Goal: Task Accomplishment & Management: Manage account settings

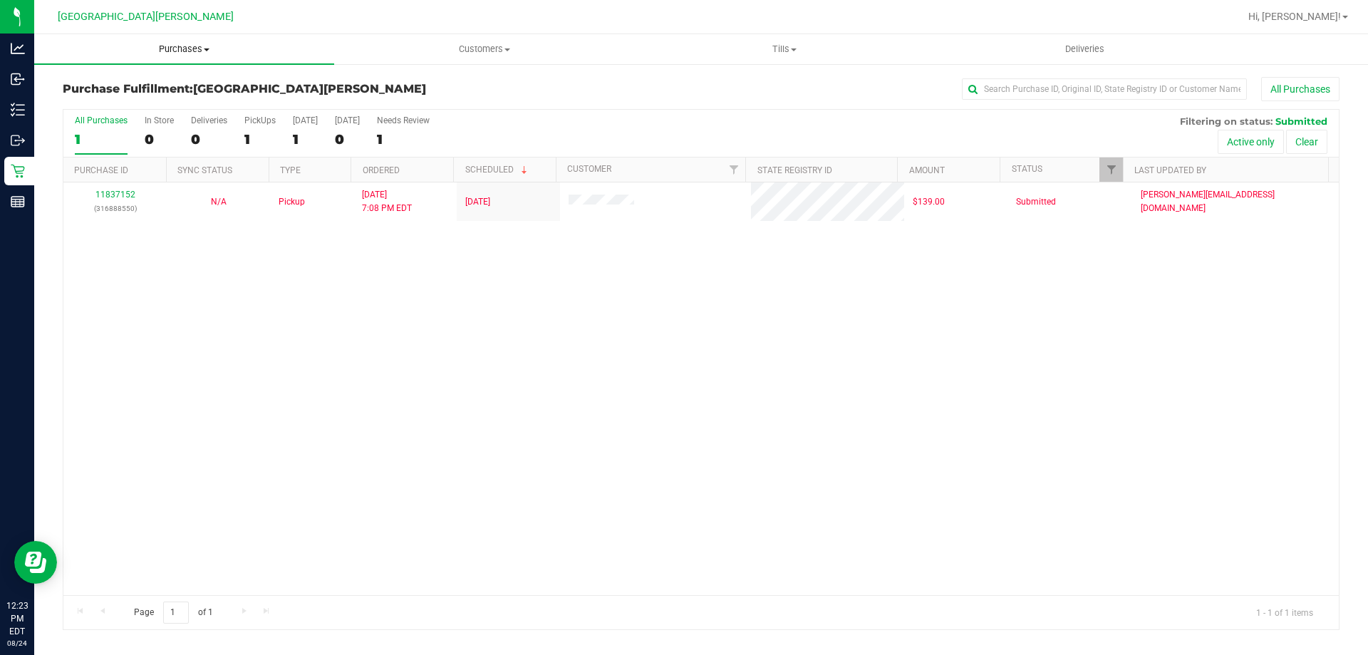
click at [190, 41] on uib-tab-heading "Purchases Summary of purchases Fulfillment All purchases" at bounding box center [184, 49] width 300 height 30
click at [168, 112] on li "All purchases" at bounding box center [184, 120] width 300 height 17
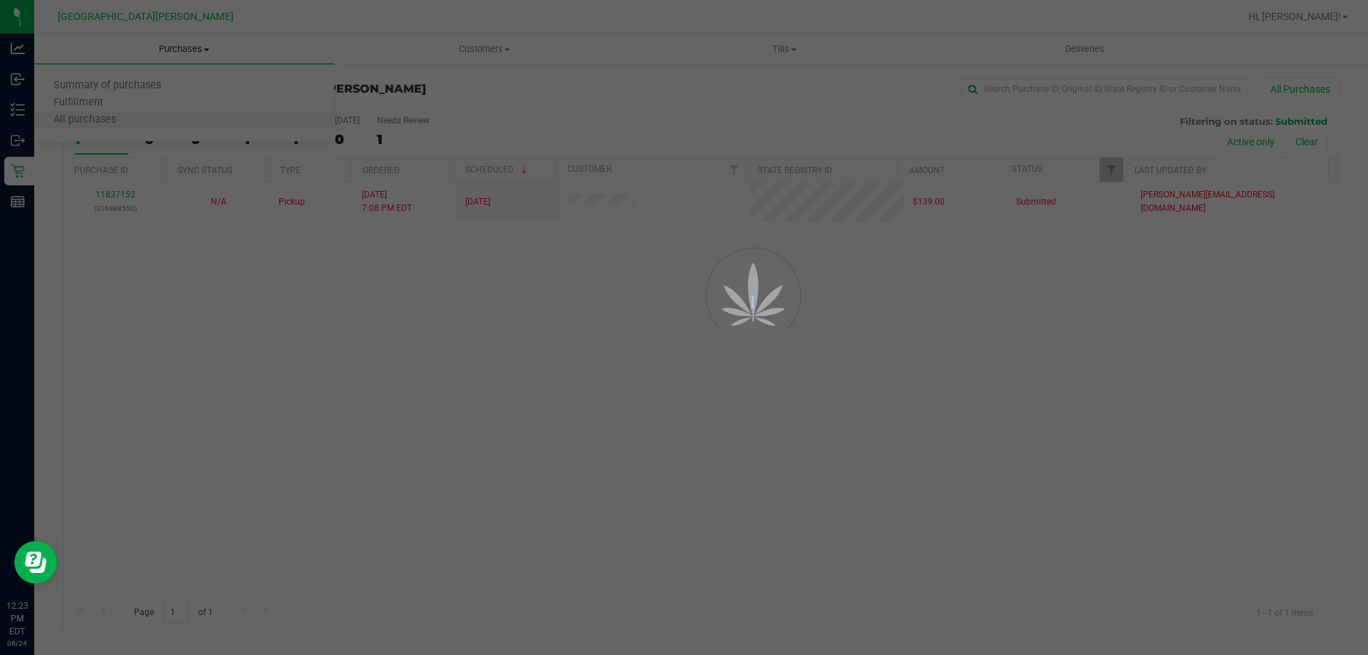
click at [168, 111] on div at bounding box center [684, 327] width 1368 height 655
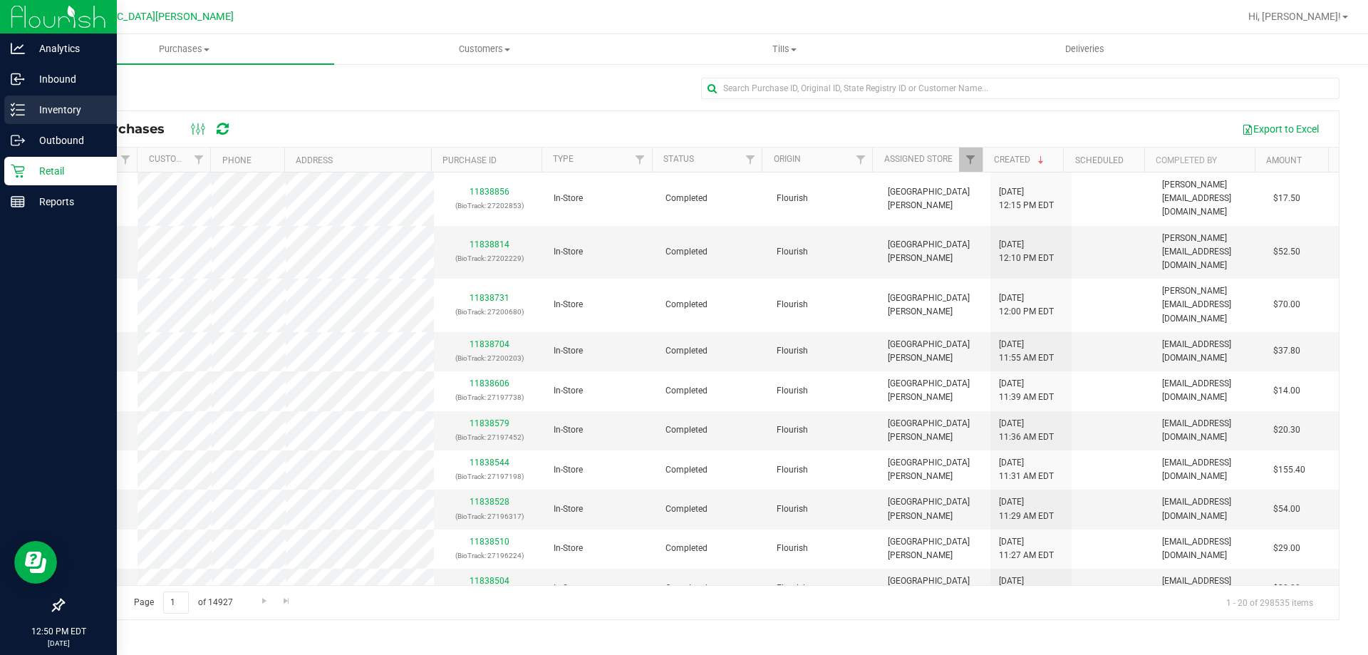
click at [64, 110] on p "Inventory" at bounding box center [67, 109] width 85 height 17
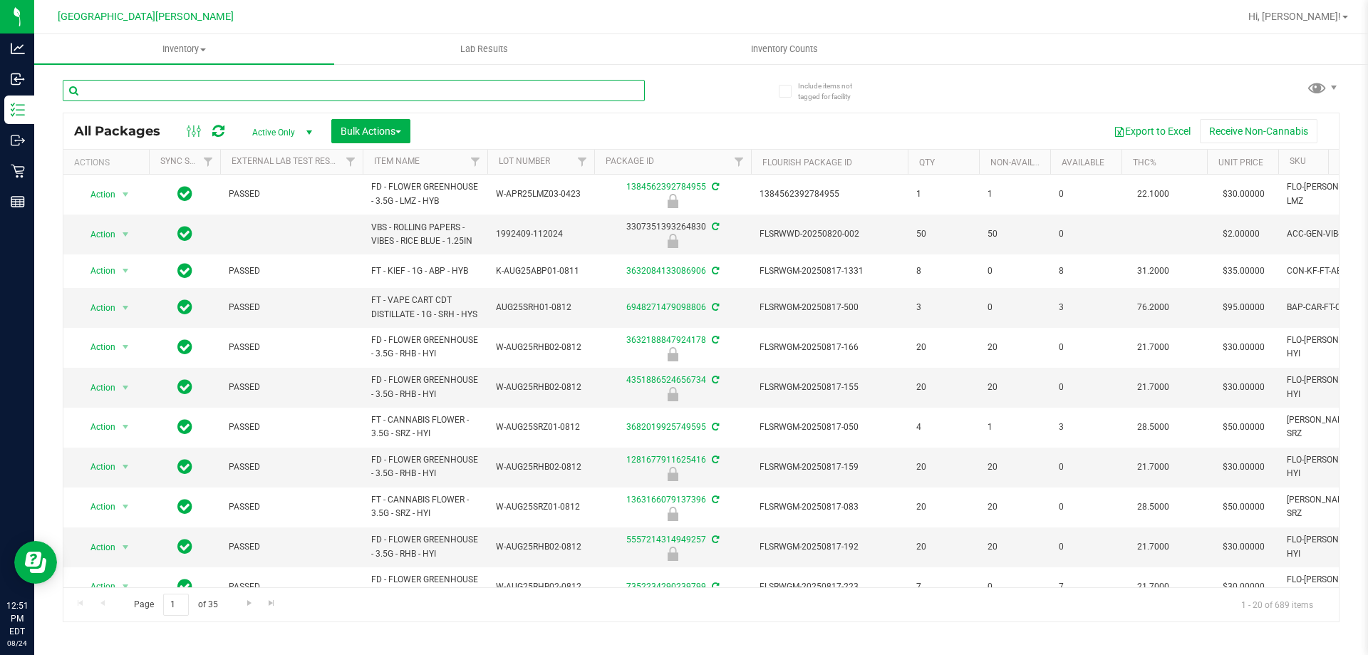
click at [197, 97] on input "text" at bounding box center [354, 90] width 582 height 21
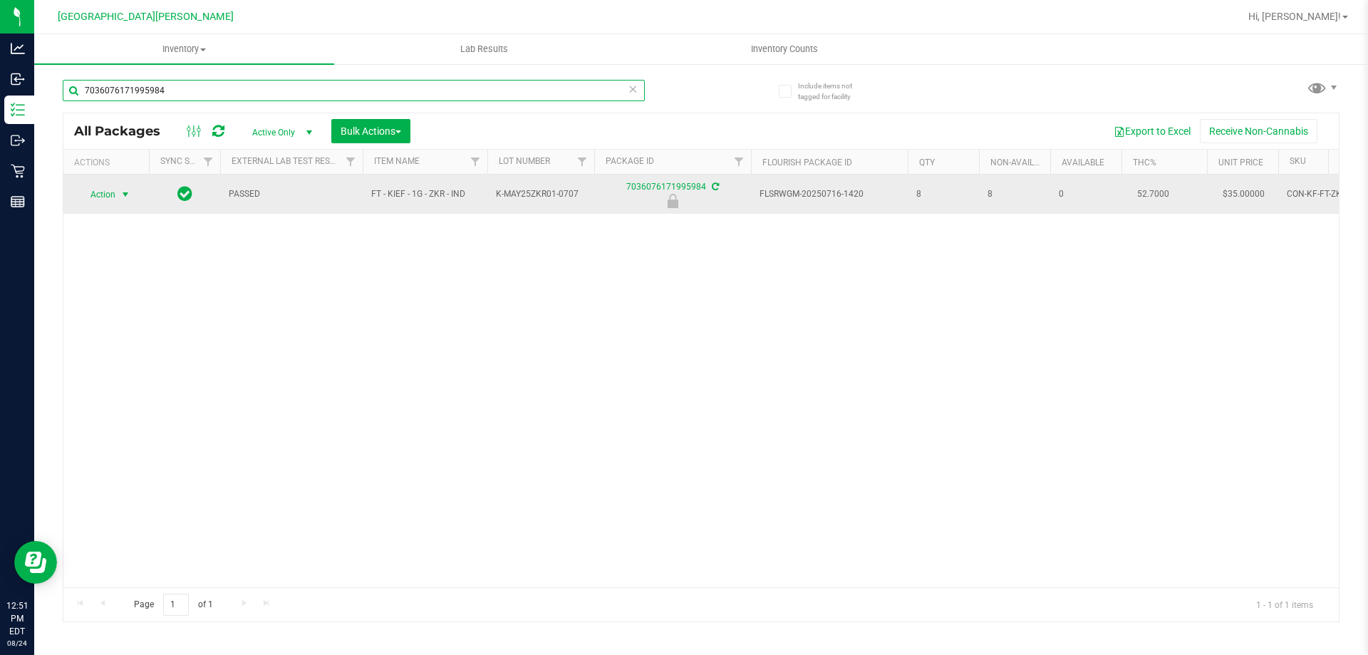
type input "7036076171995984"
click at [121, 193] on span "select" at bounding box center [125, 194] width 11 height 11
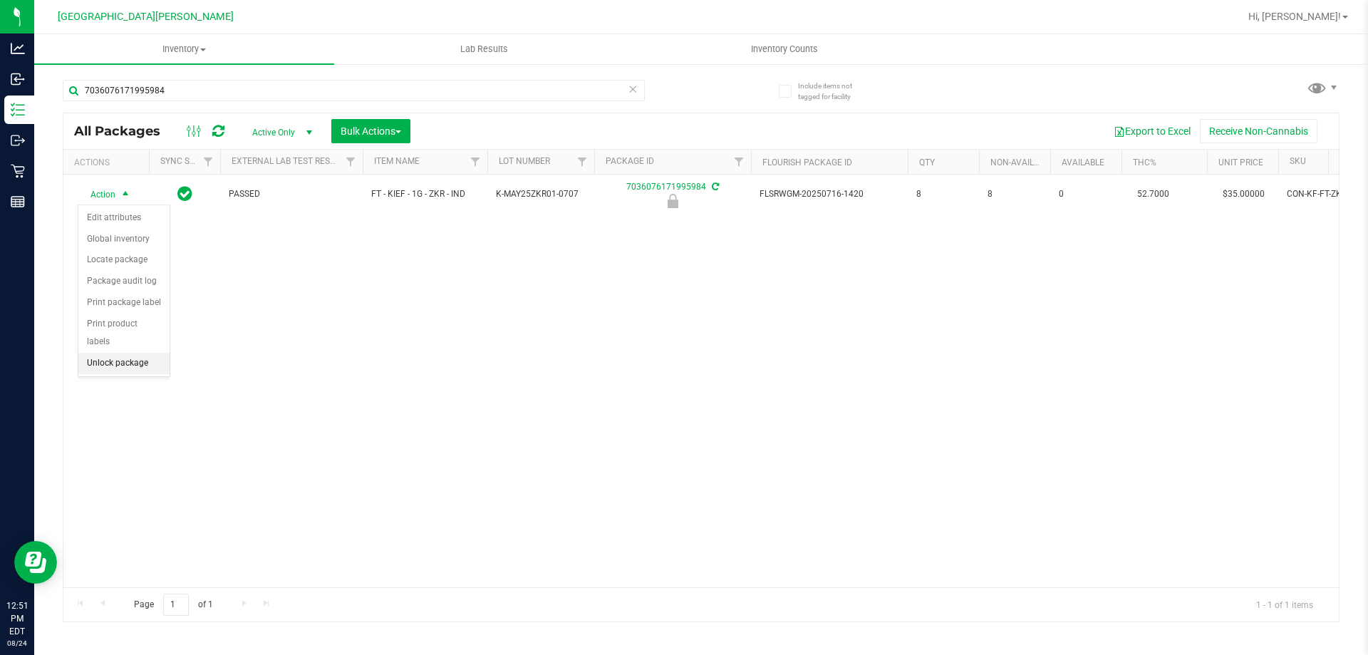
click at [108, 353] on li "Unlock package" at bounding box center [123, 363] width 91 height 21
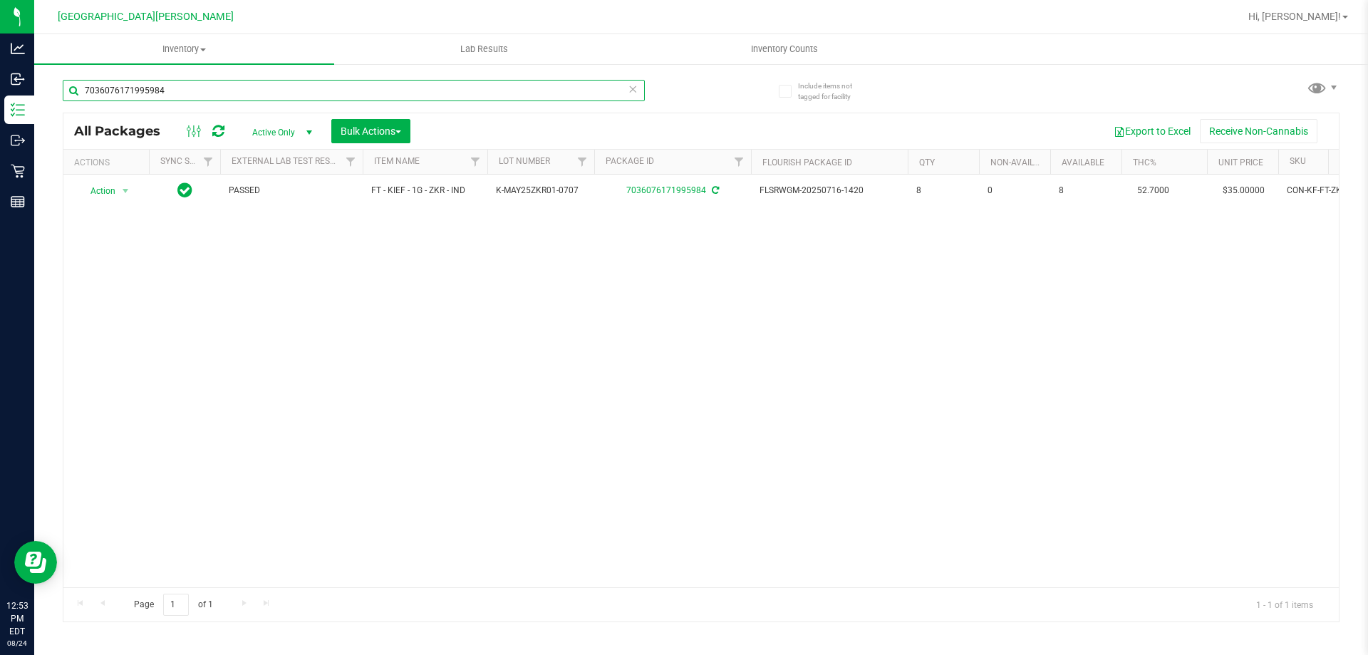
click at [199, 91] on input "7036076171995984" at bounding box center [354, 90] width 582 height 21
type input "7036076171995984"
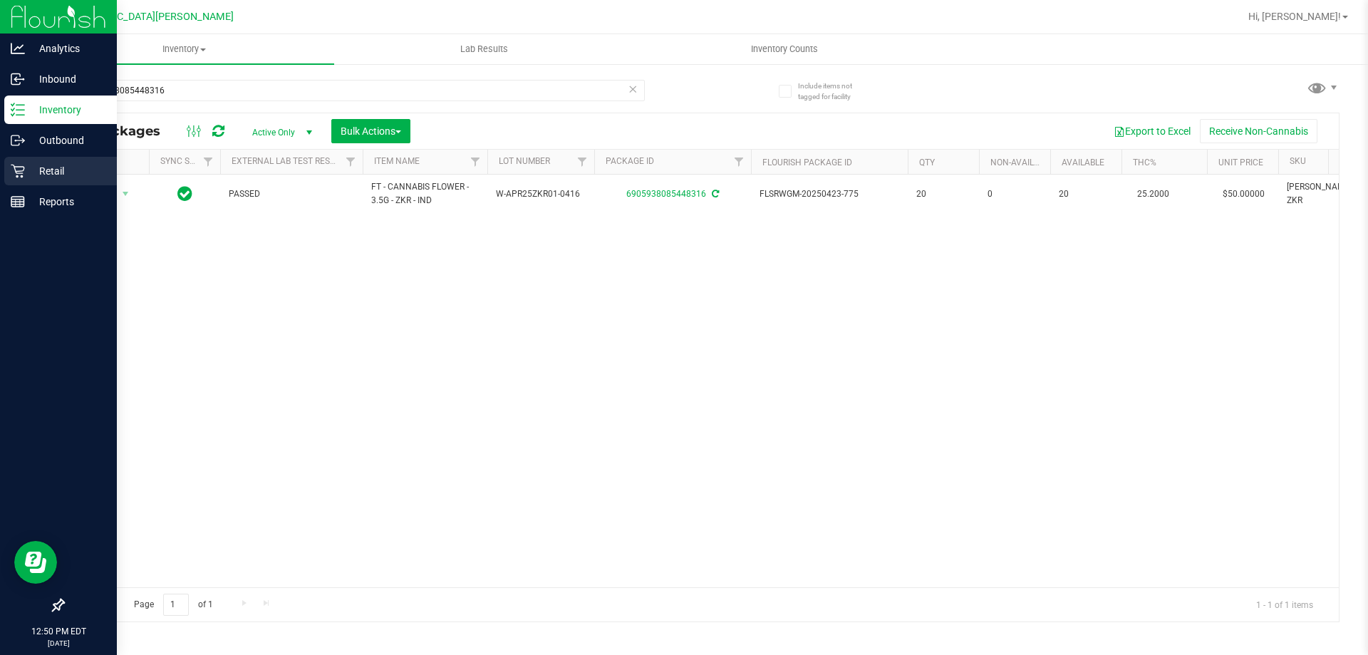
click at [51, 176] on p "Retail" at bounding box center [67, 170] width 85 height 17
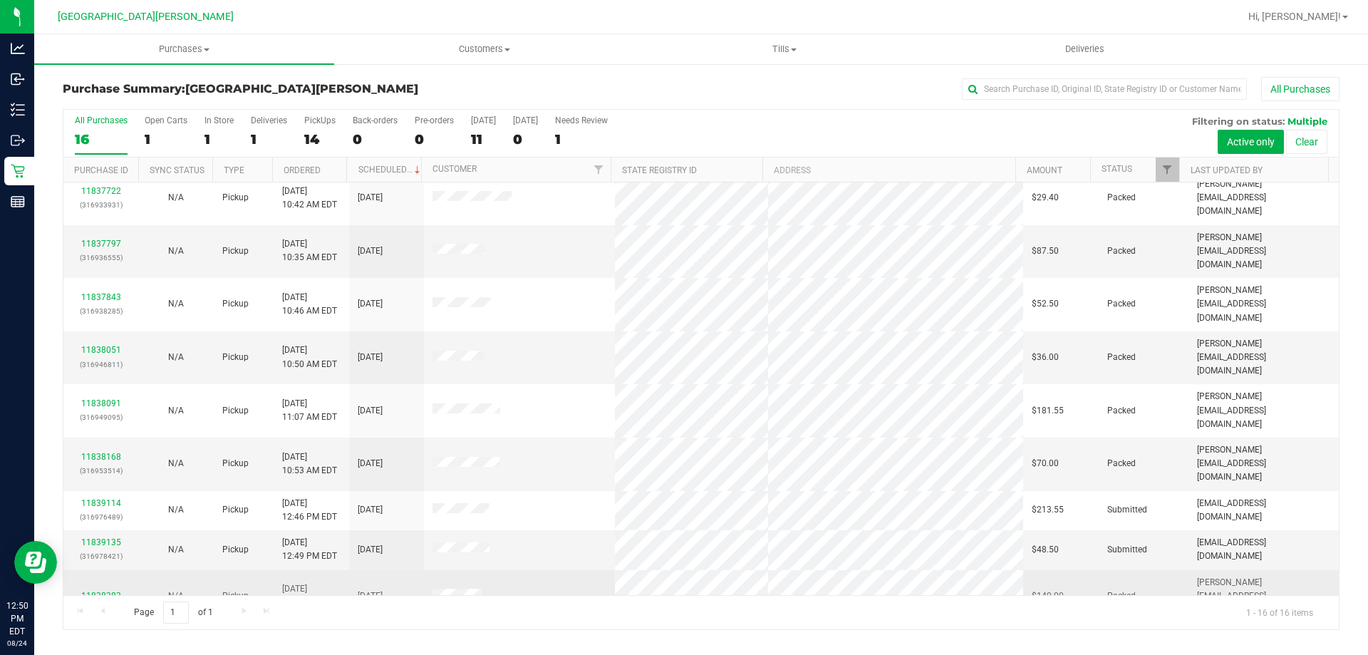
scroll to position [219, 0]
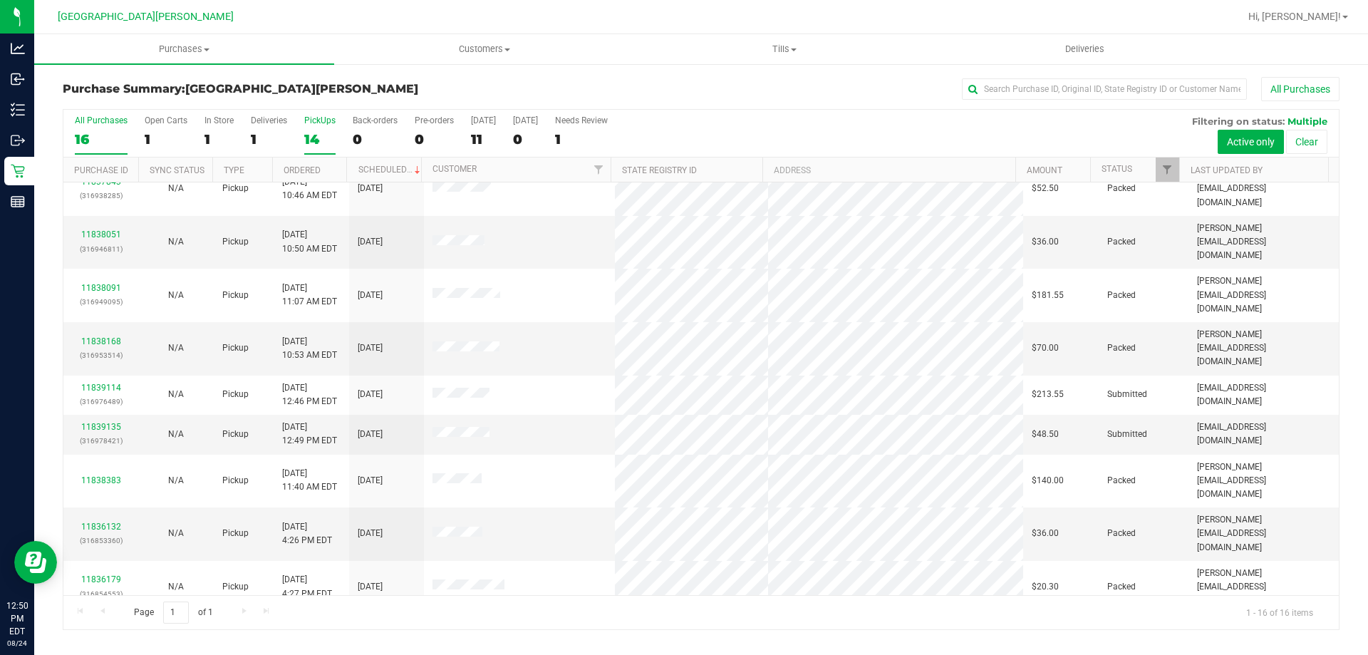
click at [312, 129] on label "PickUps 14" at bounding box center [319, 134] width 31 height 39
click at [0, 0] on input "PickUps 14" at bounding box center [0, 0] width 0 height 0
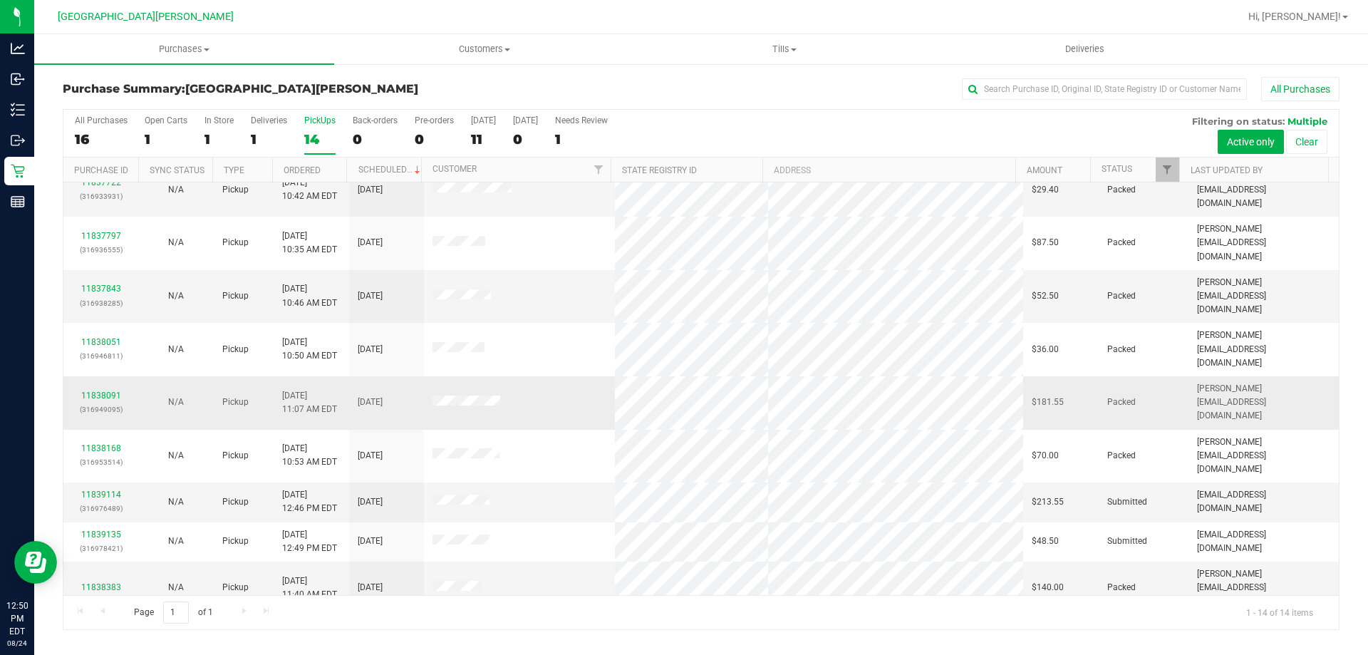
scroll to position [140, 0]
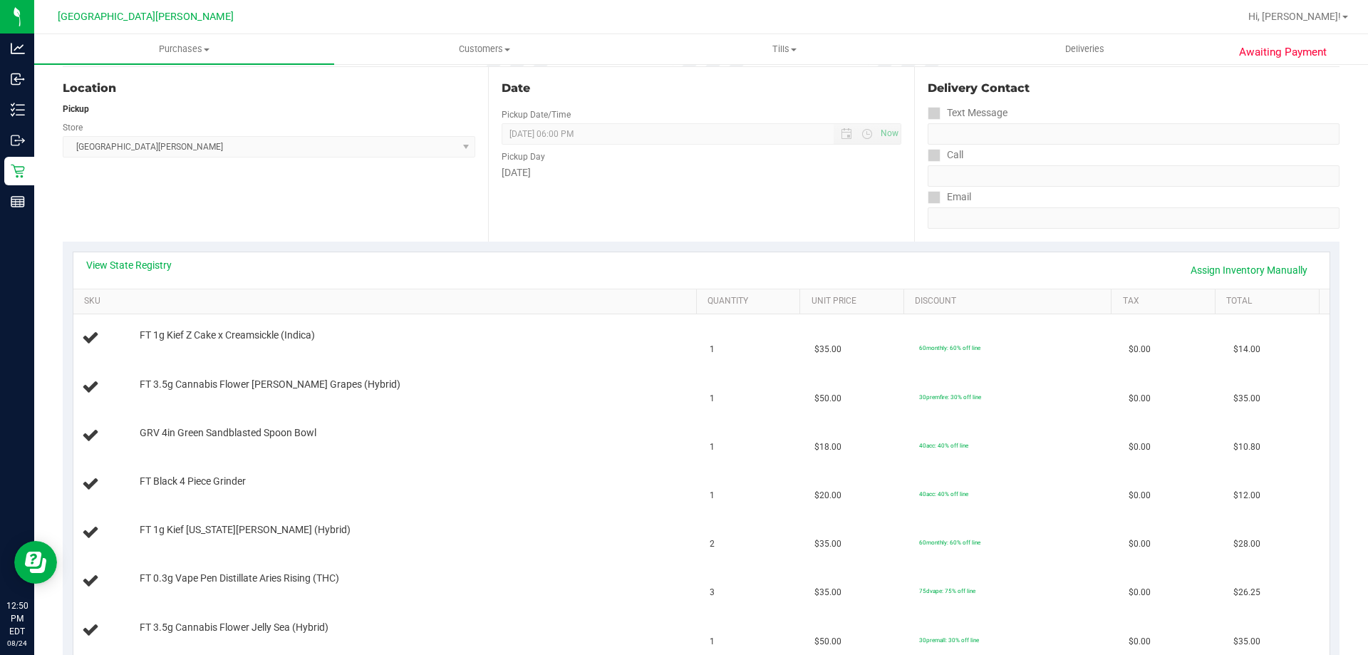
scroll to position [214, 0]
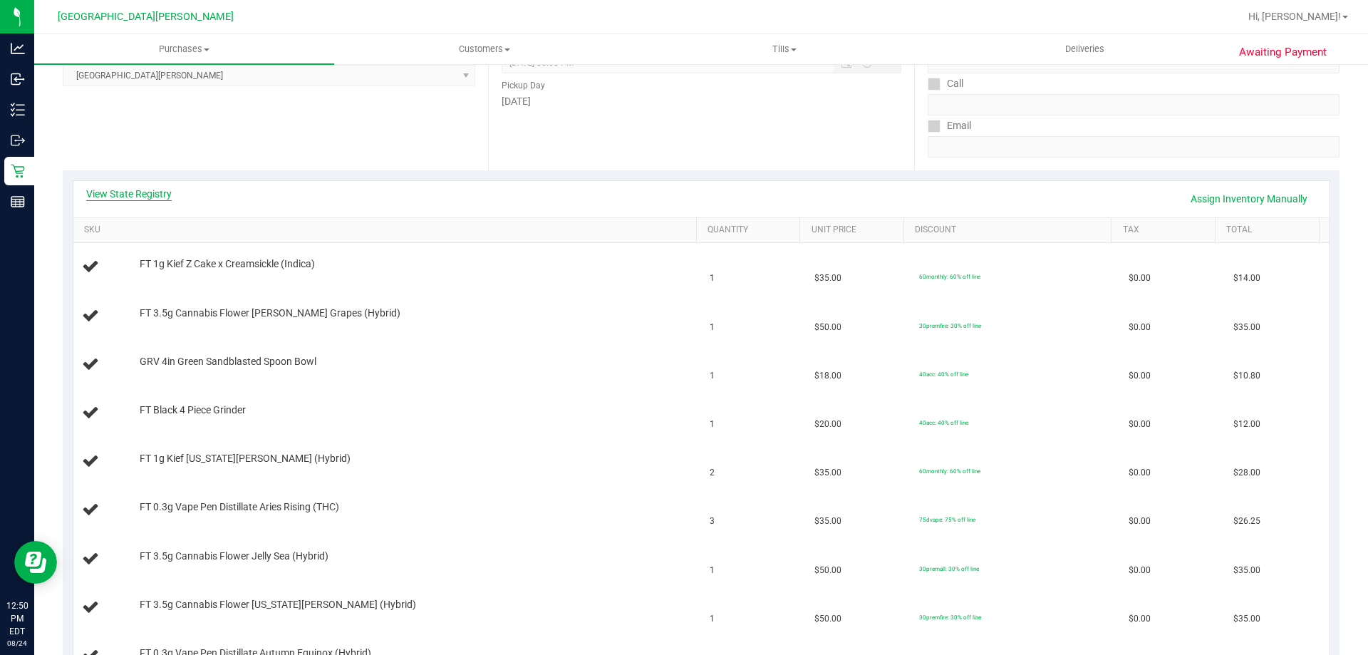
click at [142, 190] on link "View State Registry" at bounding box center [128, 194] width 85 height 14
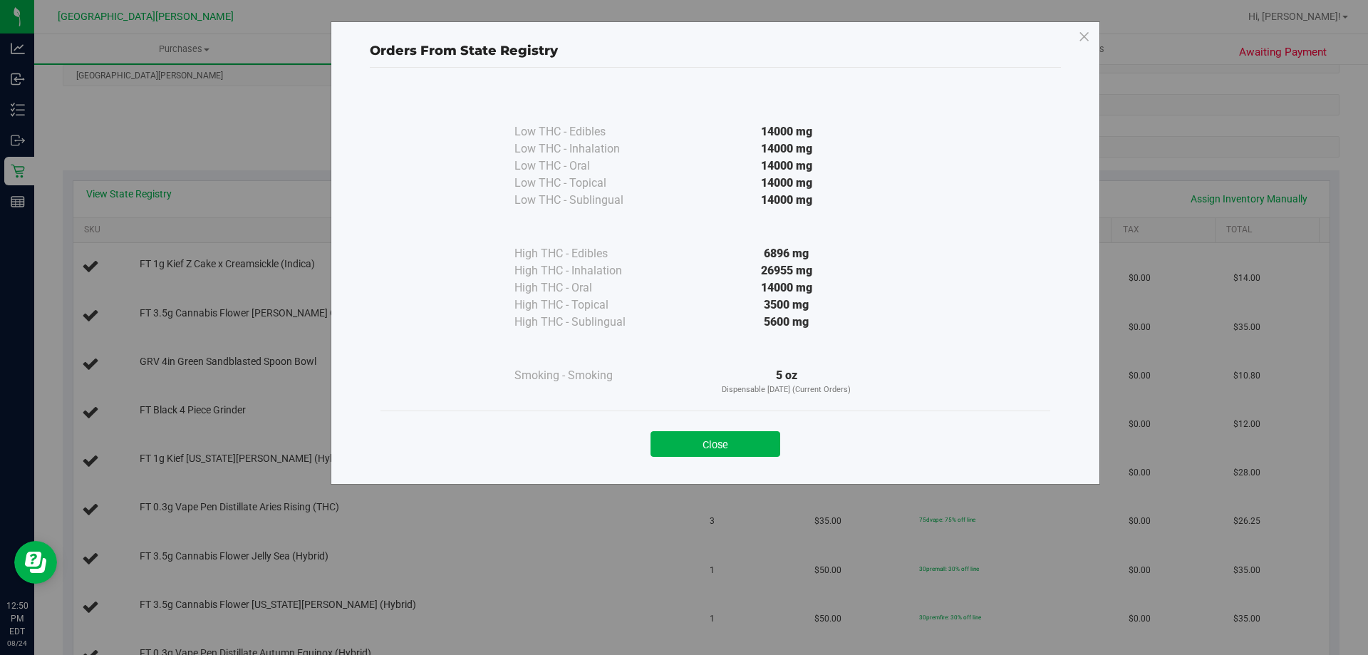
click at [742, 422] on div "Close" at bounding box center [715, 440] width 648 height 36
click at [737, 447] on button "Close" at bounding box center [715, 444] width 130 height 26
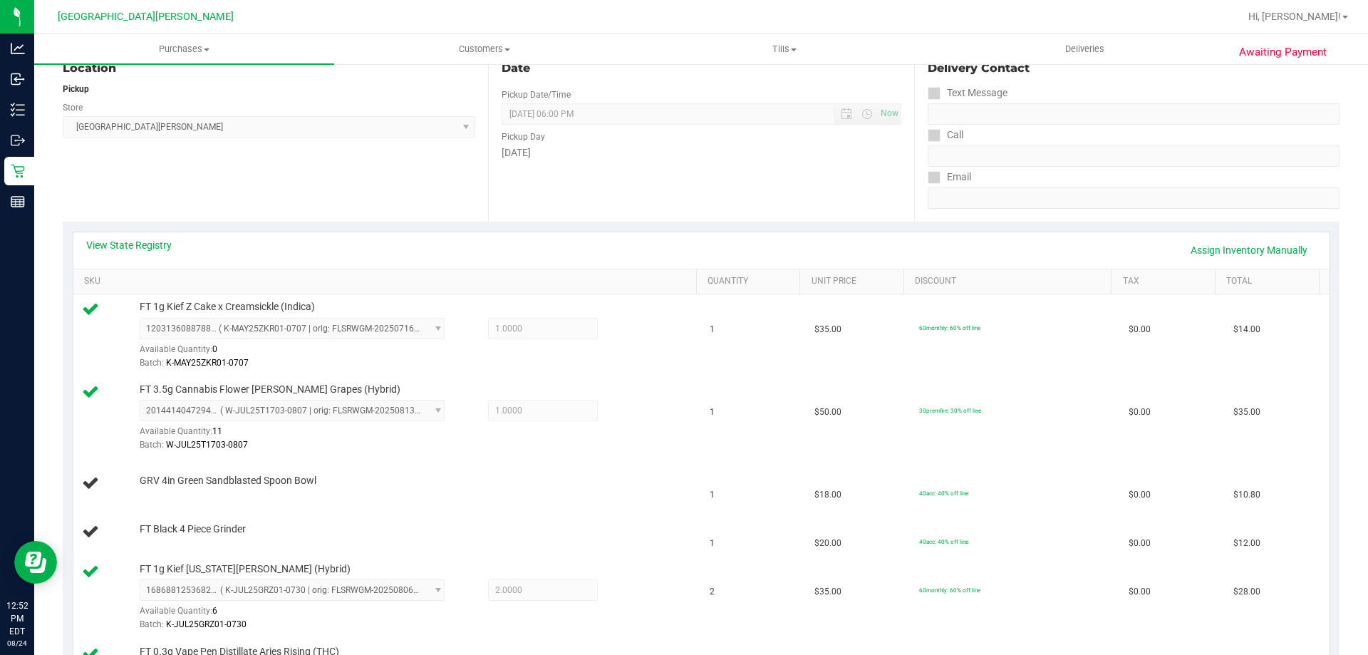
scroll to position [142, 0]
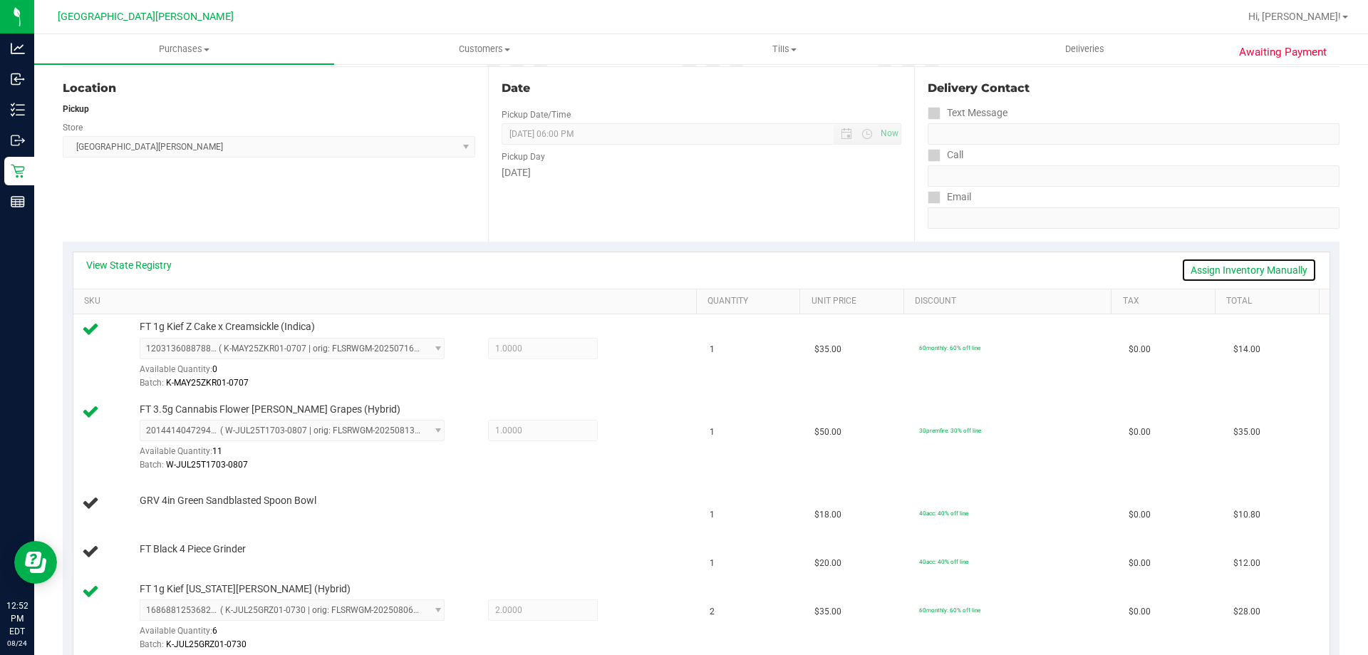
click at [1237, 272] on link "Assign Inventory Manually" at bounding box center [1248, 270] width 135 height 24
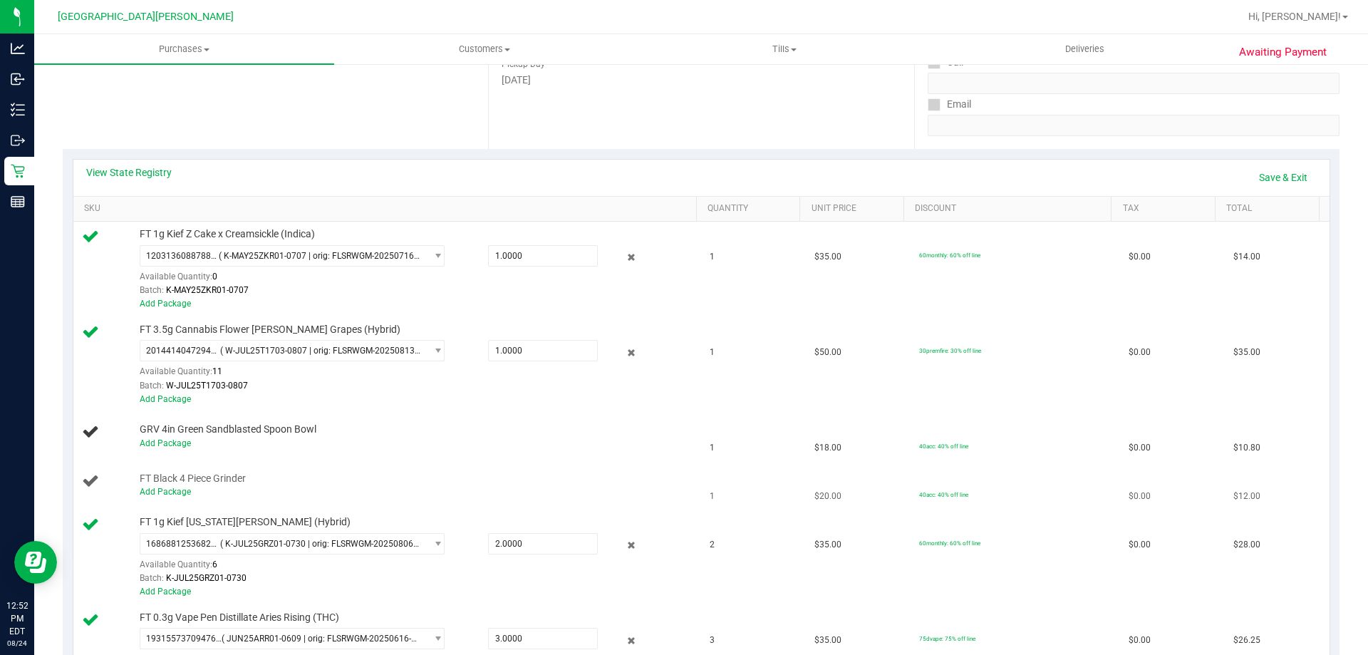
scroll to position [356, 0]
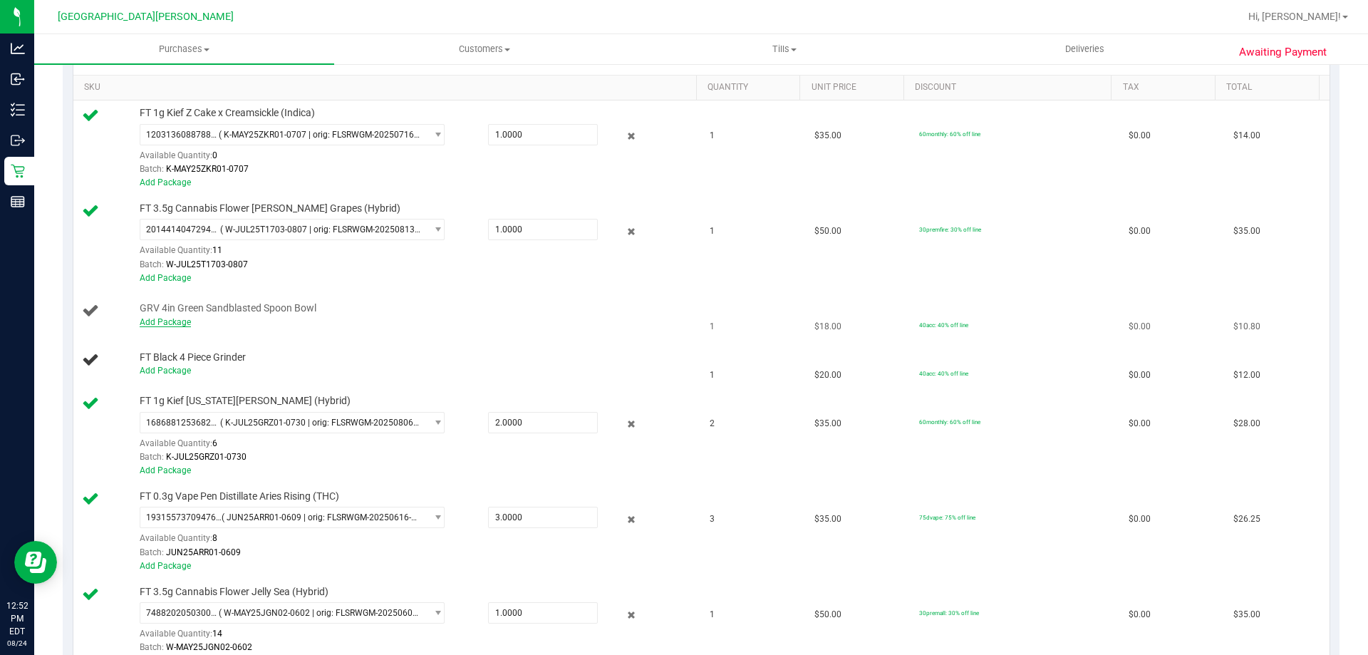
click at [162, 325] on link "Add Package" at bounding box center [165, 322] width 51 height 10
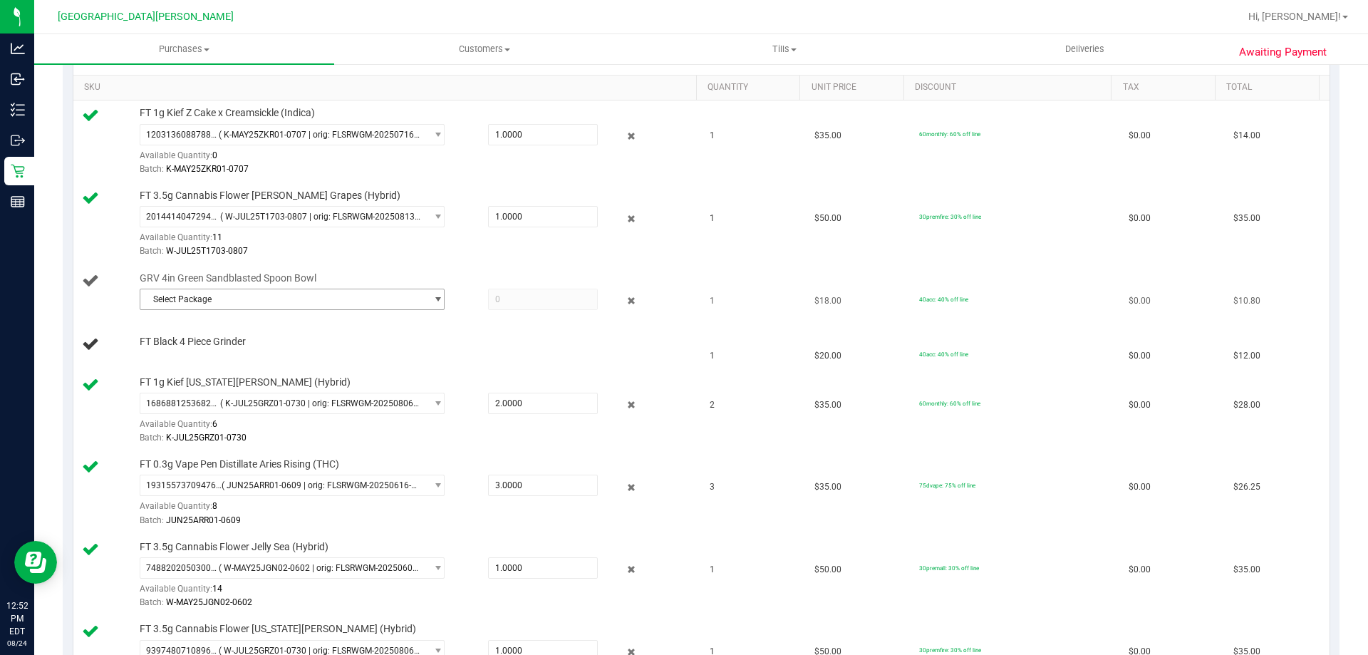
click at [181, 300] on span "Select Package" at bounding box center [283, 299] width 286 height 20
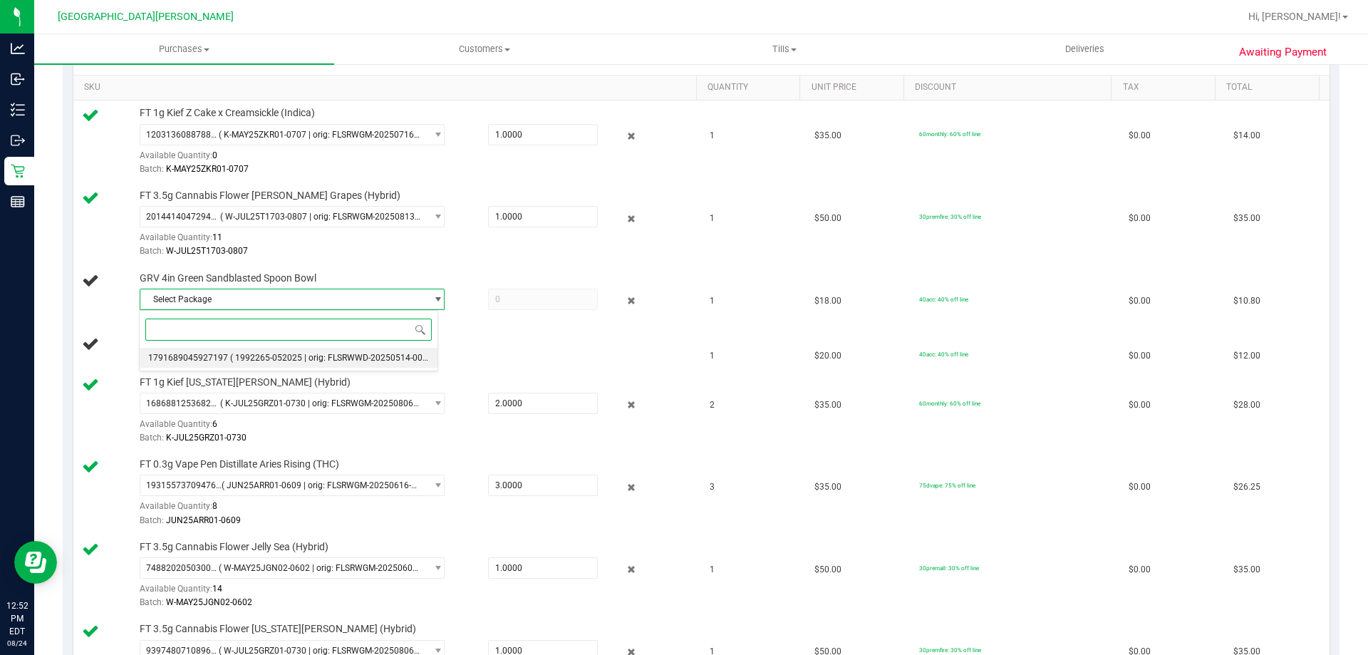
click at [207, 358] on span "1791689045927197" at bounding box center [188, 358] width 80 height 10
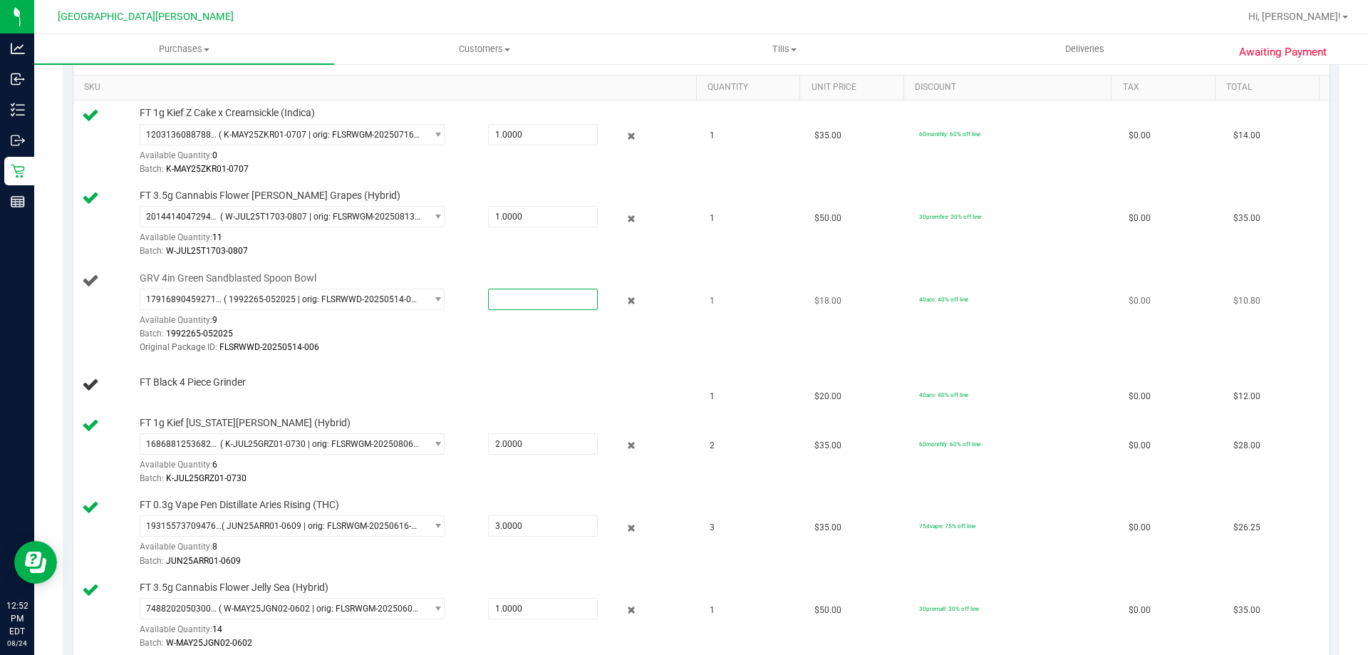
click at [517, 304] on span at bounding box center [543, 299] width 110 height 21
type input "1"
type input "1.0000"
click at [469, 338] on div "Batch: 1992265-052025" at bounding box center [415, 334] width 550 height 14
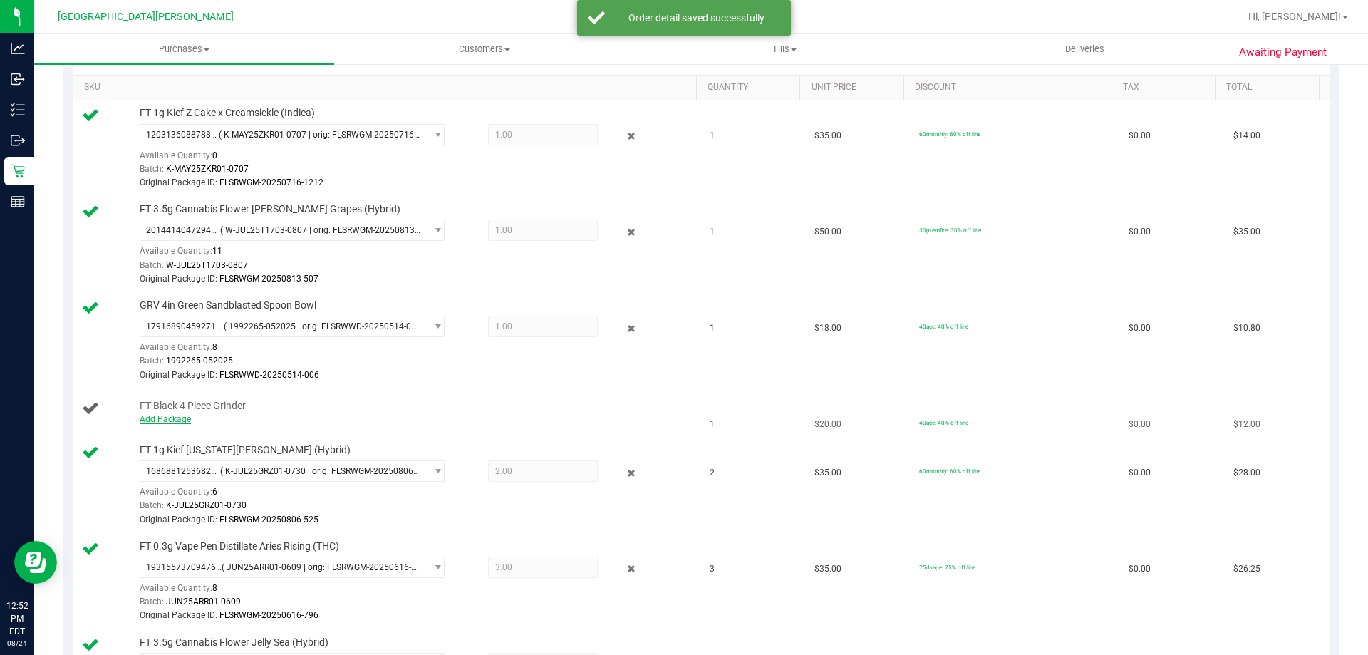
click at [169, 420] on link "Add Package" at bounding box center [165, 419] width 51 height 10
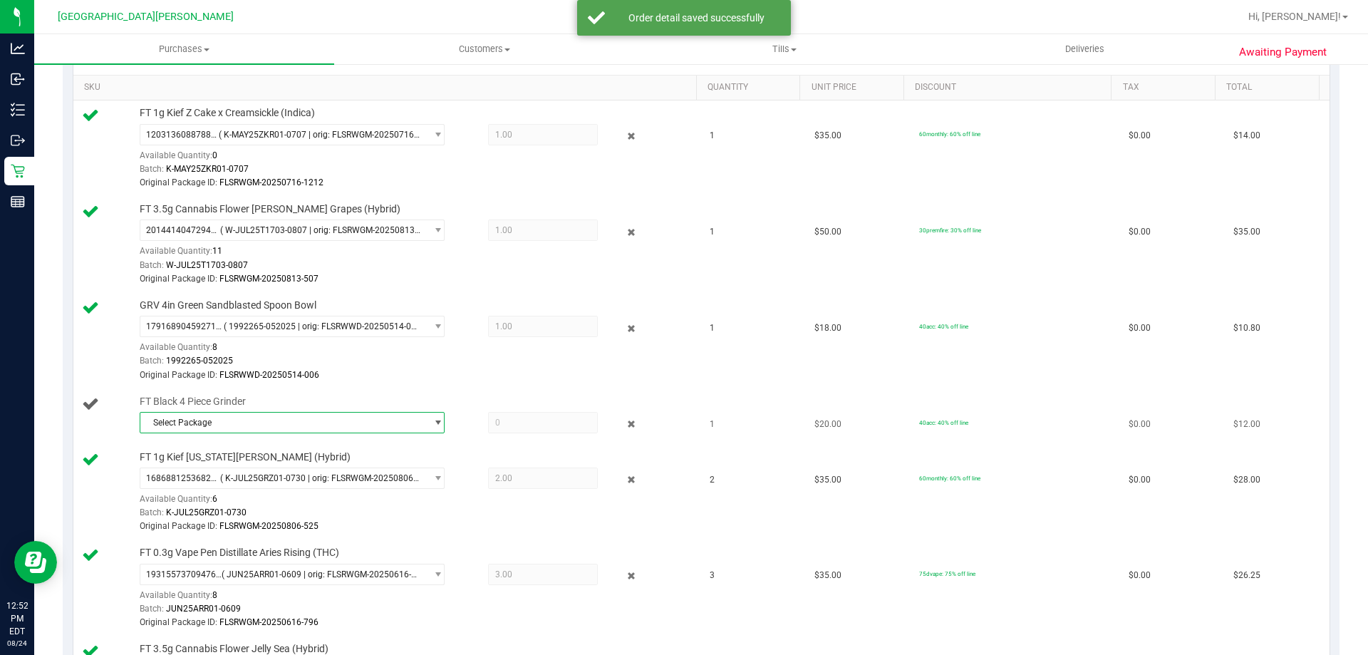
click at [194, 427] on span "Select Package" at bounding box center [283, 423] width 286 height 20
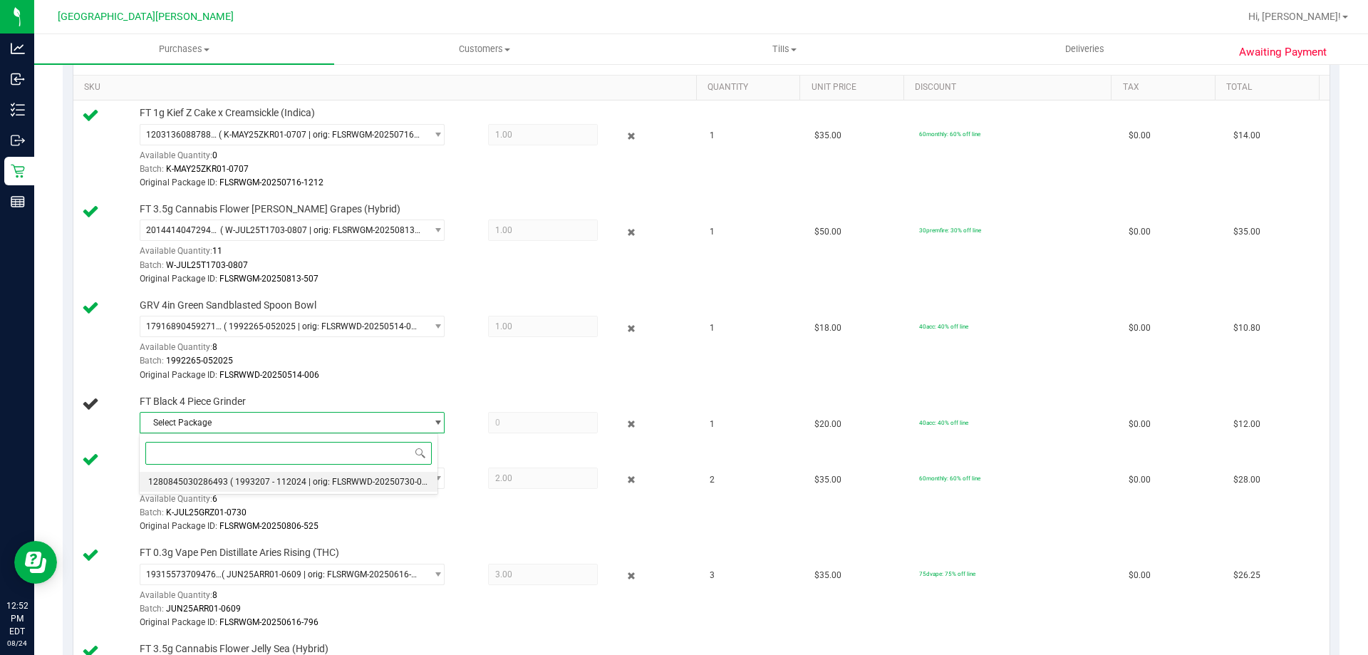
click at [199, 480] on span "1280845030286493" at bounding box center [188, 482] width 80 height 10
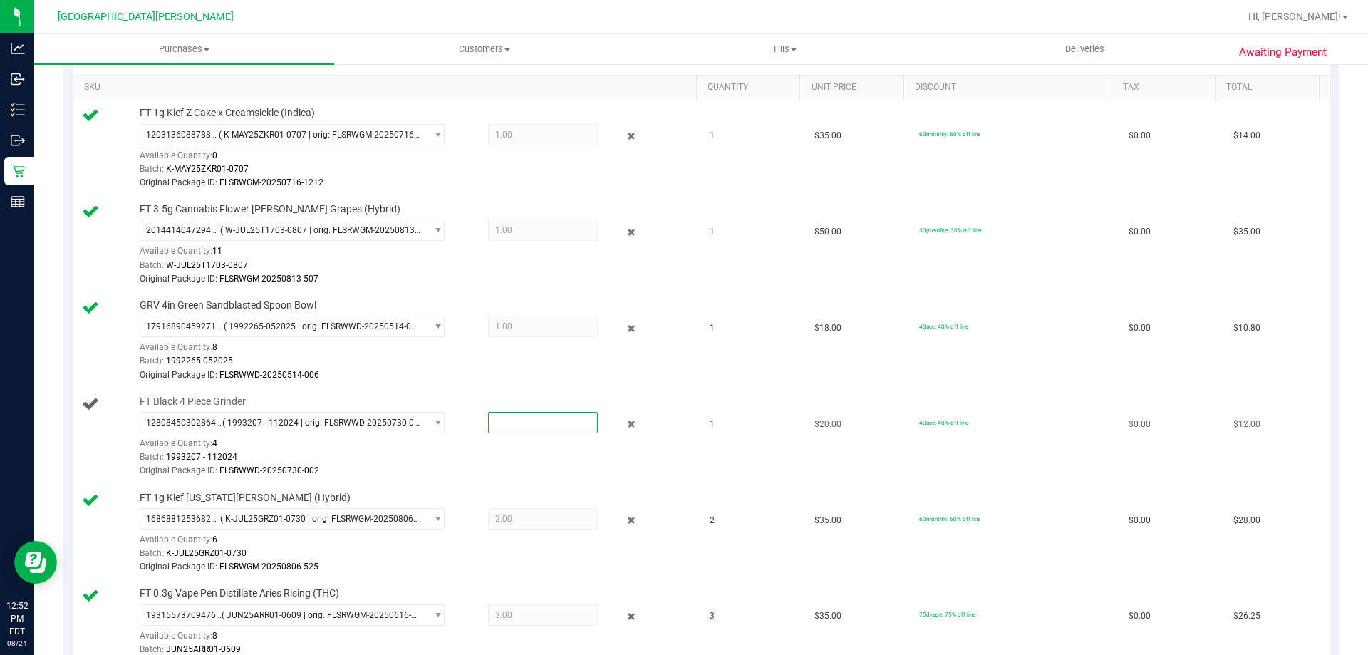
click at [515, 417] on span at bounding box center [543, 422] width 110 height 21
type input "1"
type input "1.0000"
click at [508, 395] on div "FT Black 4 Piece Grinder 1280845030286493 ( 1993207 - 112024 | orig: FLSRWWD-20…" at bounding box center [411, 437] width 557 height 84
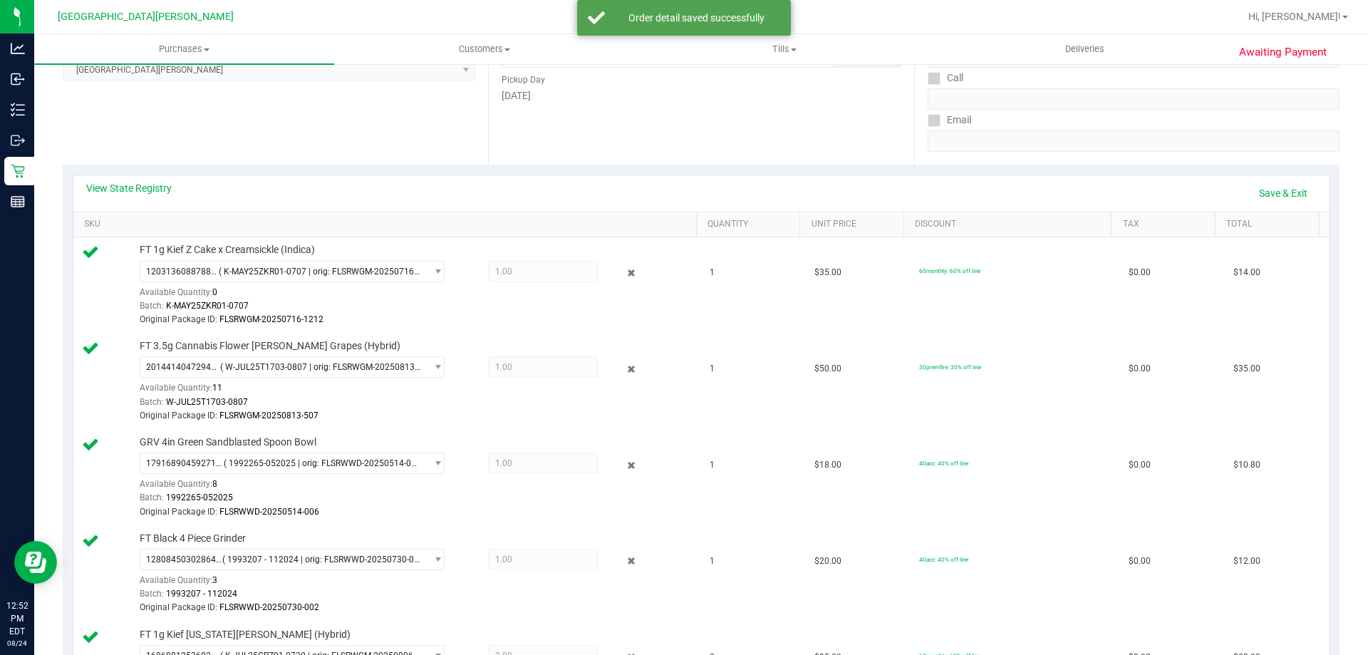
scroll to position [214, 0]
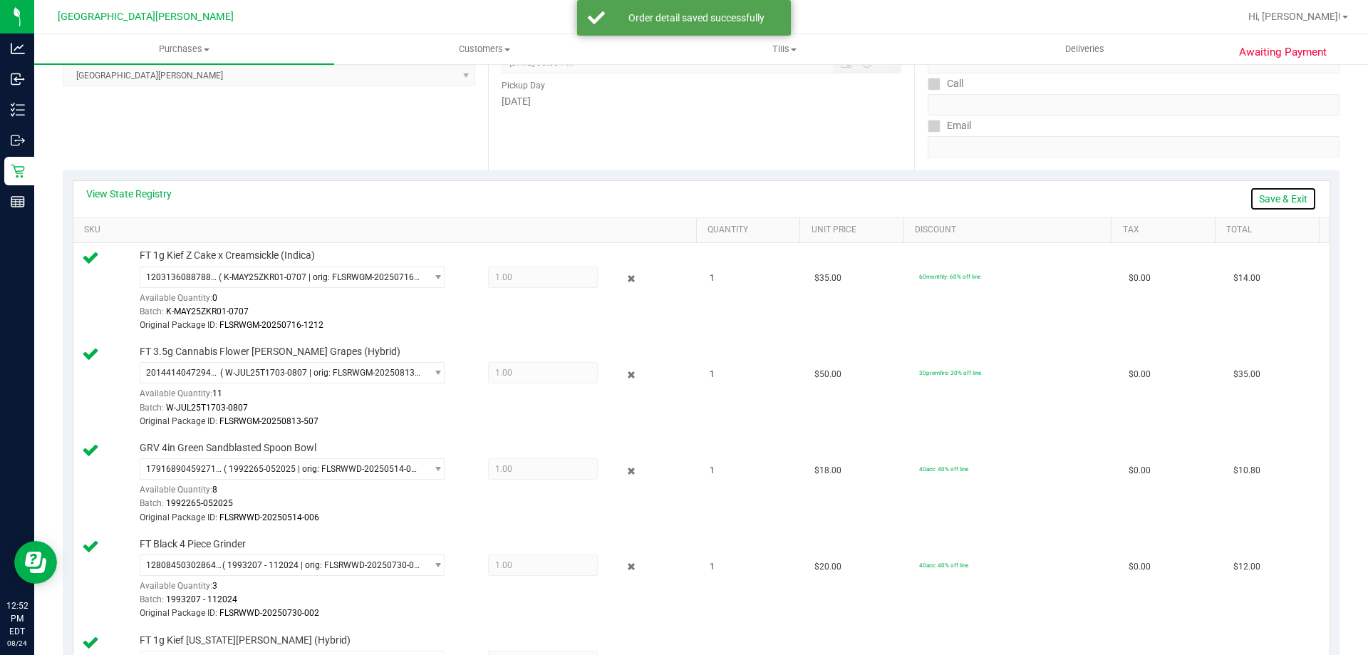
click at [1255, 201] on link "Save & Exit" at bounding box center [1283, 199] width 67 height 24
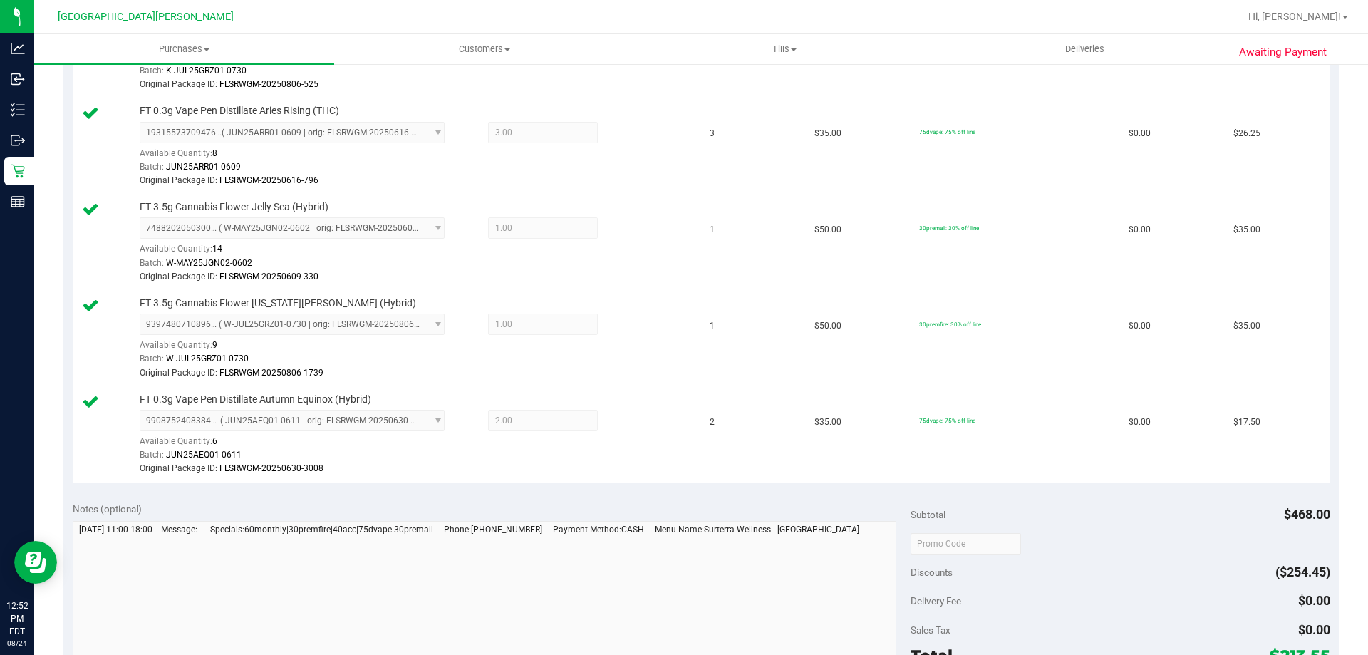
scroll to position [997, 0]
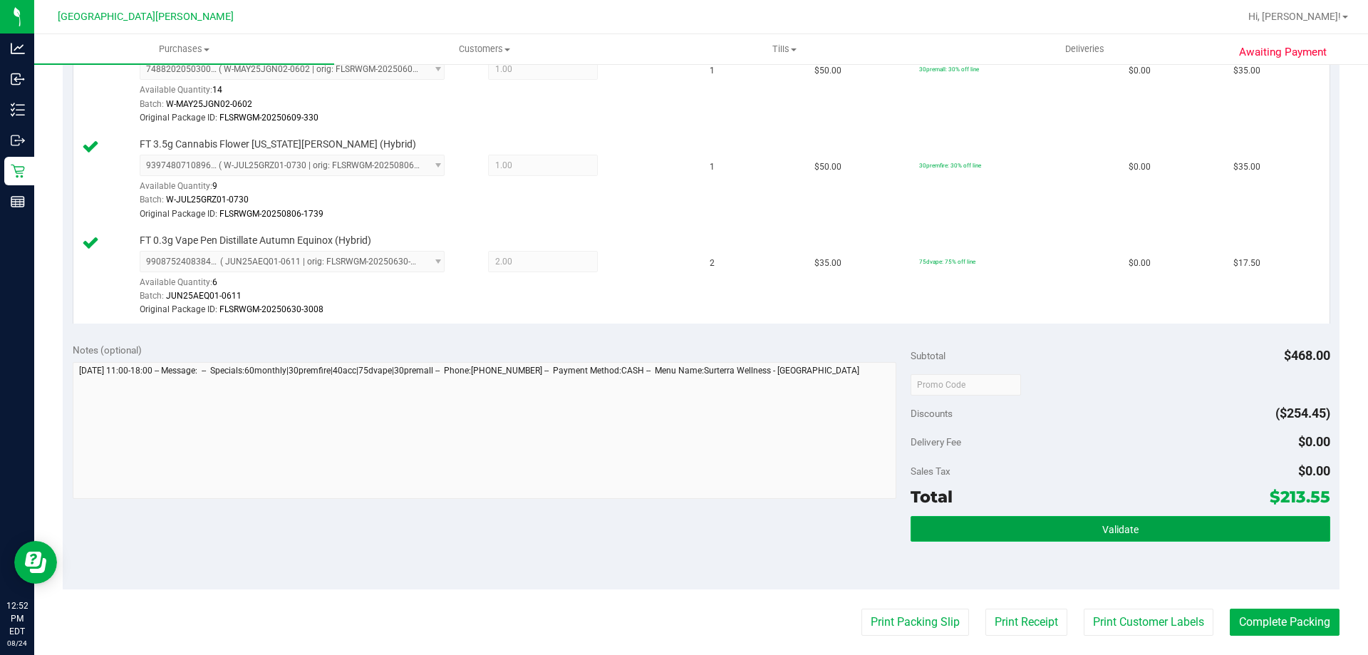
click at [1142, 531] on button "Validate" at bounding box center [1120, 529] width 419 height 26
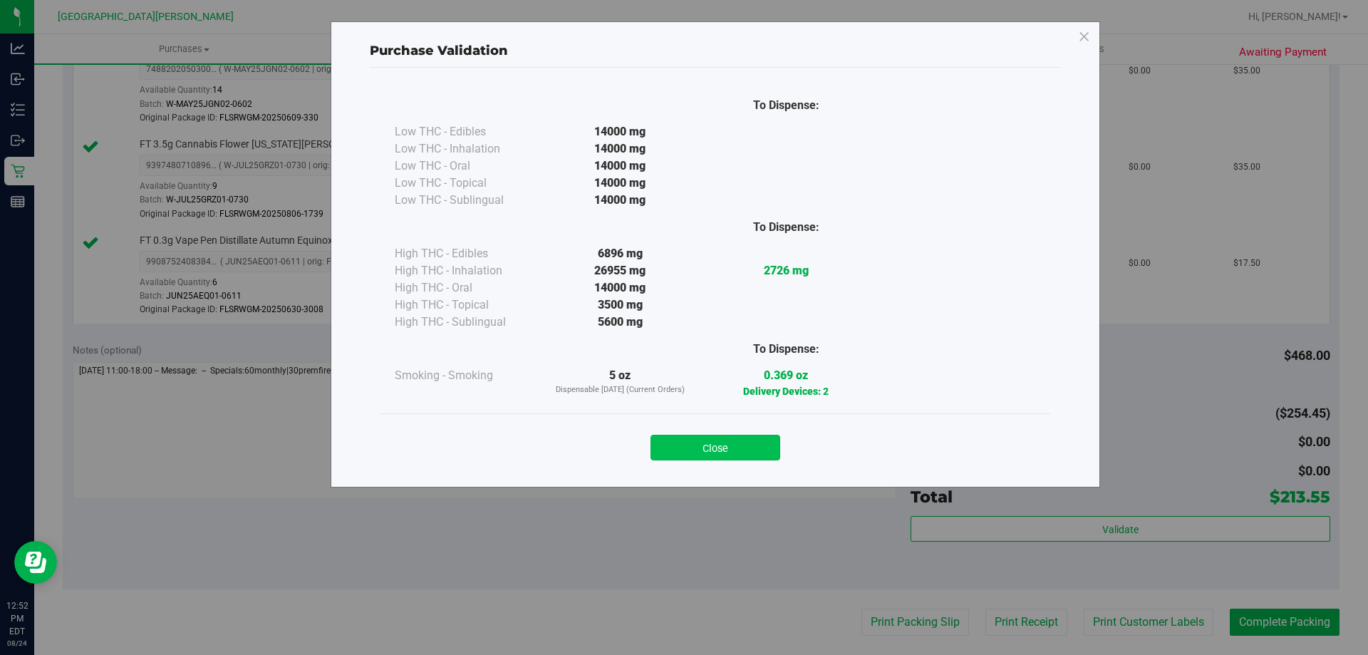
click at [730, 453] on button "Close" at bounding box center [715, 448] width 130 height 26
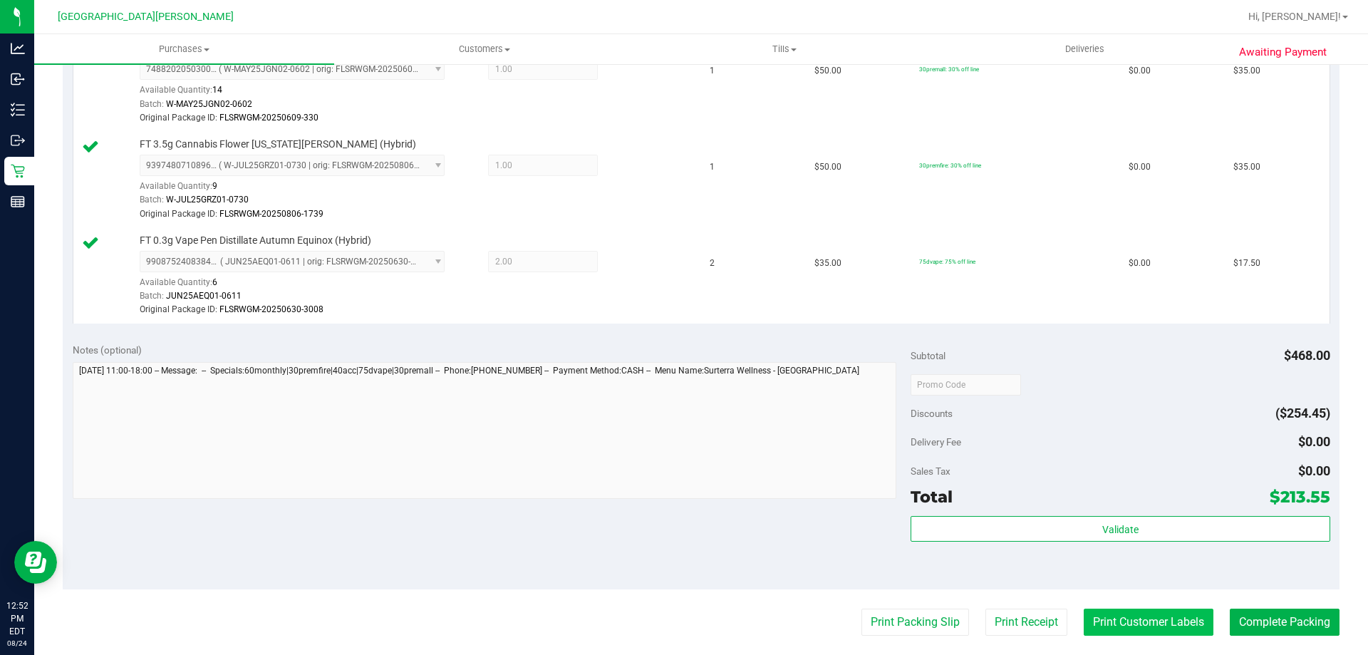
click at [1141, 627] on button "Print Customer Labels" at bounding box center [1149, 621] width 130 height 27
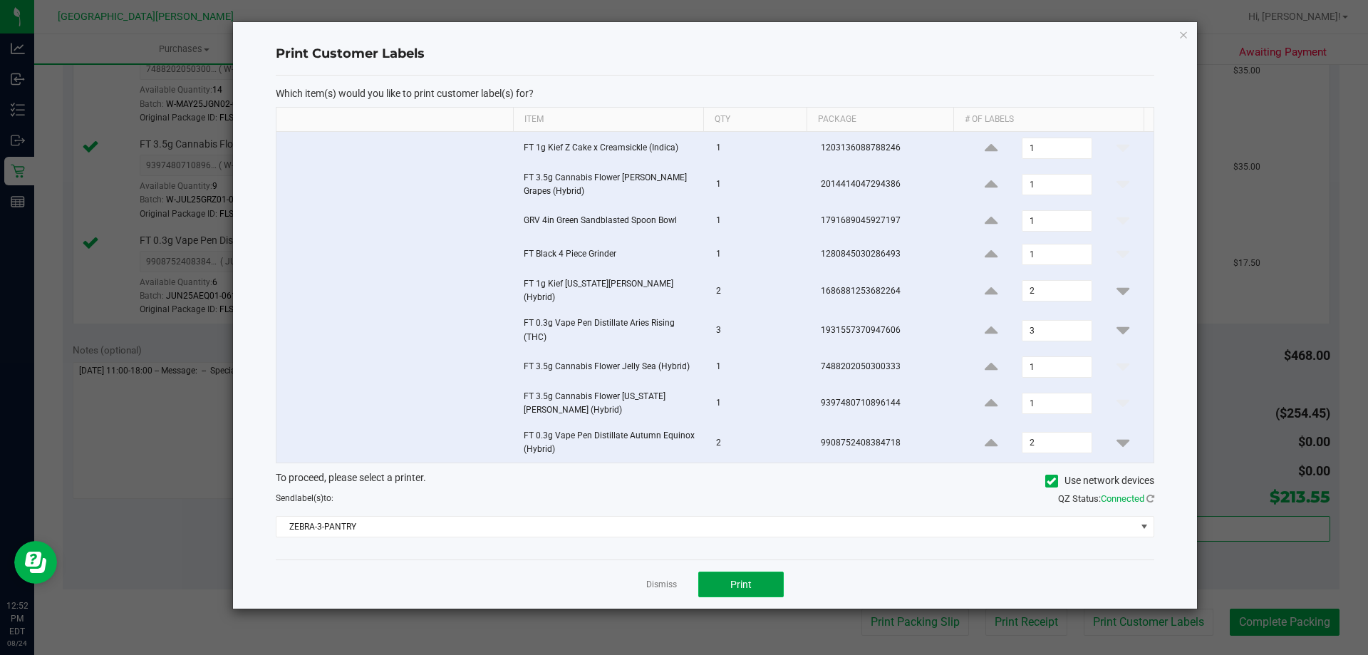
click at [721, 573] on button "Print" at bounding box center [740, 584] width 85 height 26
click at [666, 579] on link "Dismiss" at bounding box center [661, 585] width 31 height 12
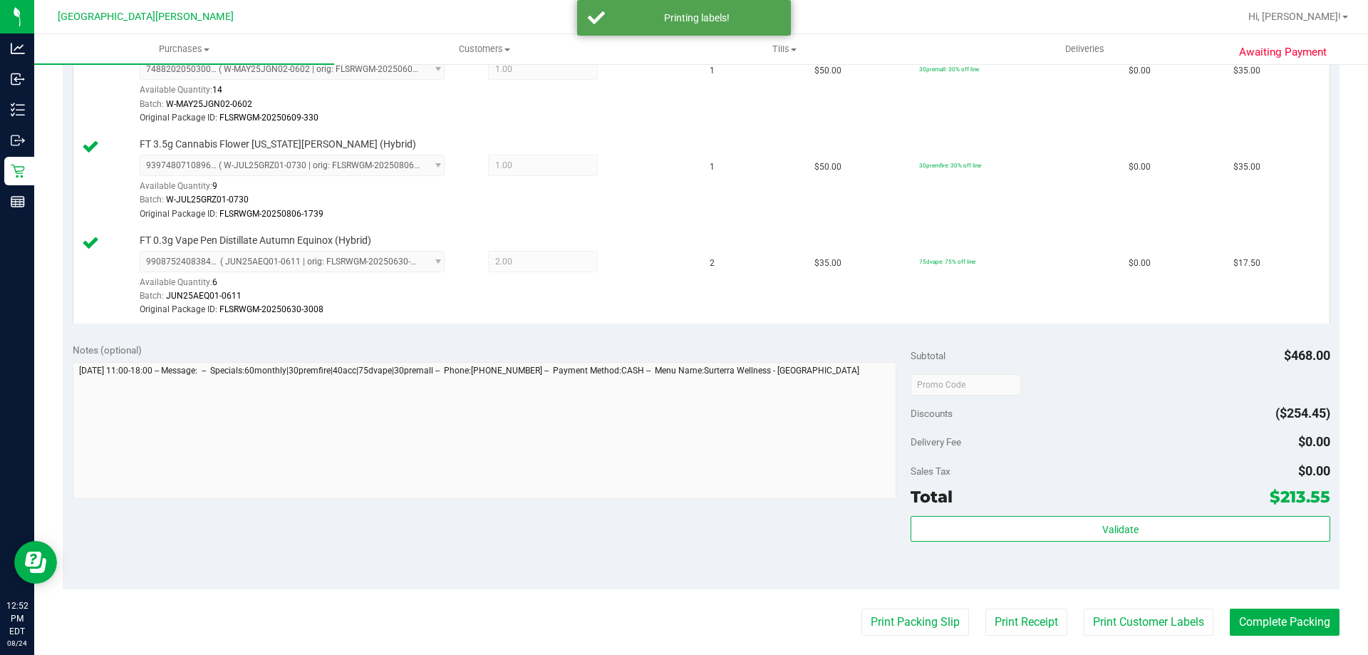
click at [1311, 637] on purchase-details "Back Edit Purchase Cancel Purchase View Profile # 11839114 BioTrack ID: - Submi…" at bounding box center [701, 0] width 1277 height 1842
click at [1310, 622] on button "Complete Packing" at bounding box center [1285, 621] width 110 height 27
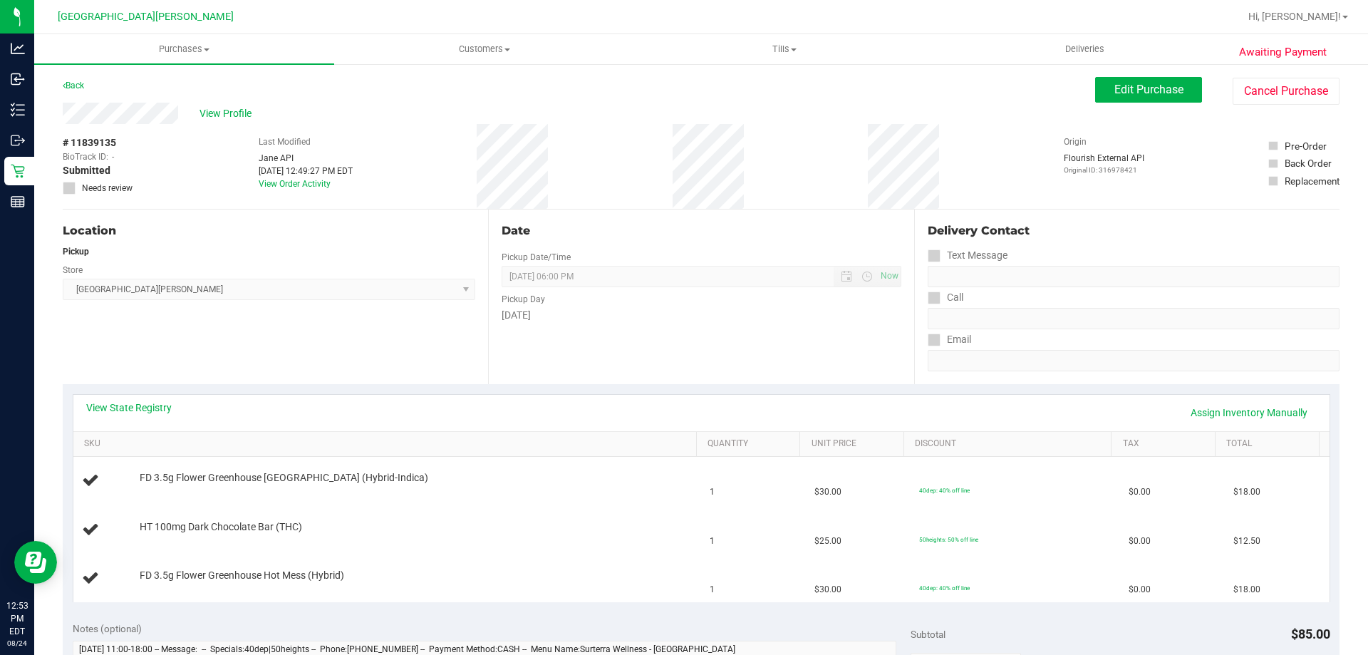
click at [289, 324] on div "Location Pickup Store [GEOGRAPHIC_DATA][PERSON_NAME] Select Store [PERSON_NAME]…" at bounding box center [275, 296] width 425 height 175
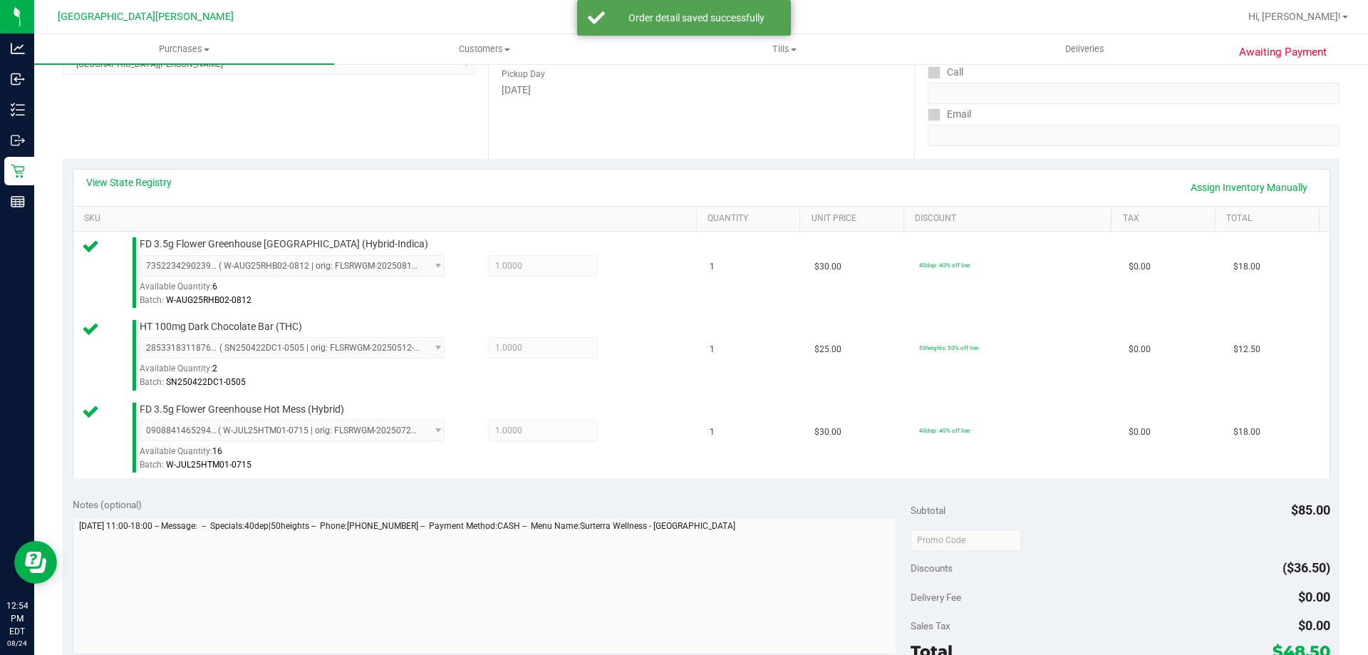
scroll to position [570, 0]
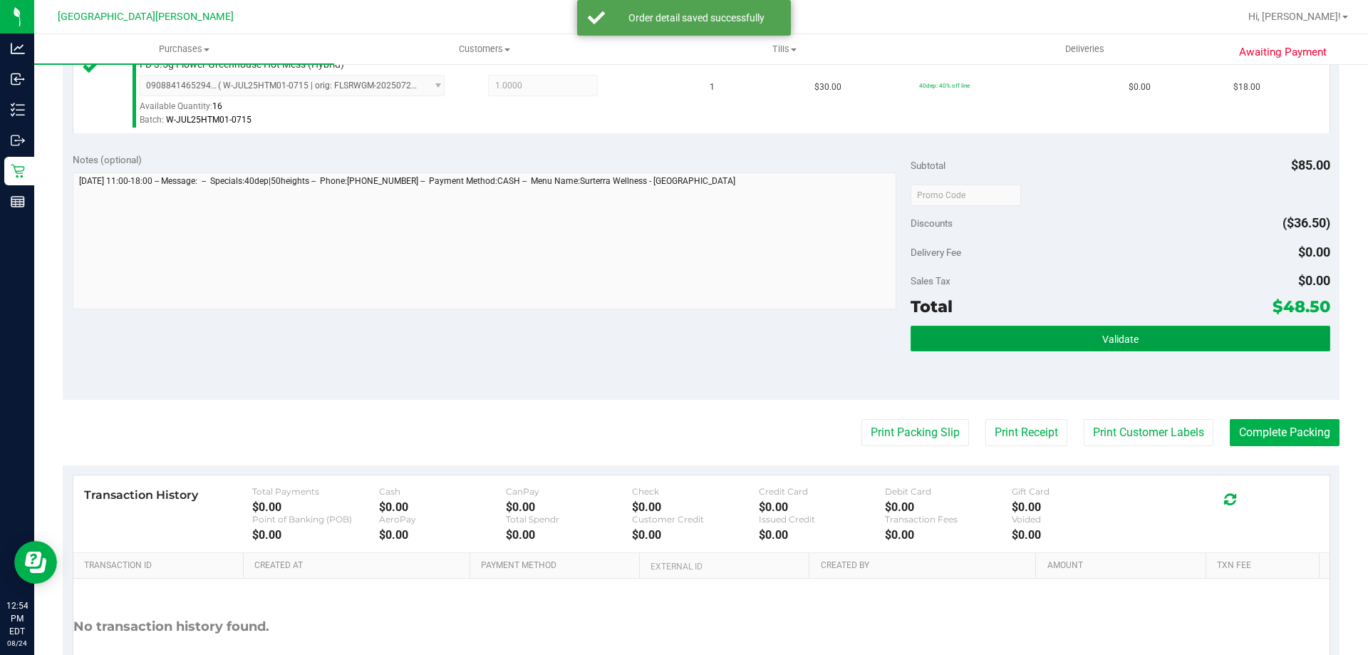
click at [1099, 326] on button "Validate" at bounding box center [1120, 339] width 419 height 26
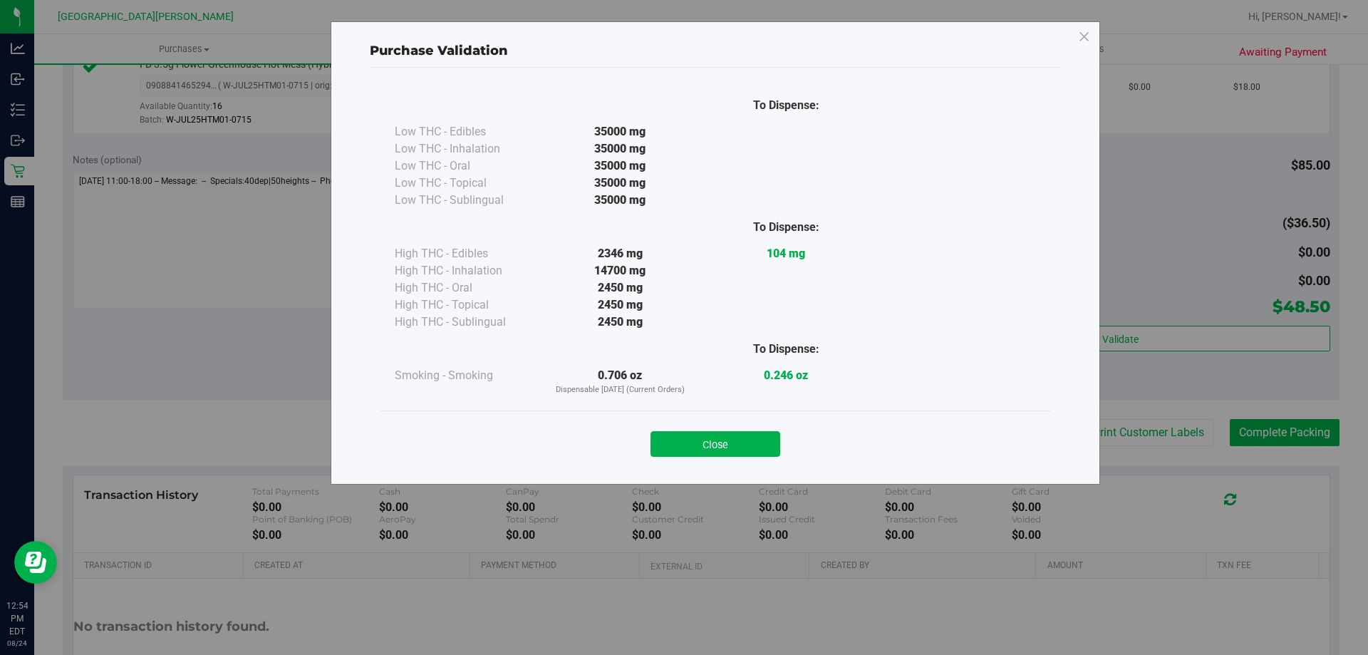
drag, startPoint x: 702, startPoint y: 440, endPoint x: 1024, endPoint y: 470, distance: 322.6
click at [704, 440] on button "Close" at bounding box center [715, 444] width 130 height 26
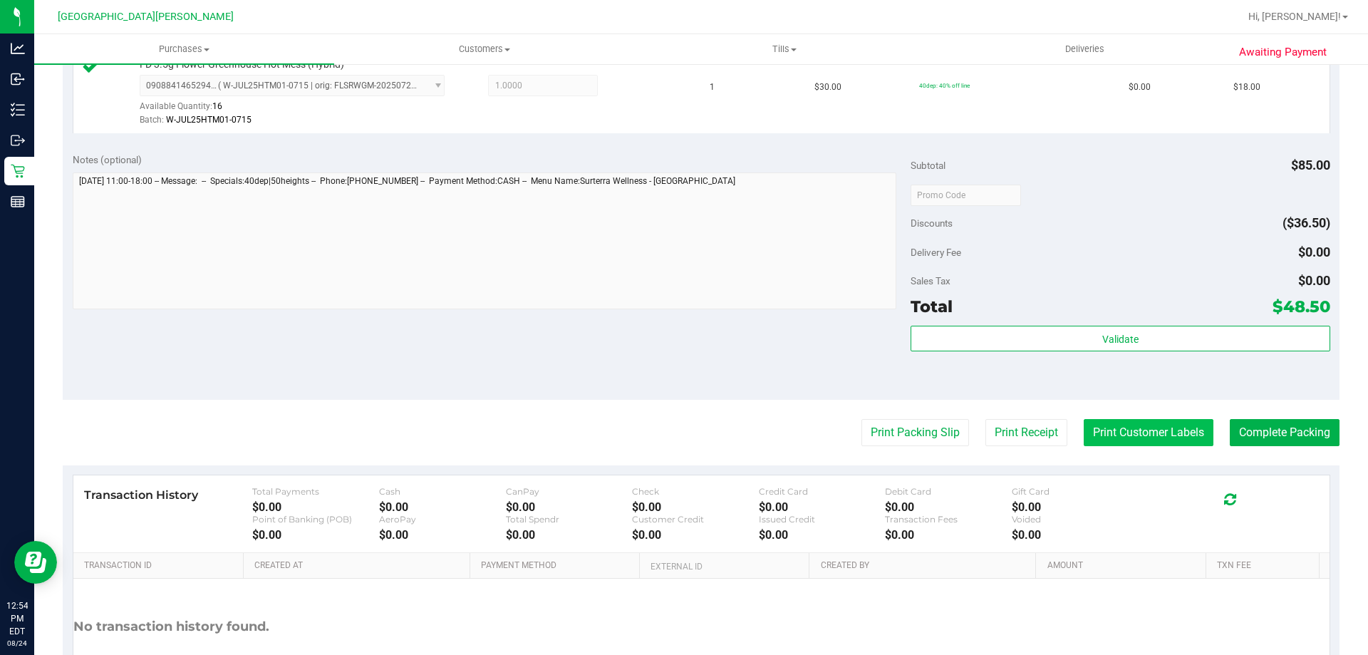
click at [1126, 435] on button "Print Customer Labels" at bounding box center [1149, 432] width 130 height 27
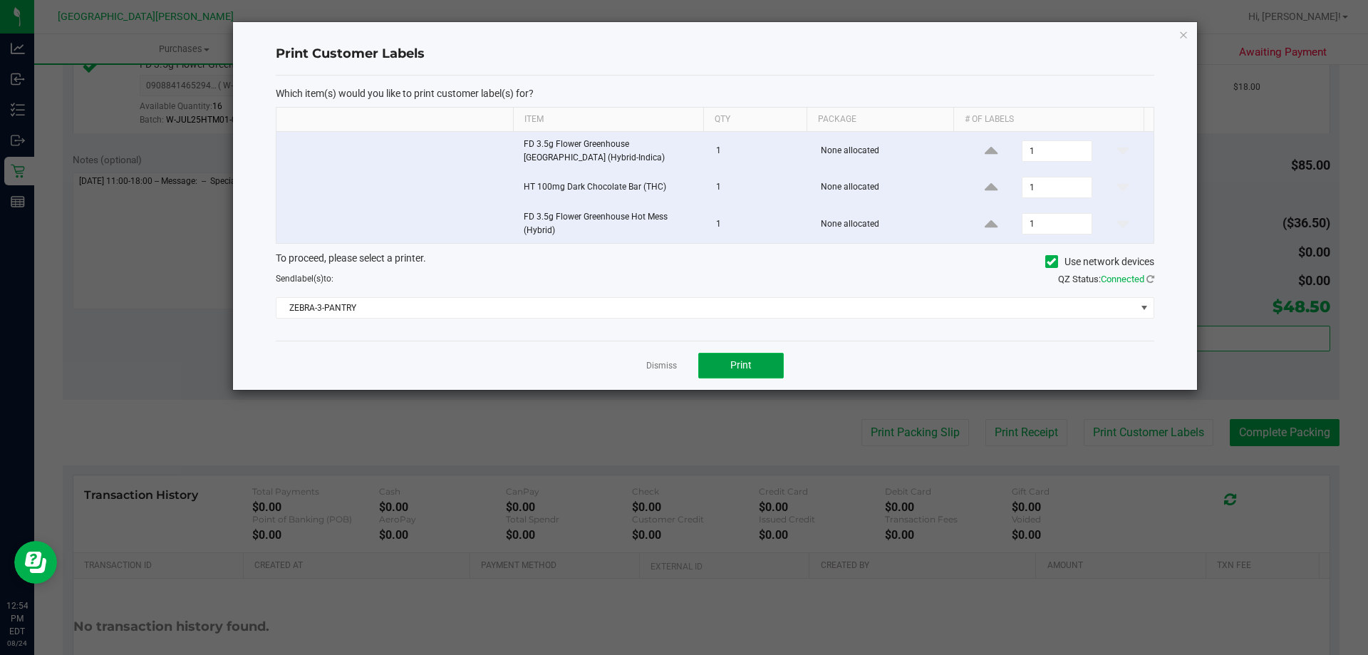
click at [742, 370] on span "Print" at bounding box center [740, 364] width 21 height 11
click at [670, 366] on link "Dismiss" at bounding box center [661, 366] width 31 height 12
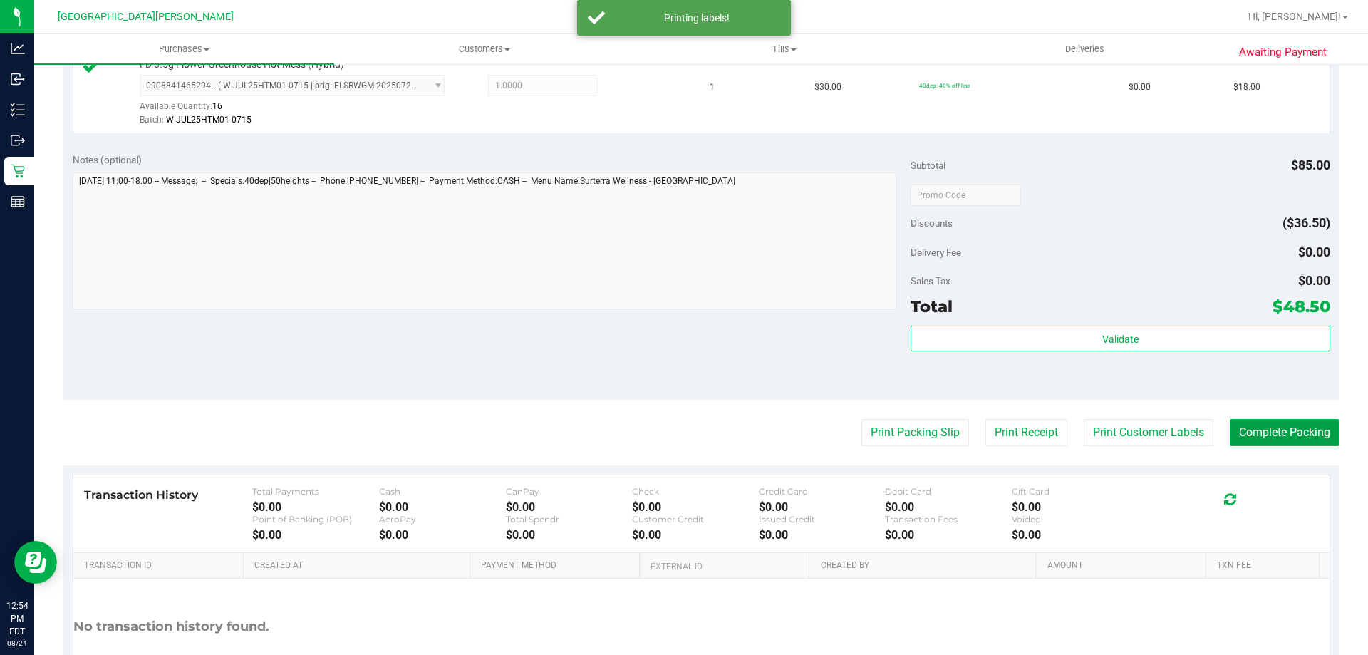
click at [1230, 428] on button "Complete Packing" at bounding box center [1285, 432] width 110 height 27
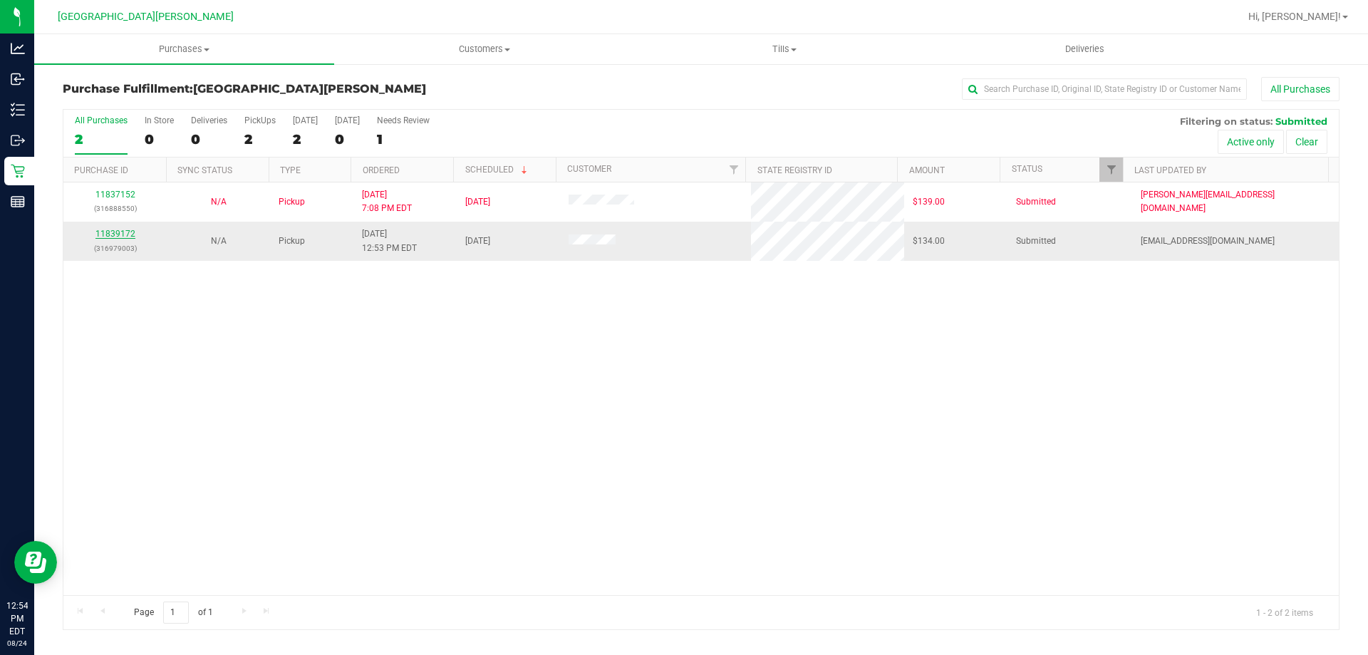
click at [122, 230] on link "11839172" at bounding box center [115, 234] width 40 height 10
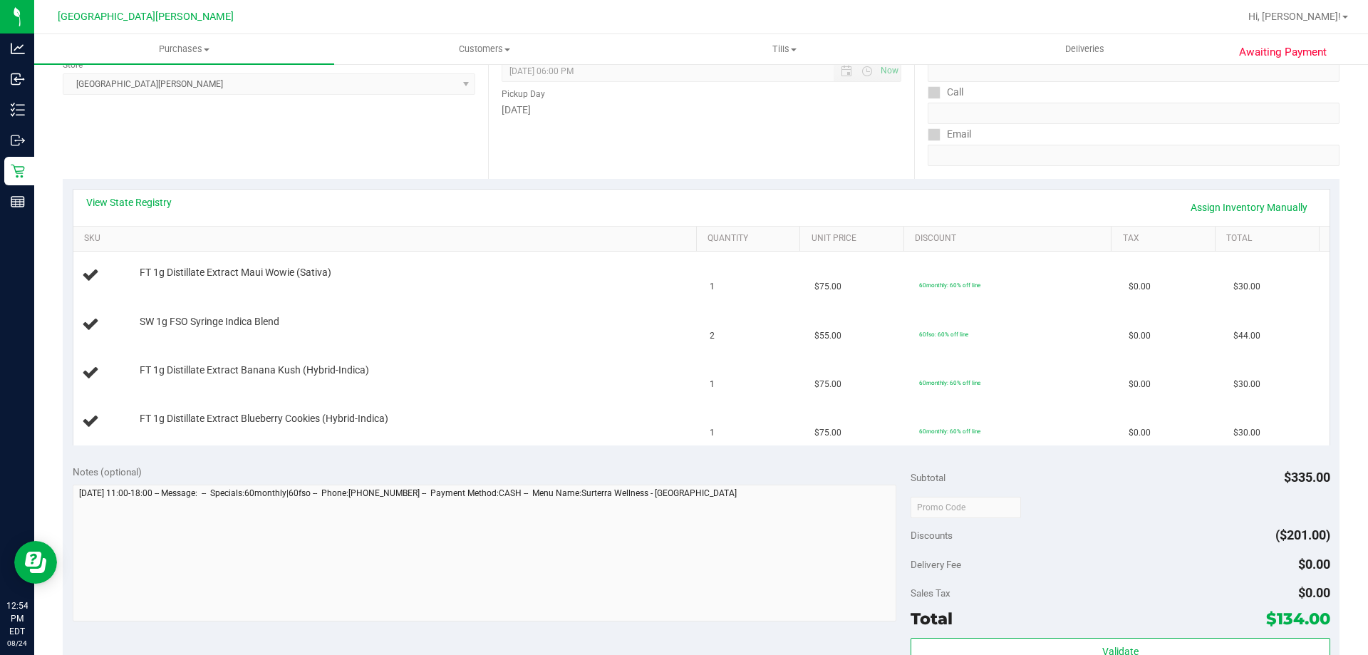
scroll to position [214, 0]
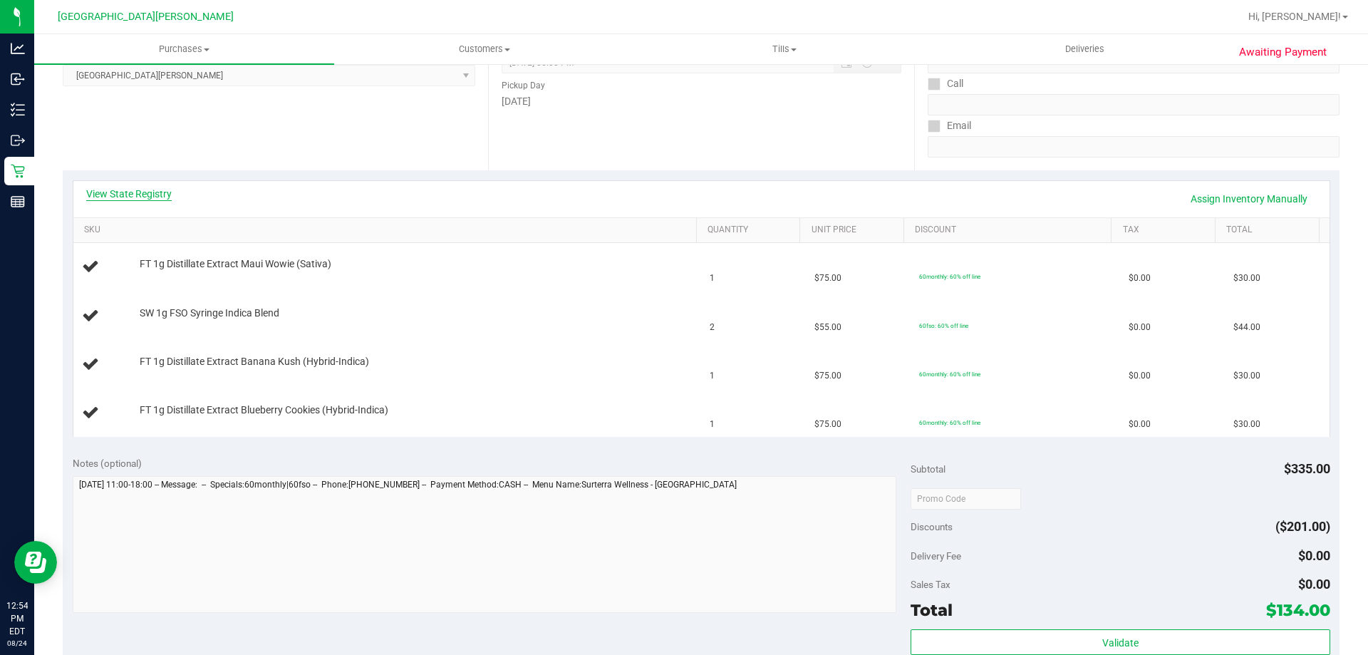
click at [125, 197] on link "View State Registry" at bounding box center [128, 194] width 85 height 14
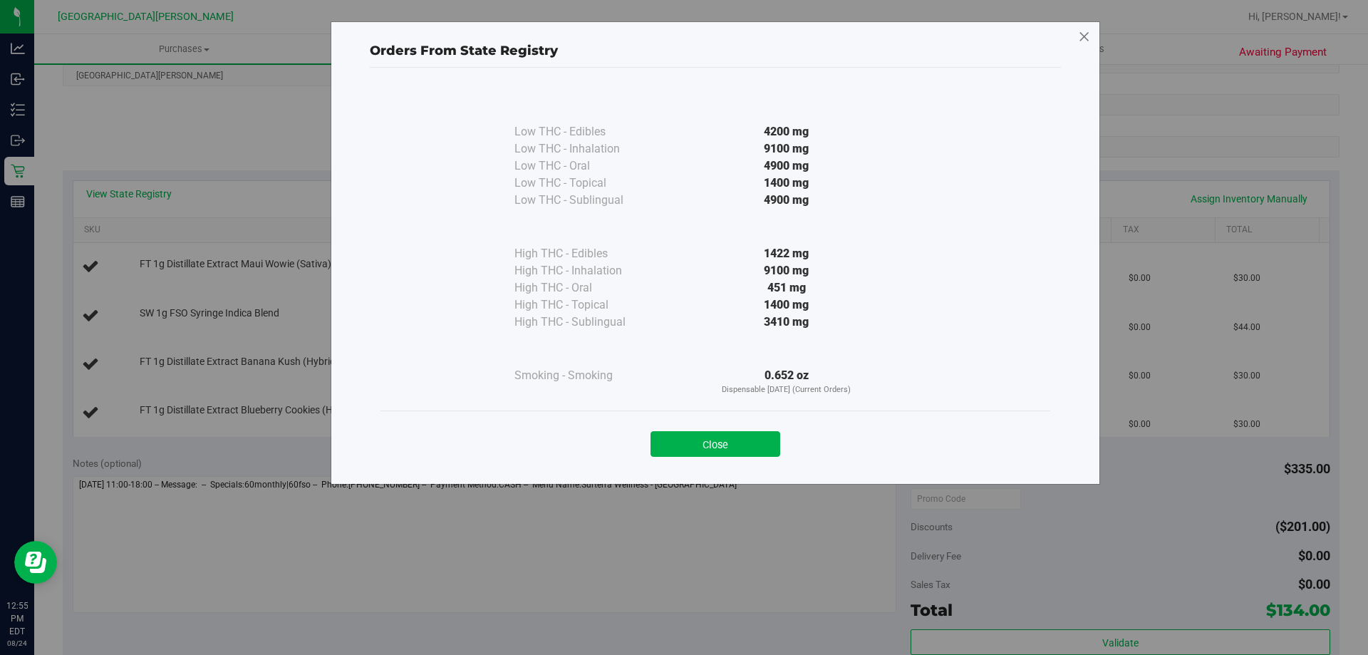
click at [1087, 40] on icon at bounding box center [1084, 37] width 13 height 23
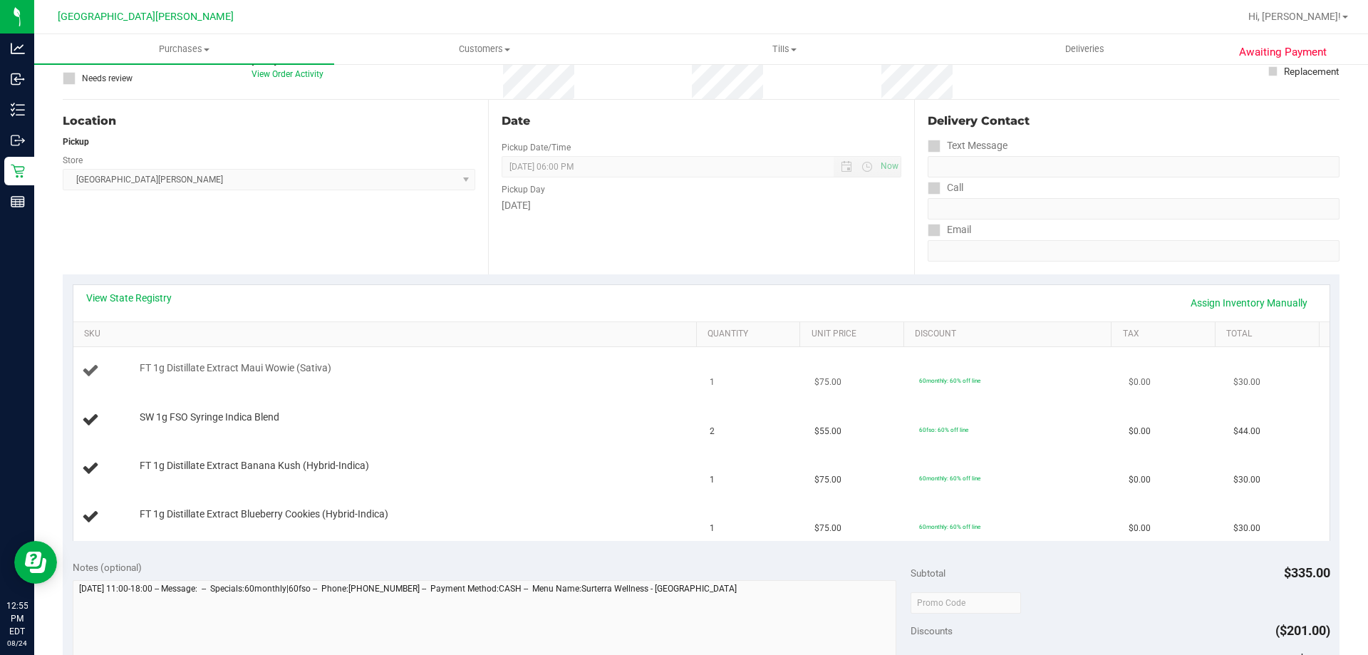
scroll to position [0, 0]
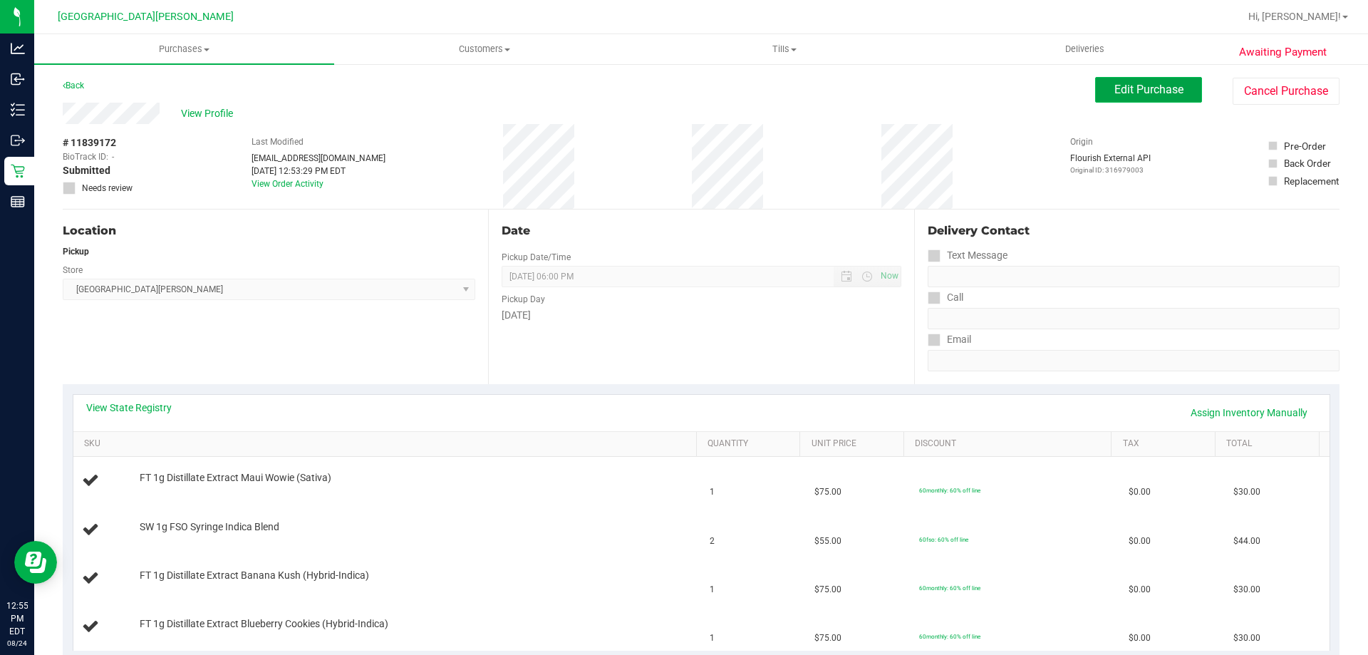
click at [1114, 85] on span "Edit Purchase" at bounding box center [1148, 90] width 69 height 14
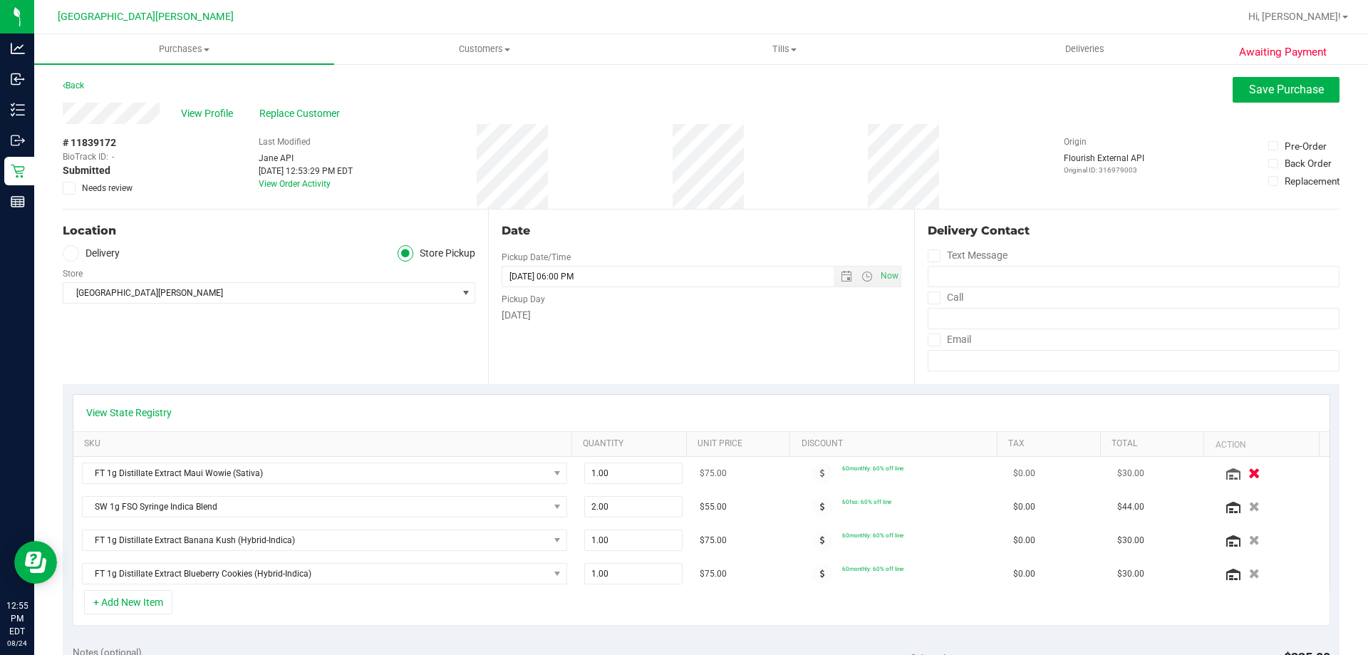
click at [1248, 468] on icon "button" at bounding box center [1254, 473] width 12 height 11
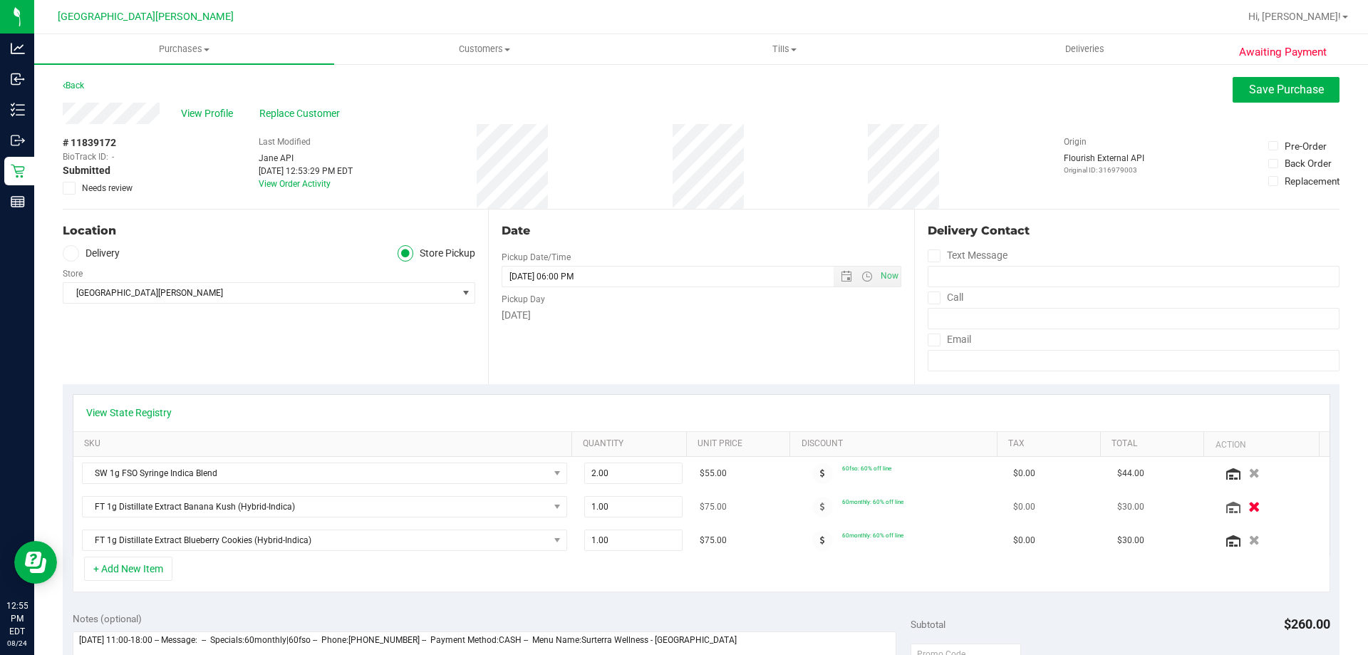
click at [1248, 512] on icon "button" at bounding box center [1254, 507] width 12 height 11
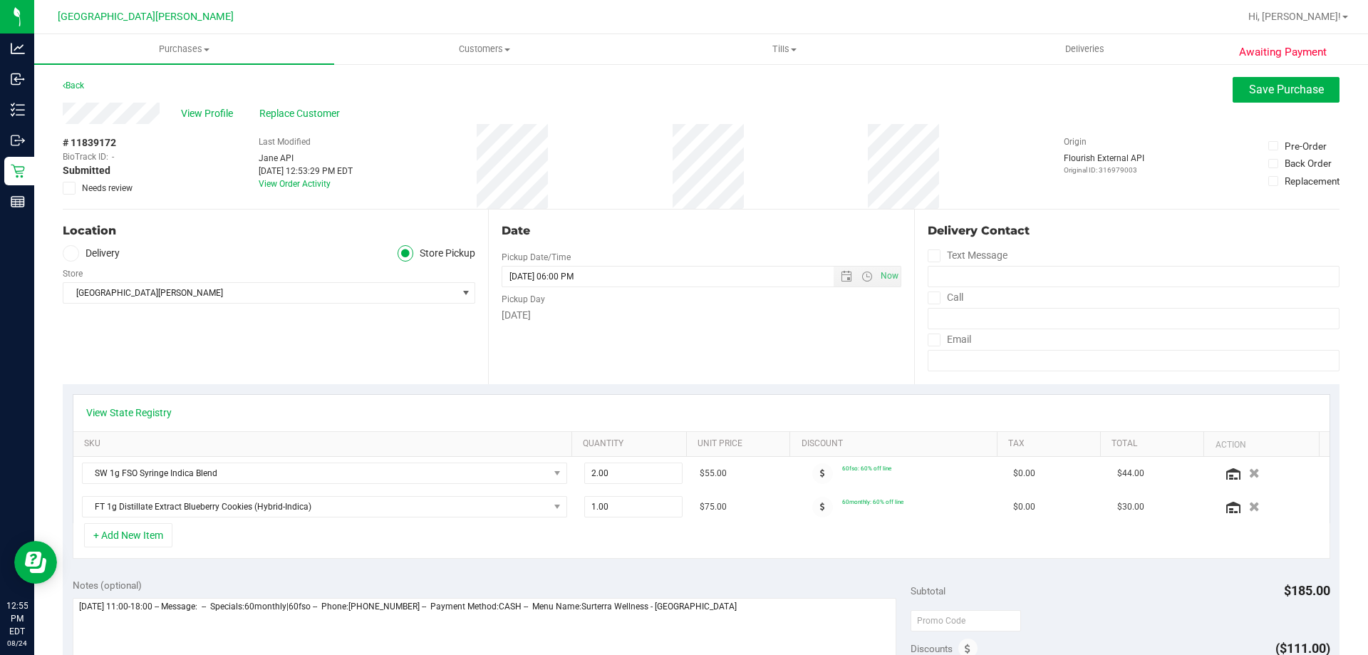
click at [1249, 512] on icon "button" at bounding box center [1254, 507] width 11 height 10
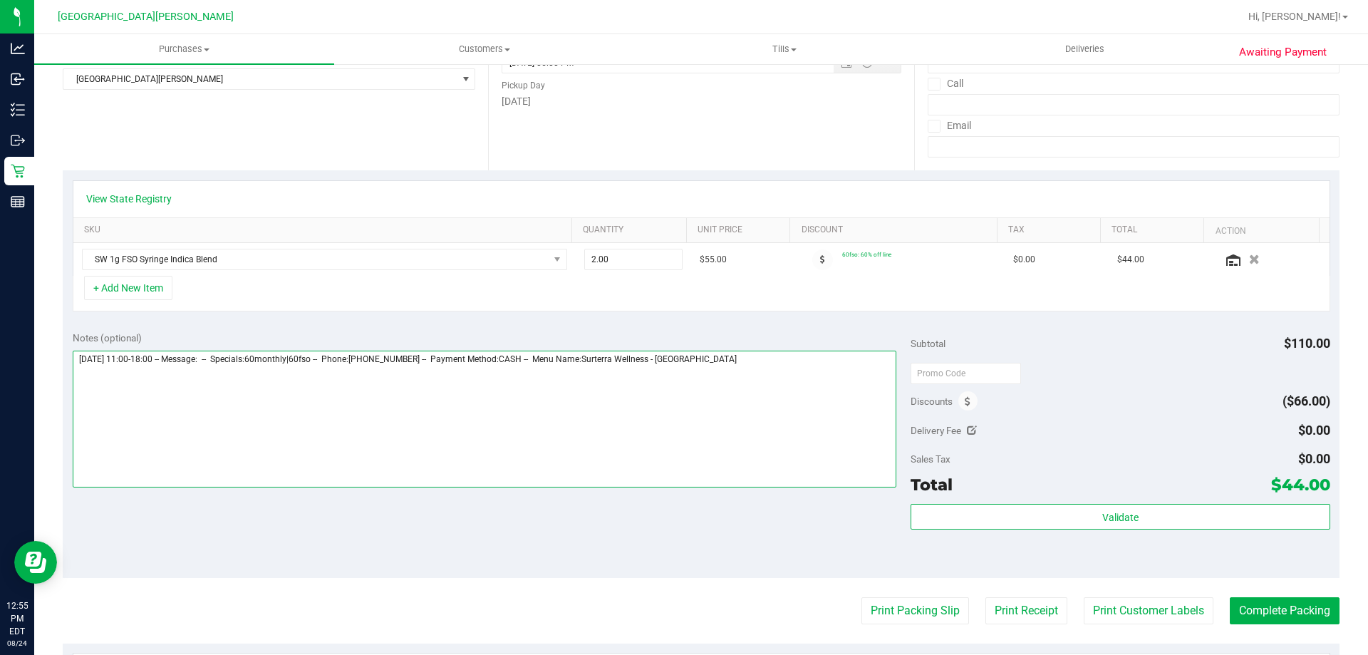
click at [765, 381] on textarea at bounding box center [485, 419] width 824 height 137
click at [582, 388] on textarea at bounding box center [485, 419] width 824 height 137
click at [433, 385] on textarea at bounding box center [485, 419] width 824 height 137
click at [240, 388] on textarea at bounding box center [485, 419] width 824 height 137
click at [177, 390] on textarea at bounding box center [485, 419] width 824 height 137
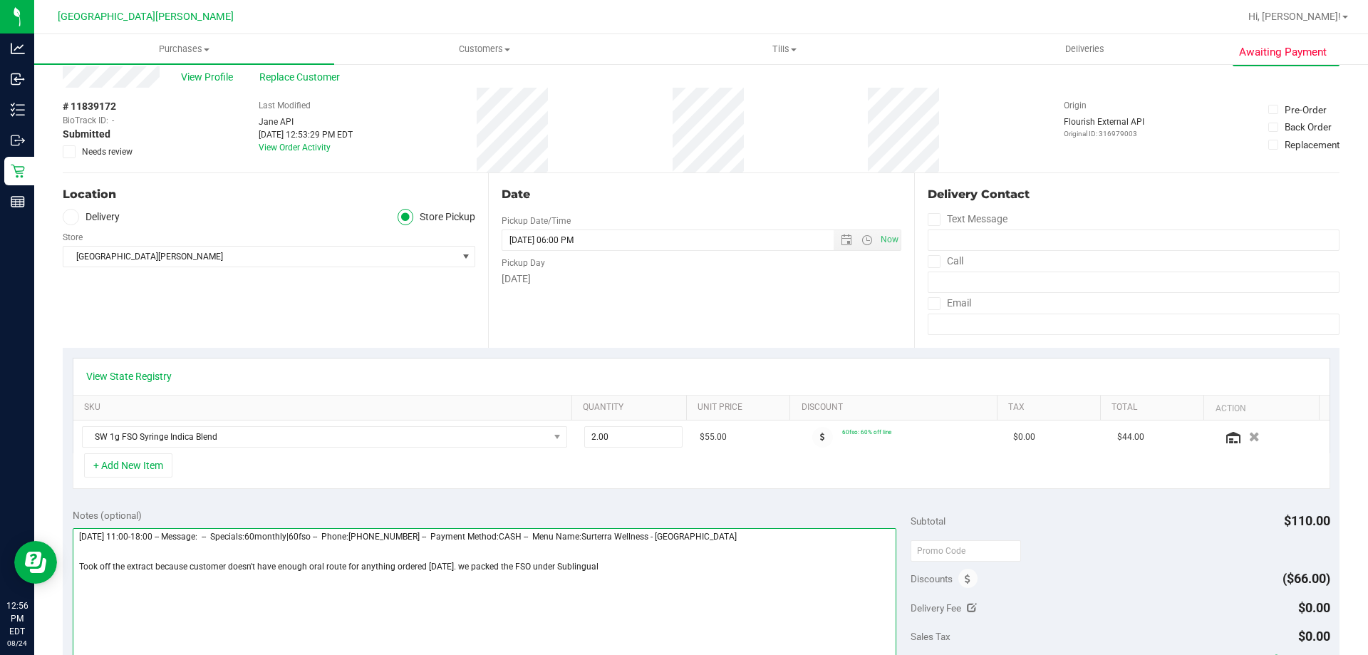
scroll to position [71, 0]
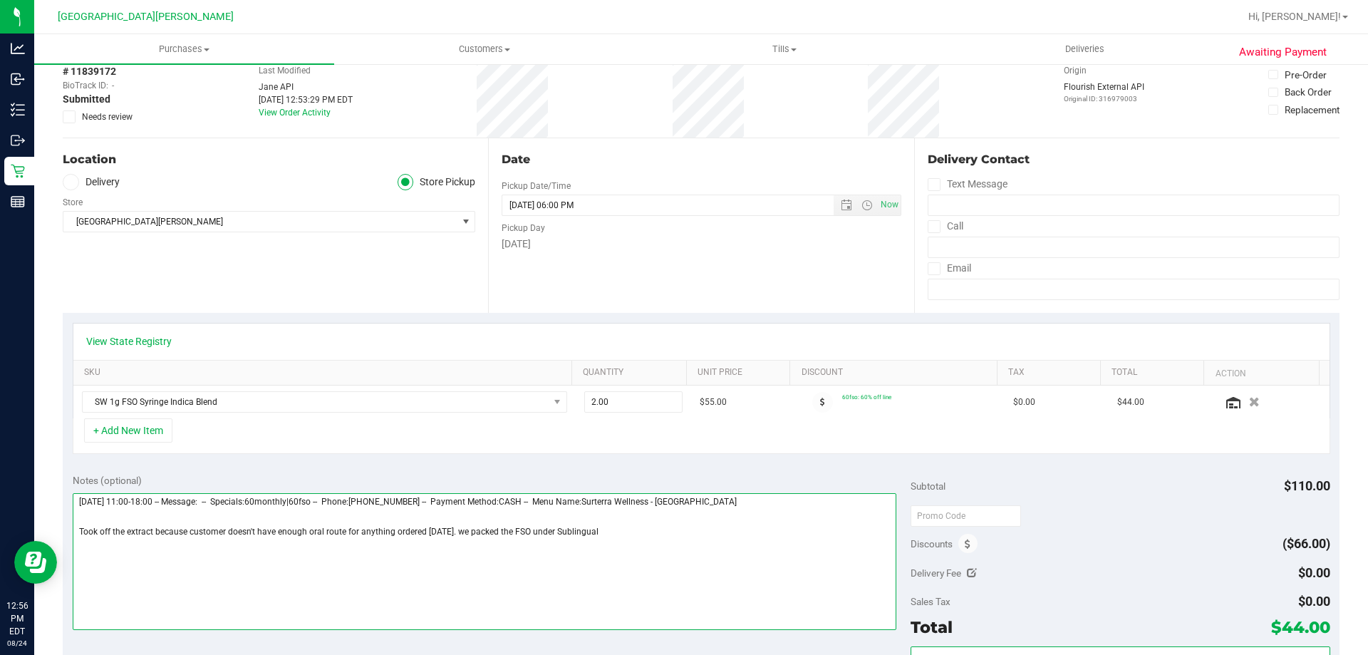
click at [629, 539] on textarea at bounding box center [485, 561] width 824 height 137
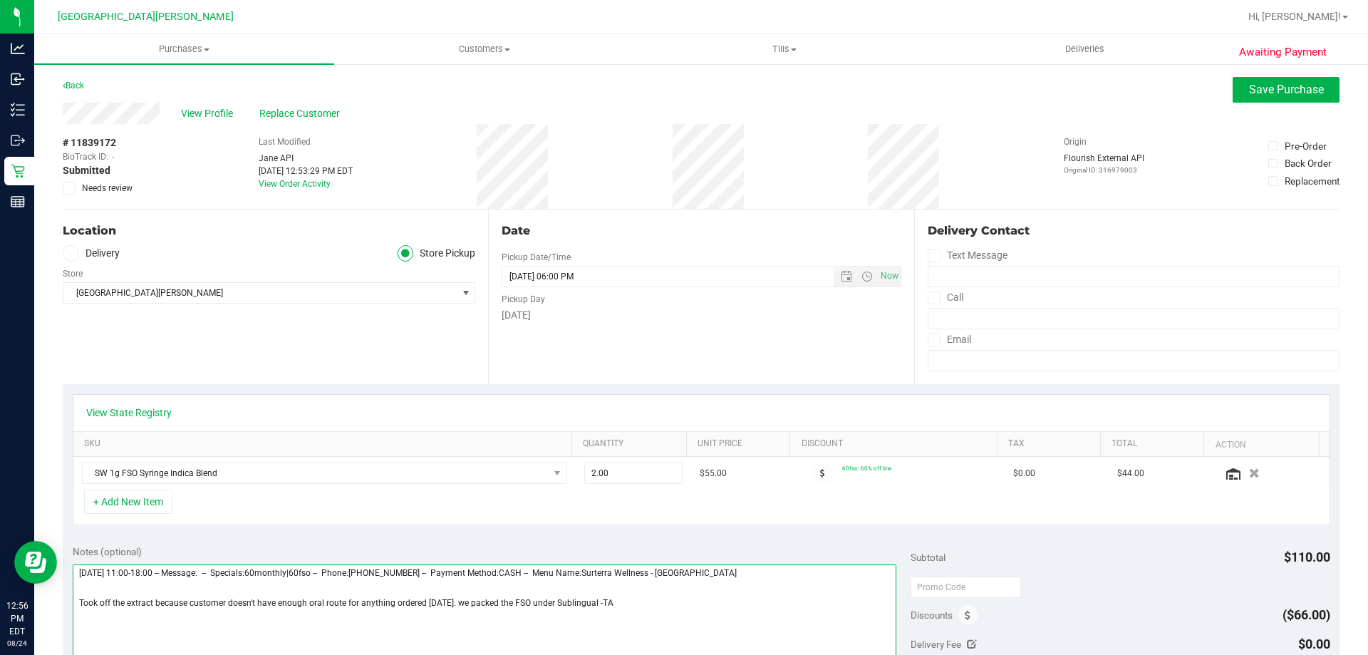
type textarea "Sunday 08/24/2025 11:00-18:00 -- Message: -- Specials:60monthly|60fso -- Phone:…"
click at [1260, 104] on div "View Profile Replace Customer" at bounding box center [701, 113] width 1277 height 21
click at [1264, 91] on span "Save Purchase" at bounding box center [1286, 90] width 75 height 14
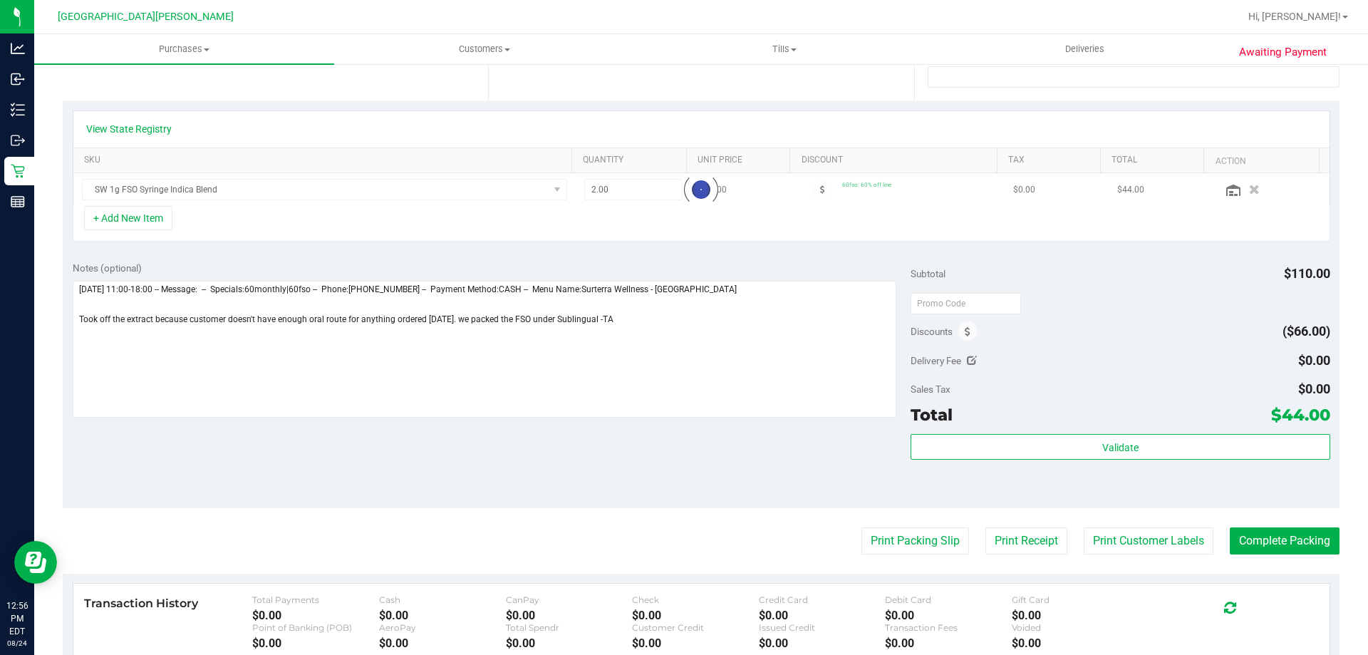
scroll to position [285, 0]
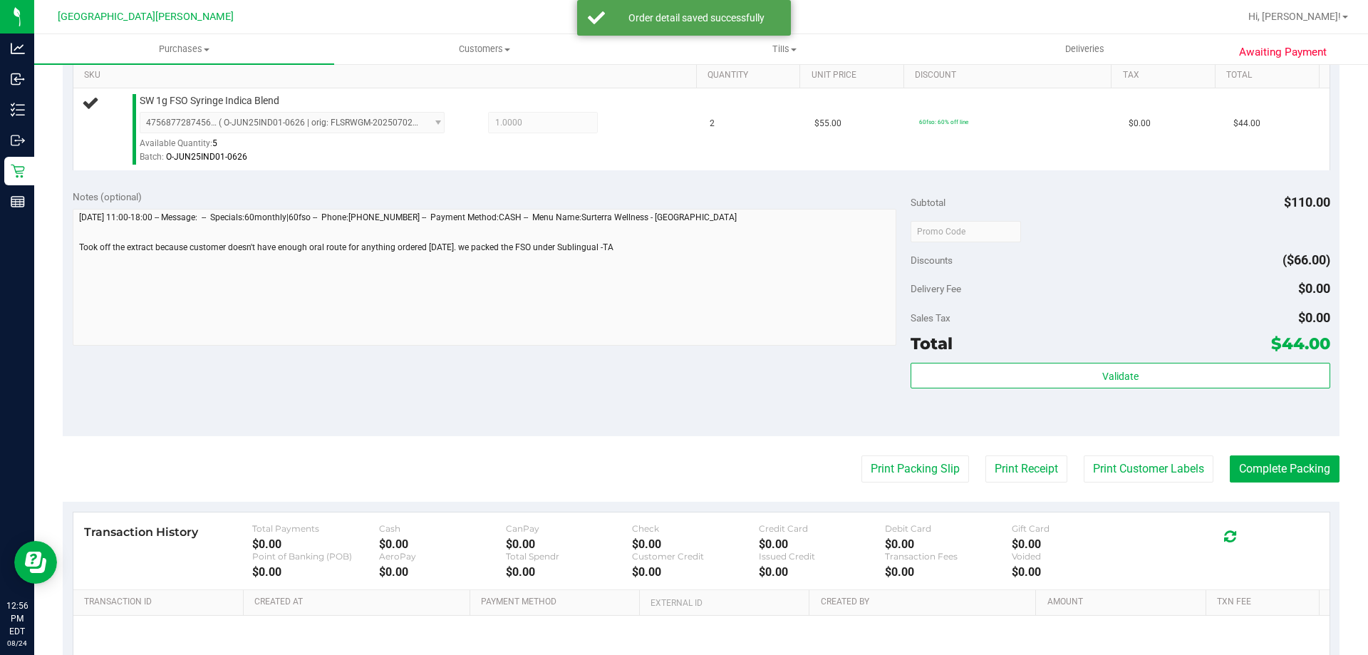
scroll to position [368, 0]
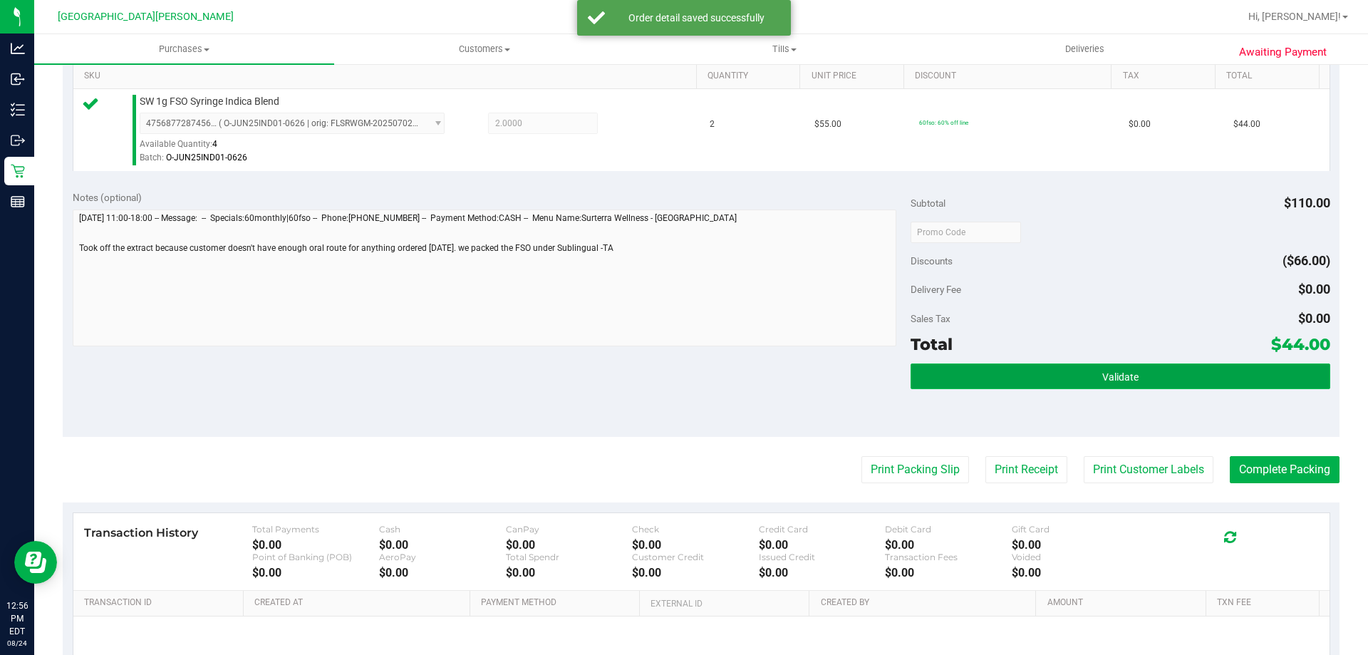
click at [1161, 376] on button "Validate" at bounding box center [1120, 376] width 419 height 26
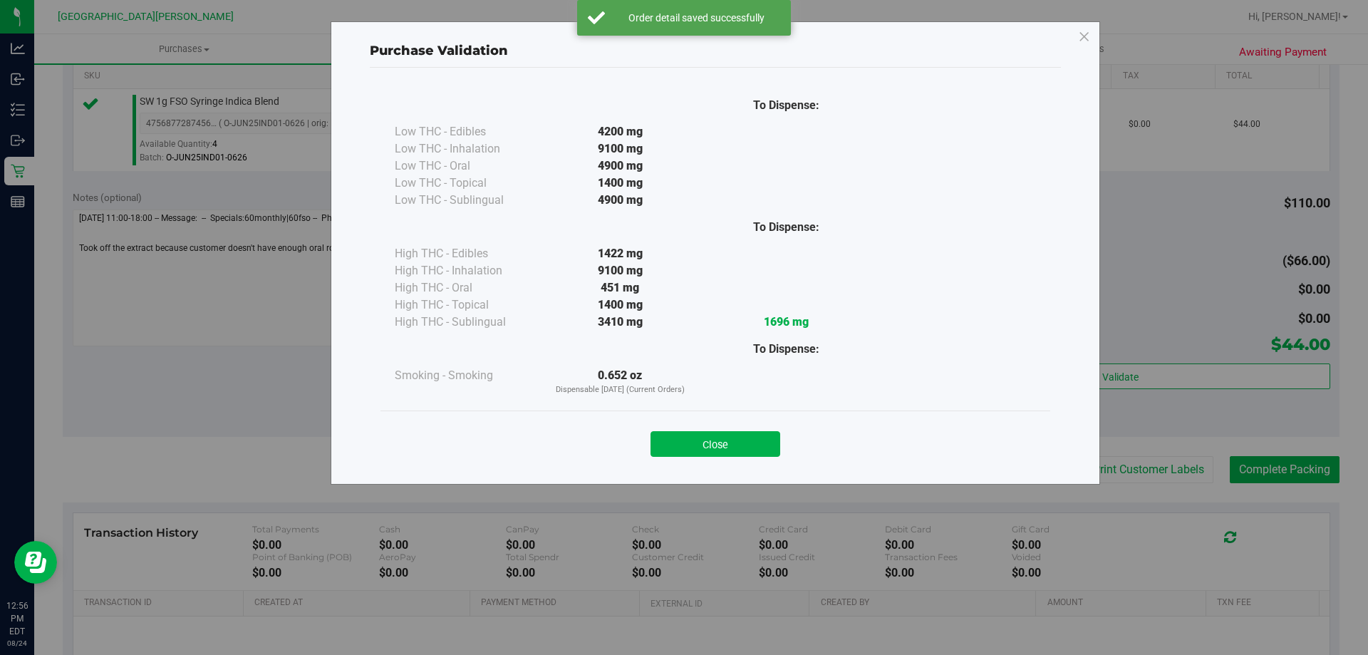
click at [744, 448] on button "Close" at bounding box center [715, 444] width 130 height 26
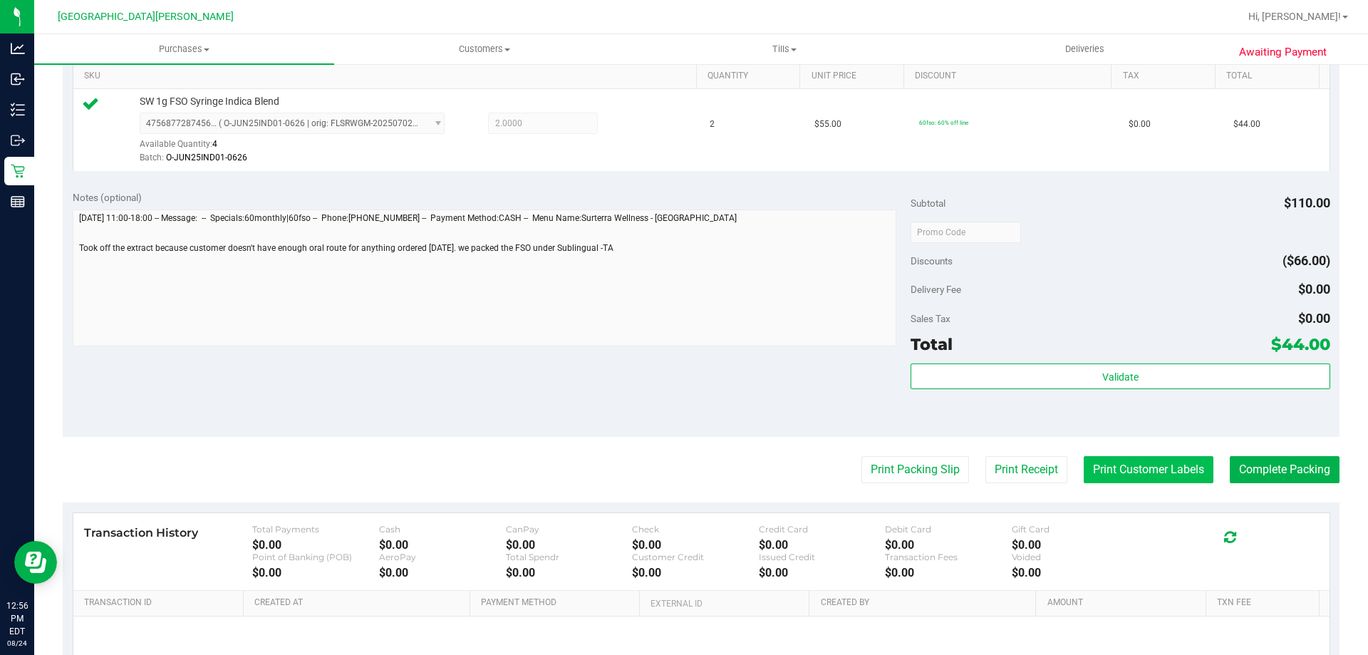
click at [1175, 469] on button "Print Customer Labels" at bounding box center [1149, 469] width 130 height 27
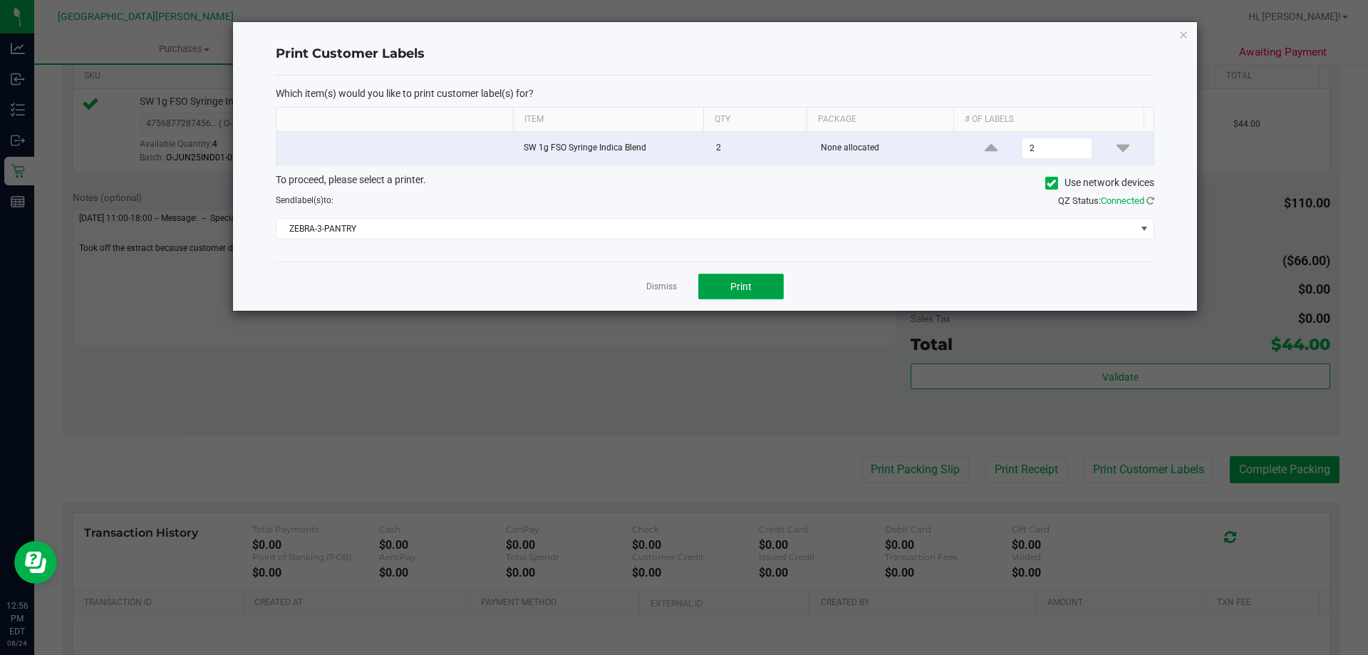
click at [745, 288] on span "Print" at bounding box center [740, 286] width 21 height 11
click at [655, 289] on link "Dismiss" at bounding box center [661, 287] width 31 height 12
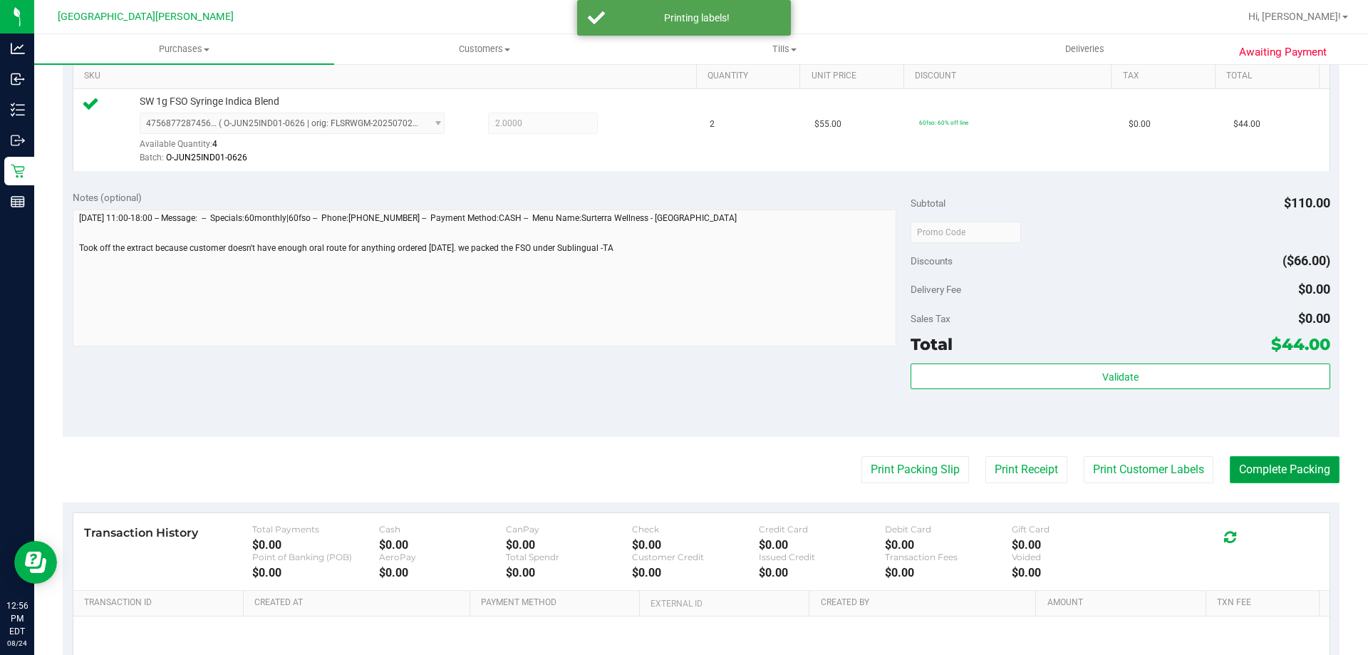
click at [1280, 470] on button "Complete Packing" at bounding box center [1285, 469] width 110 height 27
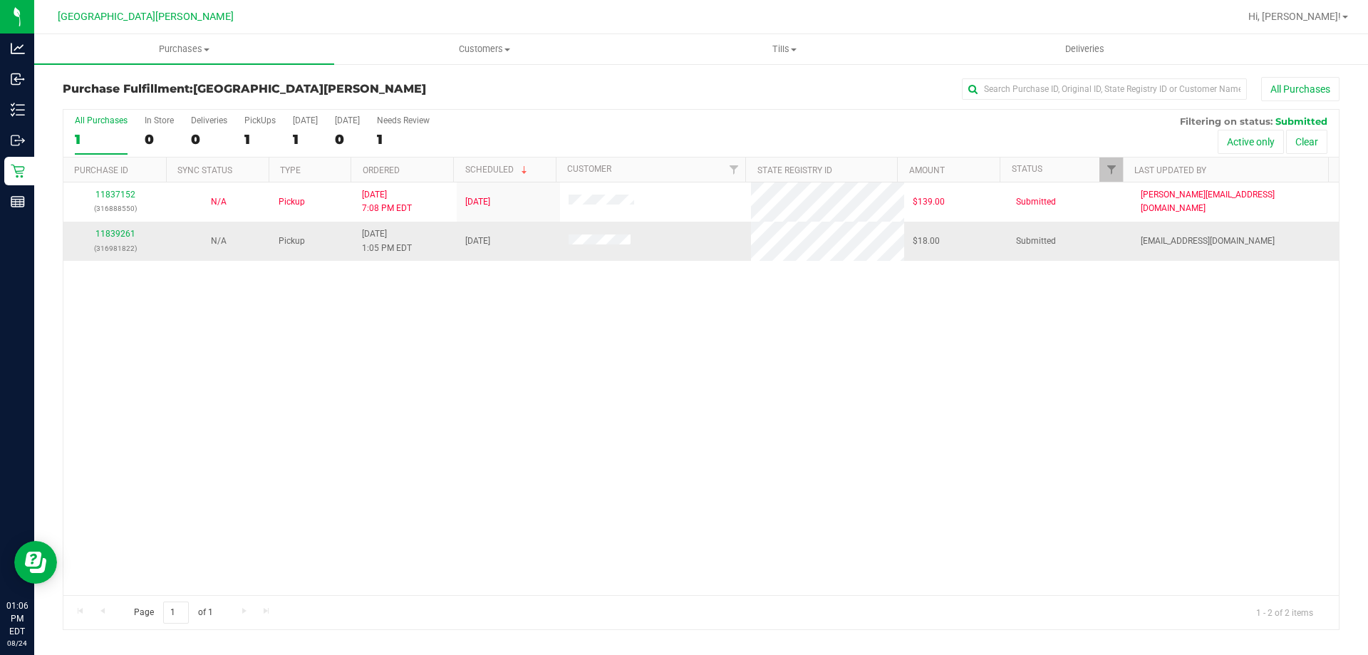
click at [114, 239] on div "11839261 (316981822)" at bounding box center [115, 240] width 86 height 27
click at [115, 236] on link "11839261" at bounding box center [115, 234] width 40 height 10
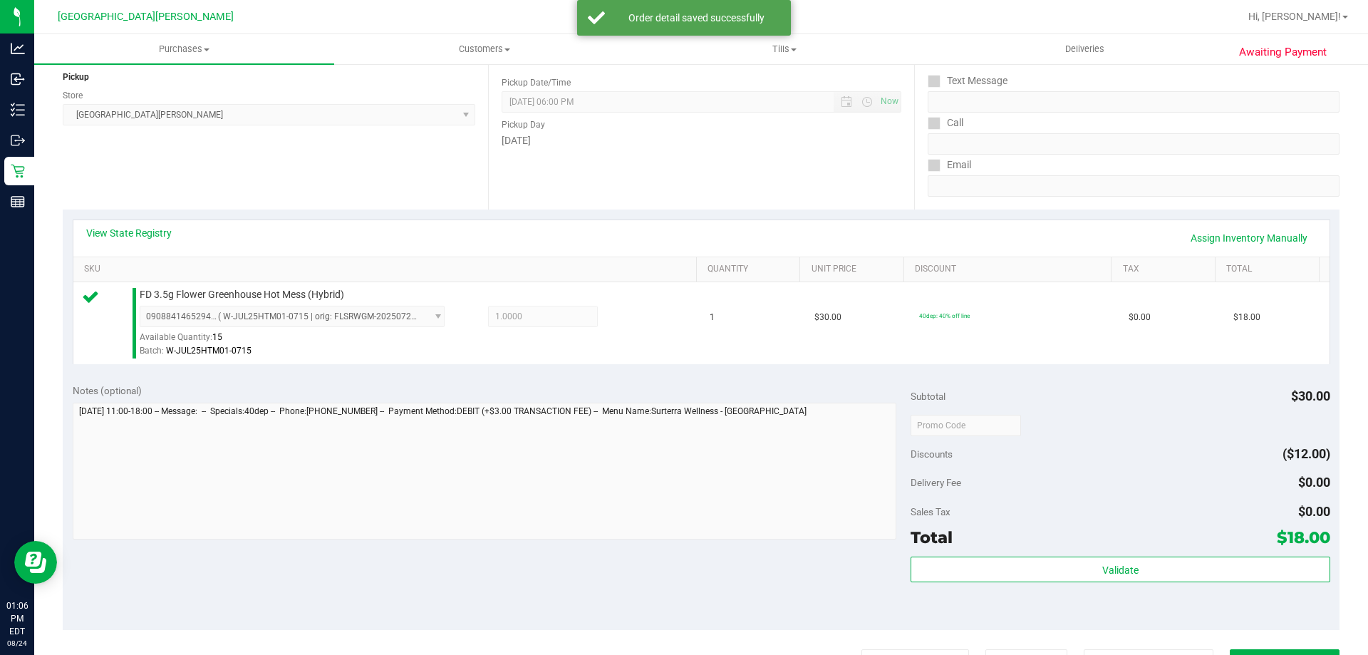
scroll to position [356, 0]
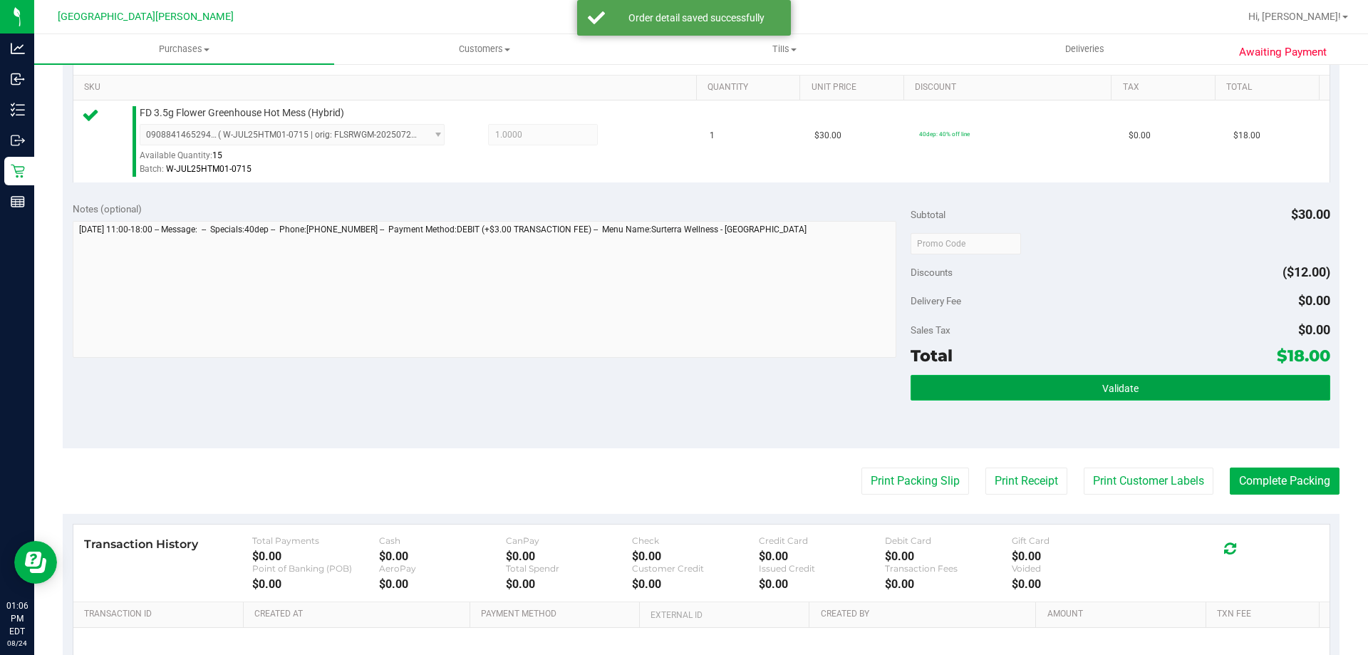
click at [1082, 395] on button "Validate" at bounding box center [1120, 388] width 419 height 26
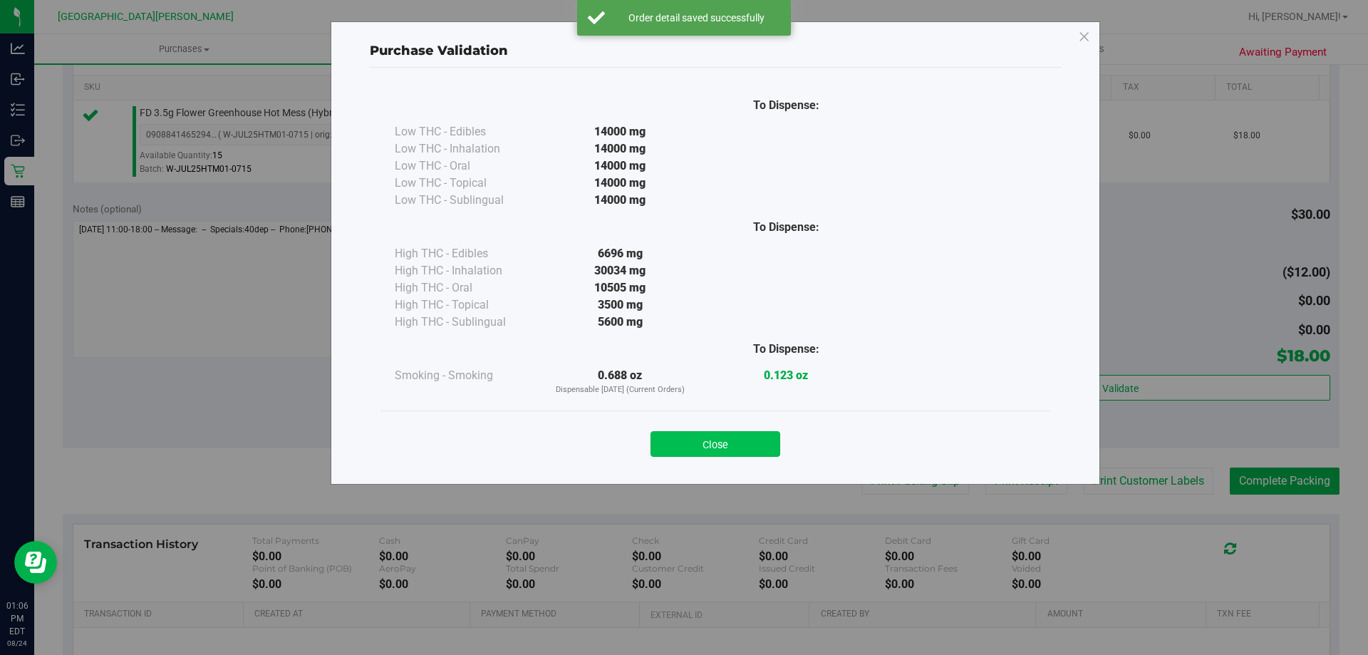
click at [738, 447] on button "Close" at bounding box center [715, 444] width 130 height 26
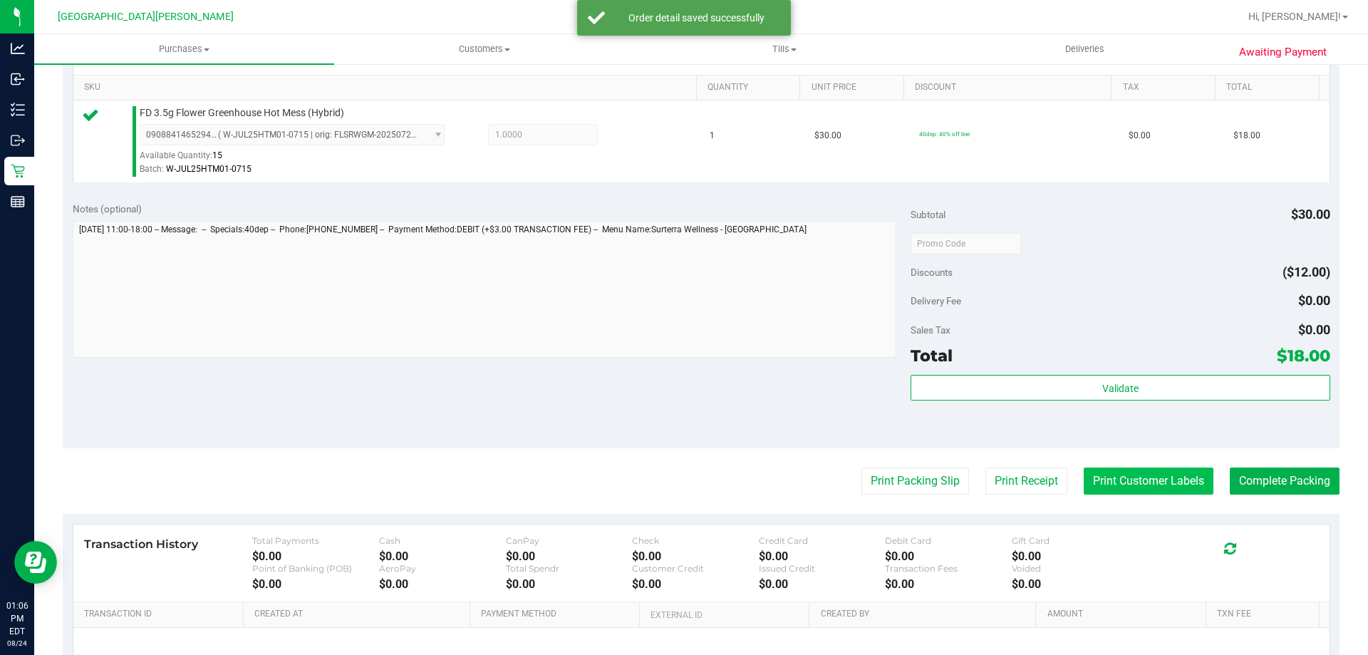
click at [1149, 482] on button "Print Customer Labels" at bounding box center [1149, 480] width 130 height 27
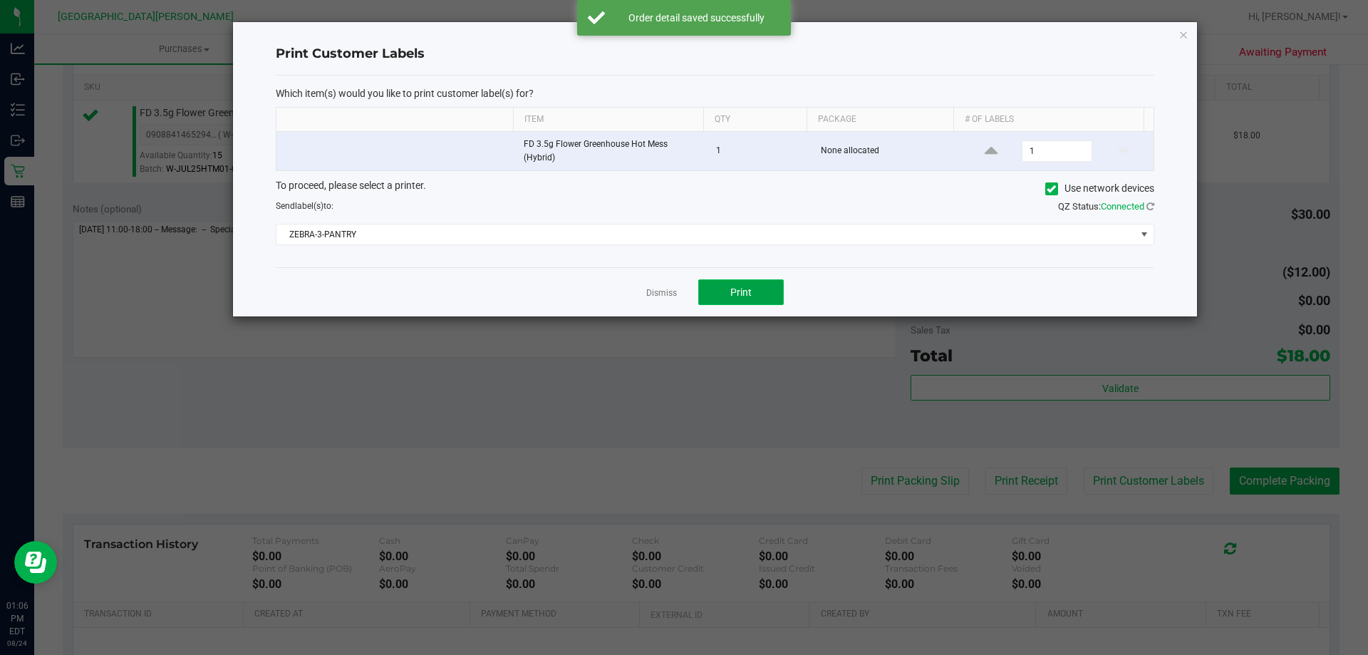
click at [758, 298] on button "Print" at bounding box center [740, 292] width 85 height 26
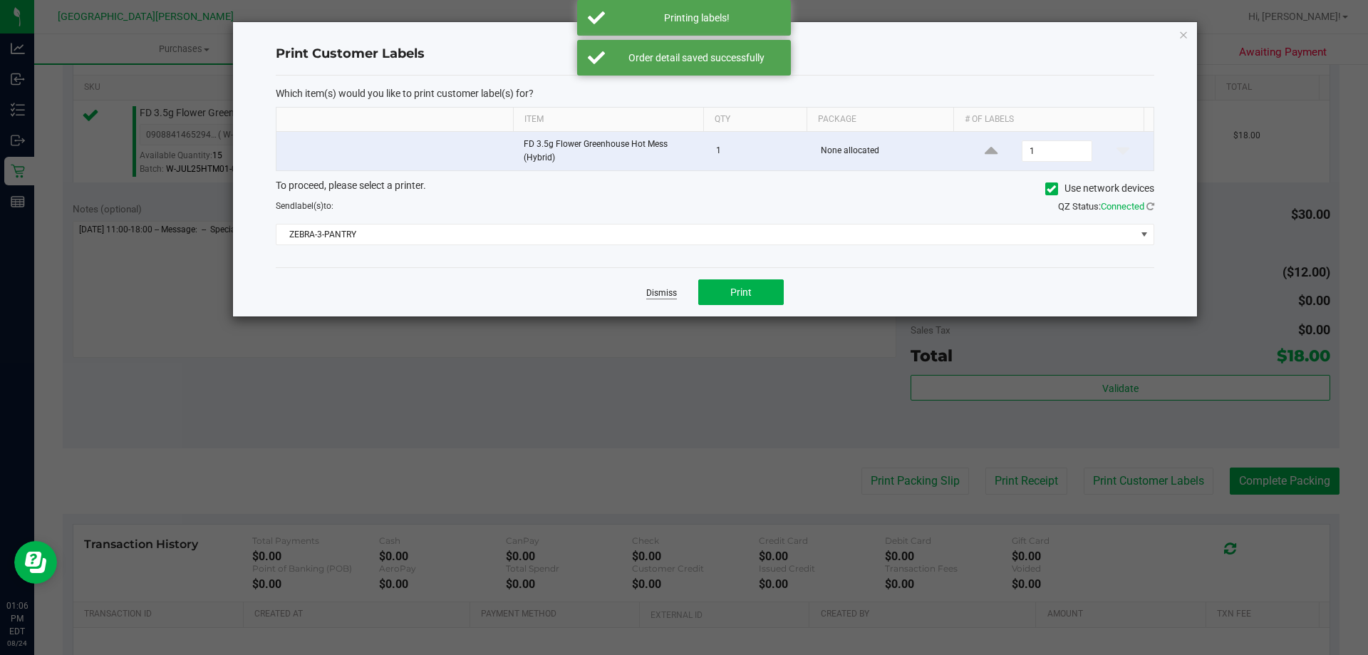
click at [674, 300] on div "Dismiss Print" at bounding box center [715, 291] width 878 height 49
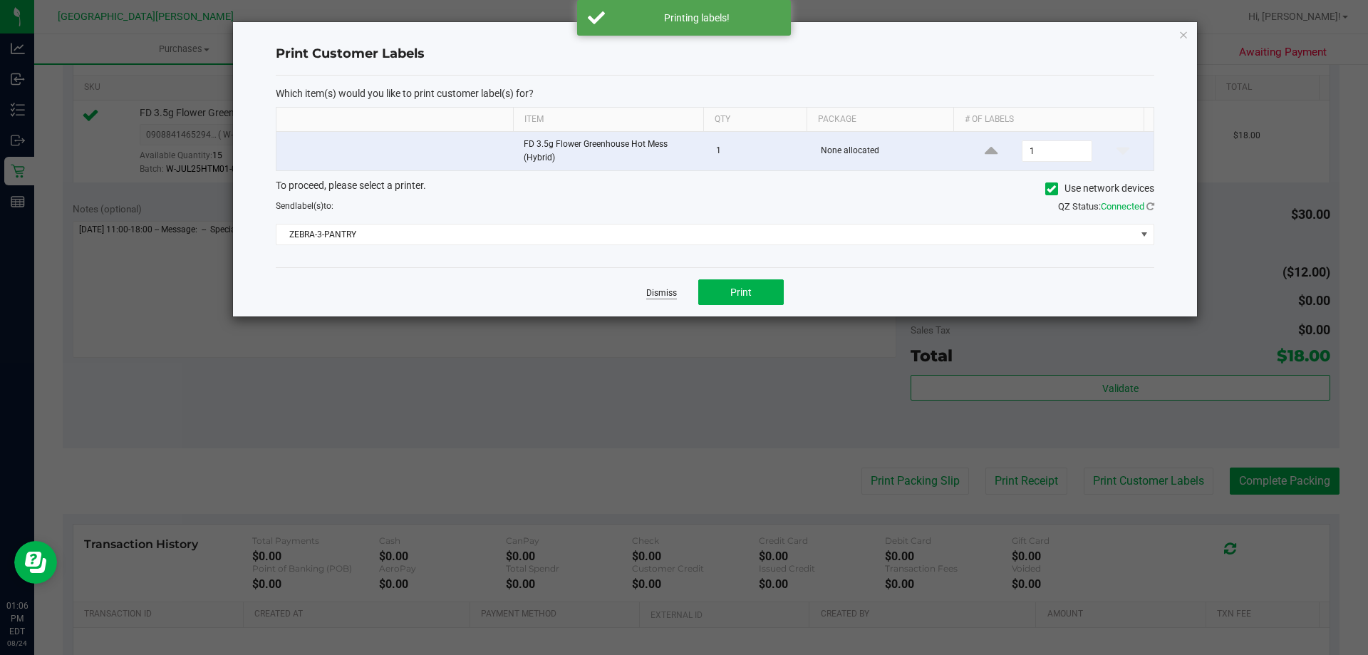
click at [671, 294] on link "Dismiss" at bounding box center [661, 293] width 31 height 12
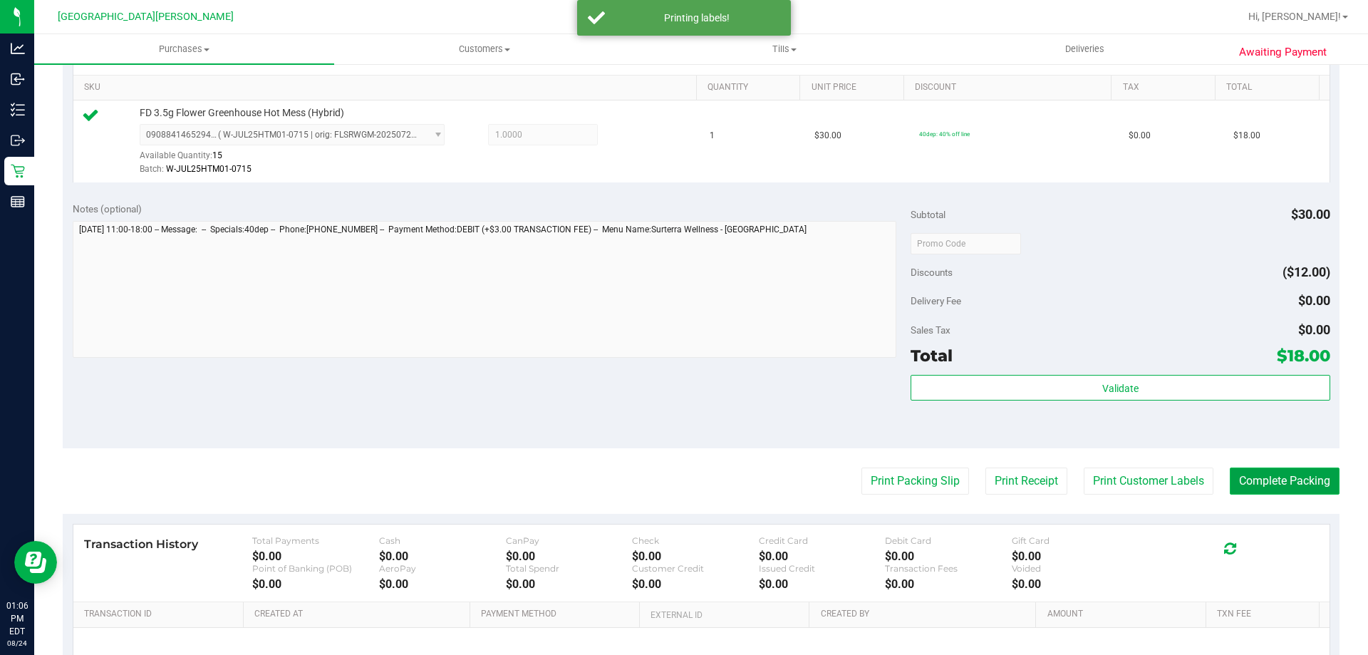
click at [1287, 479] on button "Complete Packing" at bounding box center [1285, 480] width 110 height 27
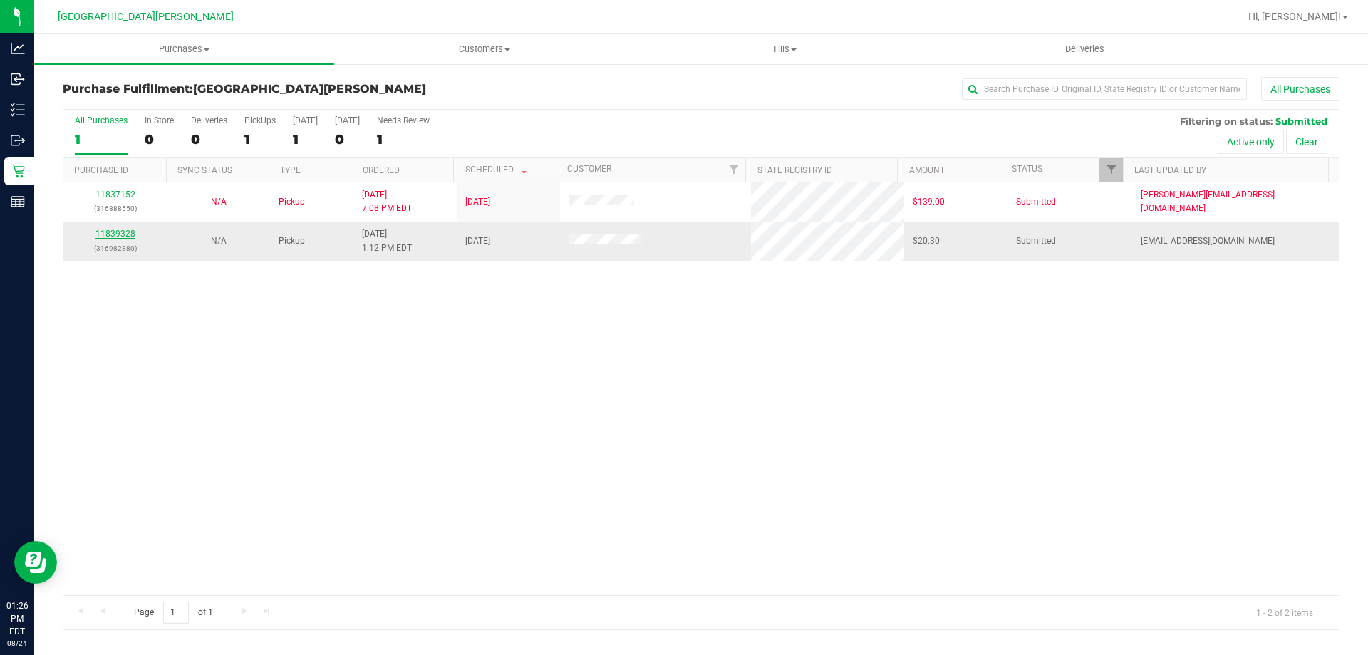
click at [130, 232] on link "11839328" at bounding box center [115, 234] width 40 height 10
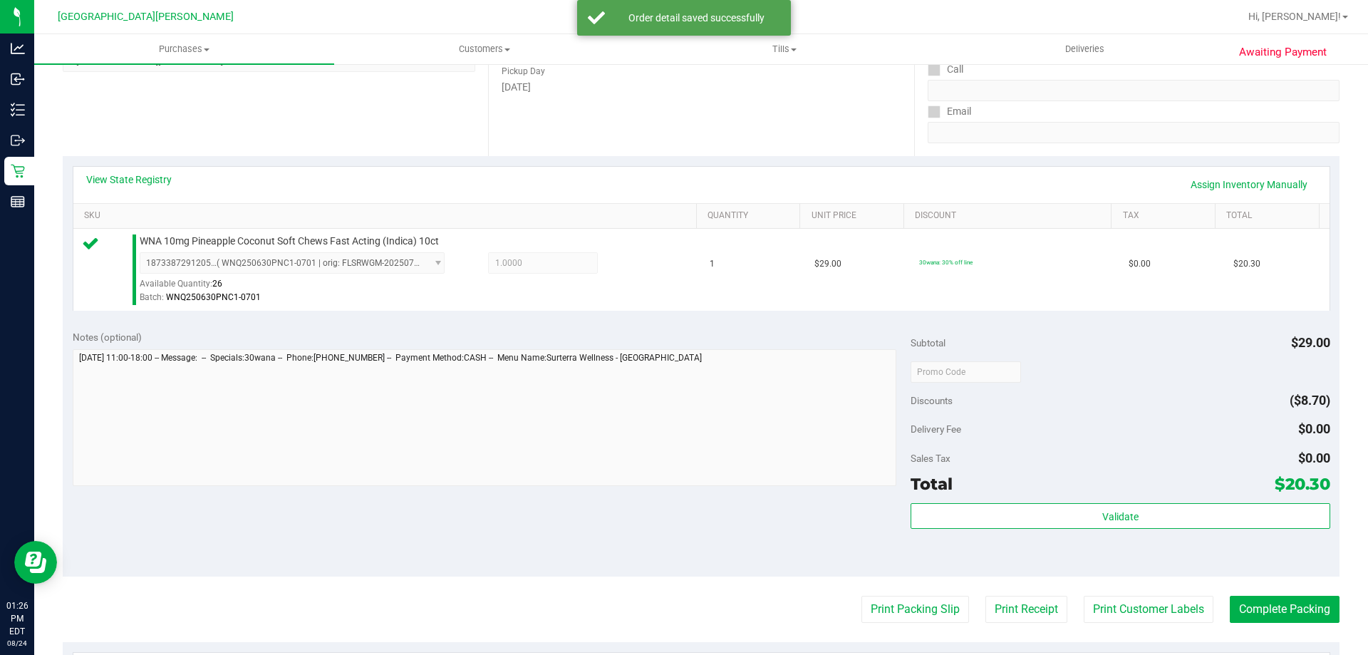
scroll to position [427, 0]
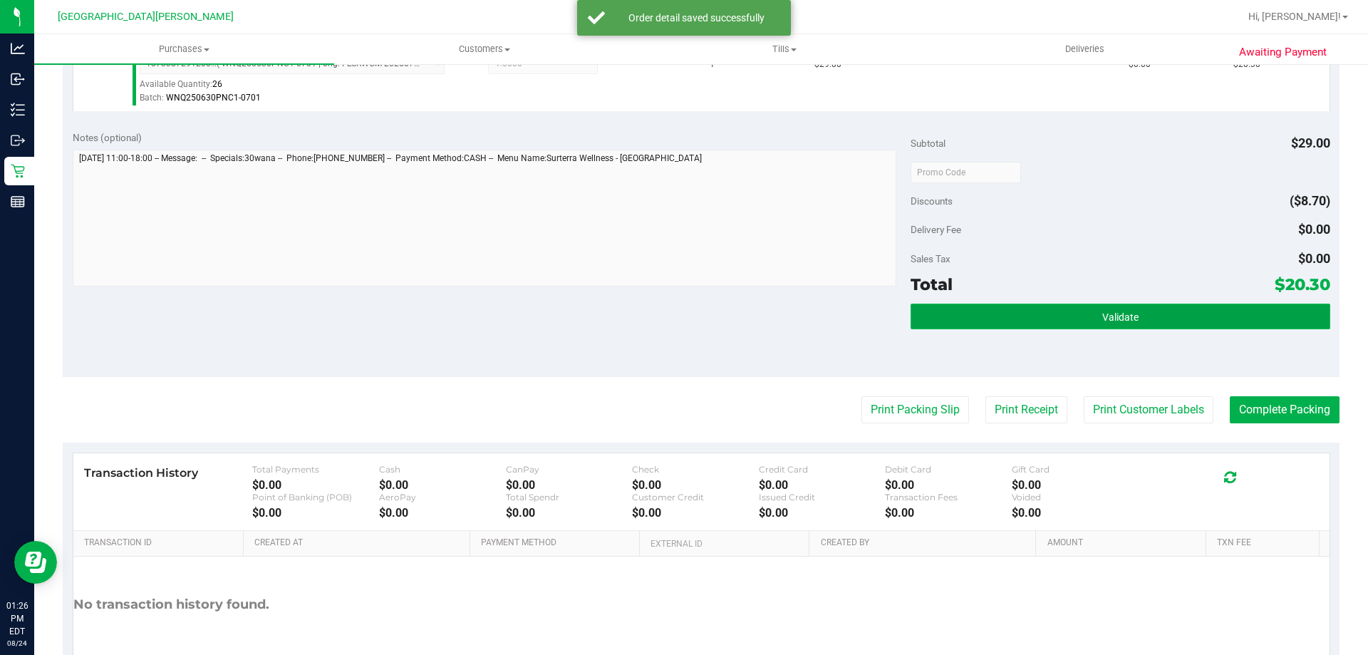
click at [1079, 305] on button "Validate" at bounding box center [1120, 317] width 419 height 26
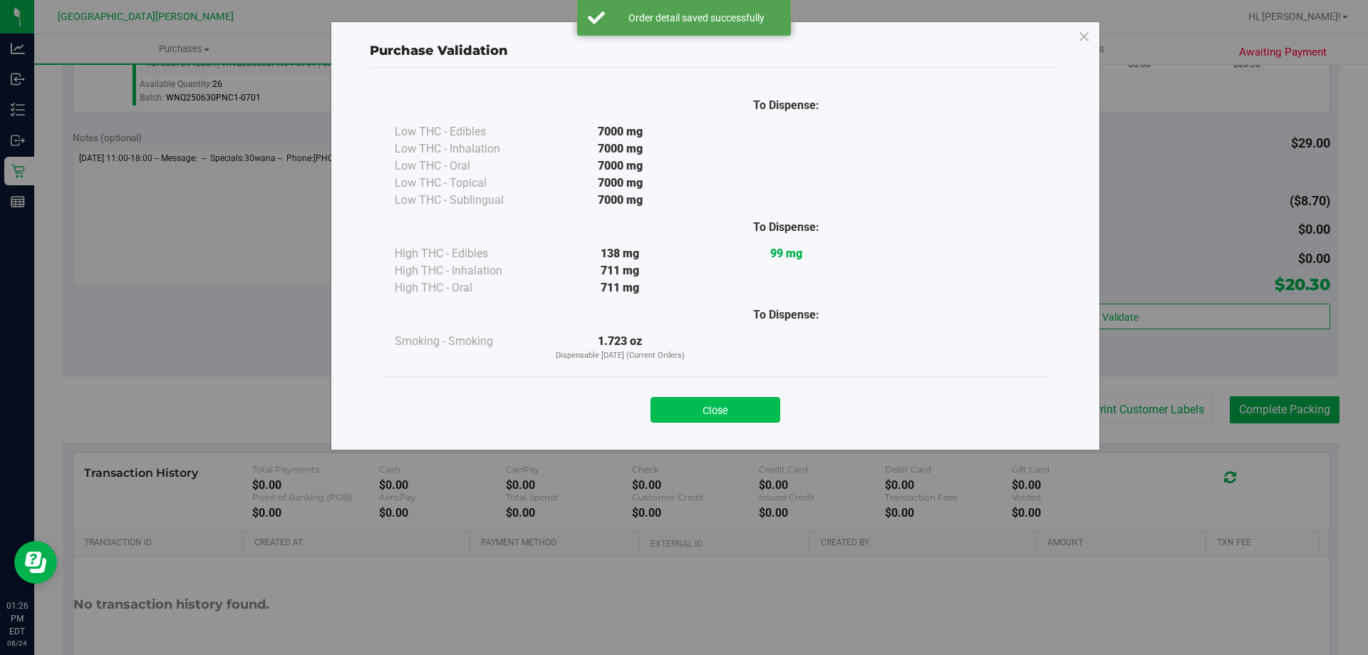
click at [722, 405] on button "Close" at bounding box center [715, 410] width 130 height 26
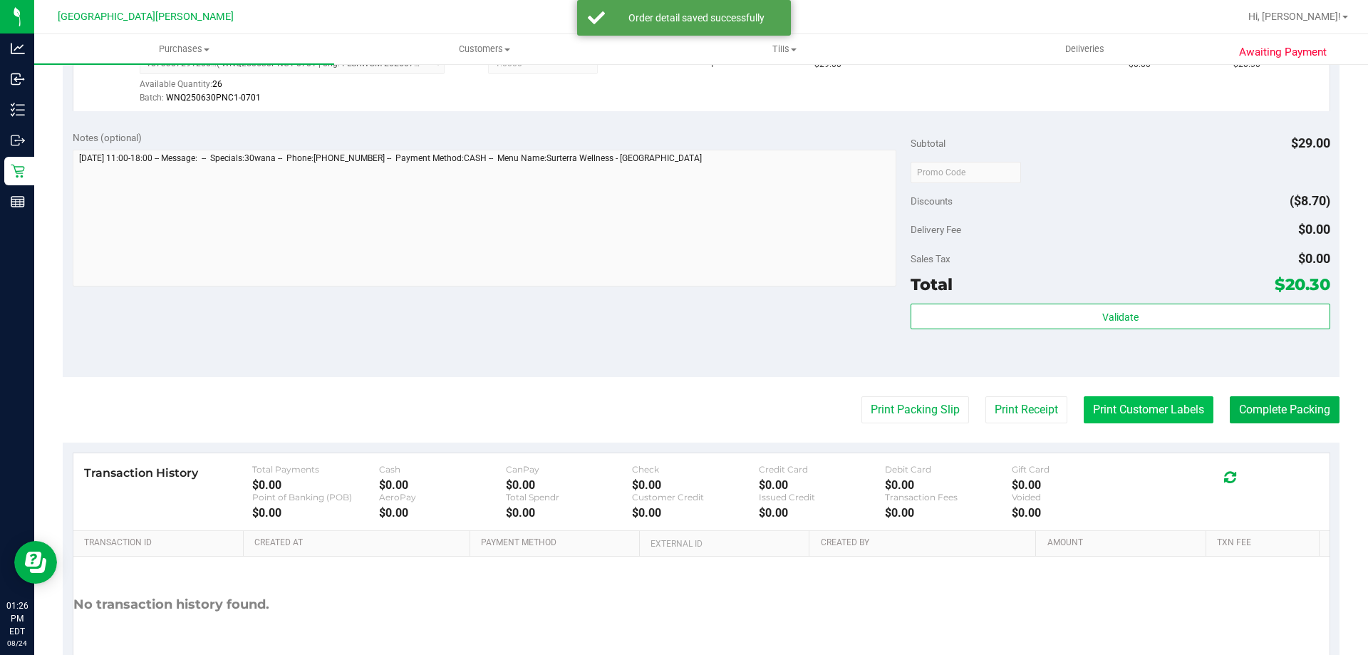
click at [1153, 408] on button "Print Customer Labels" at bounding box center [1149, 409] width 130 height 27
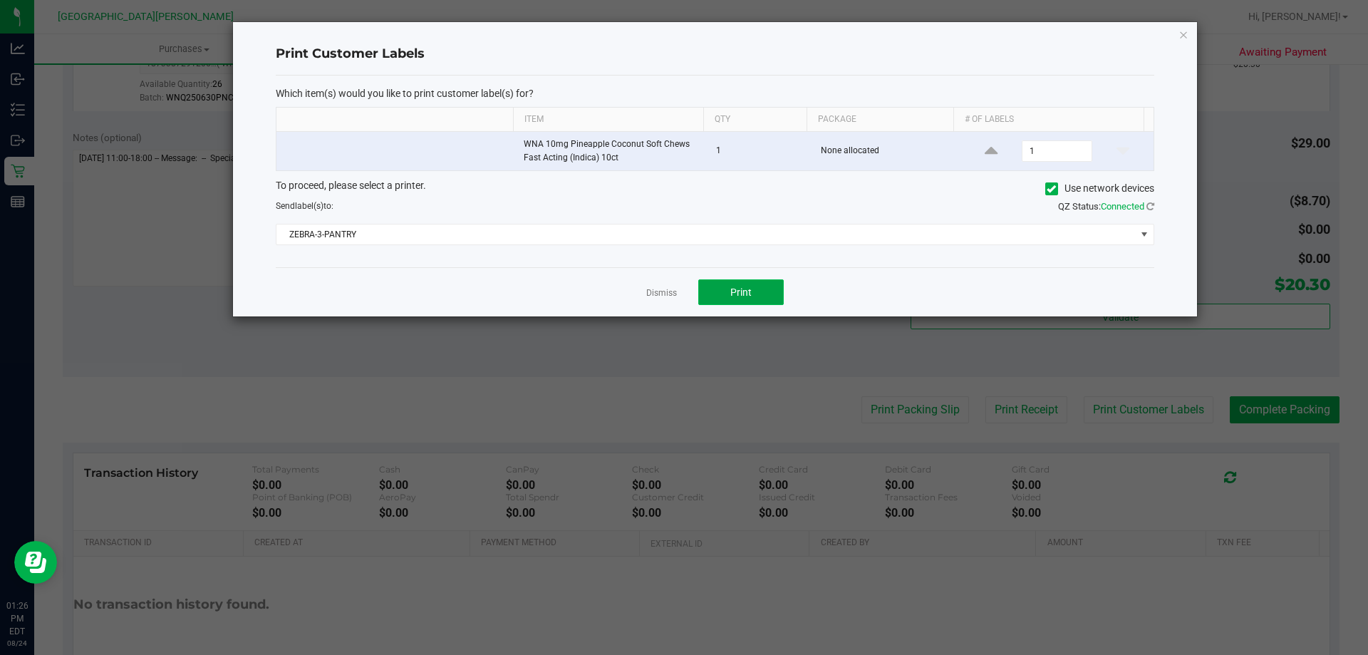
click at [722, 290] on button "Print" at bounding box center [740, 292] width 85 height 26
click at [668, 296] on link "Dismiss" at bounding box center [661, 293] width 31 height 12
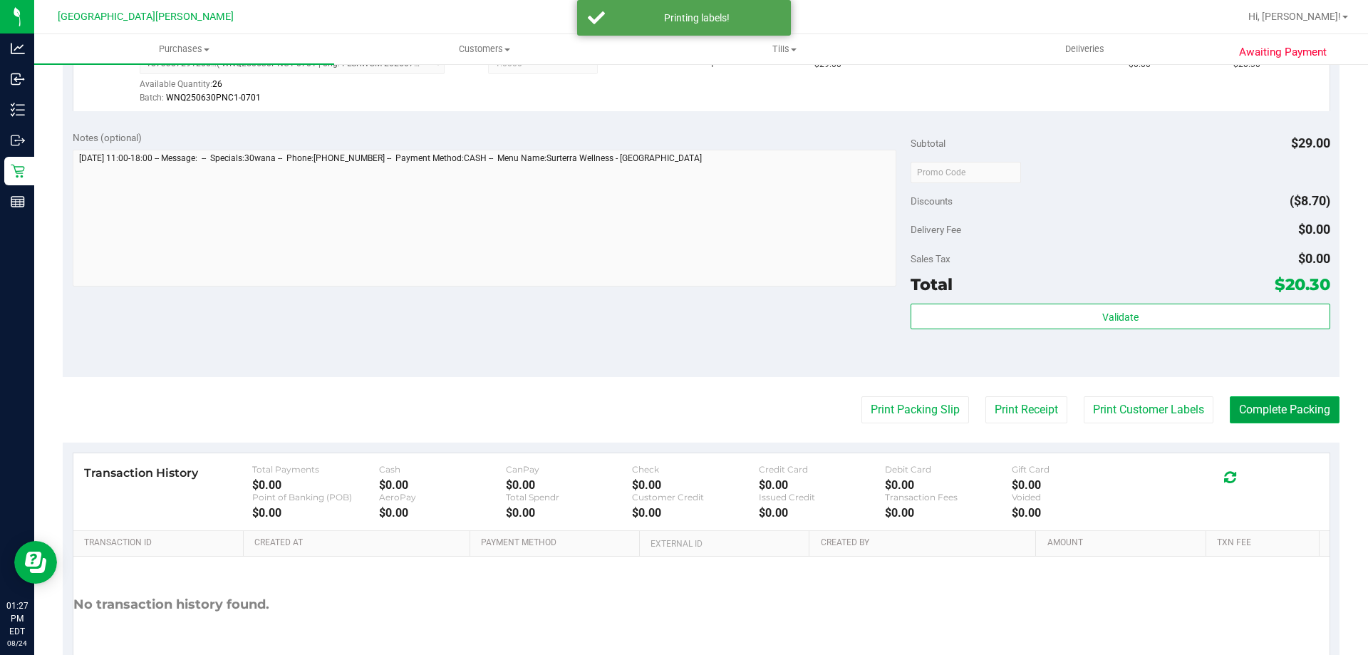
click at [1289, 411] on button "Complete Packing" at bounding box center [1285, 409] width 110 height 27
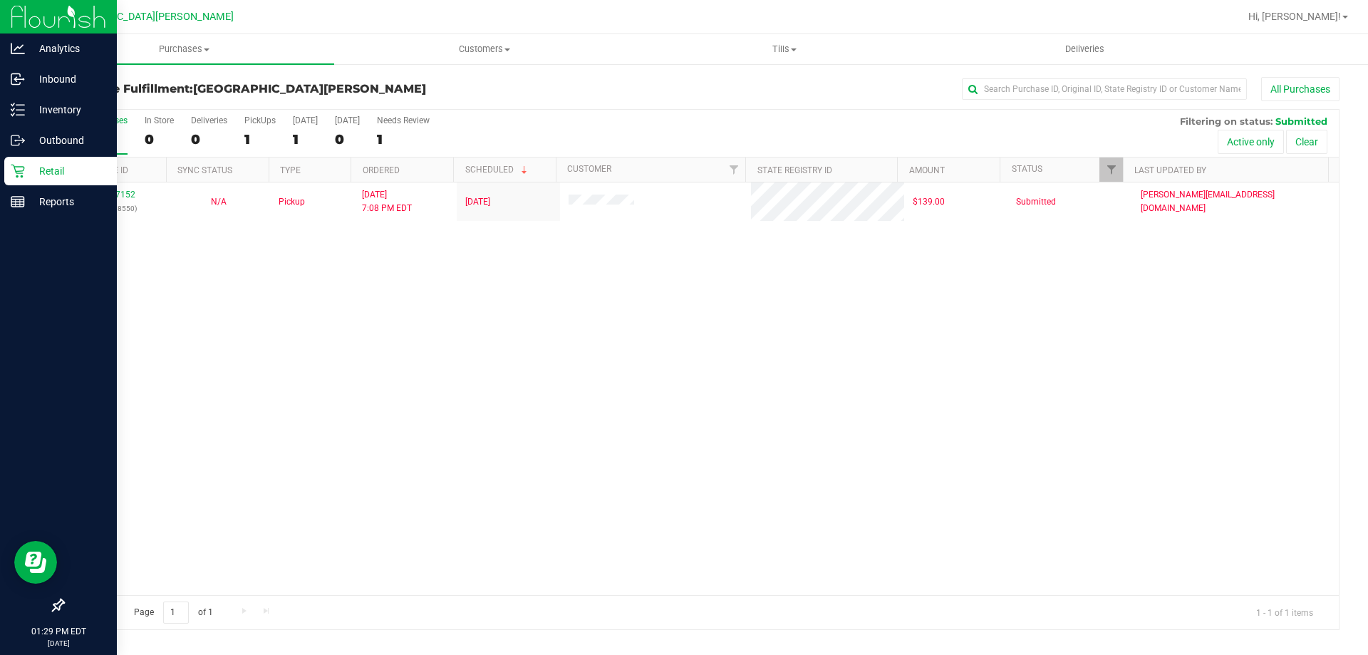
click at [33, 177] on p "Retail" at bounding box center [67, 170] width 85 height 17
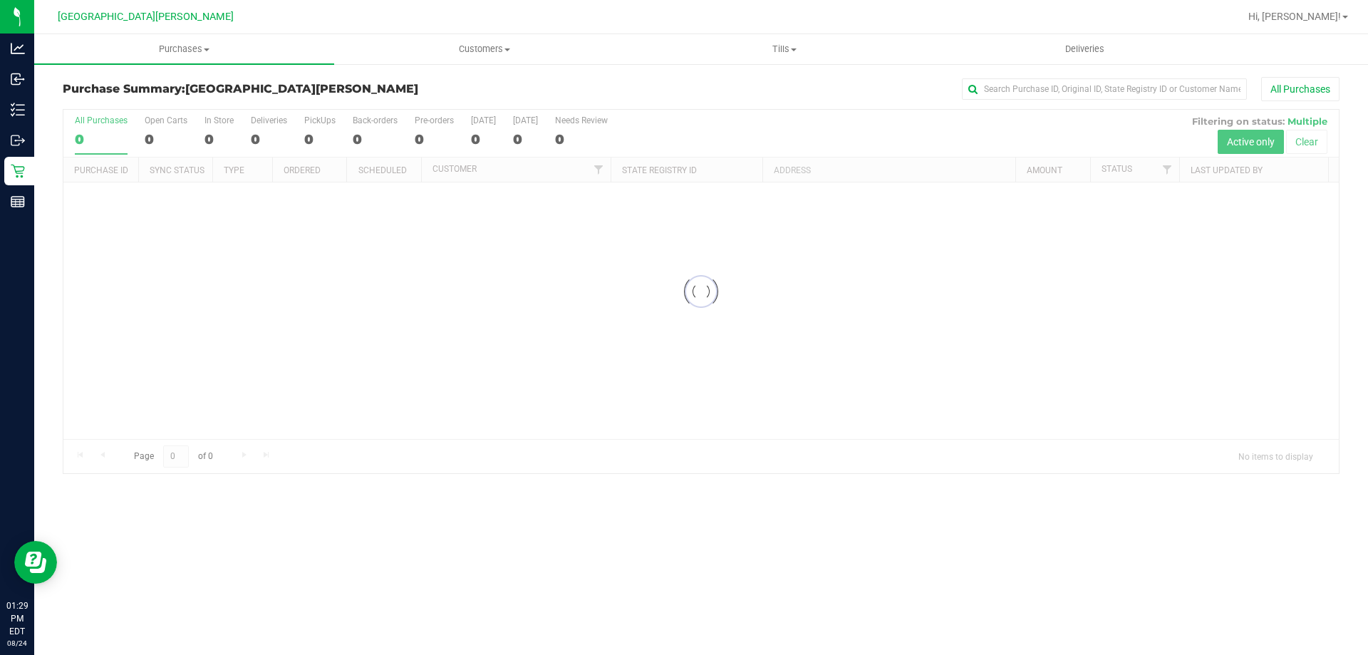
click at [160, 130] on div at bounding box center [700, 291] width 1275 height 363
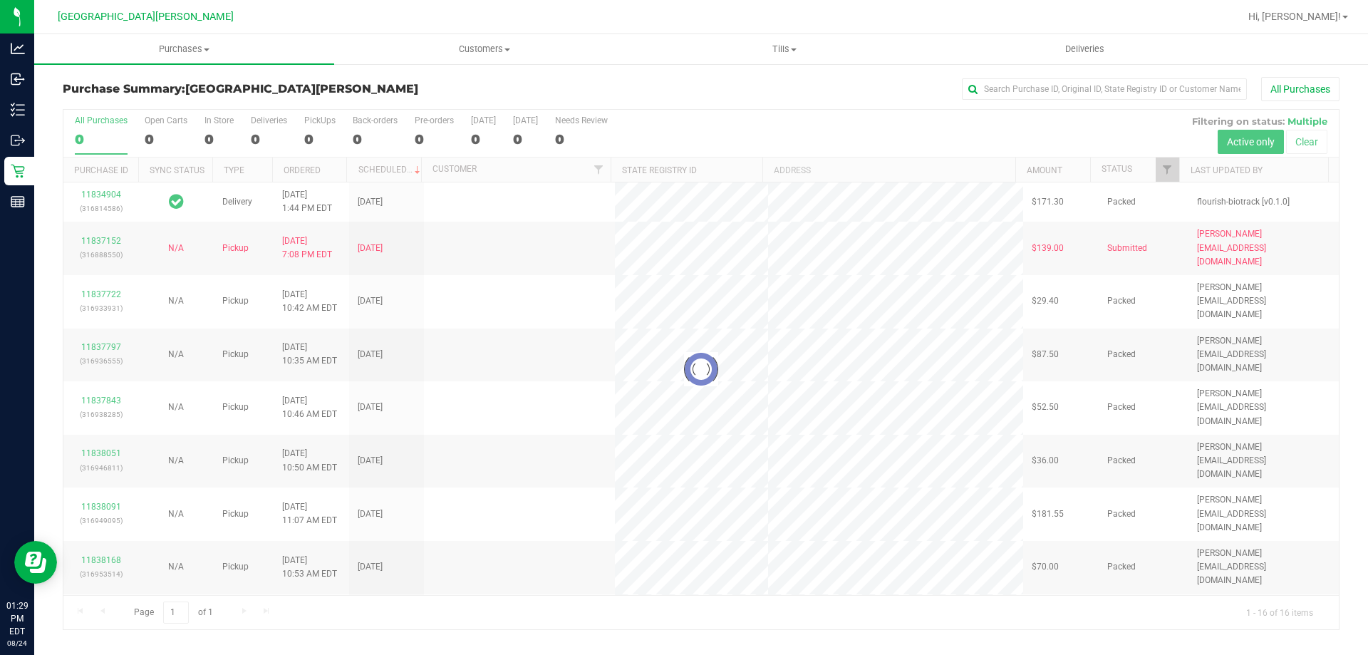
click at [154, 139] on div at bounding box center [700, 369] width 1275 height 519
click at [167, 128] on label "Open Carts 0" at bounding box center [166, 134] width 43 height 39
click at [0, 0] on input "Open Carts 0" at bounding box center [0, 0] width 0 height 0
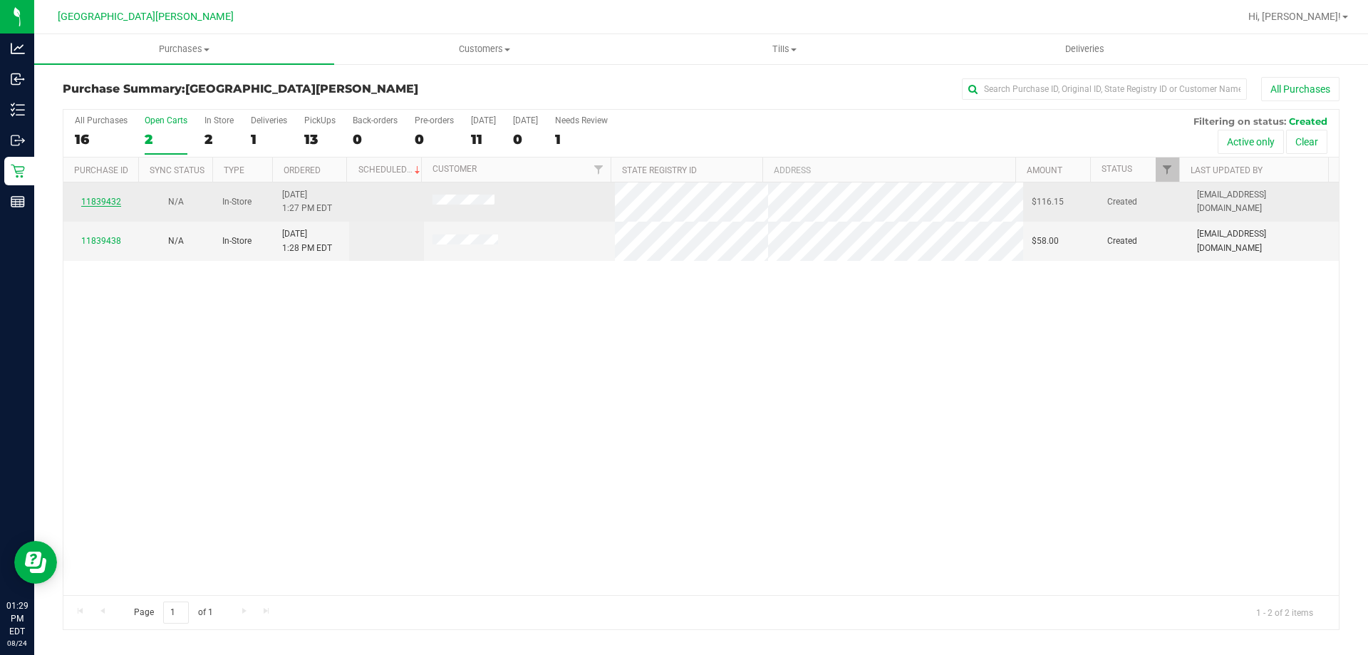
click at [89, 205] on link "11839432" at bounding box center [101, 202] width 40 height 10
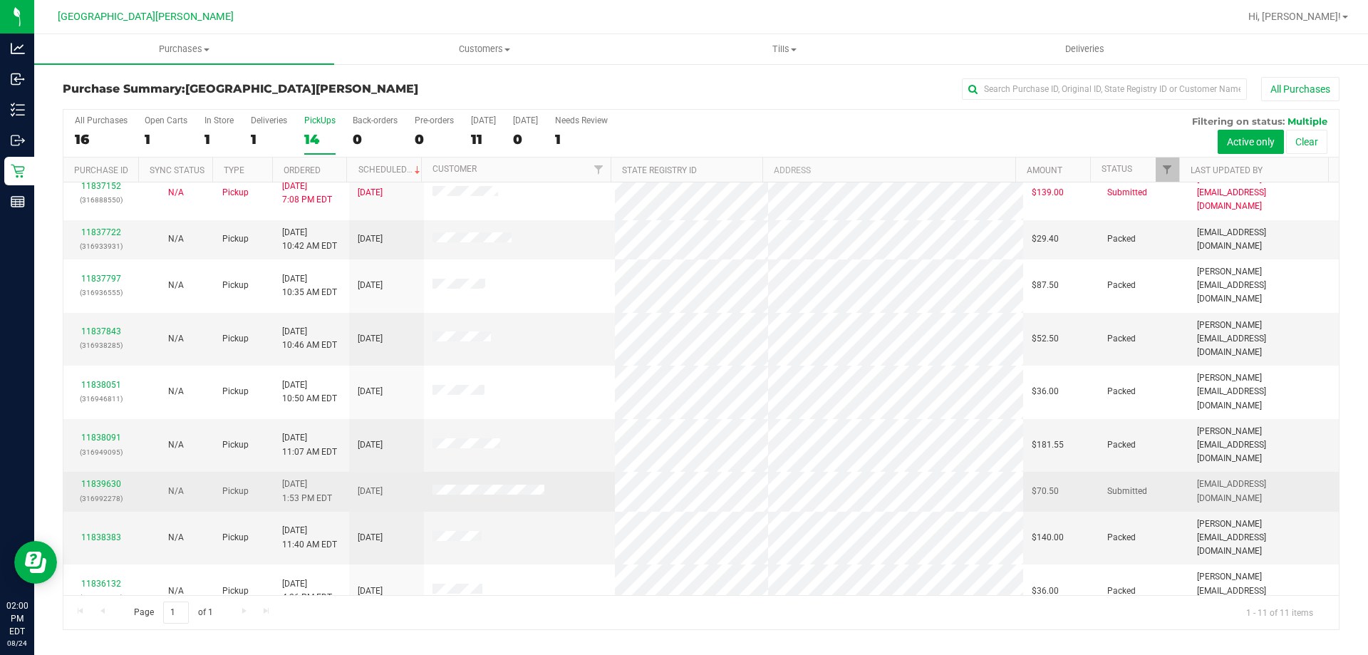
scroll to position [21, 0]
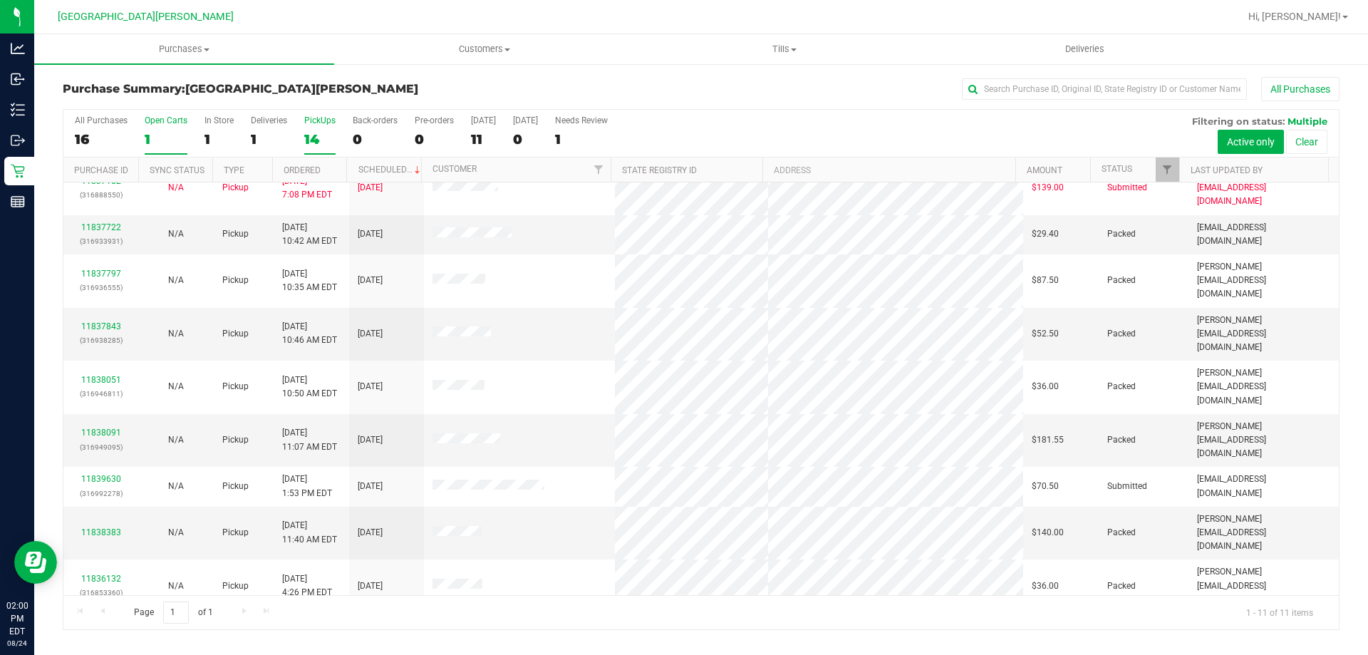
click at [157, 127] on label "Open Carts 1" at bounding box center [166, 134] width 43 height 39
click at [0, 0] on input "Open Carts 1" at bounding box center [0, 0] width 0 height 0
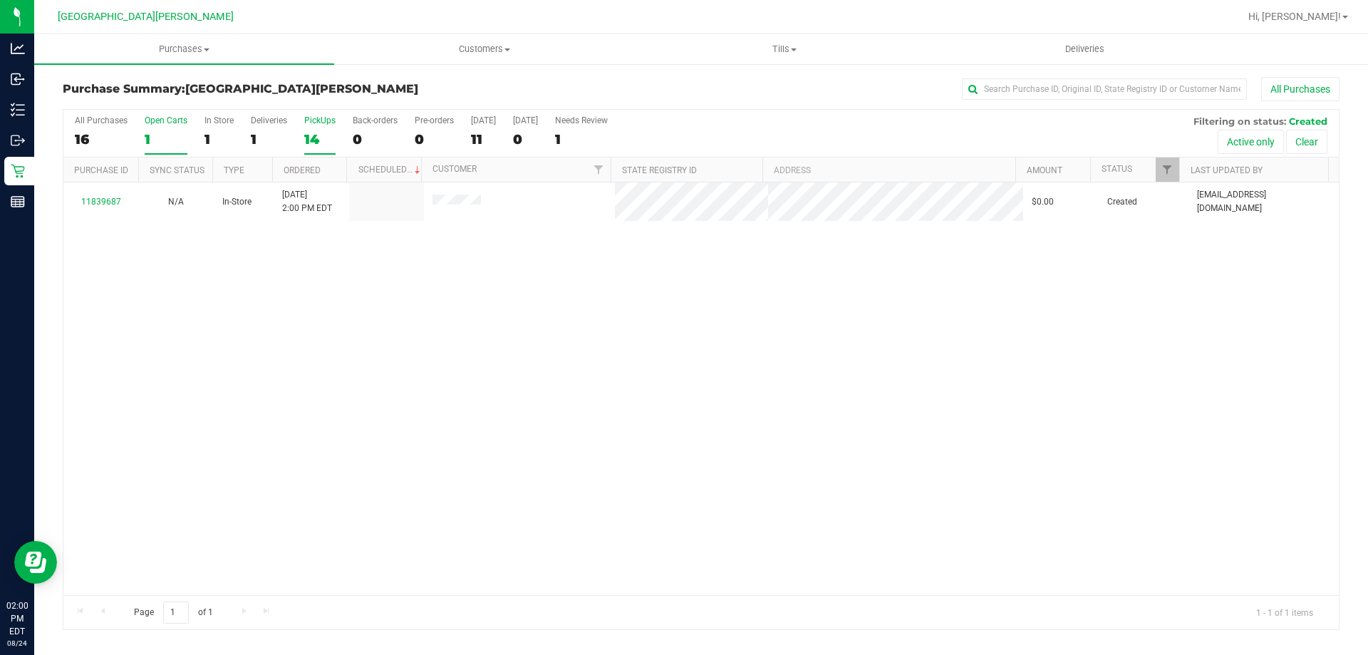
click at [310, 125] on div "PickUps" at bounding box center [319, 120] width 31 height 10
click at [0, 0] on input "PickUps 14" at bounding box center [0, 0] width 0 height 0
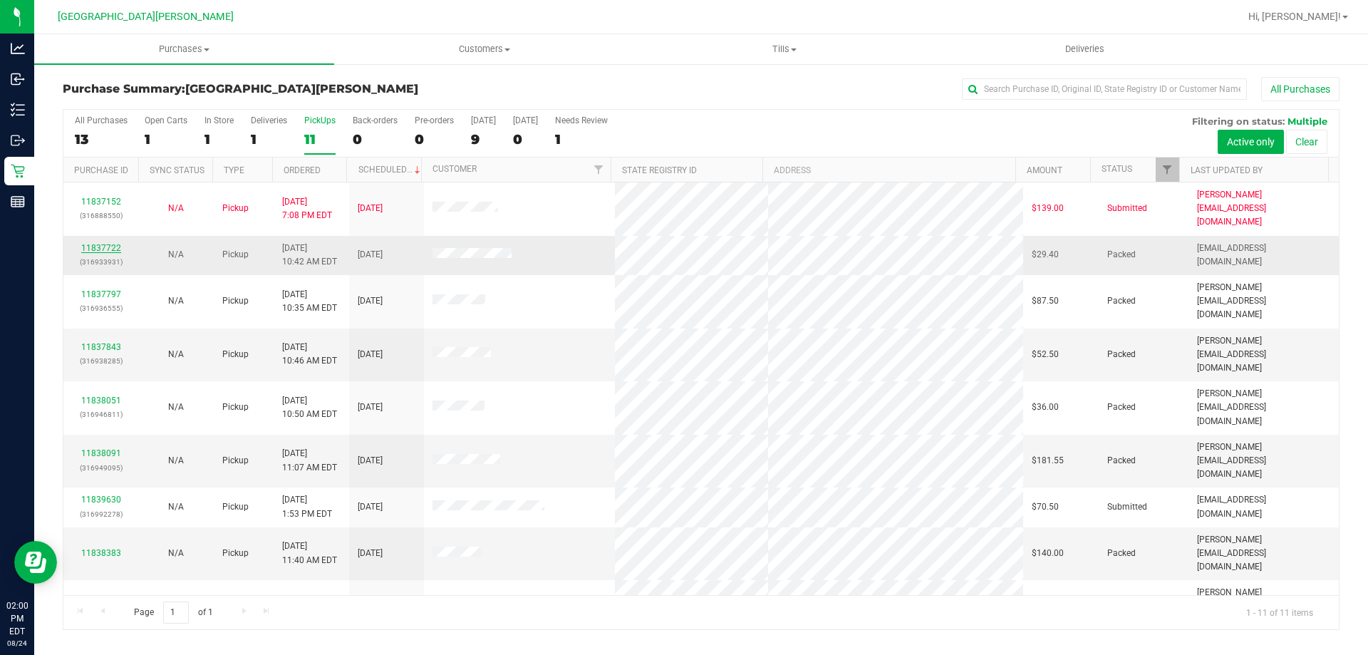
click at [104, 243] on link "11837722" at bounding box center [101, 248] width 40 height 10
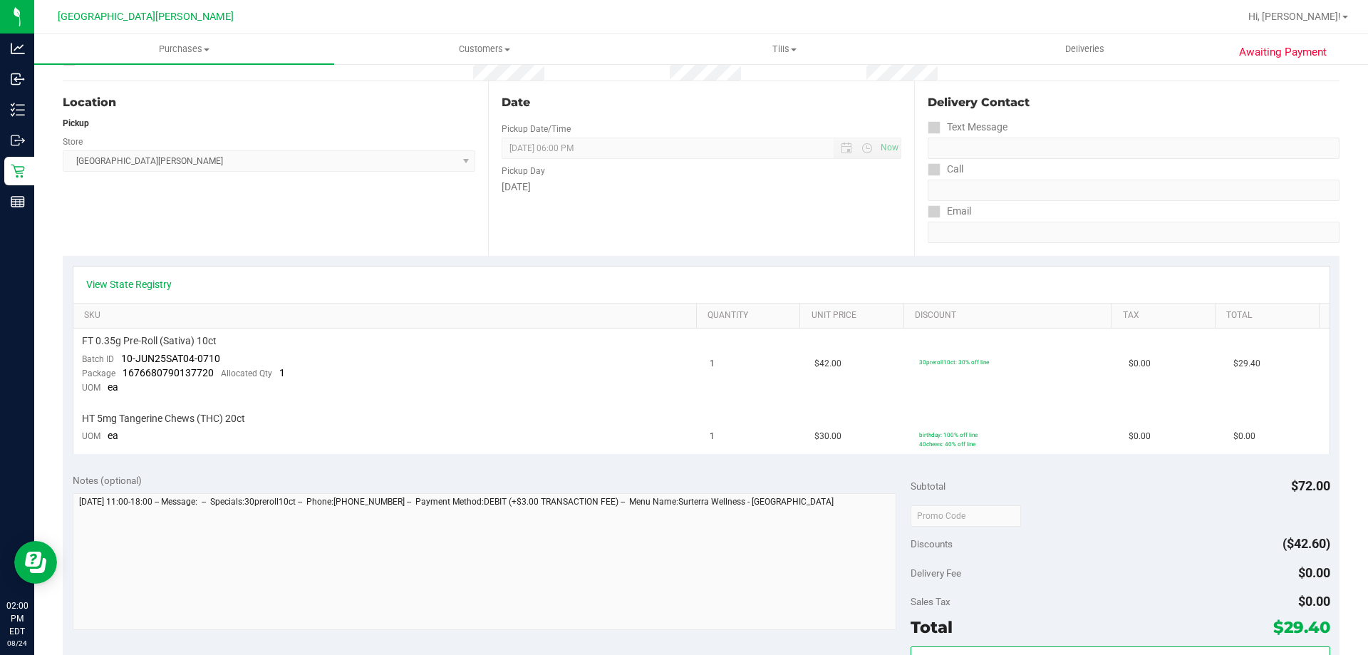
scroll to position [142, 0]
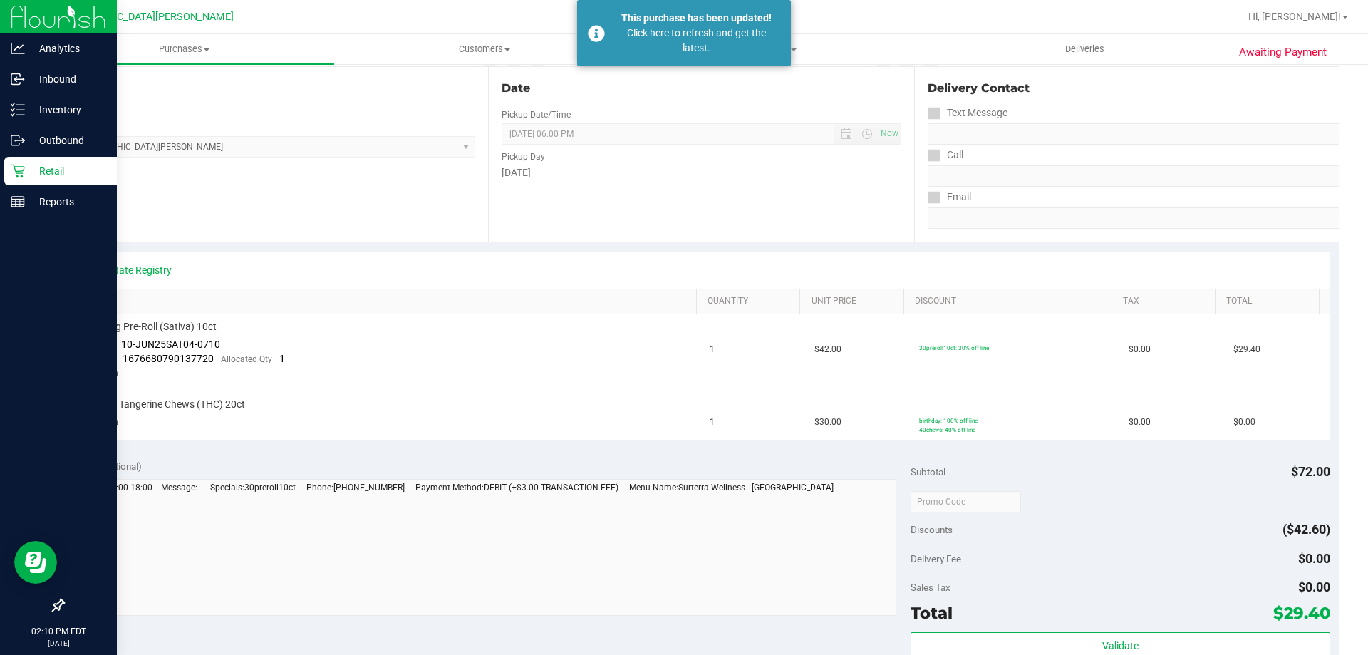
click at [40, 162] on div "Retail" at bounding box center [60, 171] width 113 height 28
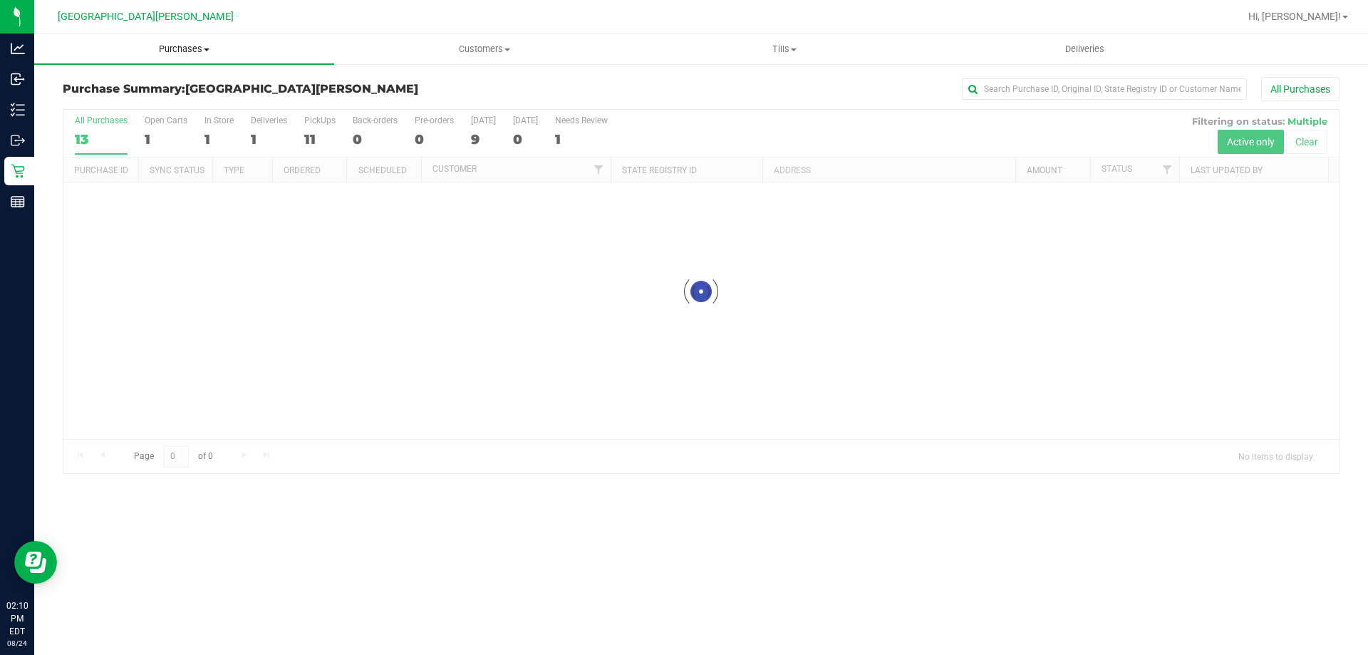
click at [170, 50] on span "Purchases" at bounding box center [184, 49] width 300 height 13
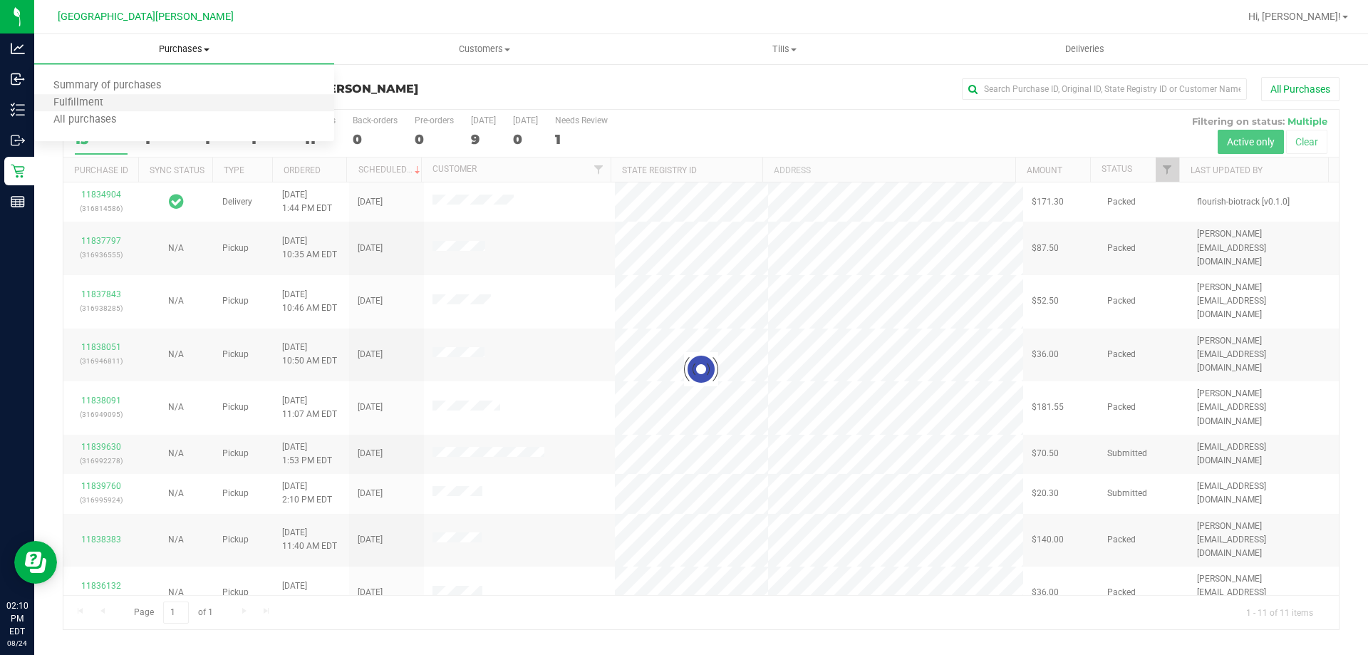
click at [126, 103] on li "Fulfillment" at bounding box center [184, 103] width 300 height 17
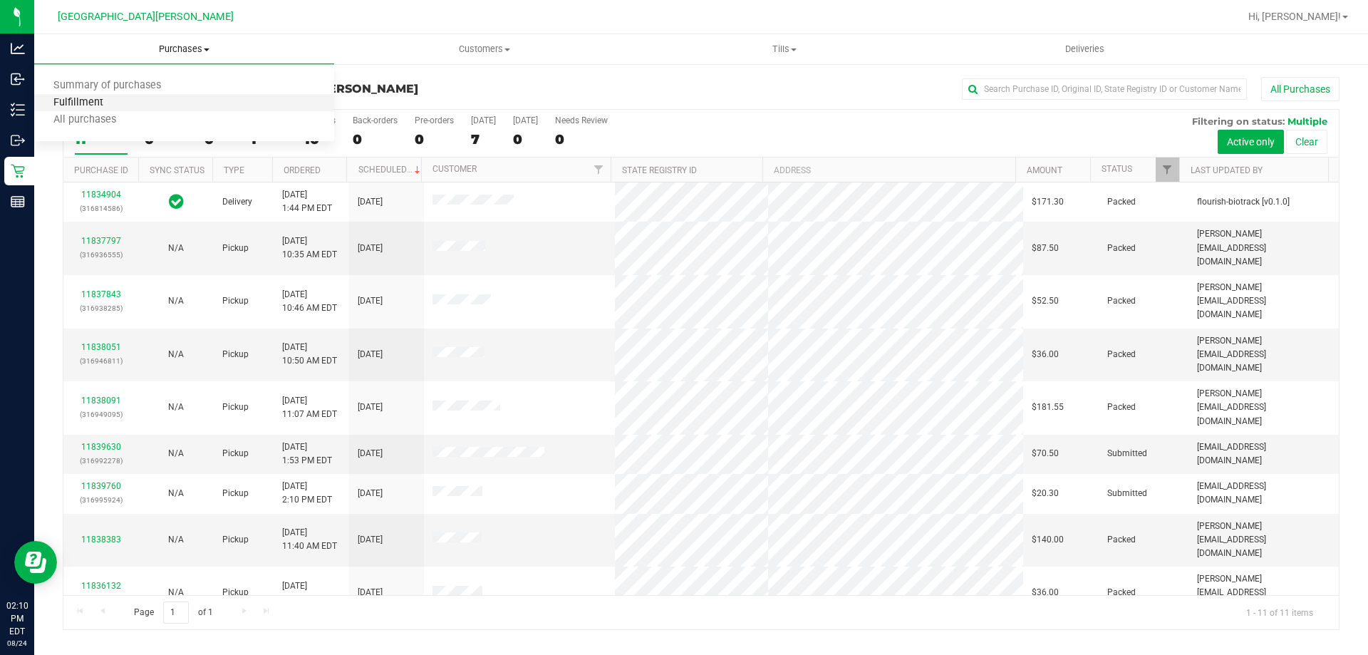
click at [90, 103] on span "Fulfillment" at bounding box center [78, 103] width 88 height 12
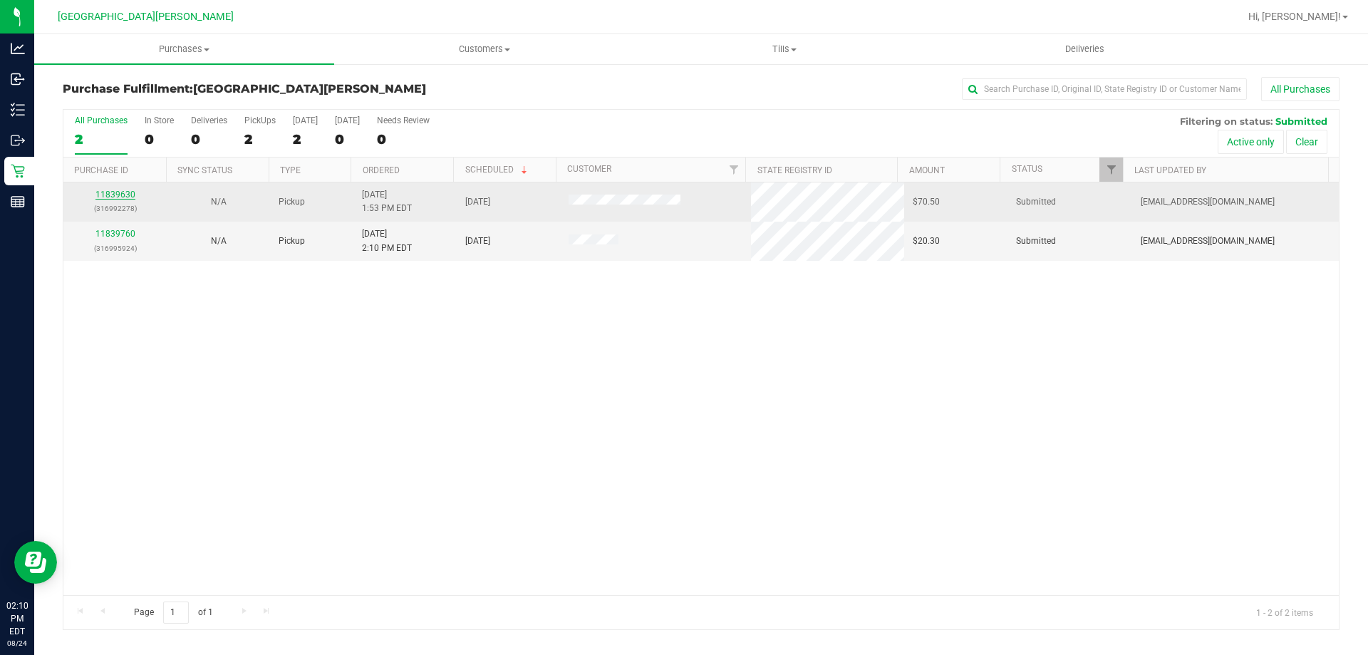
click at [110, 193] on link "11839630" at bounding box center [115, 195] width 40 height 10
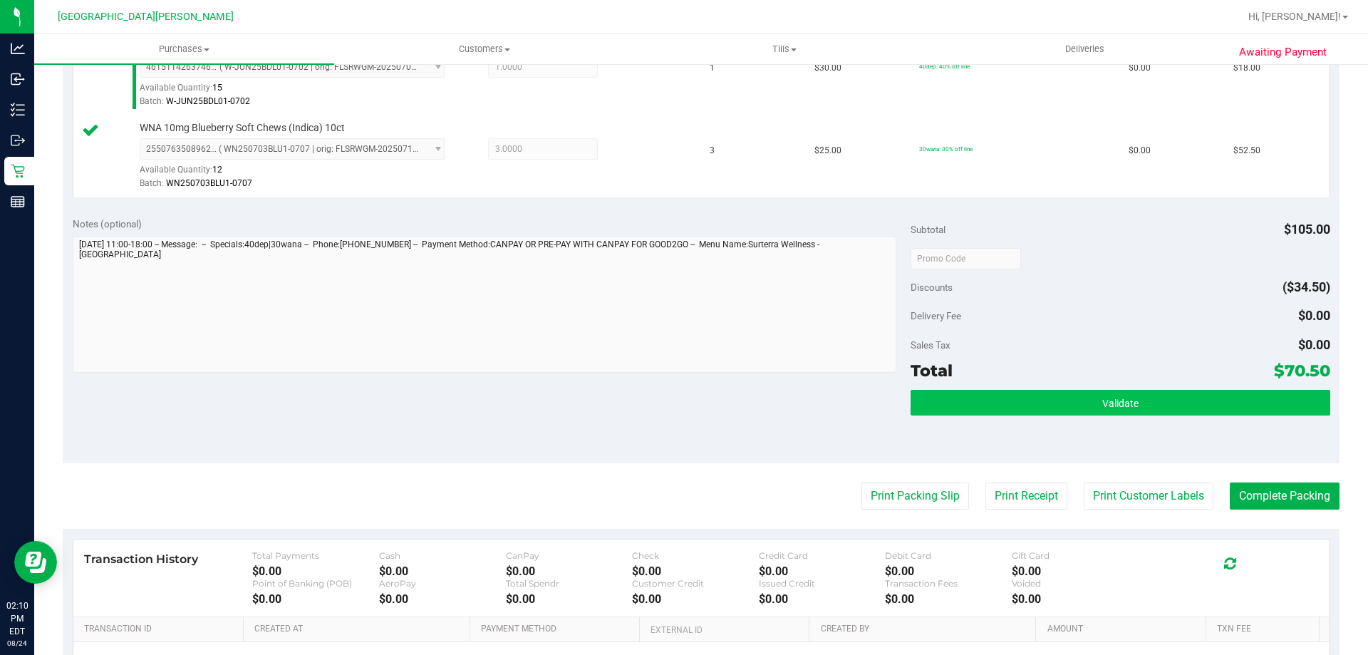
scroll to position [427, 0]
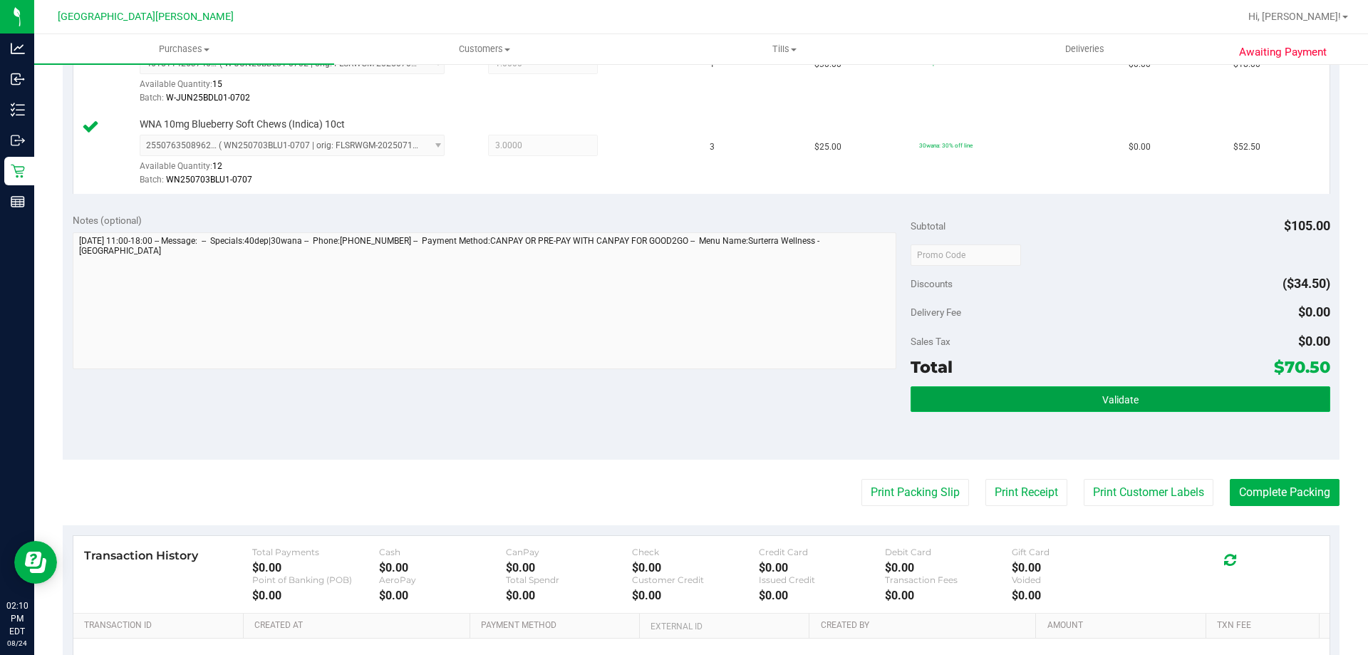
click at [1205, 400] on button "Validate" at bounding box center [1120, 399] width 419 height 26
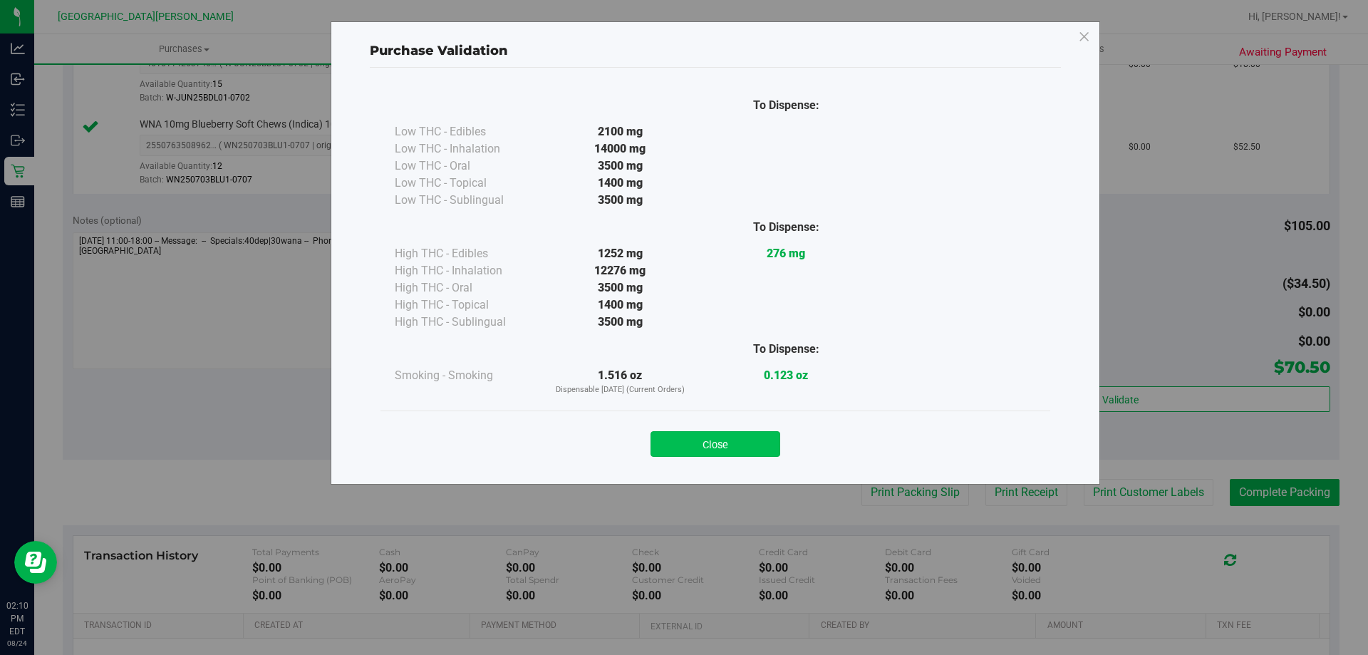
click at [719, 454] on button "Close" at bounding box center [715, 444] width 130 height 26
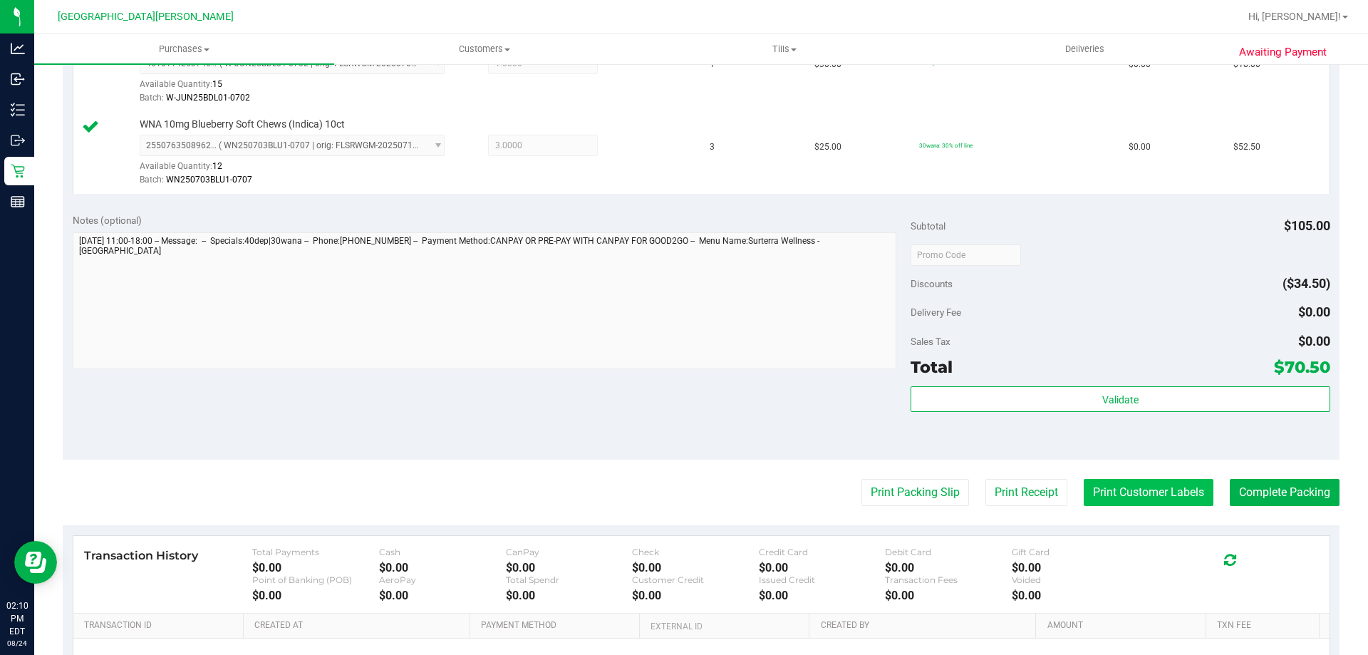
click at [1162, 497] on button "Print Customer Labels" at bounding box center [1149, 492] width 130 height 27
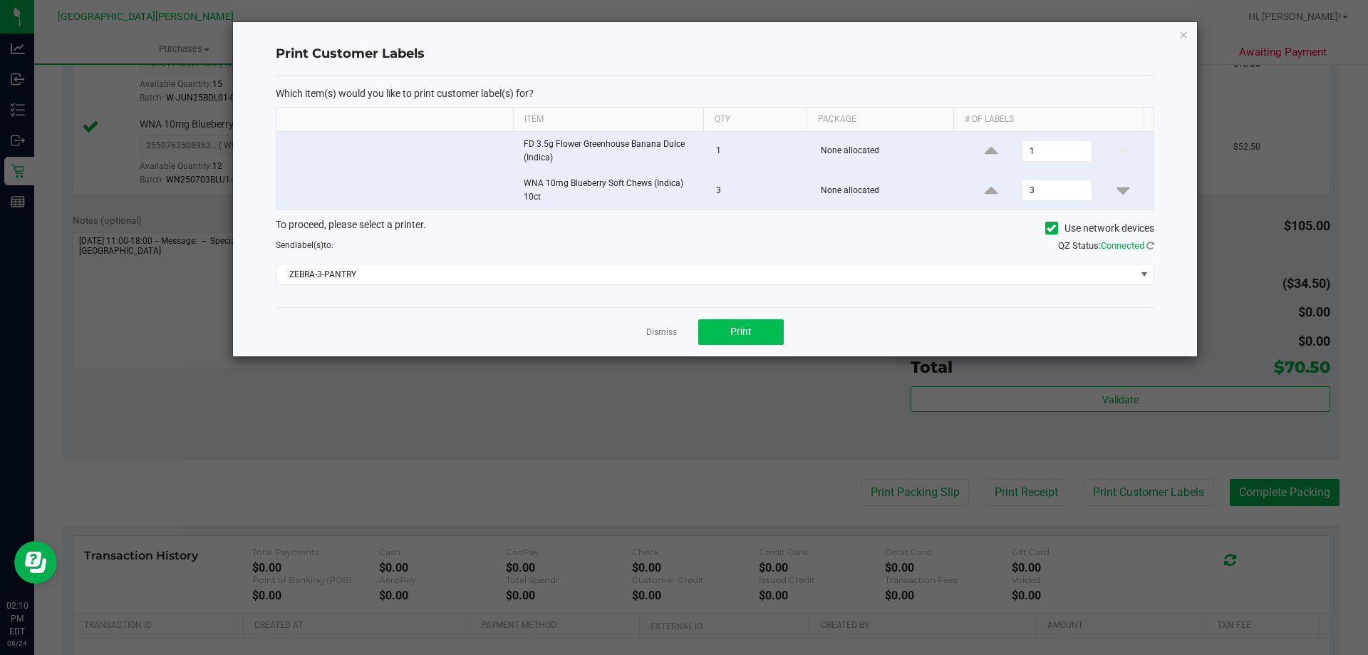
click at [747, 318] on div "Dismiss Print" at bounding box center [715, 331] width 878 height 49
click at [747, 325] on button "Print" at bounding box center [740, 332] width 85 height 26
click at [658, 335] on link "Dismiss" at bounding box center [661, 332] width 31 height 12
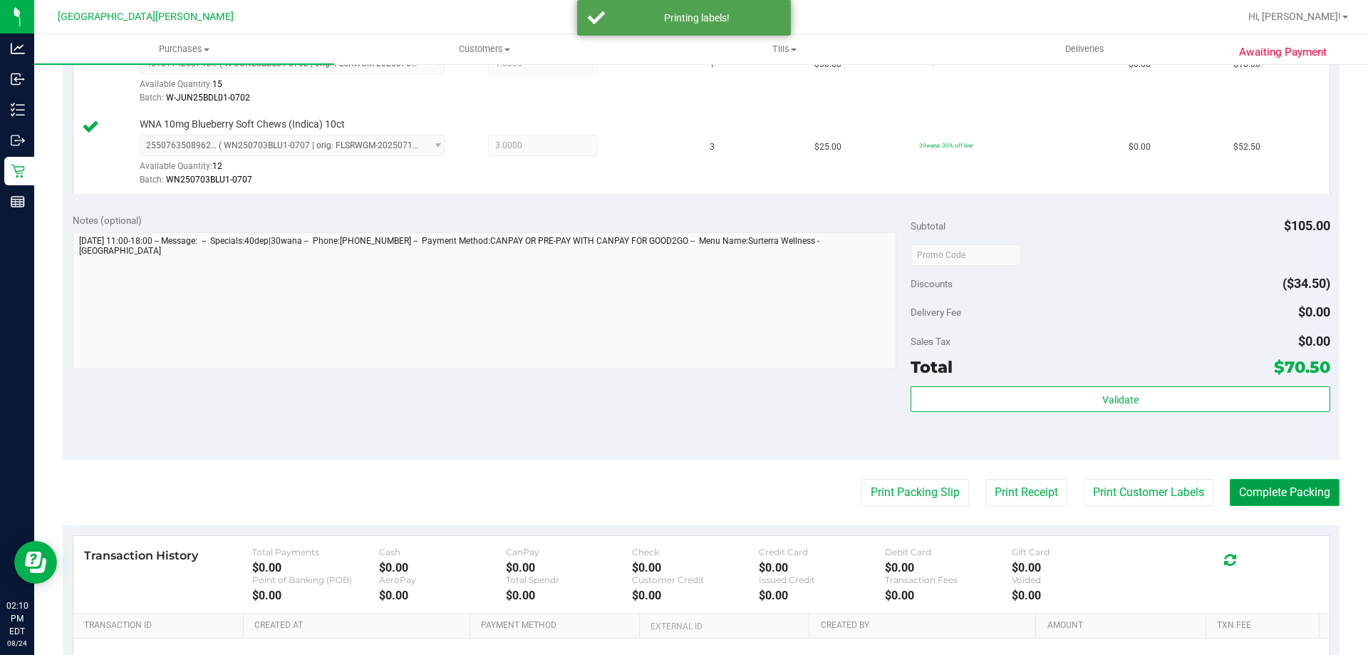
click at [1258, 498] on button "Complete Packing" at bounding box center [1285, 492] width 110 height 27
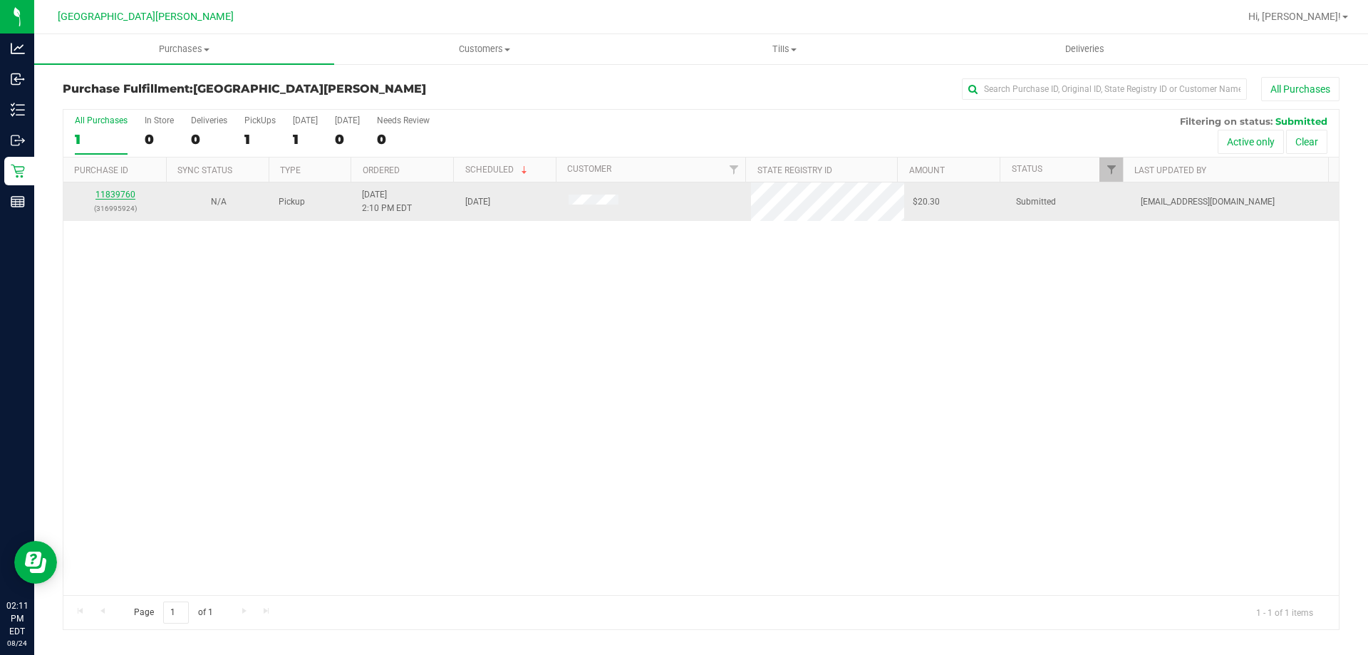
click at [127, 198] on link "11839760" at bounding box center [115, 195] width 40 height 10
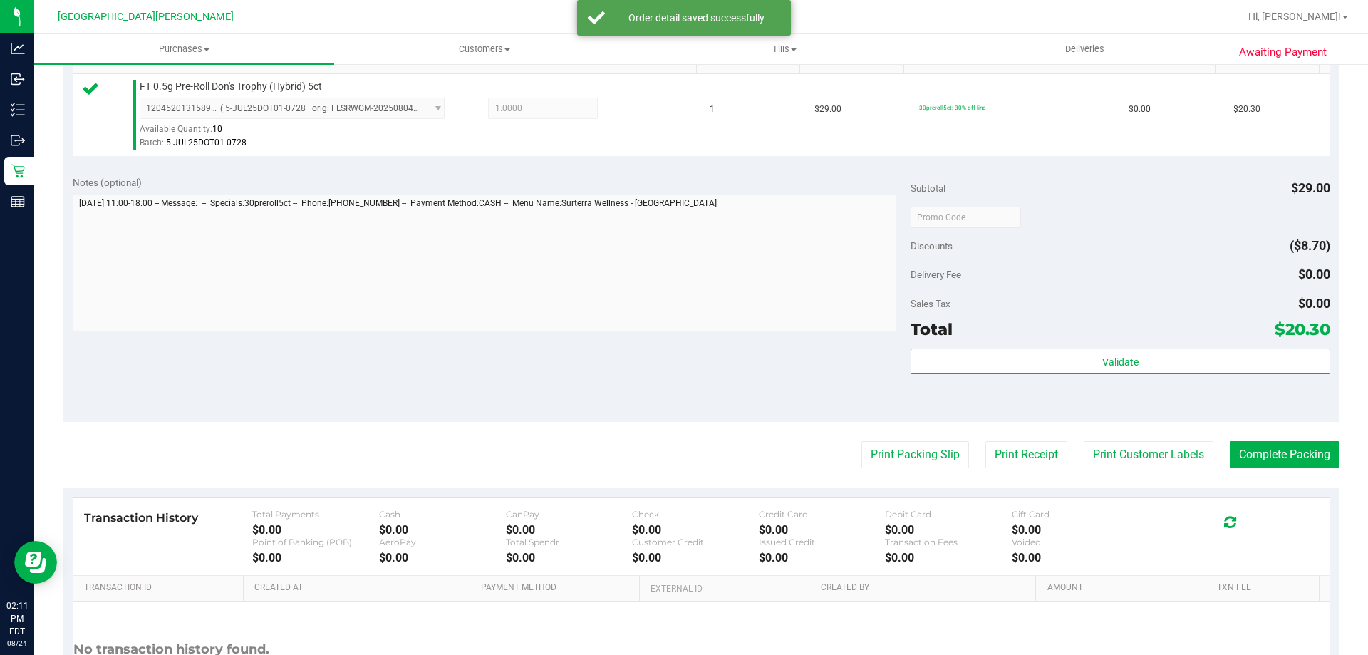
scroll to position [427, 0]
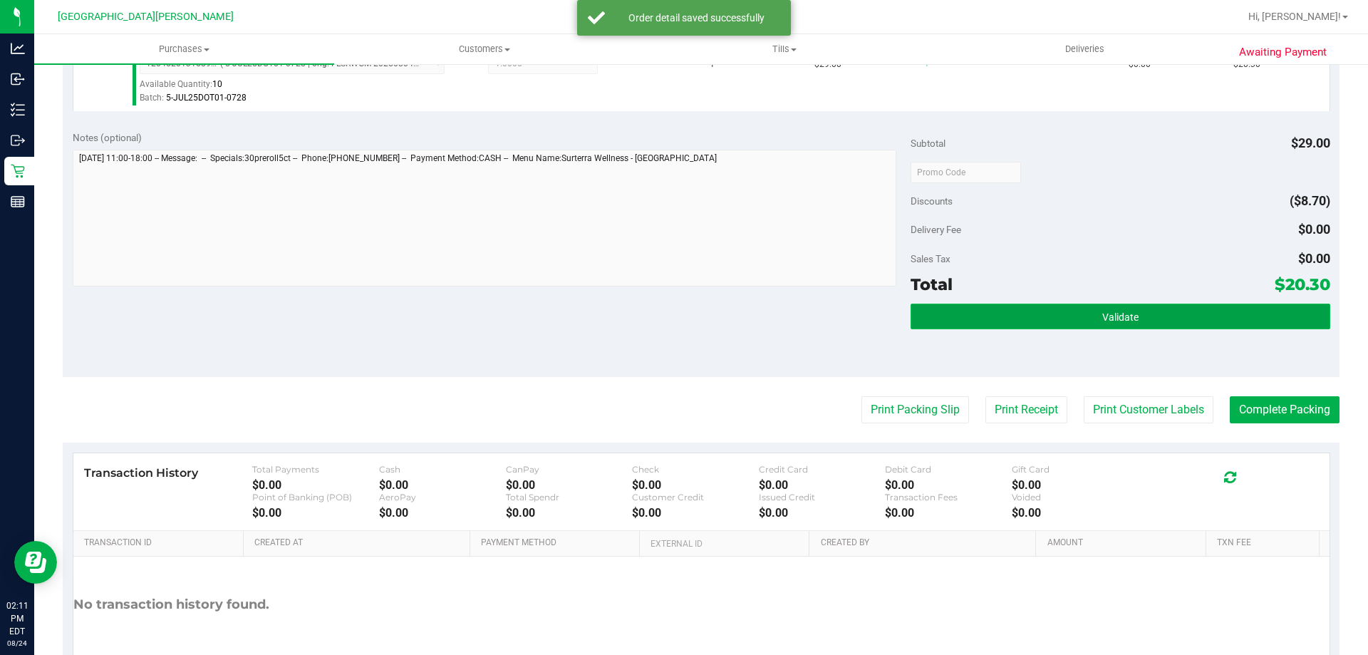
click at [1064, 313] on button "Validate" at bounding box center [1120, 317] width 419 height 26
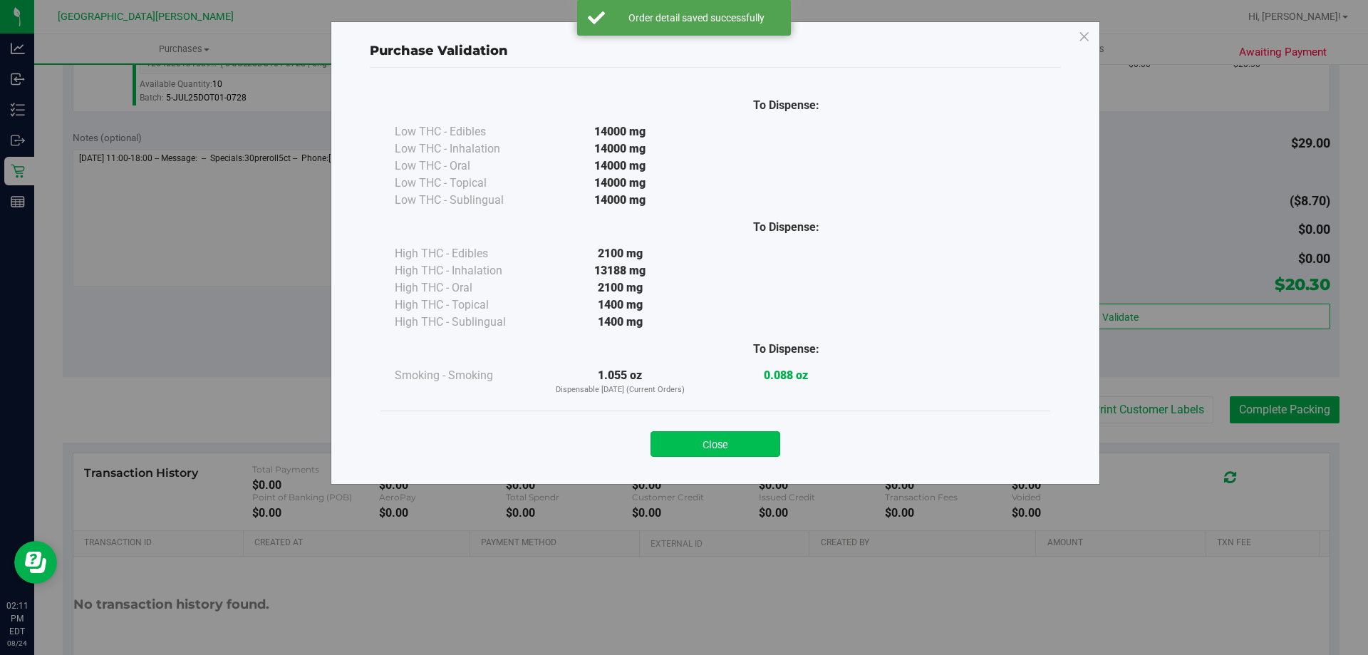
click at [709, 447] on button "Close" at bounding box center [715, 444] width 130 height 26
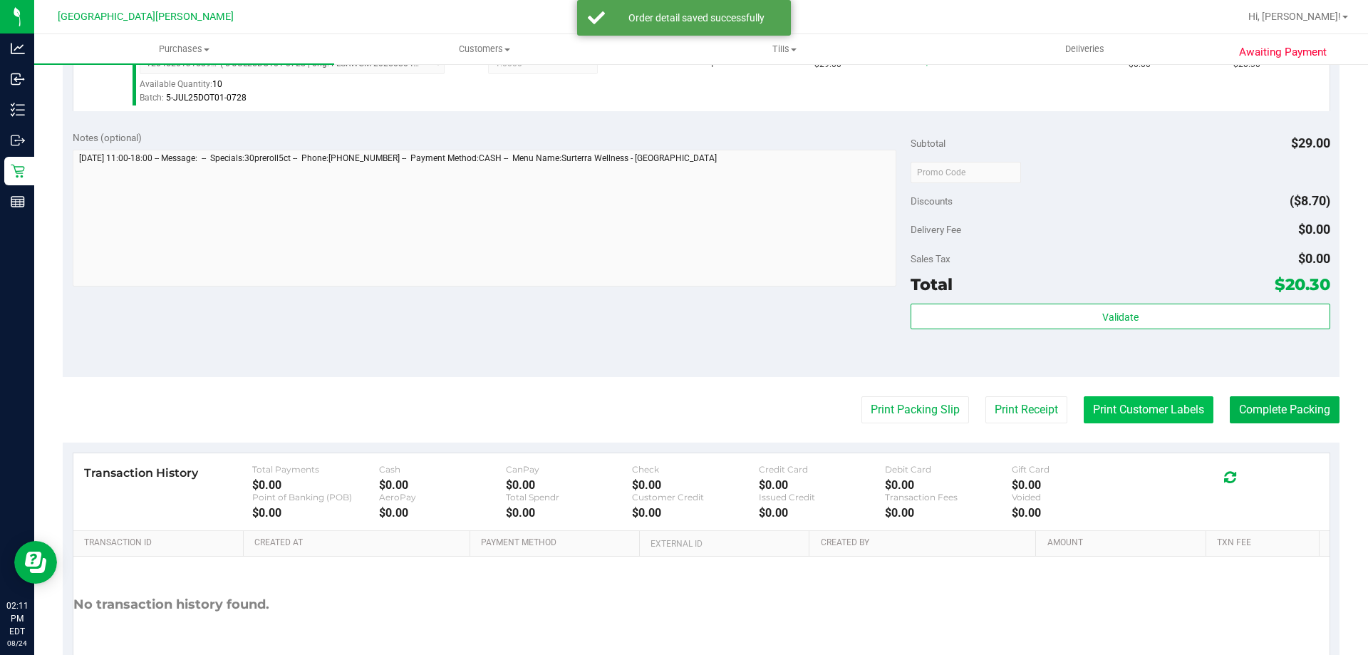
click at [1177, 413] on button "Print Customer Labels" at bounding box center [1149, 409] width 130 height 27
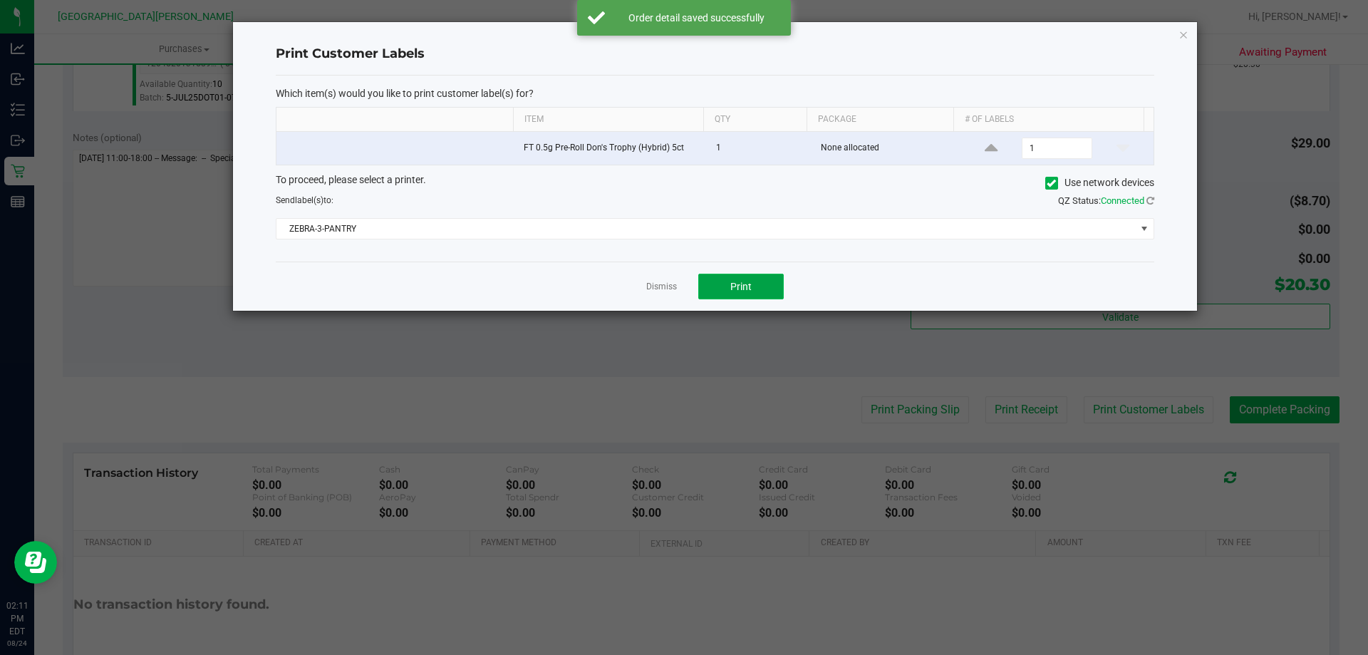
click at [752, 292] on button "Print" at bounding box center [740, 287] width 85 height 26
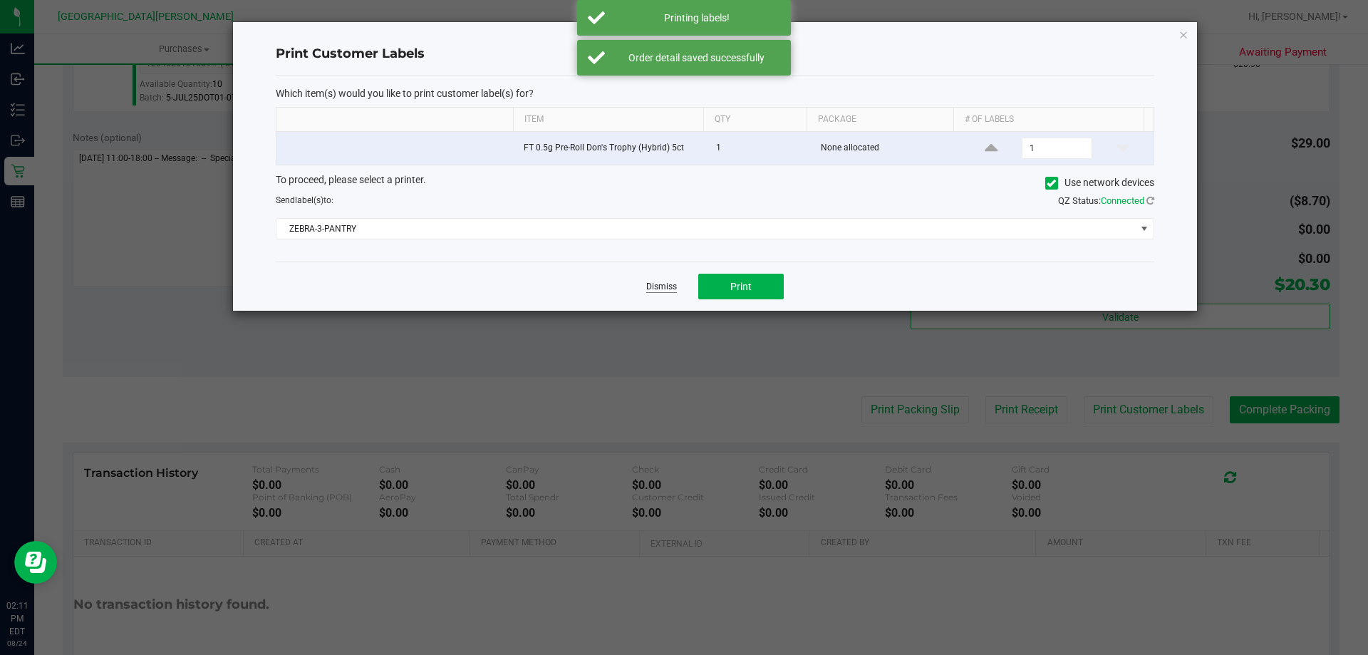
click at [655, 289] on link "Dismiss" at bounding box center [661, 287] width 31 height 12
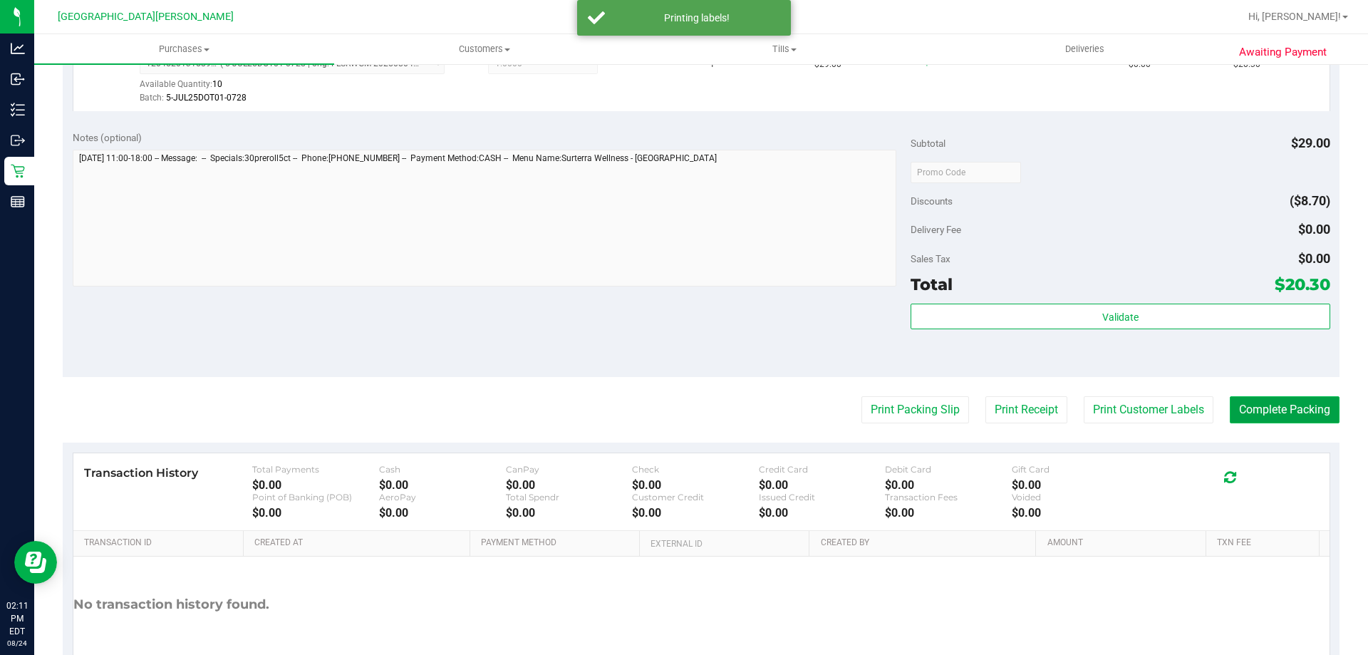
click at [1251, 408] on button "Complete Packing" at bounding box center [1285, 409] width 110 height 27
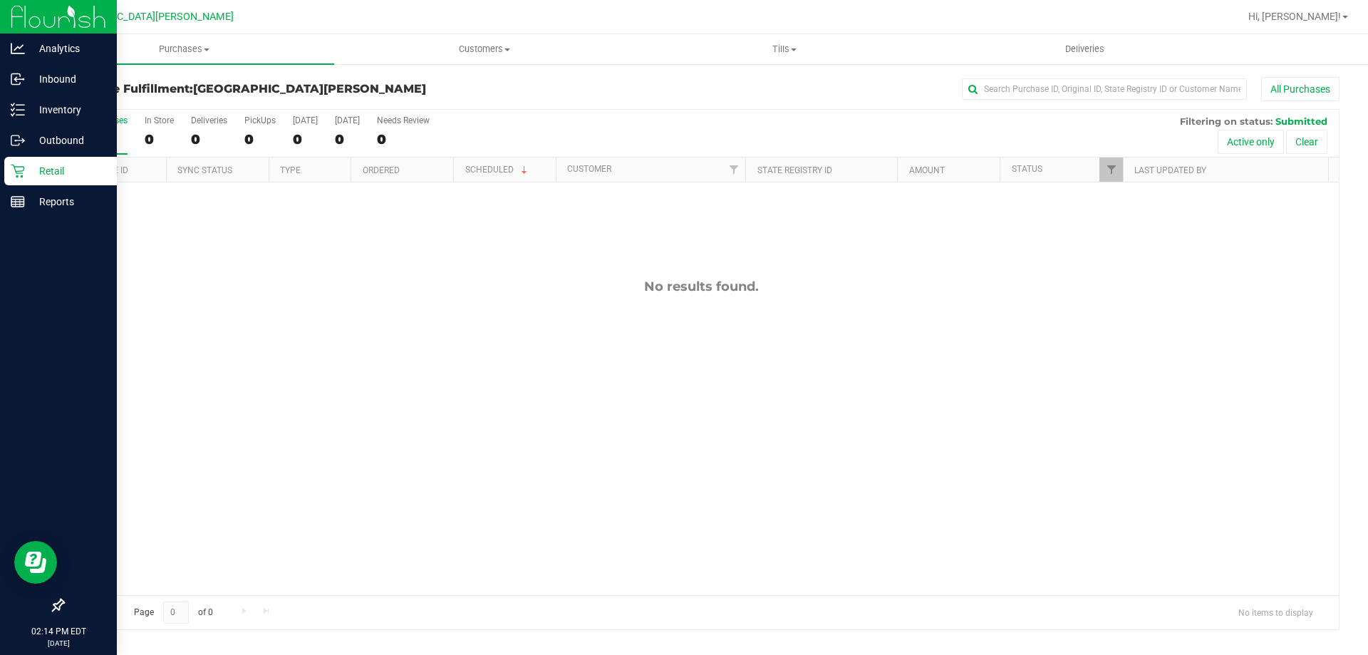
click at [25, 167] on p "Retail" at bounding box center [67, 170] width 85 height 17
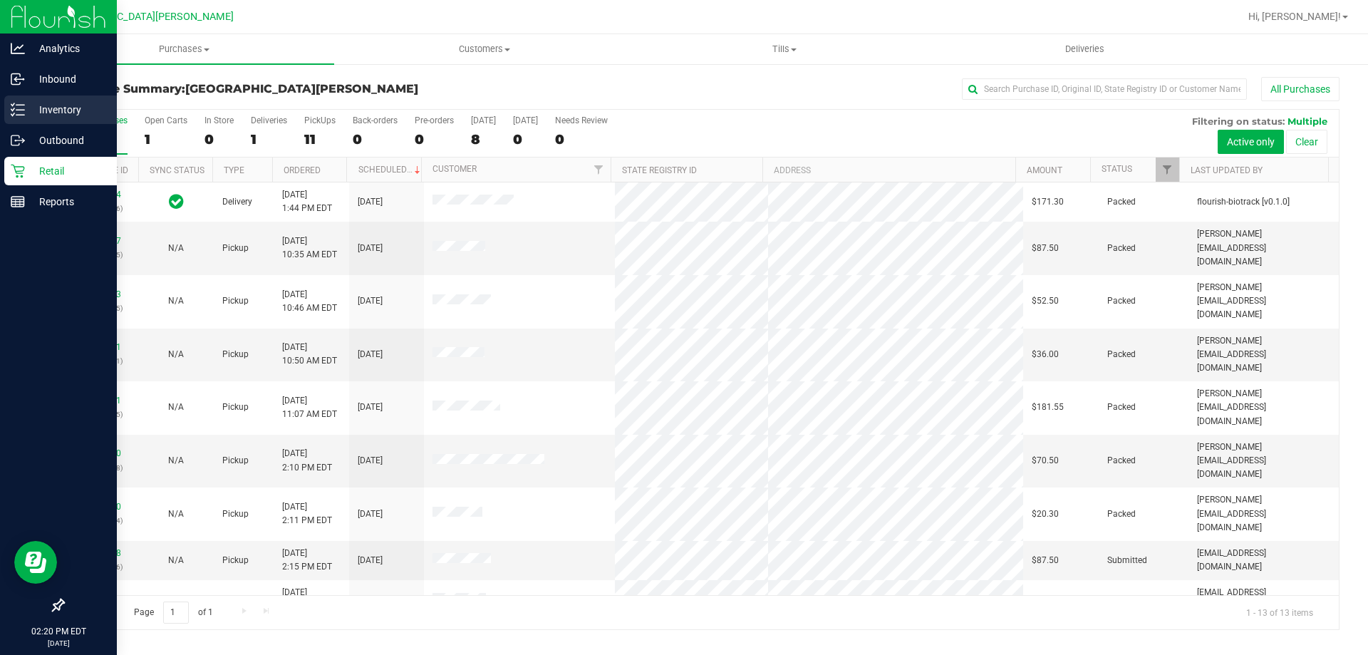
click at [37, 112] on p "Inventory" at bounding box center [67, 109] width 85 height 17
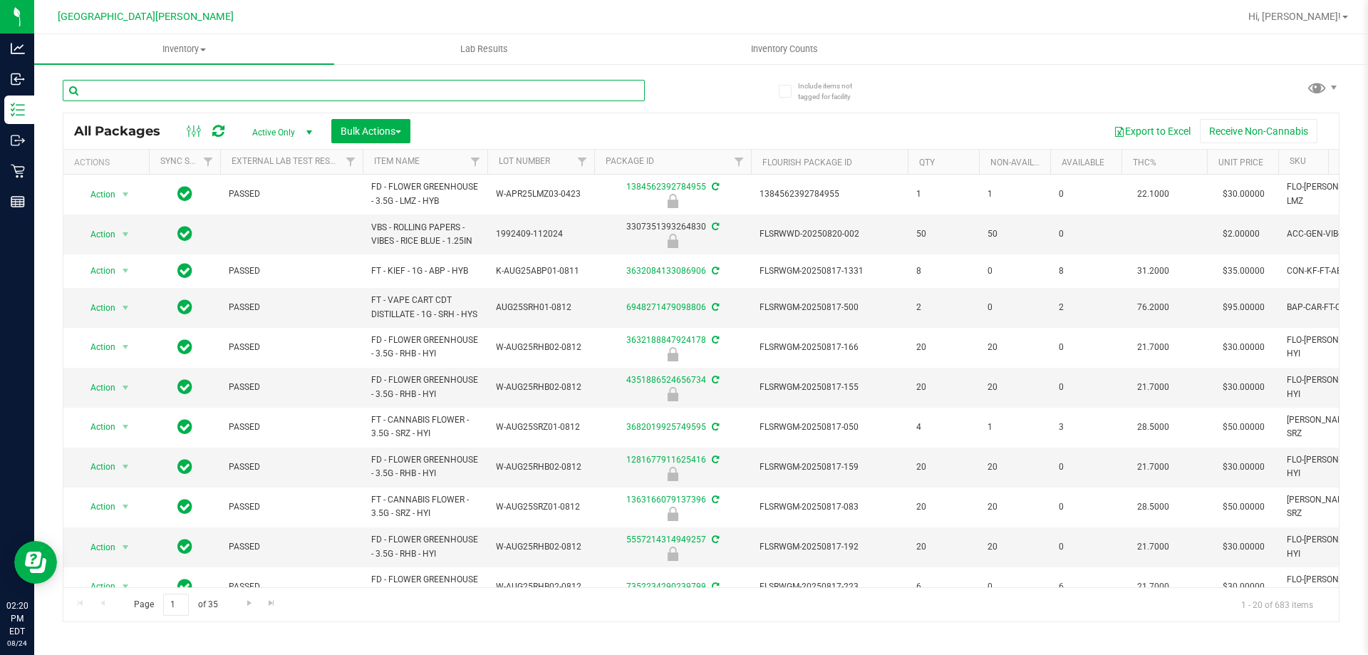
click at [234, 93] on input "text" at bounding box center [354, 90] width 582 height 21
type input "7821062149520624"
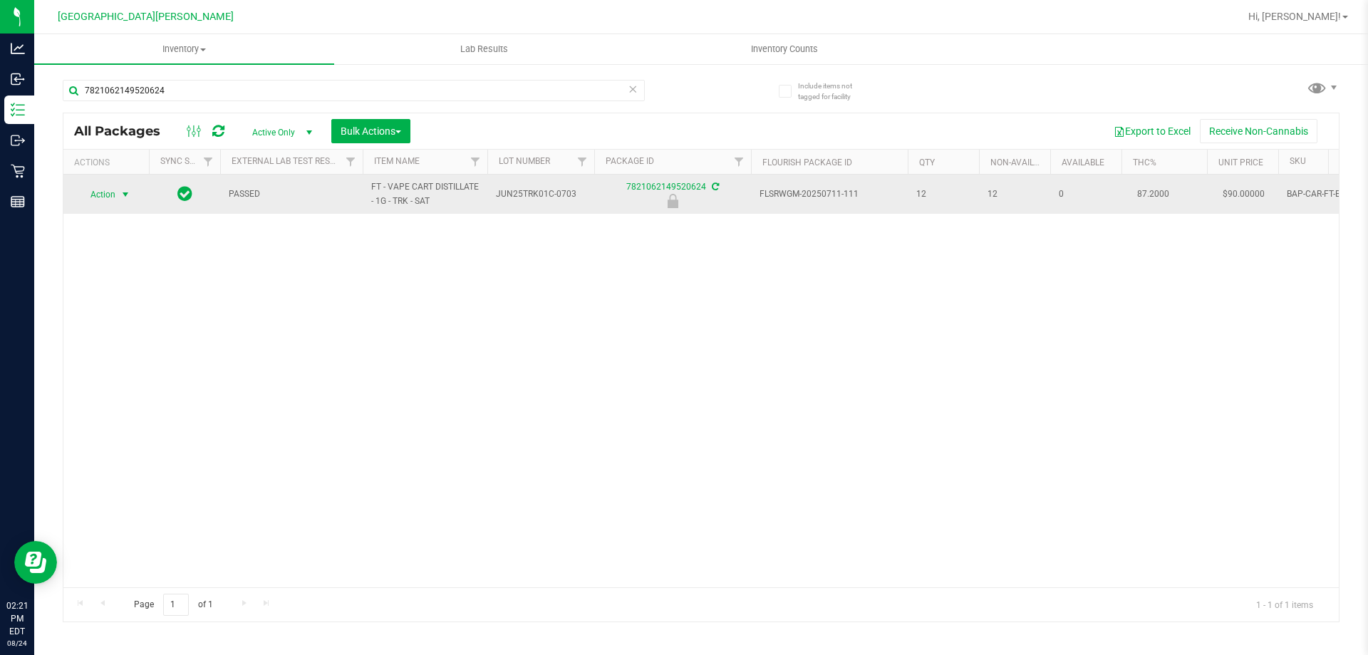
click at [123, 195] on span "select" at bounding box center [125, 194] width 11 height 11
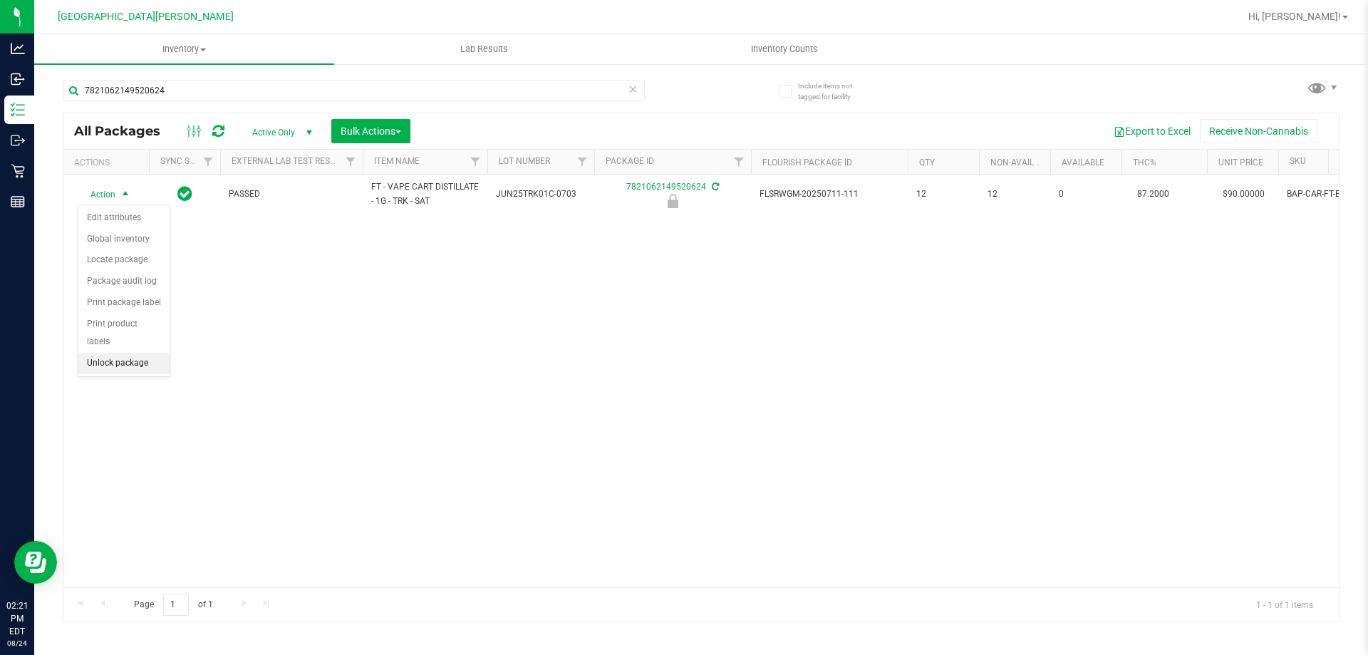
click at [120, 353] on li "Unlock package" at bounding box center [123, 363] width 91 height 21
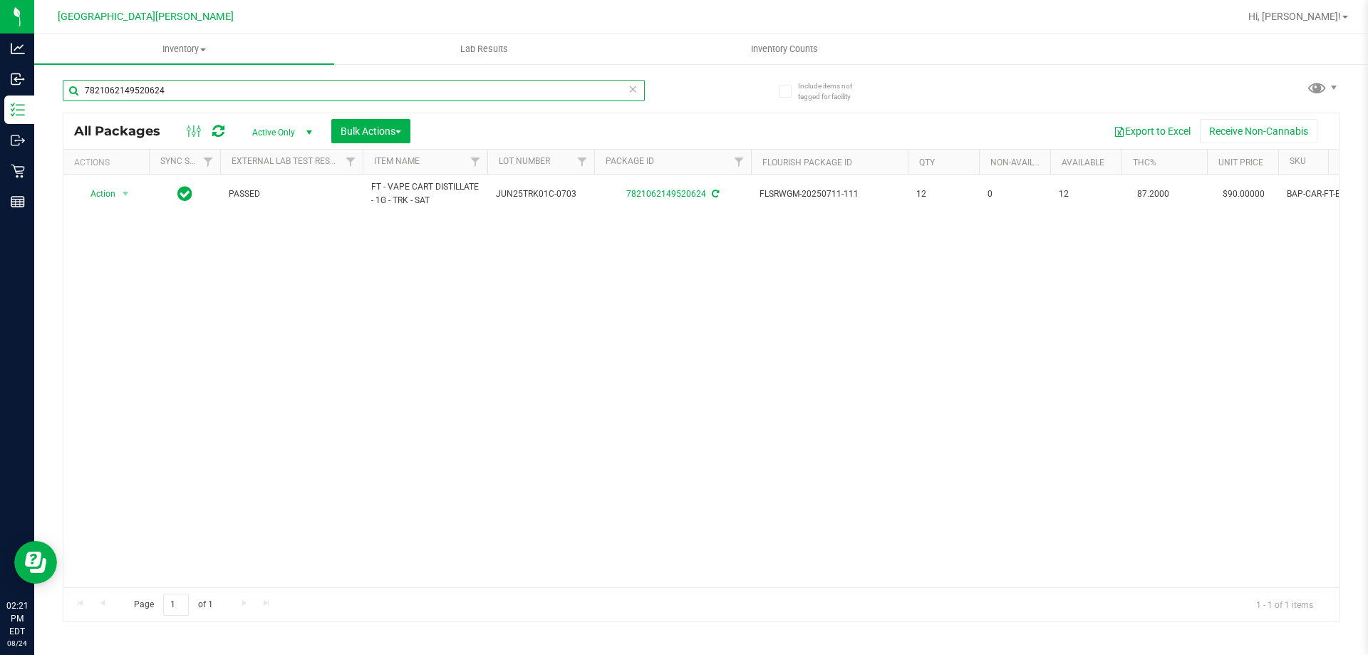
click at [241, 84] on input "7821062149520624" at bounding box center [354, 90] width 582 height 21
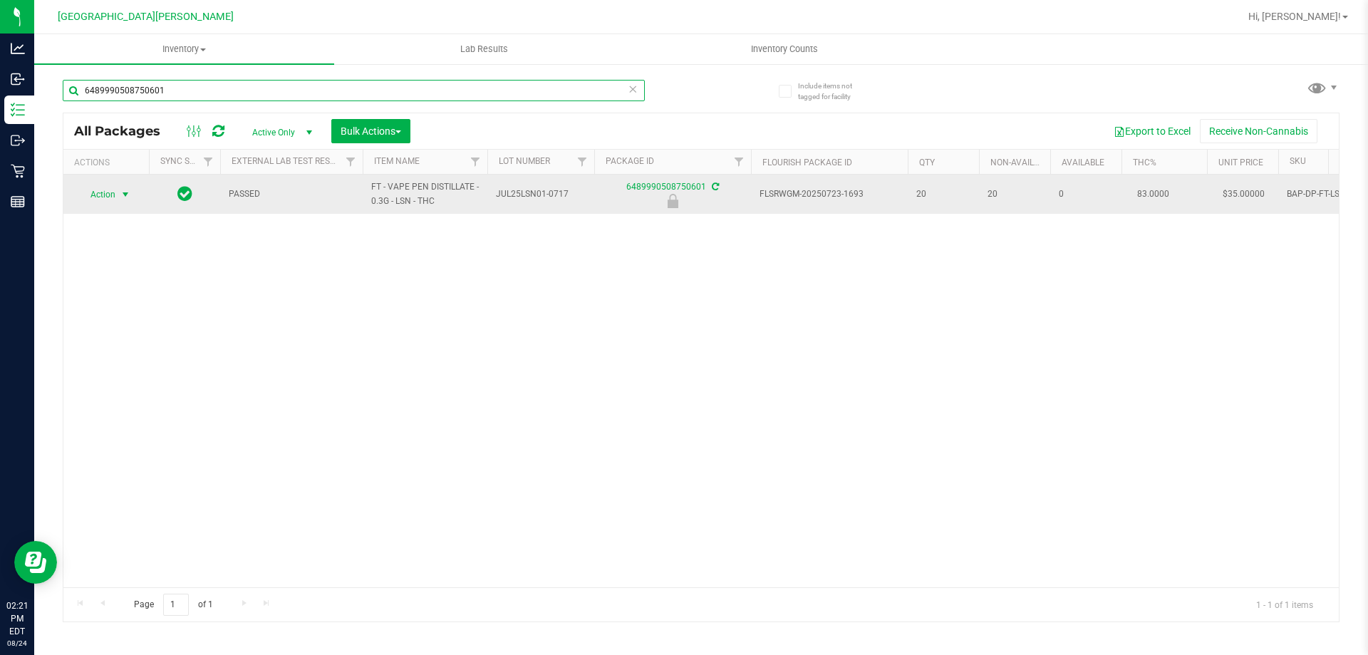
type input "6489990508750601"
click at [123, 202] on span "select" at bounding box center [126, 195] width 18 height 20
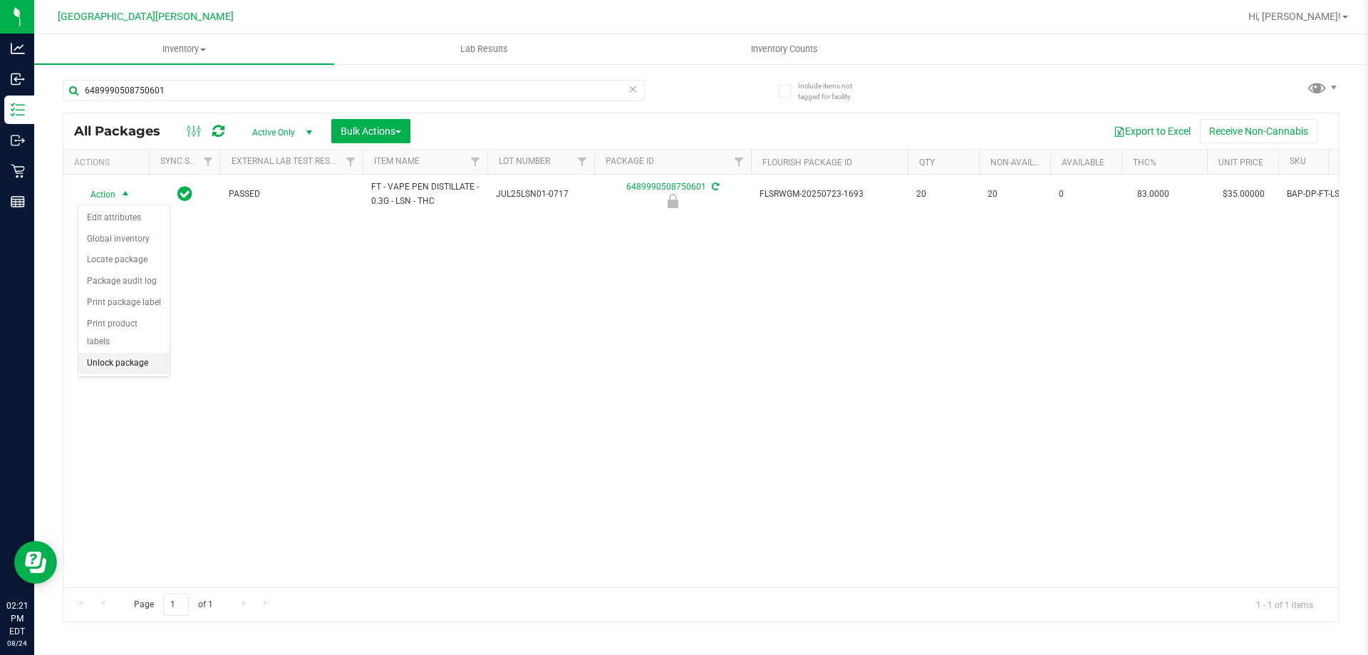
click at [112, 353] on li "Unlock package" at bounding box center [123, 363] width 91 height 21
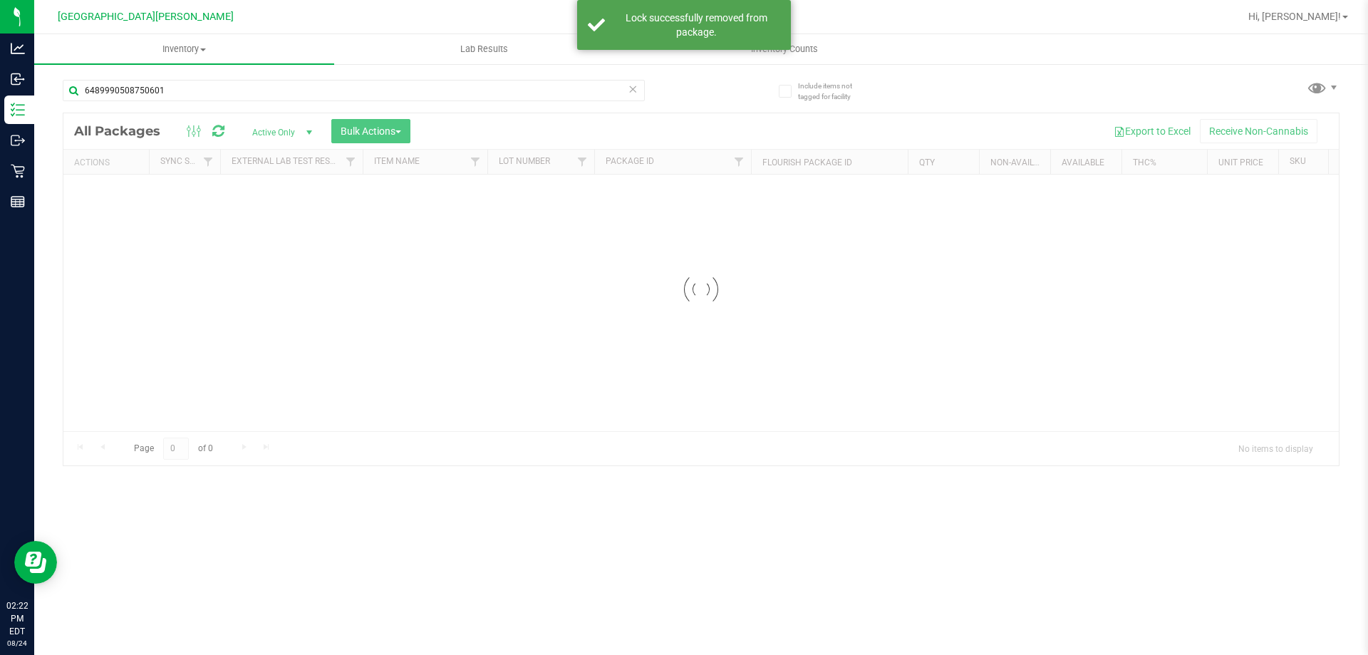
click at [187, 97] on input "6489990508750601" at bounding box center [354, 90] width 582 height 21
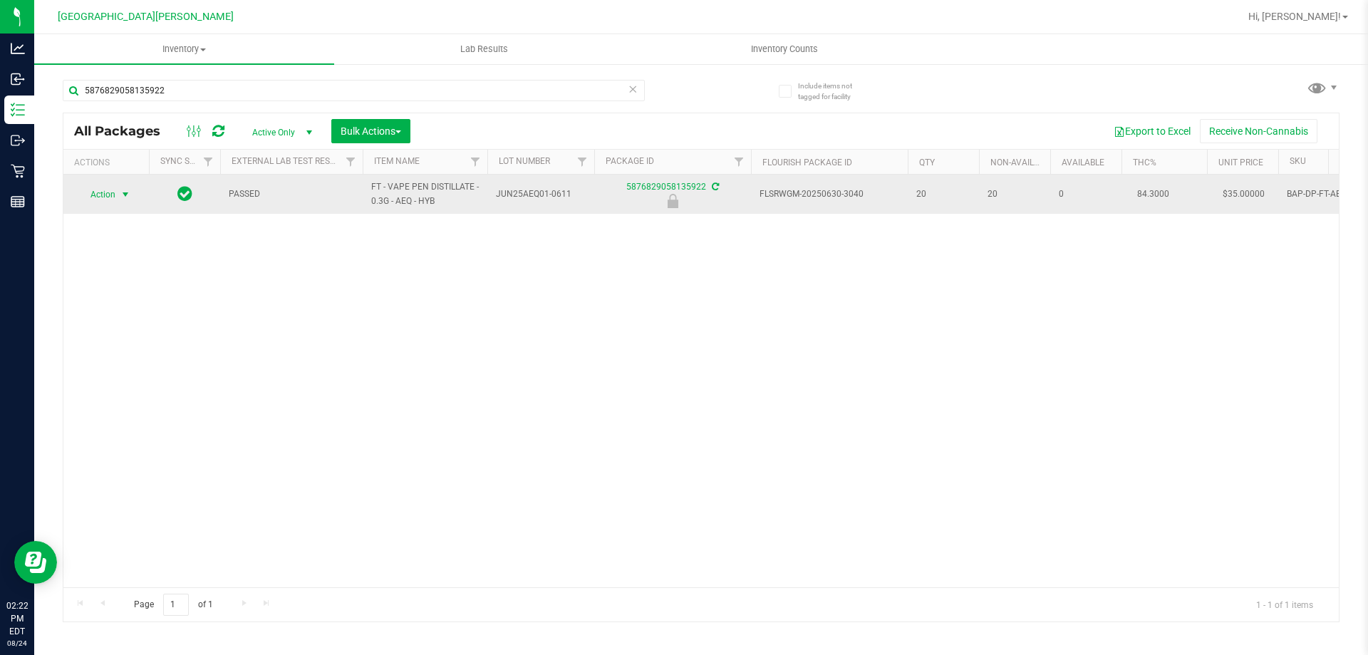
type input "5876829058135922"
click at [119, 200] on span "select" at bounding box center [126, 195] width 18 height 20
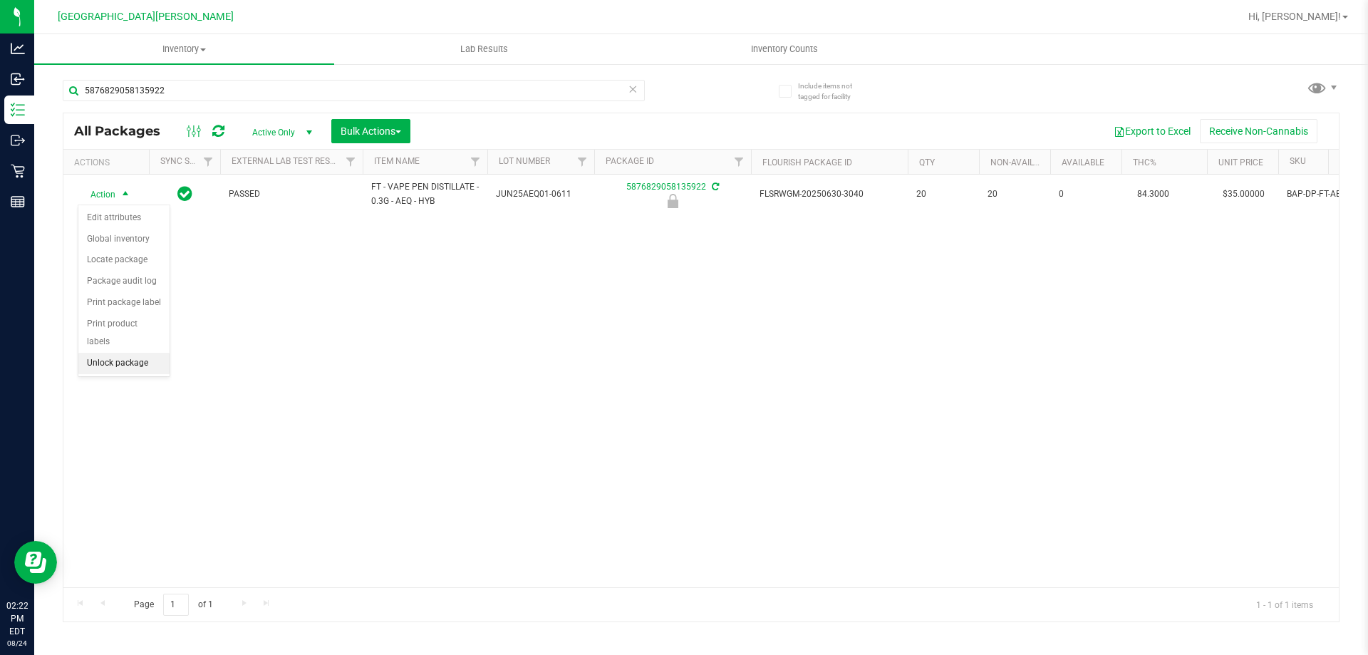
click at [133, 353] on li "Unlock package" at bounding box center [123, 363] width 91 height 21
click at [217, 92] on input "7036076171995984" at bounding box center [354, 90] width 582 height 21
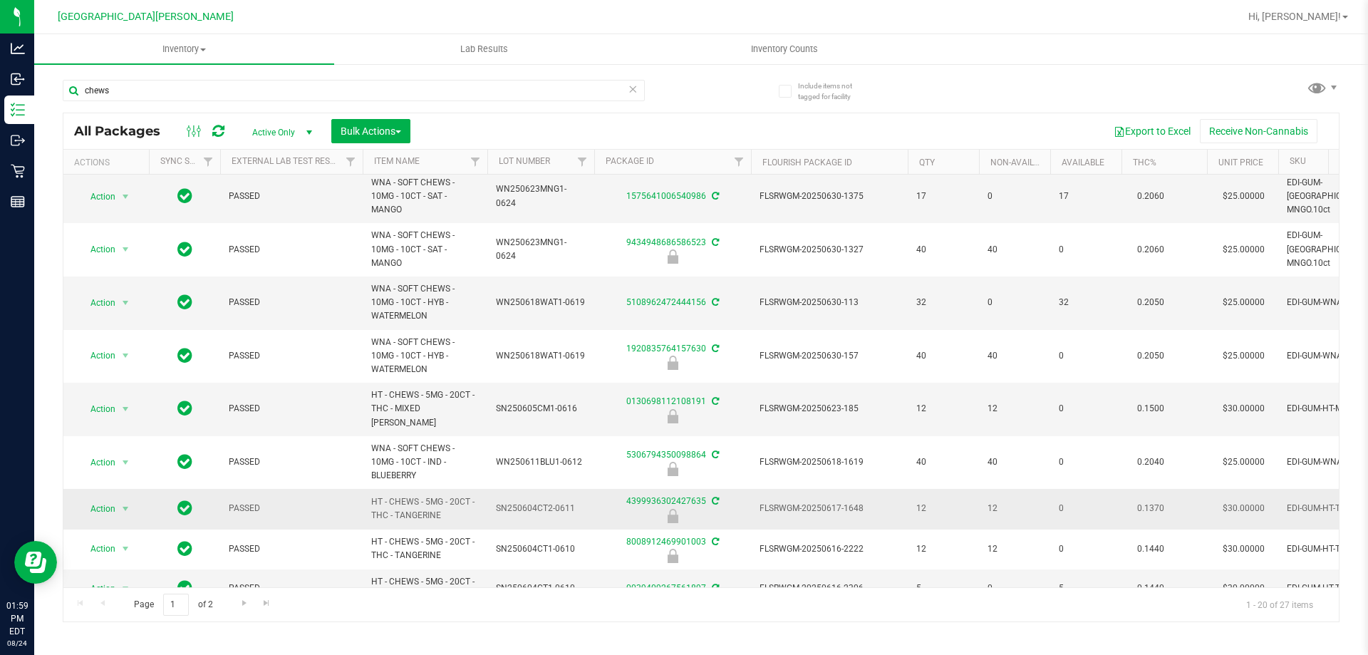
scroll to position [502, 0]
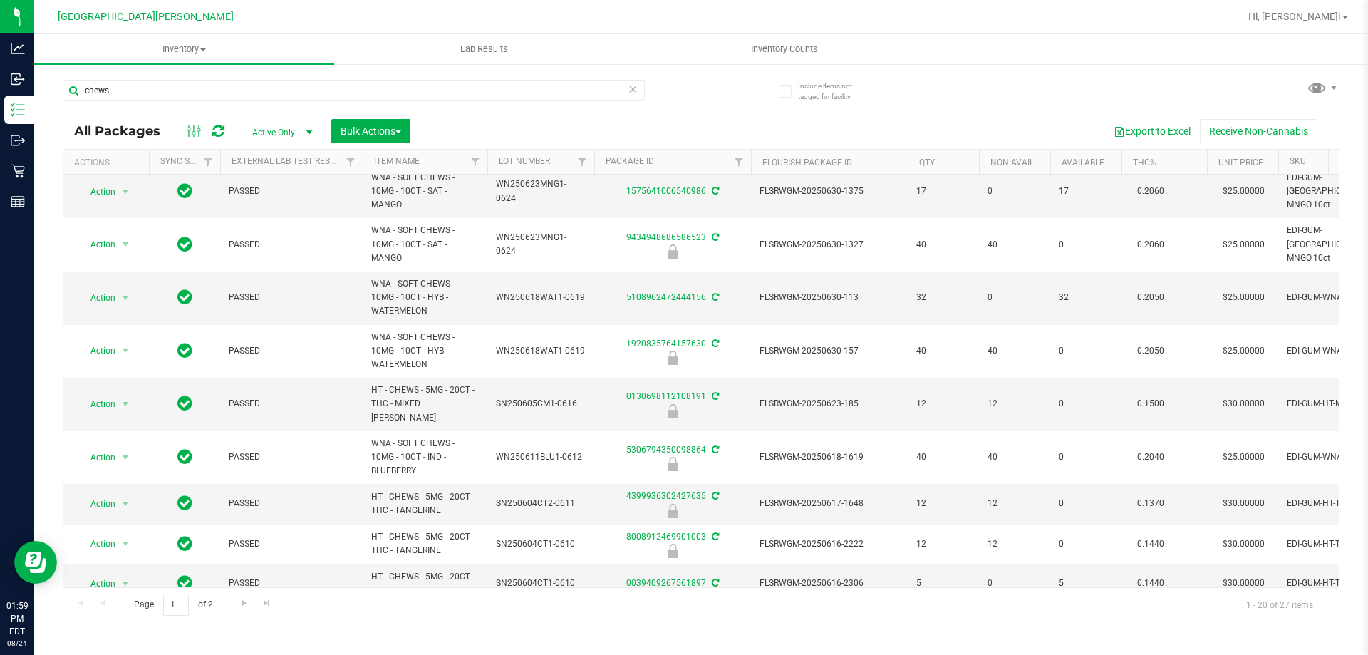
copy tr "HT - CHEWS - 5MG - 20CT - THC - MIXED [PERSON_NAME]"
click at [167, 95] on input "chews" at bounding box center [354, 90] width 582 height 21
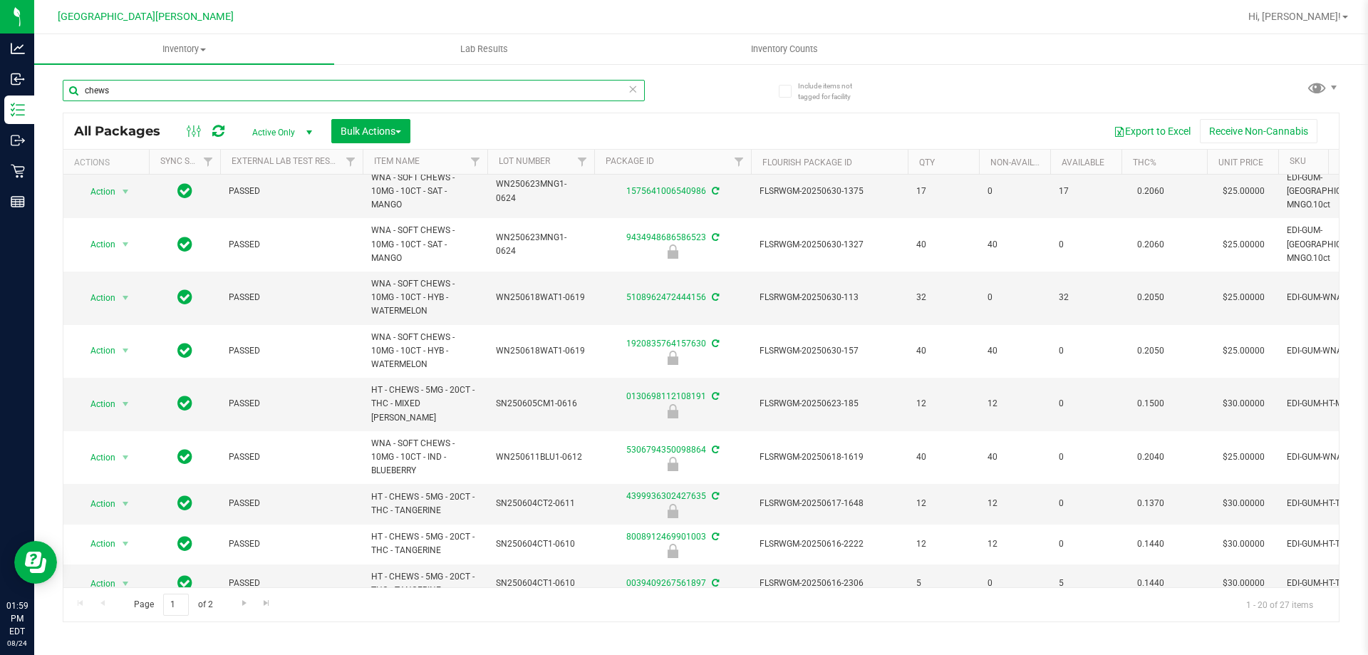
click at [167, 95] on input "chews" at bounding box center [354, 90] width 582 height 21
paste input "HT - CHEWS - 5MG - 20CT - THC - MIXED BERRY"
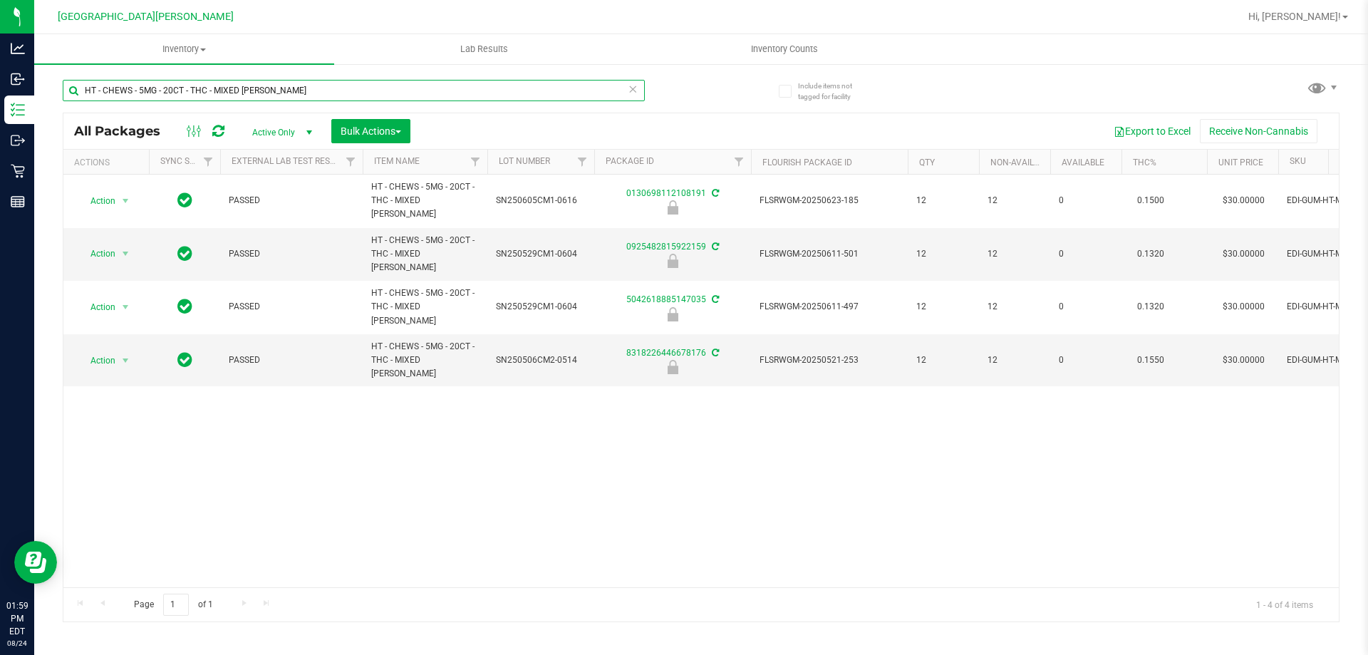
click at [284, 92] on input "HT - CHEWS - 5MG - 20CT - THC - MIXED BERRY" at bounding box center [354, 90] width 582 height 21
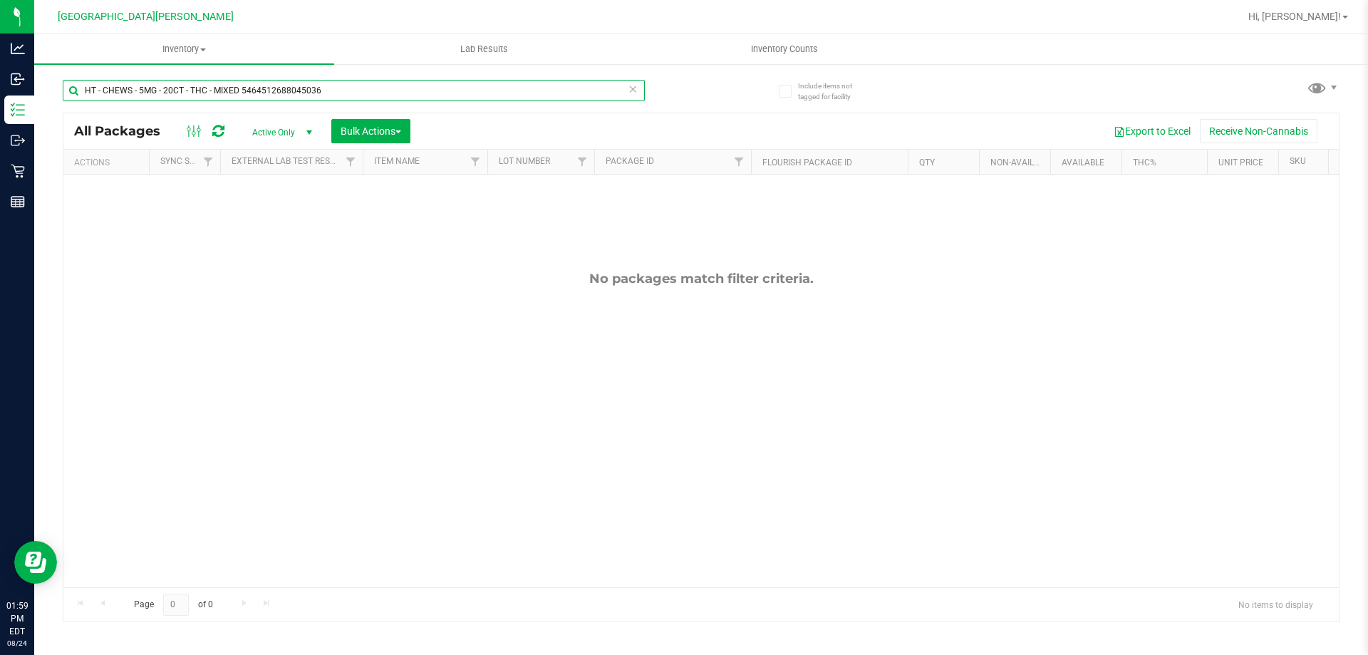
click at [318, 96] on input "HT - CHEWS - 5MG - 20CT - THC - MIXED 5464512688045036" at bounding box center [354, 90] width 582 height 21
click at [320, 95] on input "HT - CHEWS - 5MG - 20CT - THC - MIXED 5464512688045036" at bounding box center [354, 90] width 582 height 21
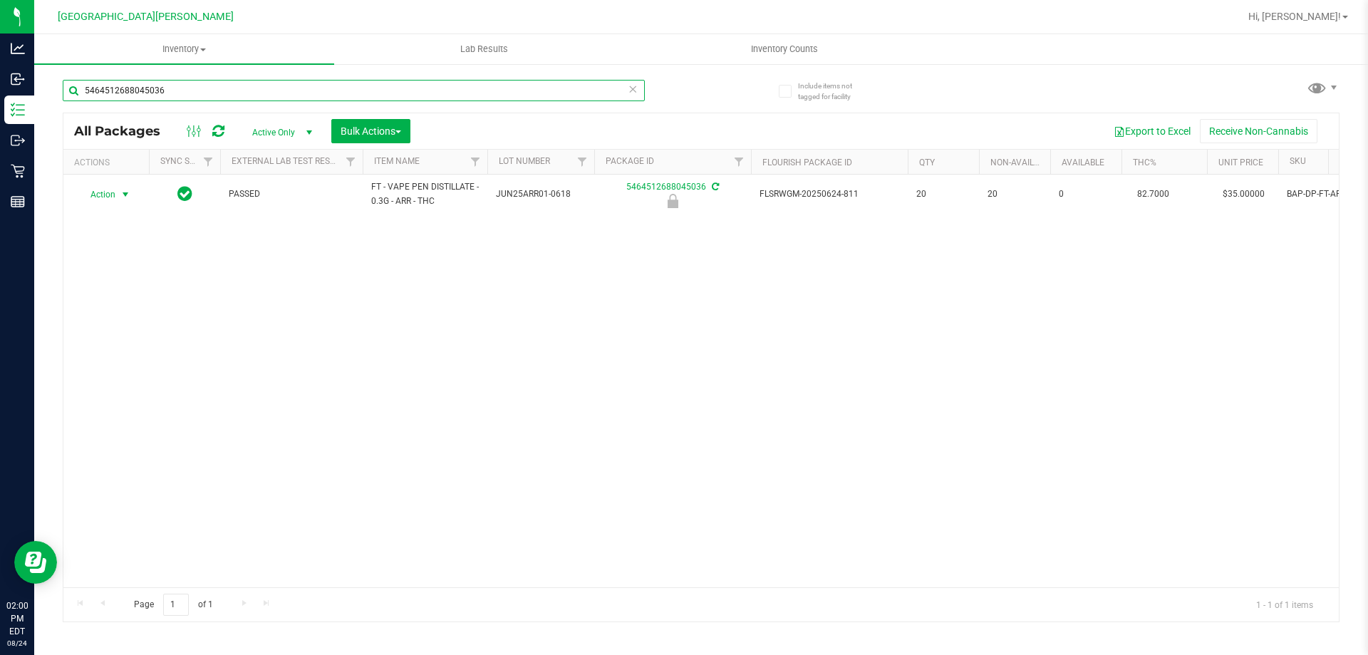
type input "5464512688045036"
click at [117, 193] on span "select" at bounding box center [126, 195] width 18 height 20
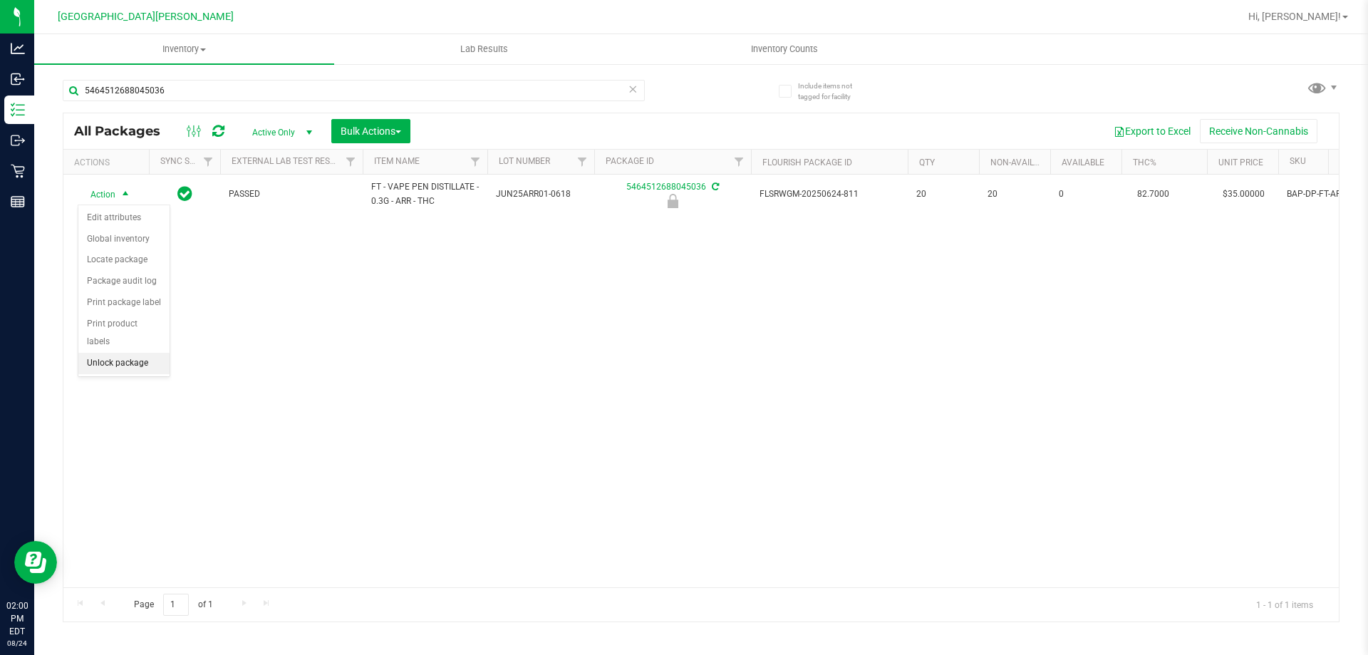
click at [135, 353] on li "Unlock package" at bounding box center [123, 363] width 91 height 21
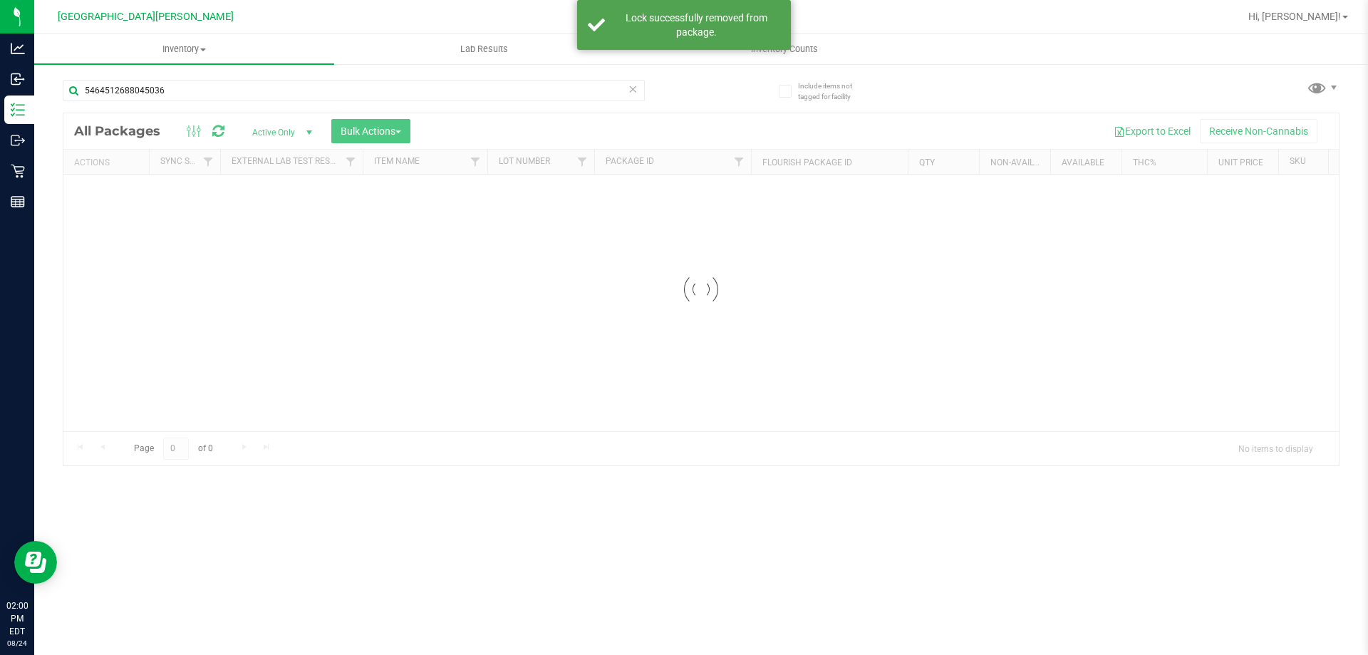
click at [186, 84] on input "5464512688045036" at bounding box center [354, 90] width 582 height 21
click at [187, 84] on input "5464512688045036" at bounding box center [354, 90] width 582 height 21
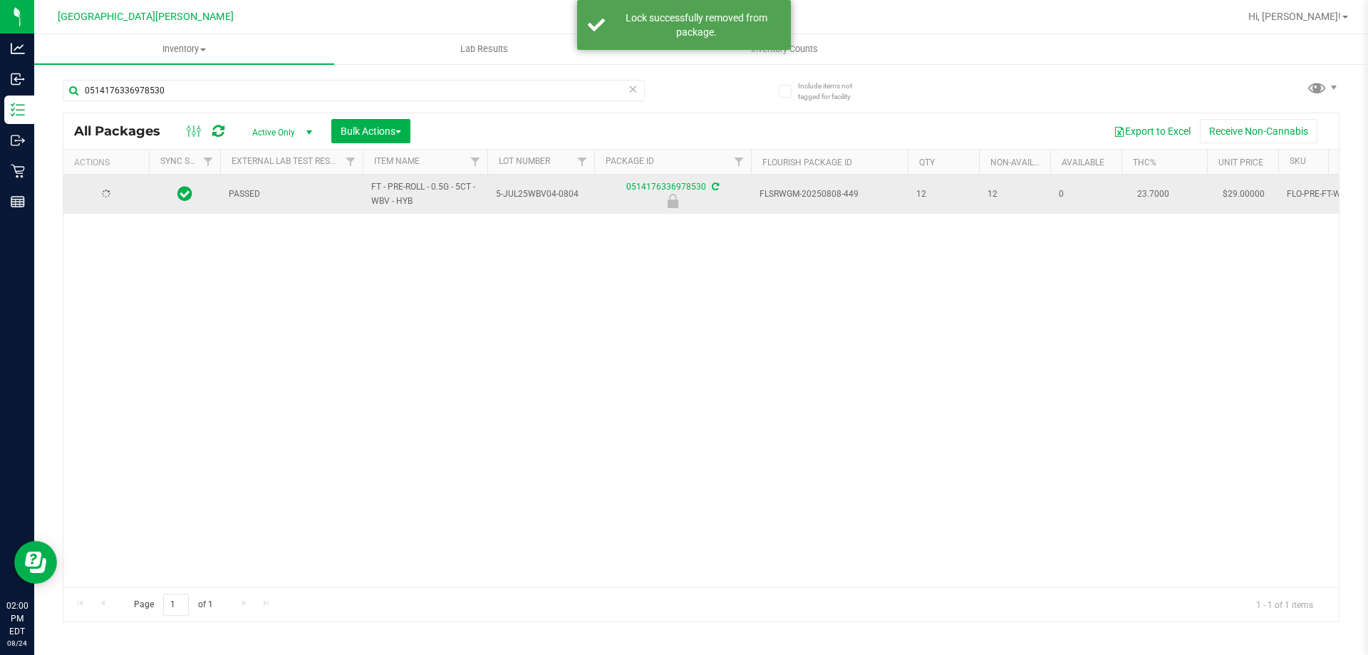
type input "0514176336978530"
click at [120, 193] on span "select" at bounding box center [125, 194] width 11 height 11
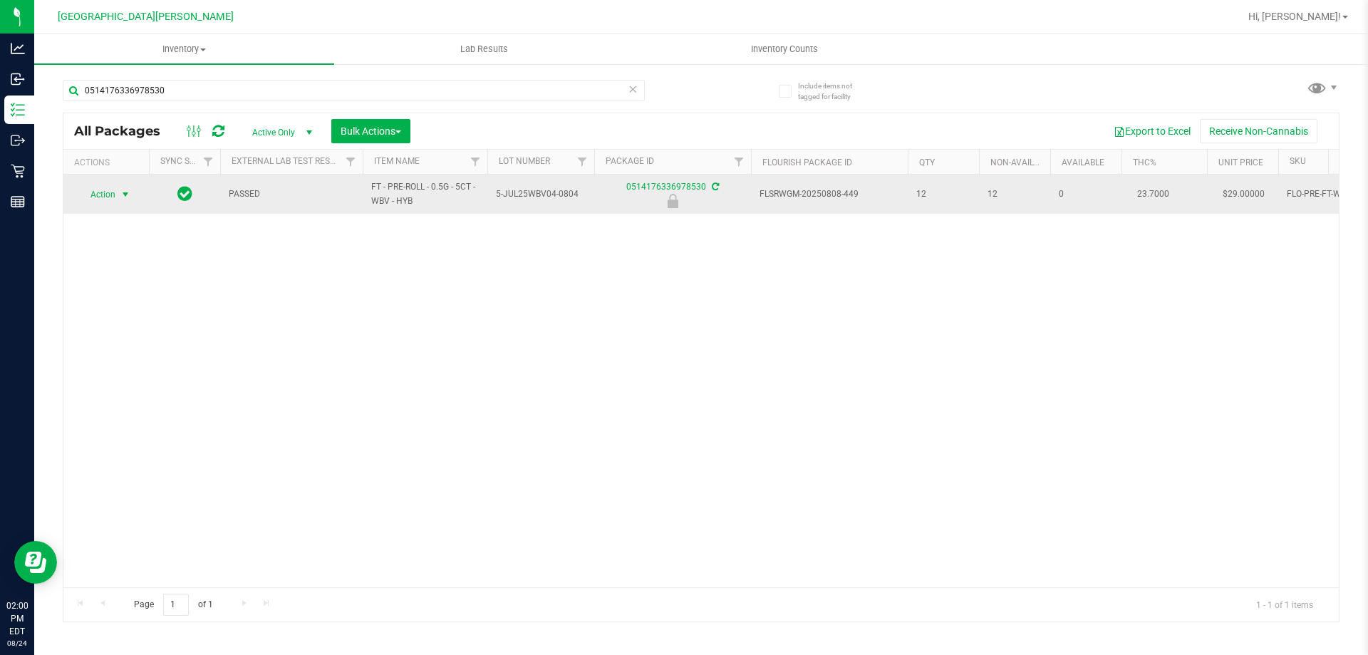
click at [120, 187] on span "select" at bounding box center [126, 195] width 18 height 20
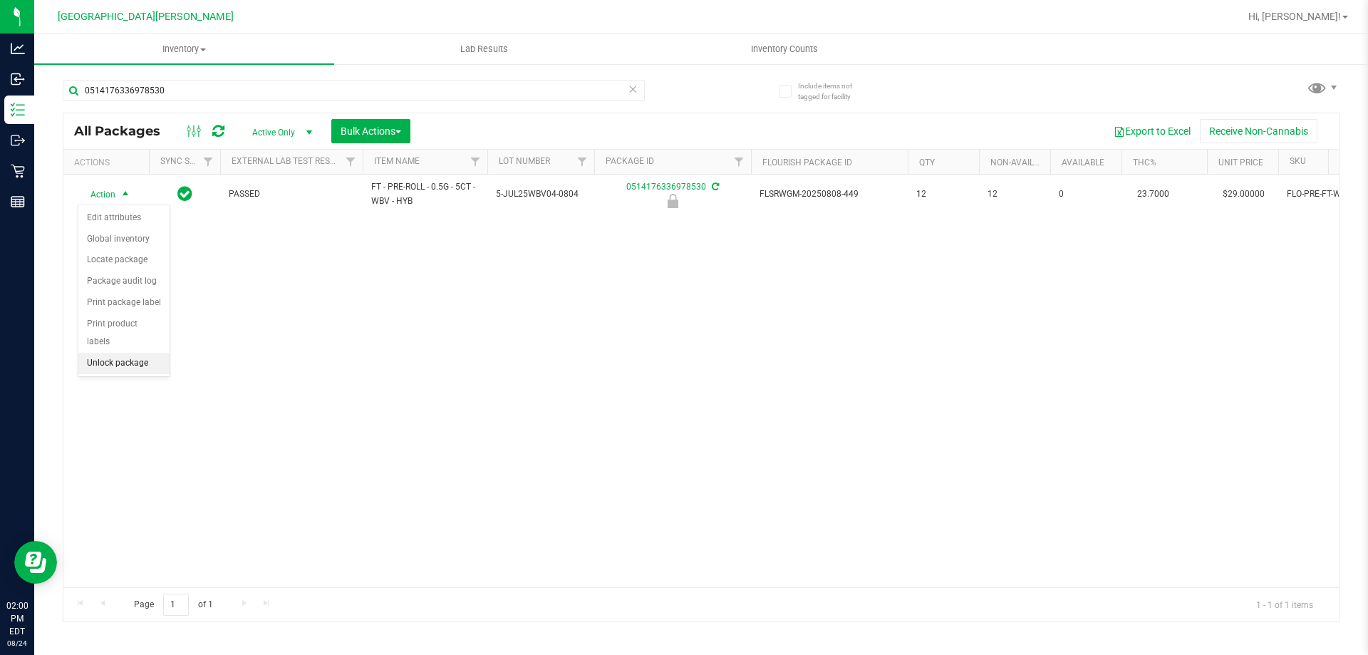
click at [114, 353] on li "Unlock package" at bounding box center [123, 363] width 91 height 21
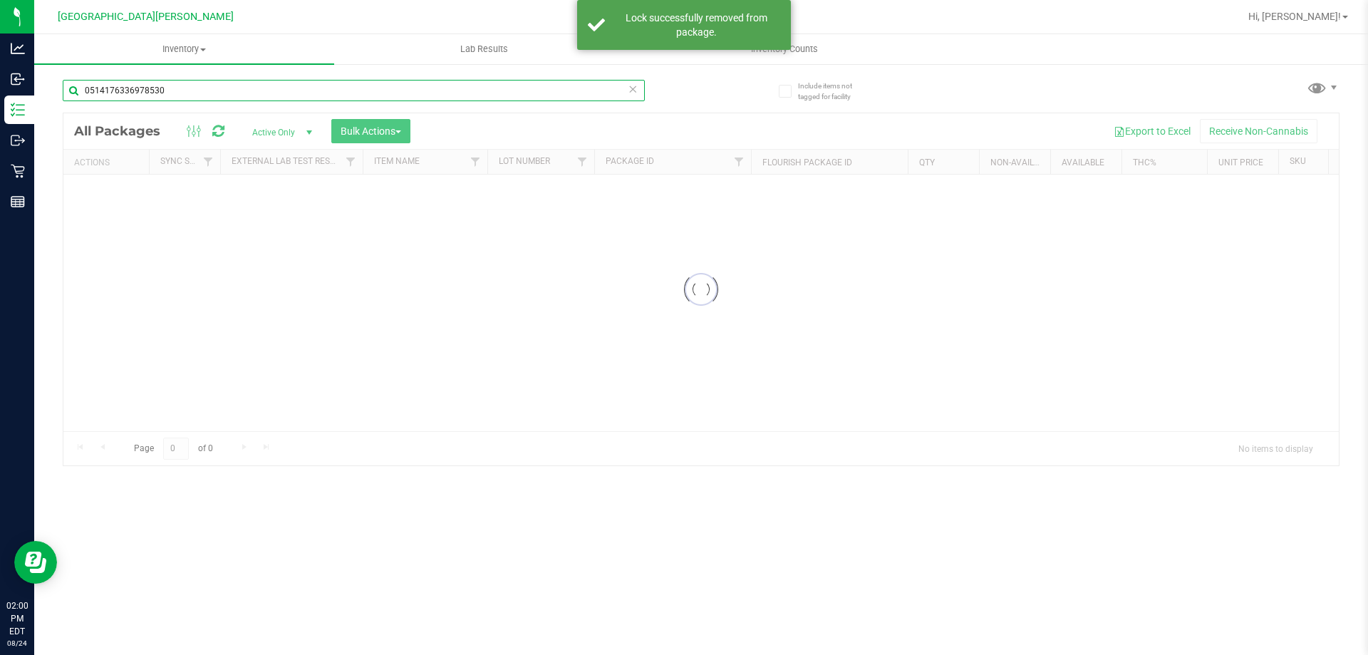
click at [207, 86] on input "0514176336978530" at bounding box center [354, 90] width 582 height 21
click at [207, 86] on div "Inventory All packages All inventory Waste log Create inventory Lab Results Inv…" at bounding box center [701, 344] width 1334 height 621
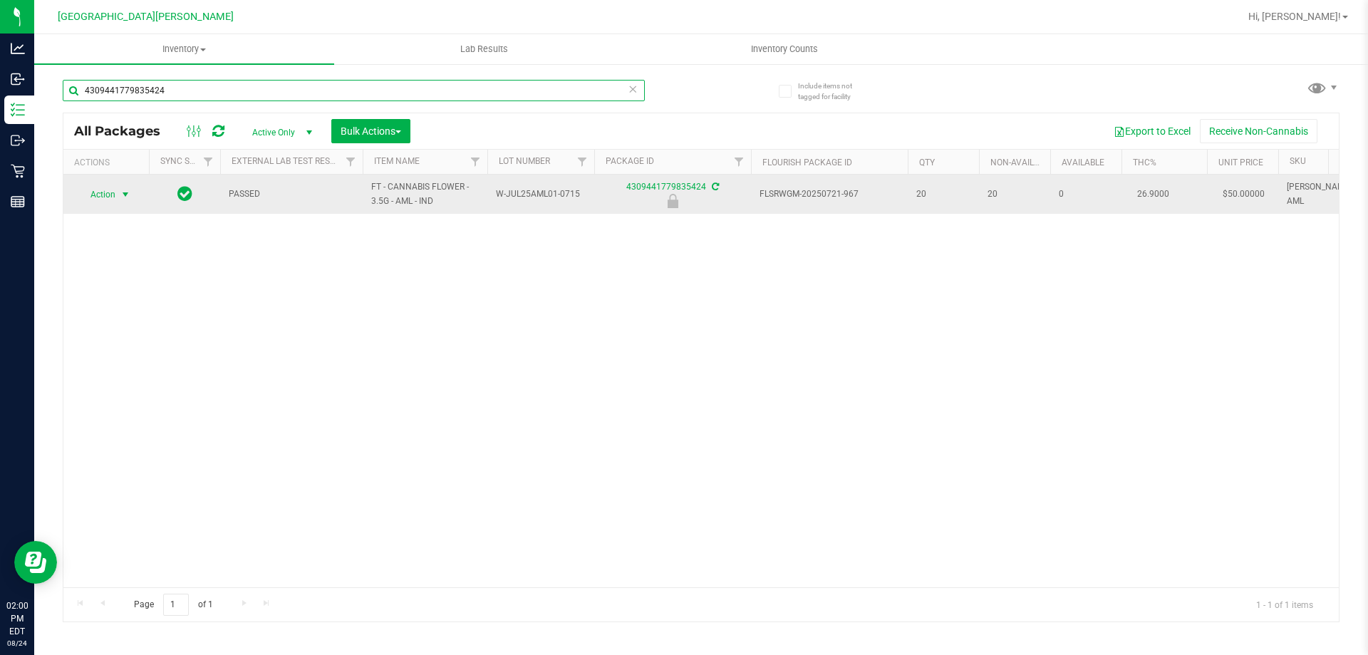
type input "4309441779835424"
click at [128, 194] on span "select" at bounding box center [125, 194] width 11 height 11
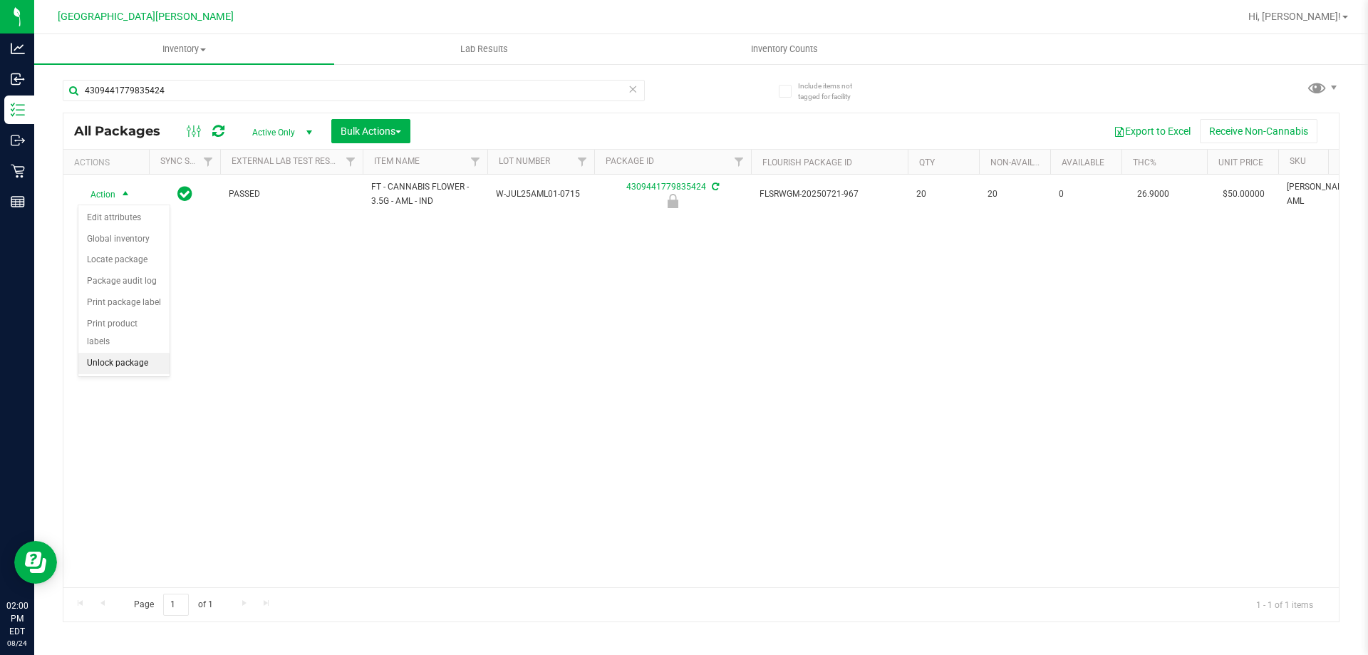
click at [128, 353] on li "Unlock package" at bounding box center [123, 363] width 91 height 21
click at [636, 89] on icon at bounding box center [633, 88] width 10 height 17
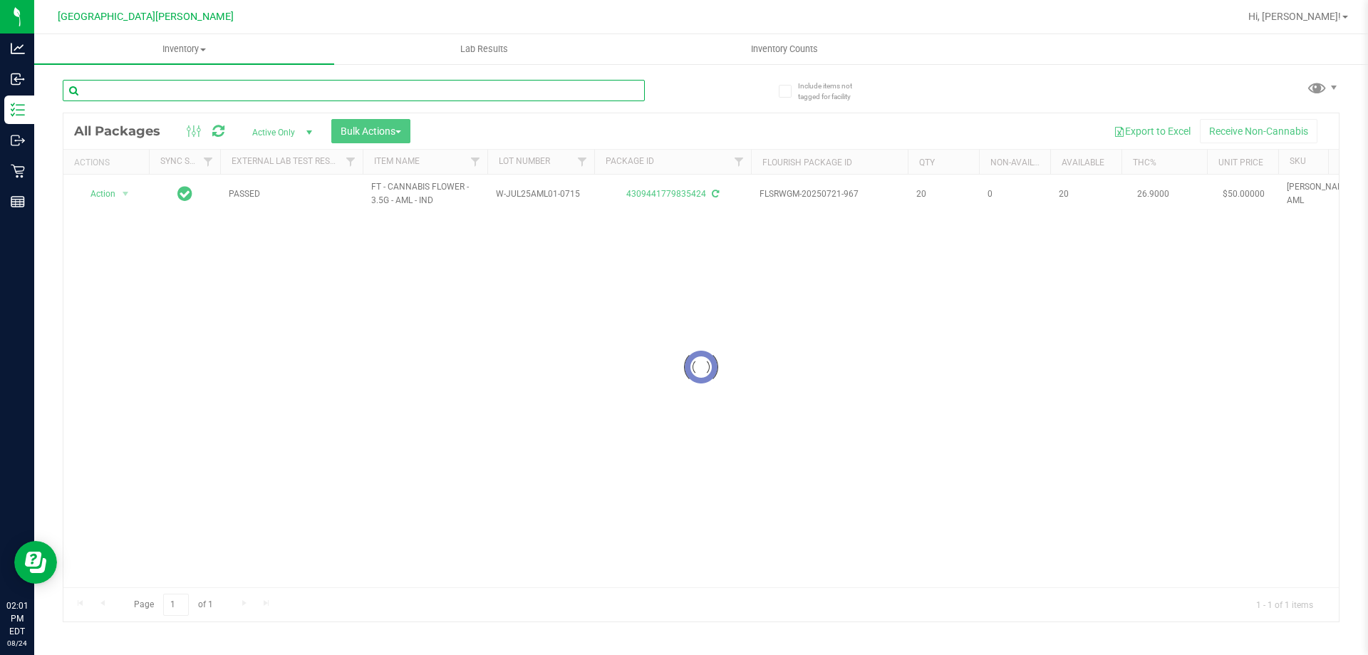
drag, startPoint x: 569, startPoint y: 93, endPoint x: 576, endPoint y: 111, distance: 19.2
click at [569, 95] on input "text" at bounding box center [354, 90] width 582 height 21
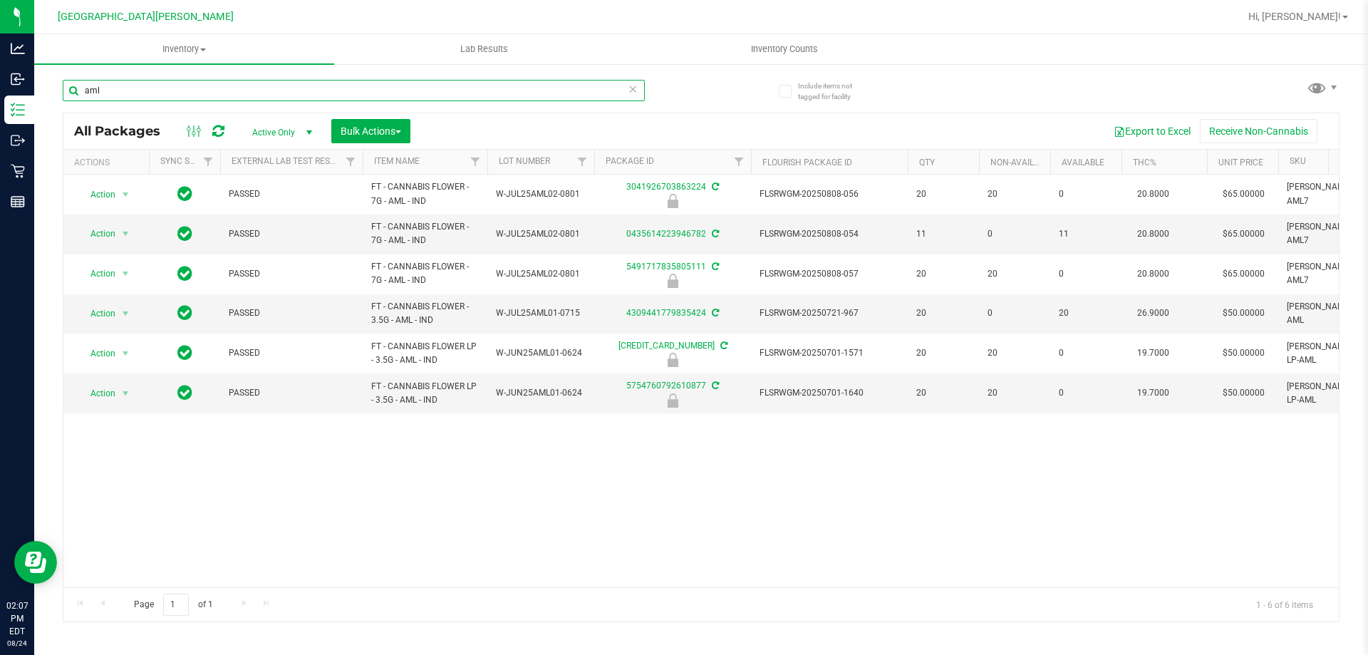
type input "aml"
click at [636, 88] on icon at bounding box center [633, 88] width 10 height 17
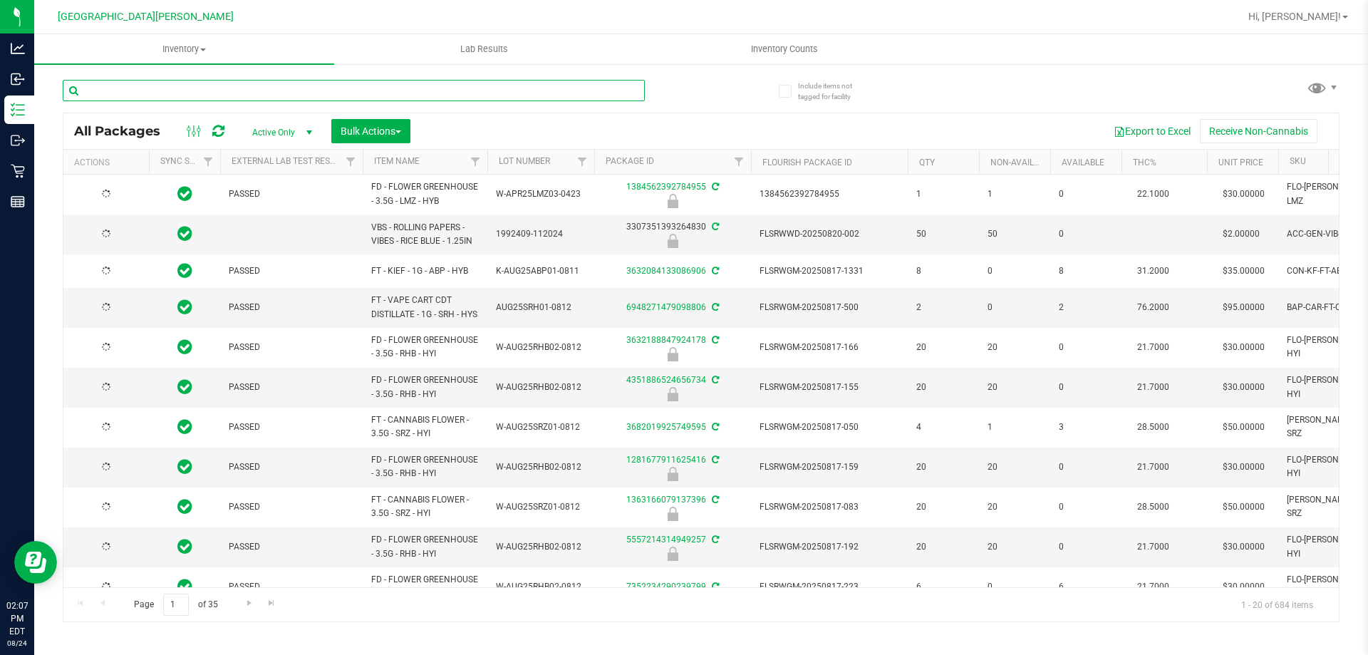
click at [420, 97] on input "text" at bounding box center [354, 90] width 582 height 21
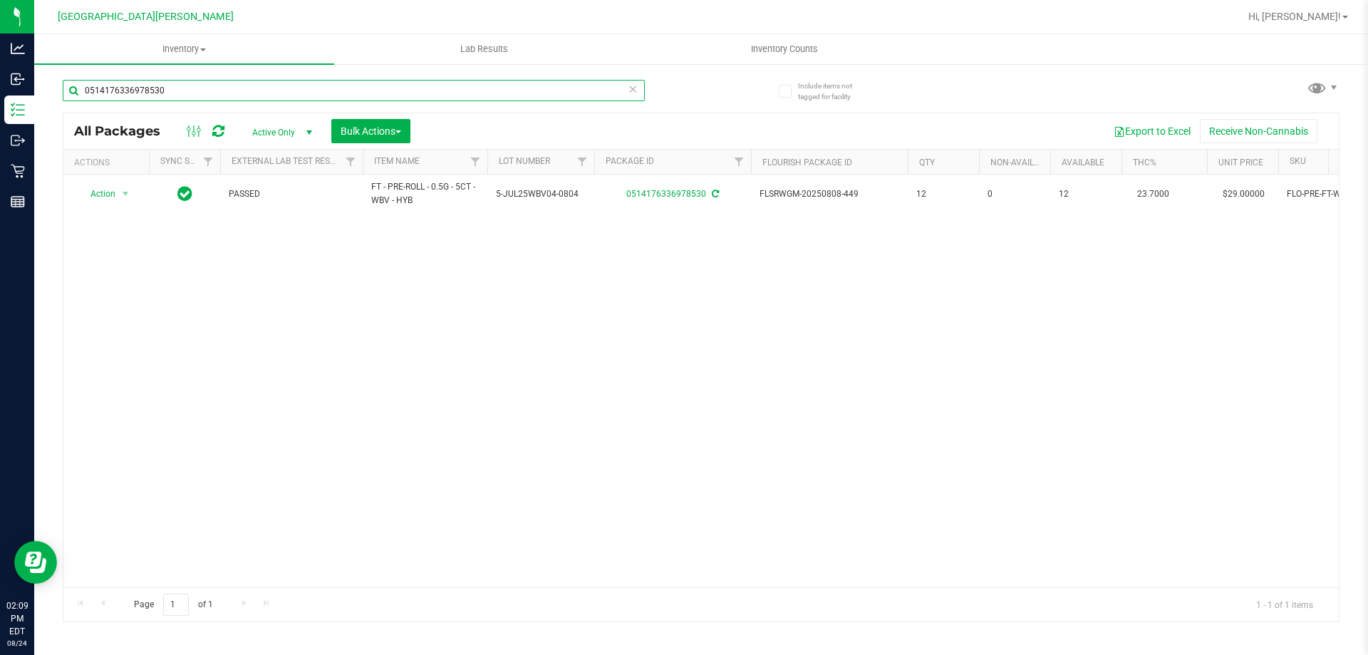
type input "0514176336978530"
click at [632, 88] on icon at bounding box center [633, 88] width 10 height 17
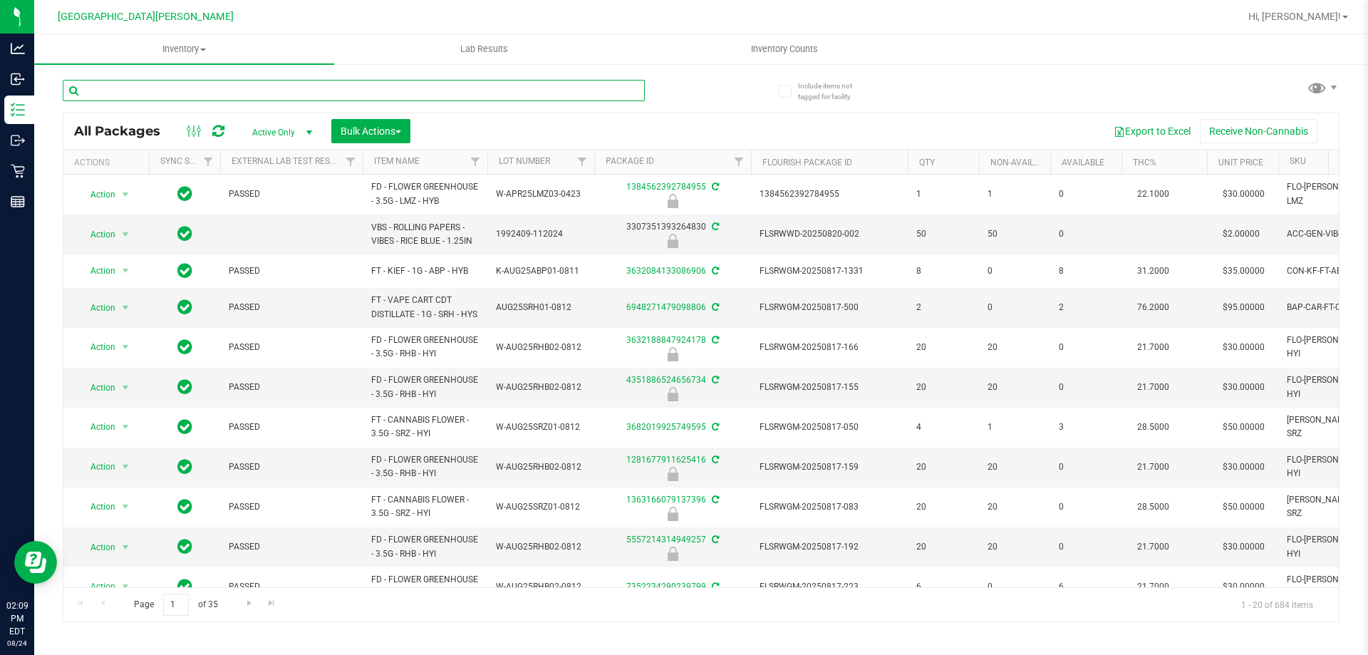
click at [612, 88] on input "text" at bounding box center [354, 90] width 582 height 21
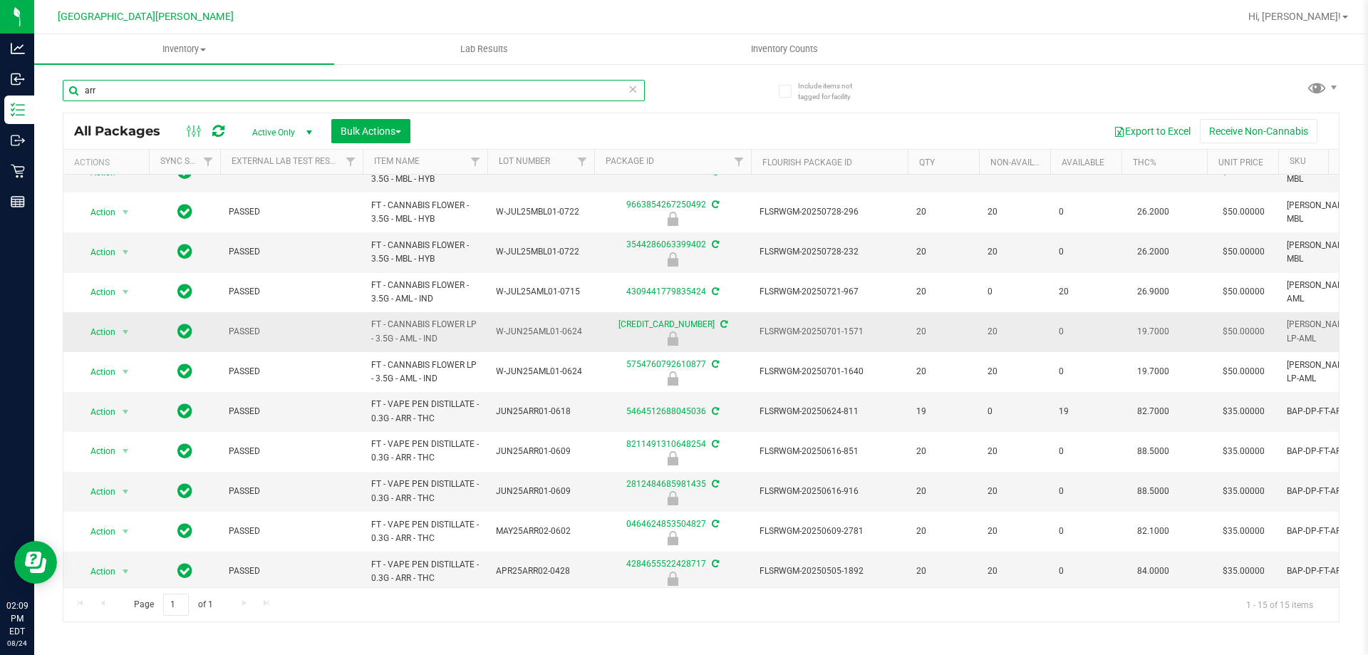
scroll to position [142, 0]
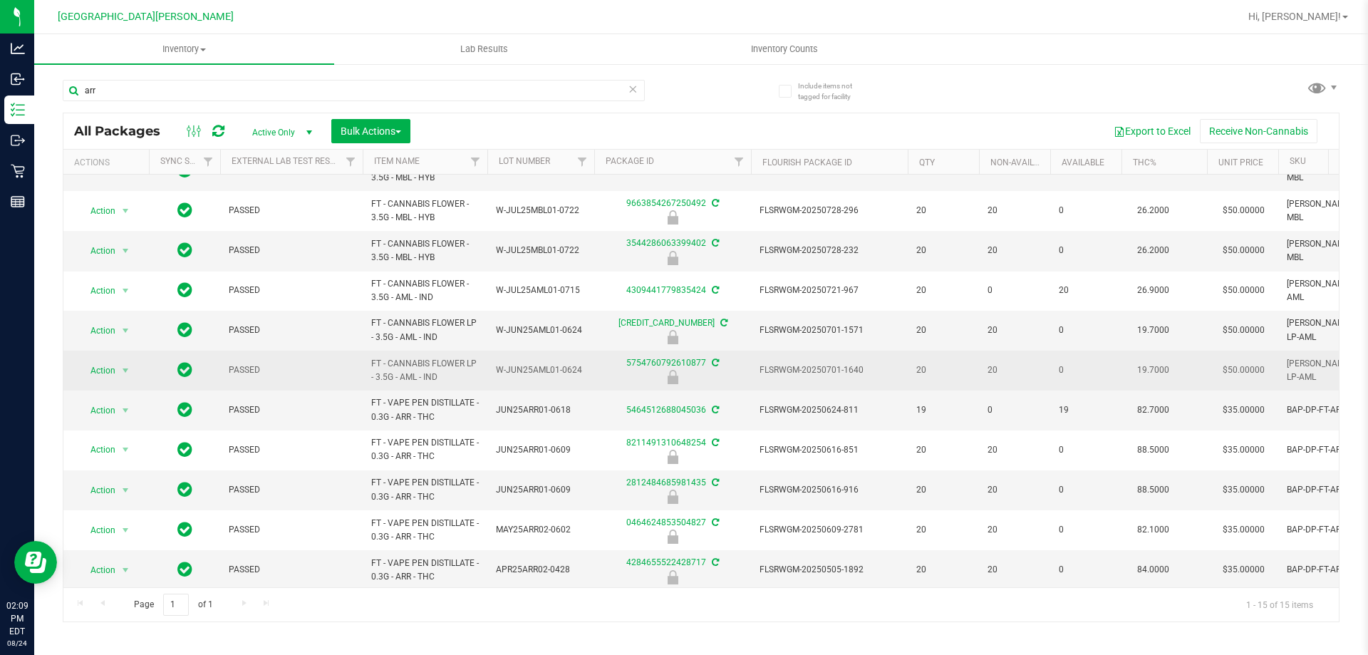
drag, startPoint x: 458, startPoint y: 419, endPoint x: 335, endPoint y: 385, distance: 127.9
click at [335, 385] on tbody "Action Action Edit attributes Global inventory Locate package Package audit log…" at bounding box center [976, 330] width 1827 height 597
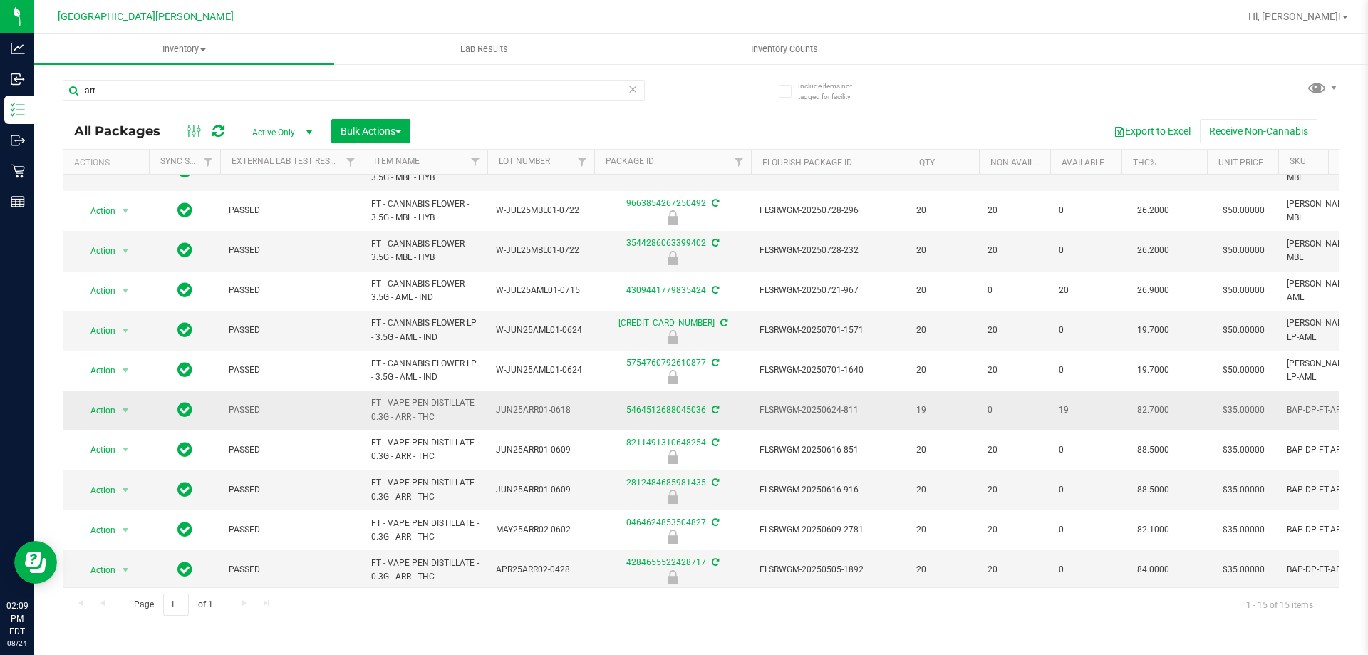
click at [437, 427] on td "FT - VAPE PEN DISTILLATE - 0.3G - ARR - THC" at bounding box center [425, 409] width 125 height 39
drag, startPoint x: 442, startPoint y: 413, endPoint x: 350, endPoint y: 397, distance: 93.4
click at [350, 397] on tr "Action Action Adjust qty Create package Edit attributes Global inventory Locate…" at bounding box center [976, 409] width 1827 height 39
copy tr "FT - VAPE PEN DISTILLATE - 0.3G - ARR - THC"
click at [194, 91] on input "arr" at bounding box center [354, 90] width 582 height 21
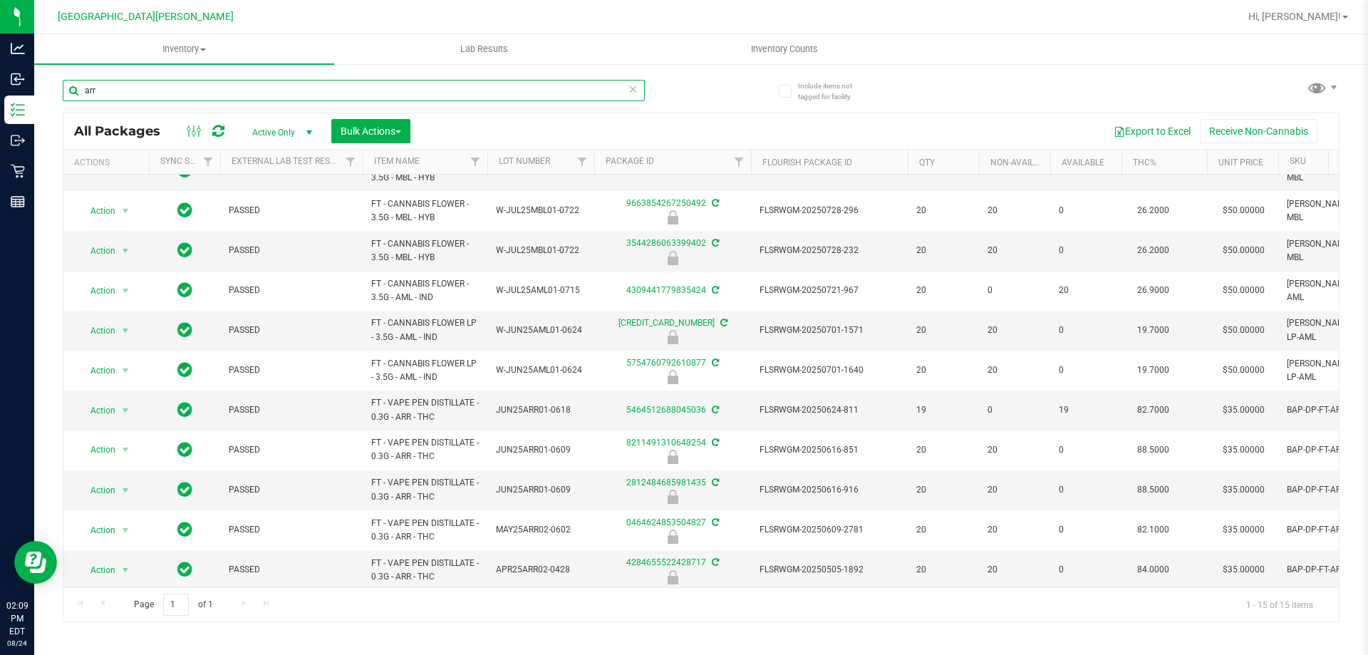
click at [194, 91] on input "arr" at bounding box center [354, 90] width 582 height 21
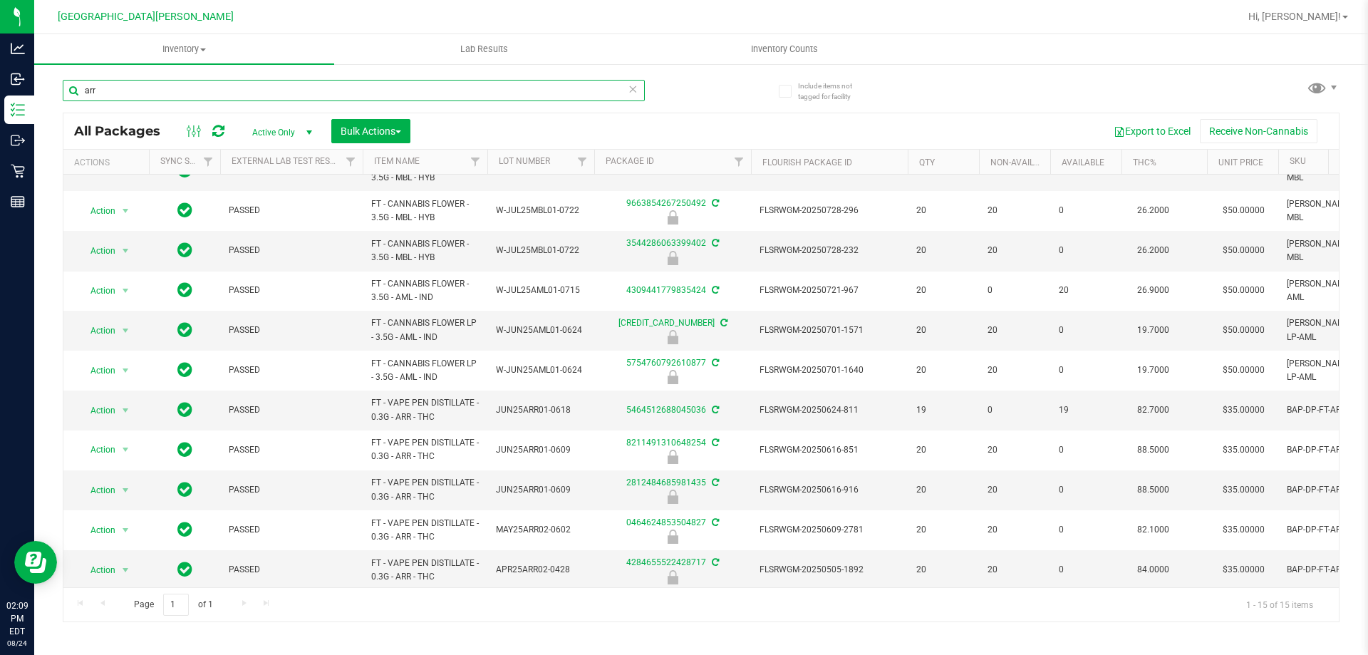
click at [194, 91] on input "arr" at bounding box center [354, 90] width 582 height 21
paste input "FT - VAPE PEN DISTILLATE - 0.3G - ARR - THC"
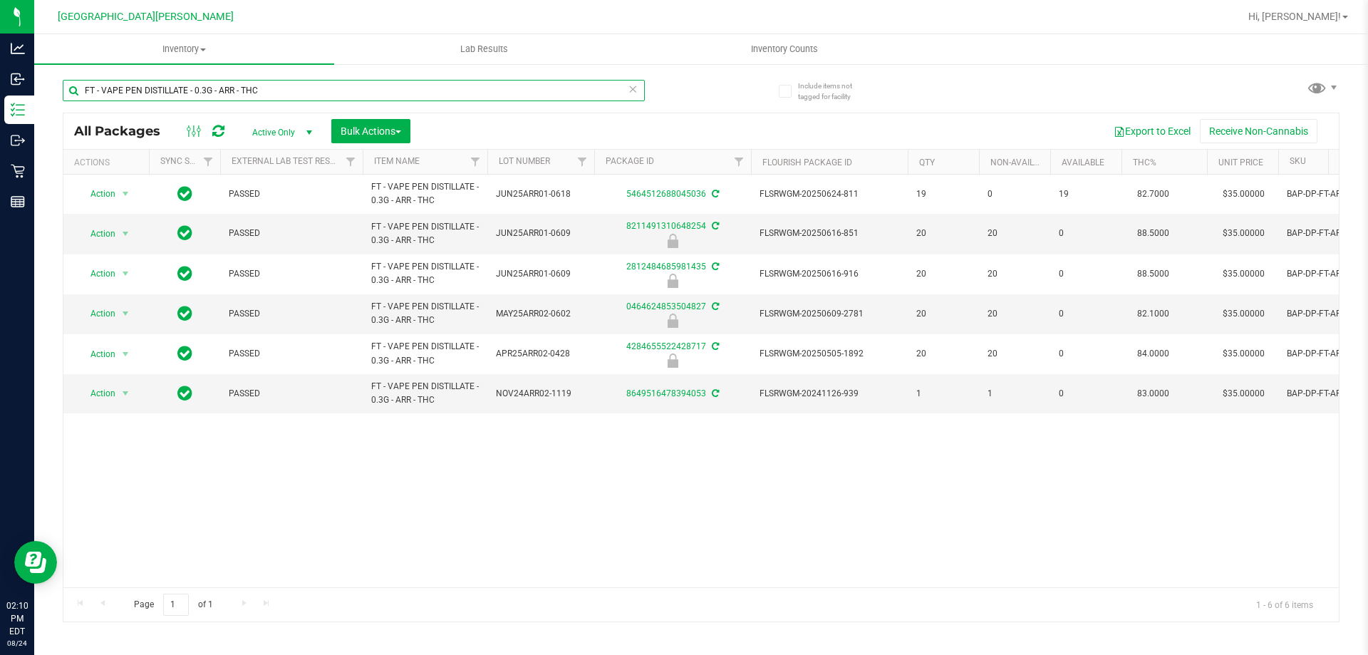
type input "FT - VAPE PEN DISTILLATE - 0.3G - ARR - THC"
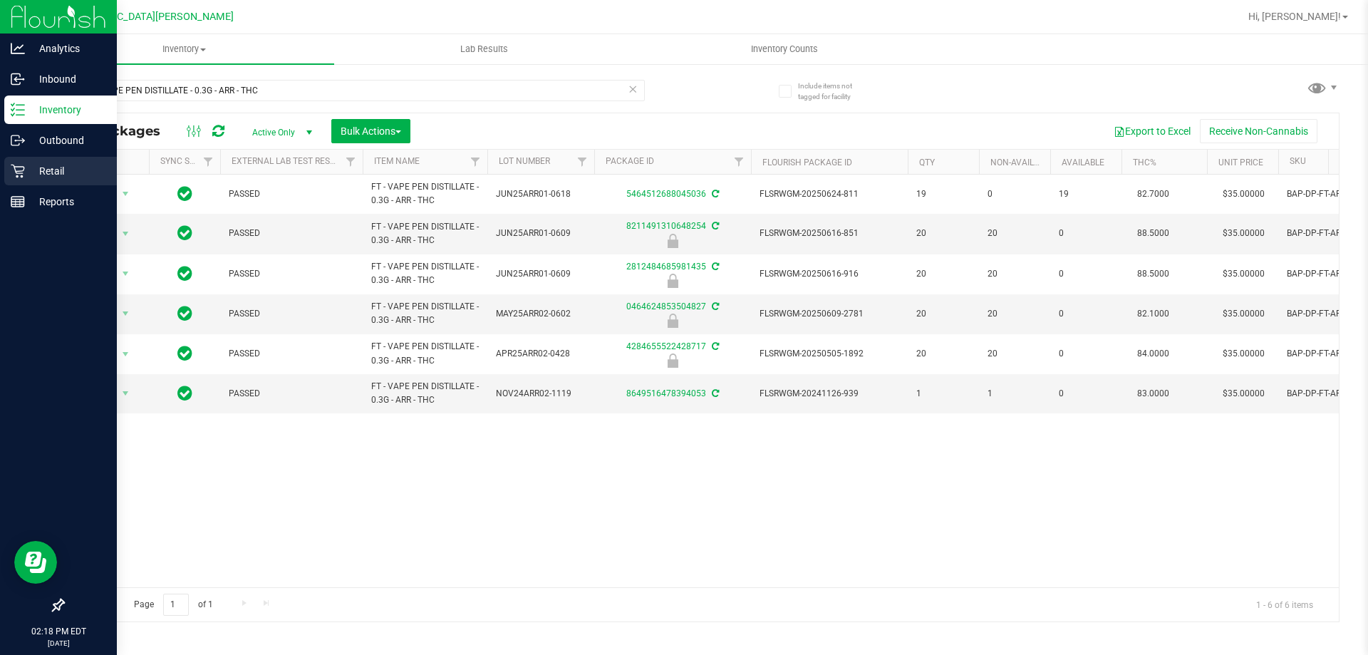
click at [51, 167] on p "Retail" at bounding box center [67, 170] width 85 height 17
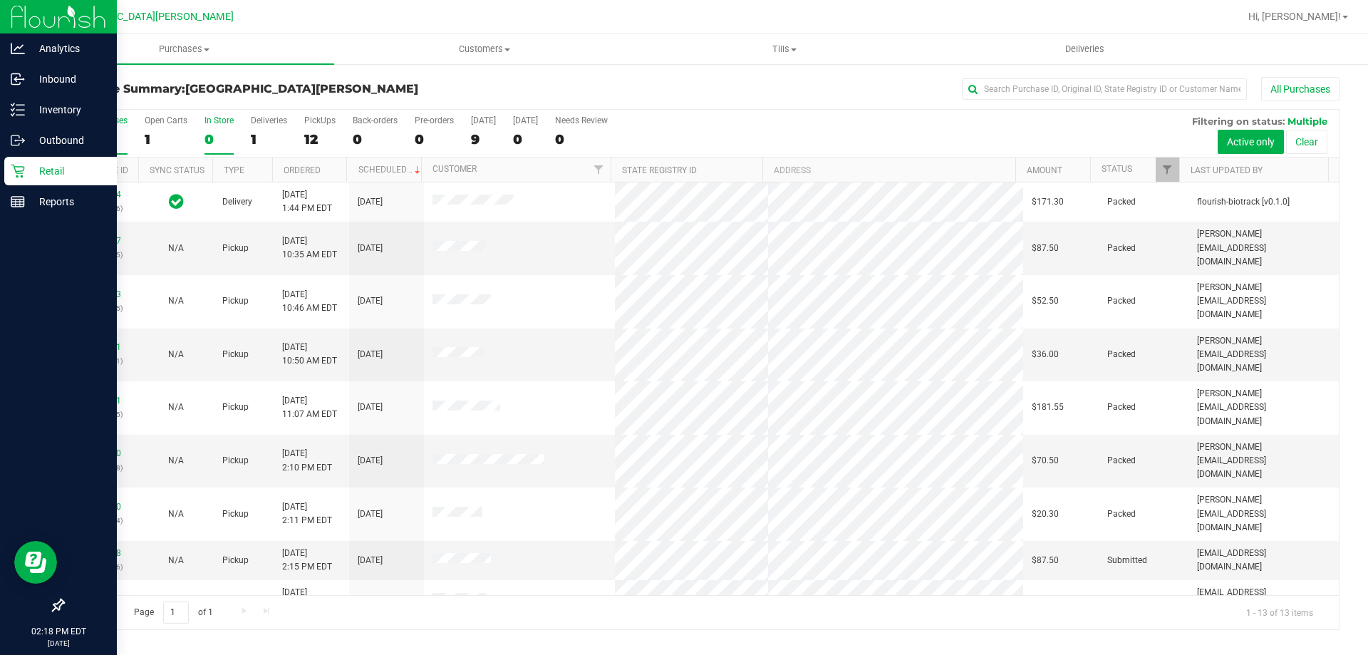
click at [218, 121] on div "In Store" at bounding box center [218, 120] width 29 height 10
click at [0, 0] on input "In Store 0" at bounding box center [0, 0] width 0 height 0
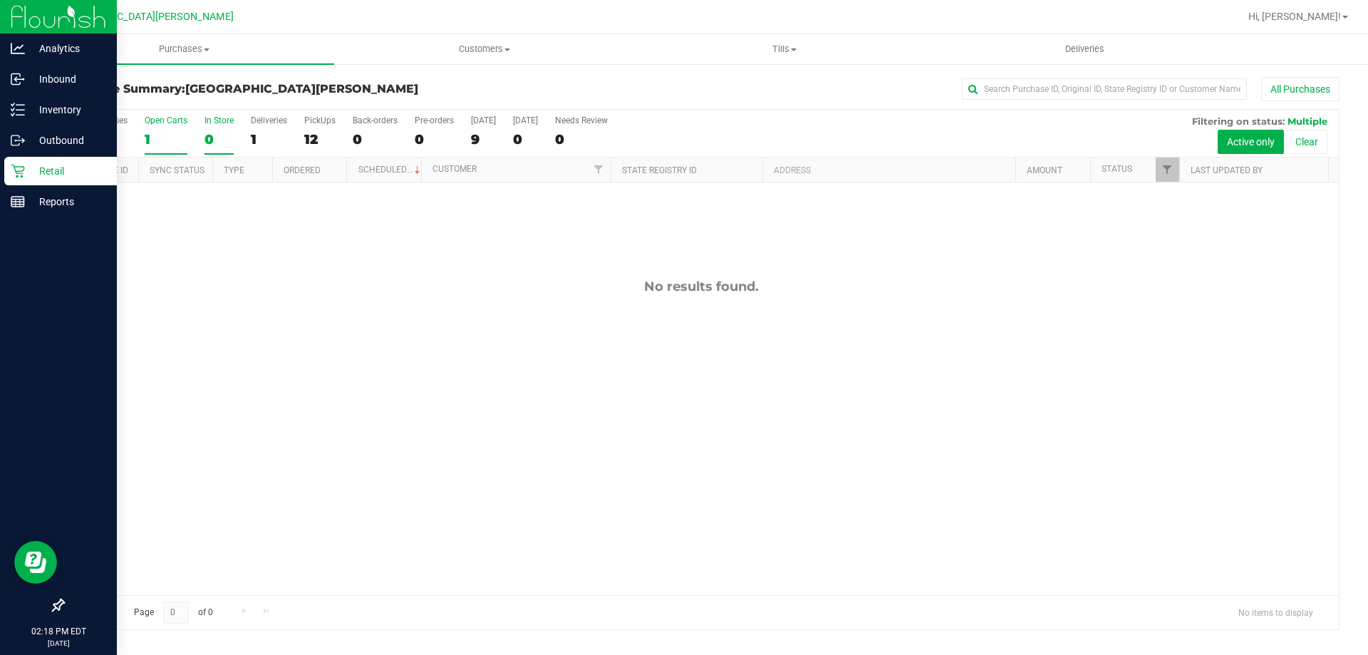
click at [166, 120] on div "Open Carts" at bounding box center [166, 120] width 43 height 10
click at [0, 0] on input "Open Carts 1" at bounding box center [0, 0] width 0 height 0
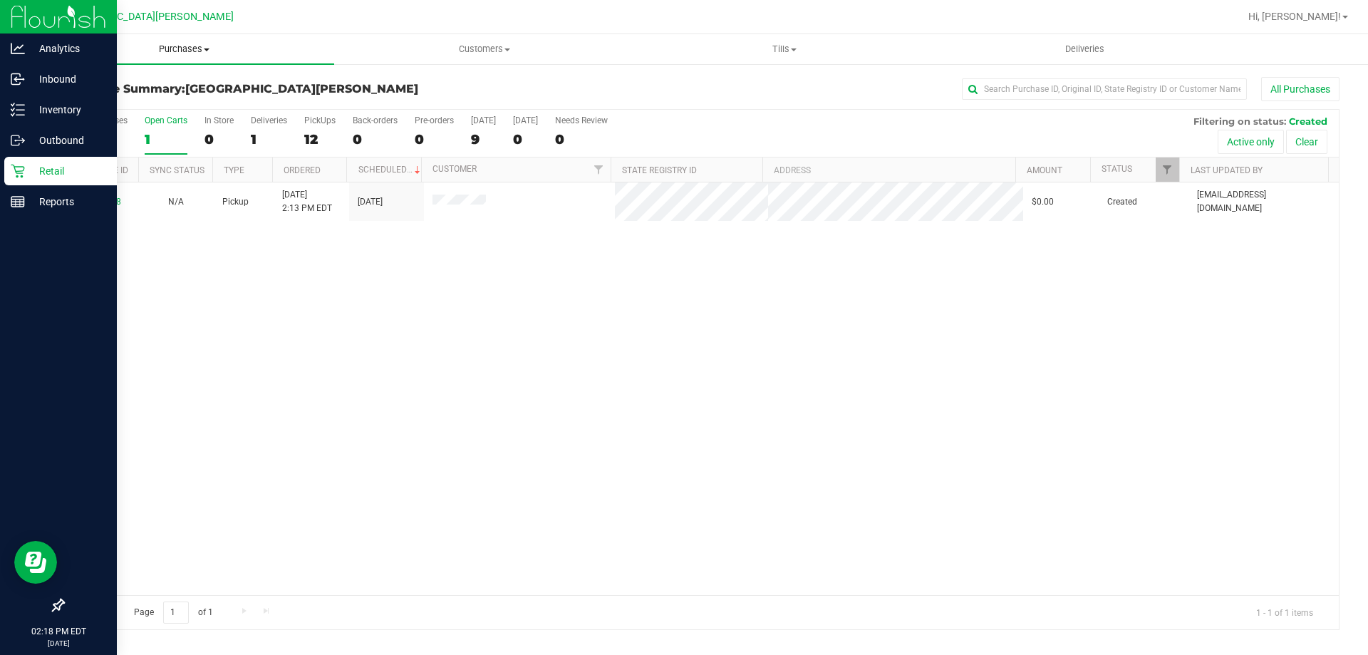
click at [186, 42] on uib-tab-heading "Purchases Summary of purchases Fulfillment All purchases" at bounding box center [184, 49] width 300 height 30
click at [122, 81] on span "Summary of purchases" at bounding box center [107, 86] width 146 height 12
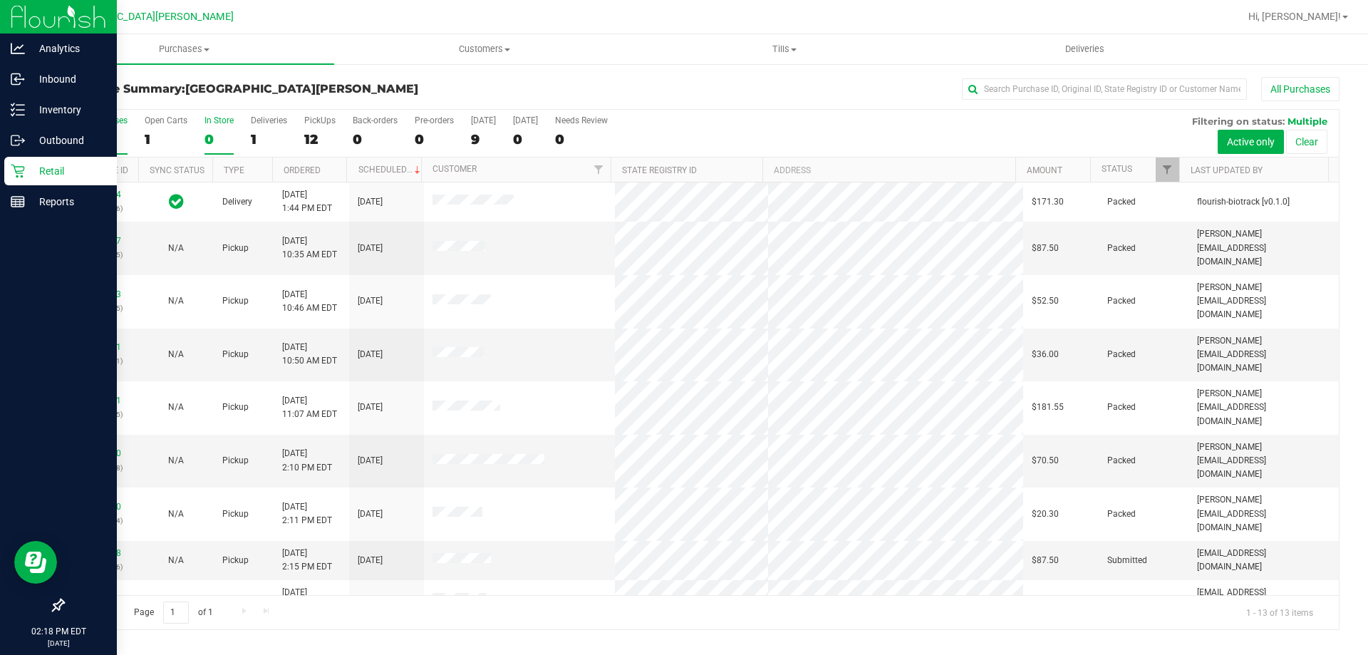
click at [224, 117] on div "In Store" at bounding box center [218, 120] width 29 height 10
click at [0, 0] on input "In Store 0" at bounding box center [0, 0] width 0 height 0
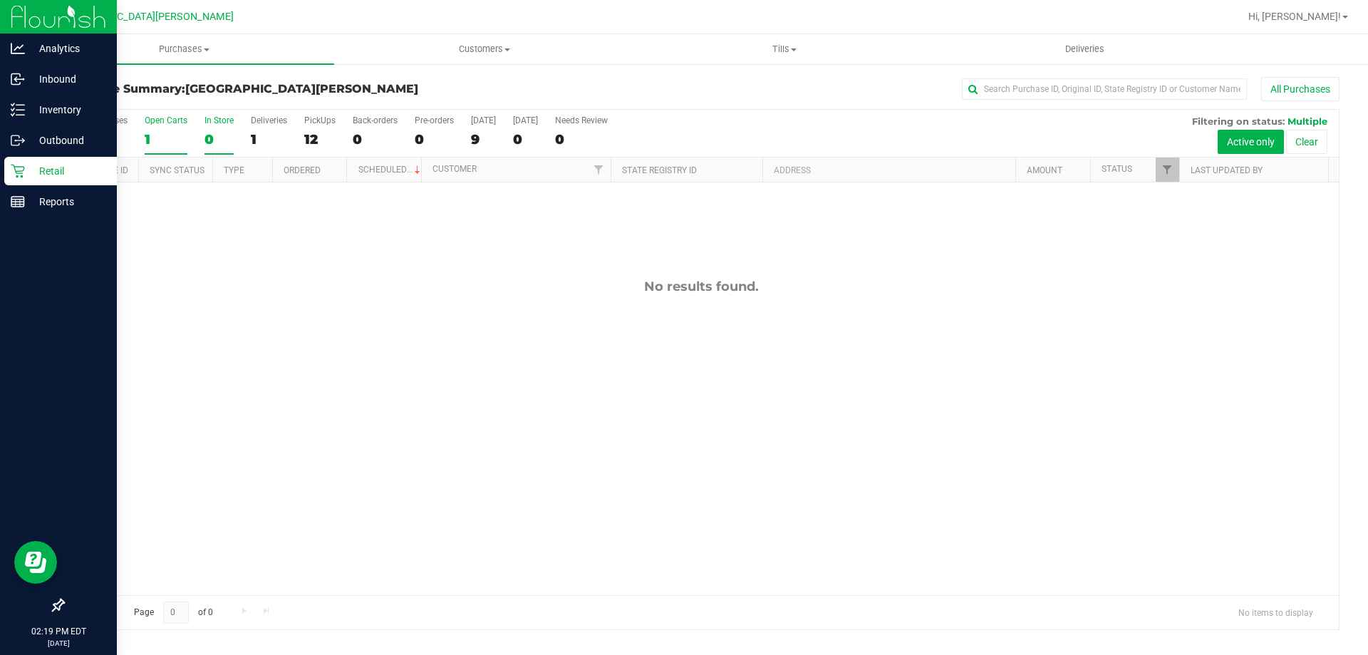
click at [172, 115] on div "Open Carts" at bounding box center [166, 120] width 43 height 10
click at [0, 0] on input "Open Carts 1" at bounding box center [0, 0] width 0 height 0
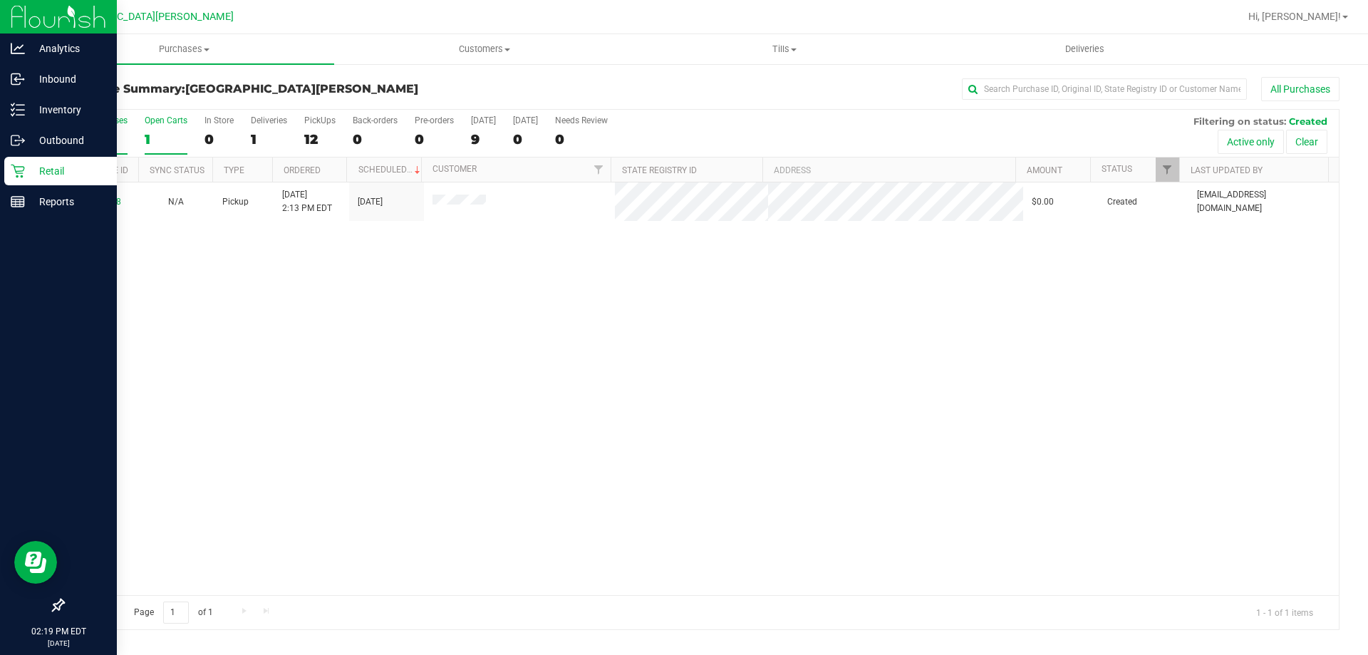
click at [121, 115] on div "All Purchases" at bounding box center [101, 120] width 53 height 10
click at [0, 0] on input "All Purchases 13" at bounding box center [0, 0] width 0 height 0
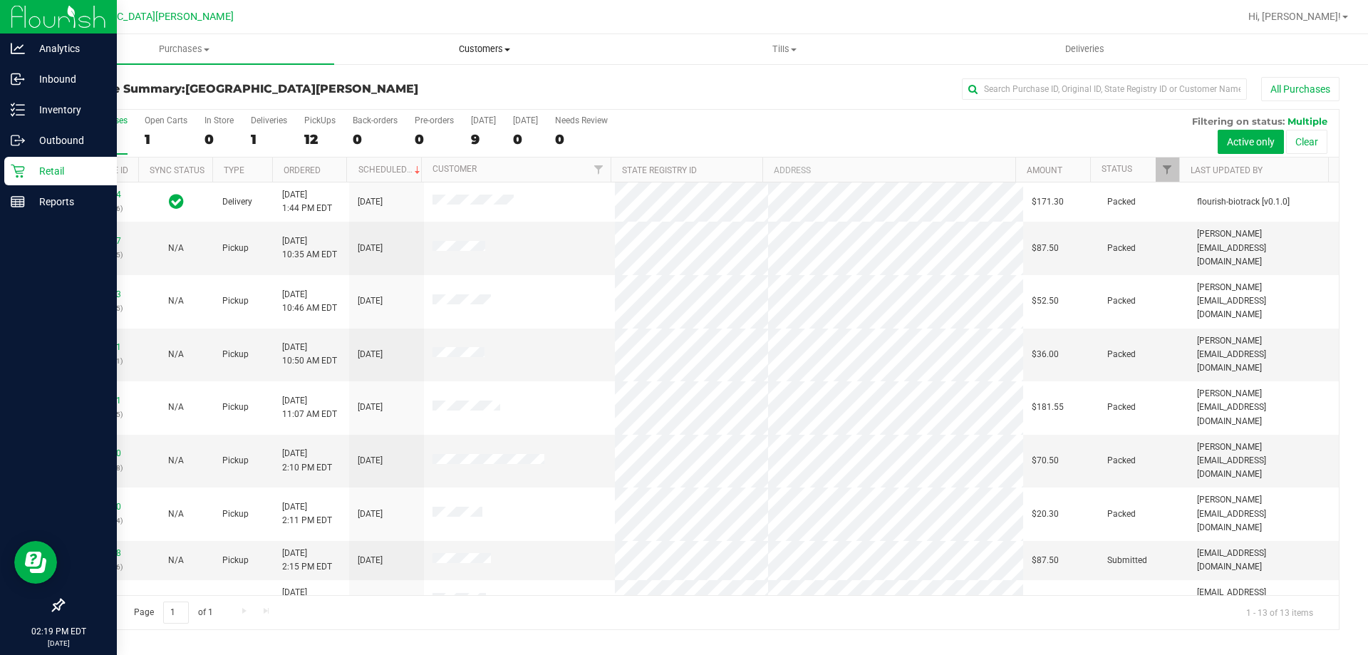
click at [467, 51] on span "Customers" at bounding box center [484, 49] width 299 height 13
click at [458, 86] on li "All customers" at bounding box center [484, 86] width 300 height 17
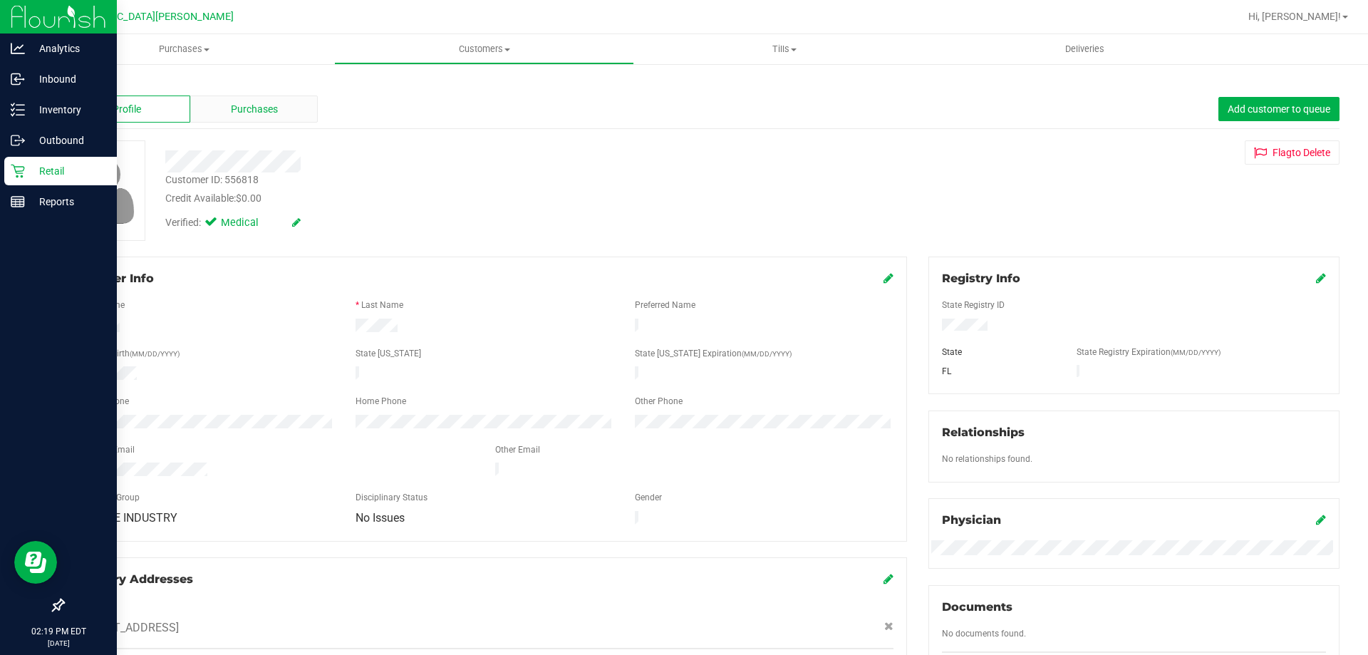
click at [247, 117] on div "Purchases" at bounding box center [254, 108] width 128 height 27
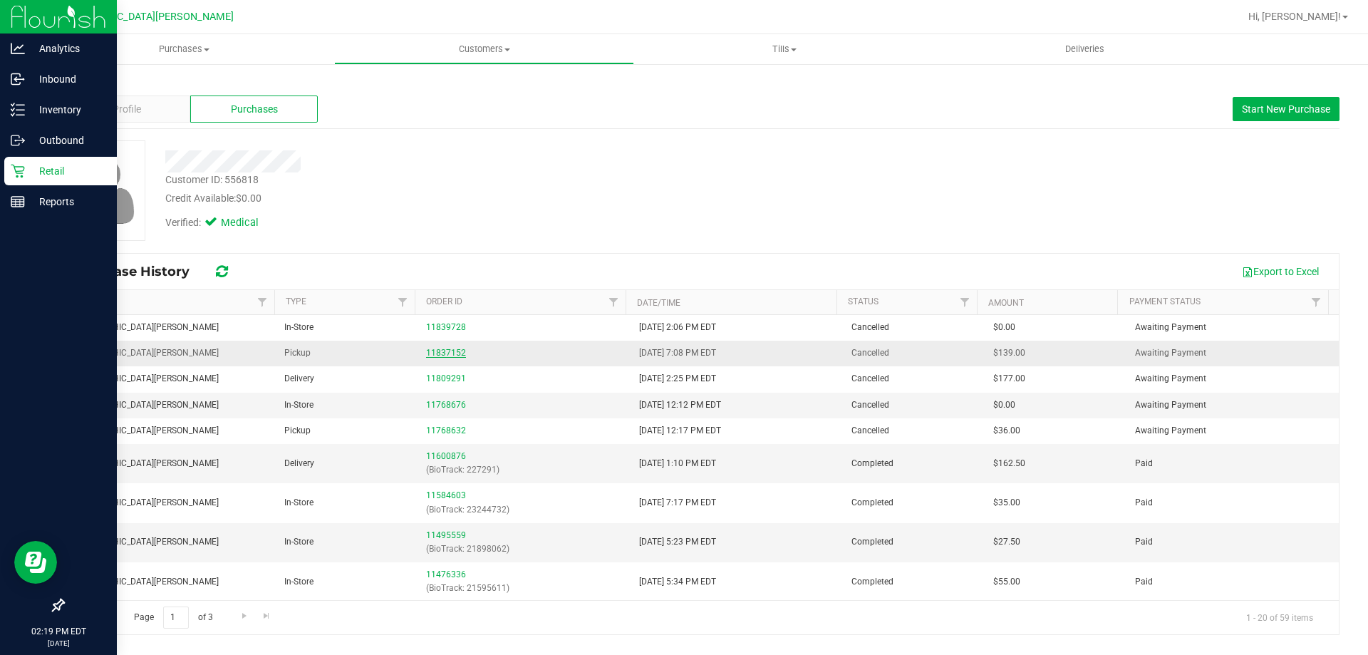
click at [450, 352] on link "11837152" at bounding box center [446, 353] width 40 height 10
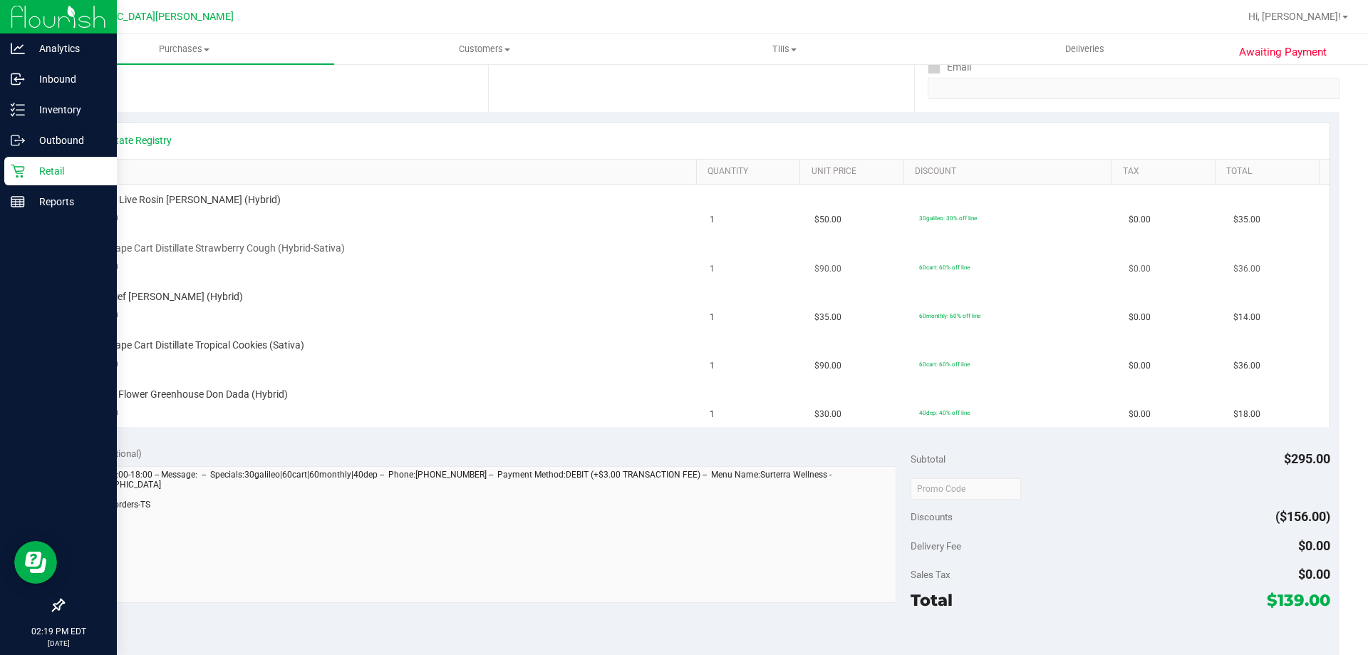
scroll to position [285, 0]
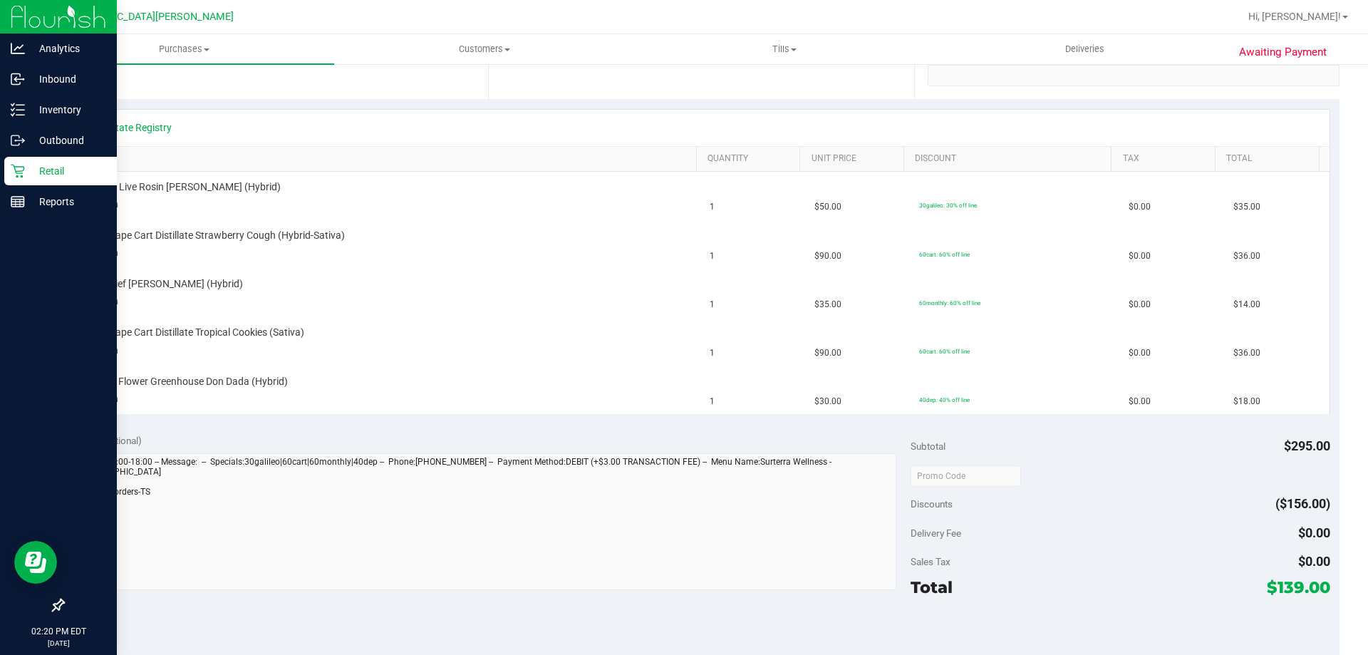
click at [22, 167] on icon at bounding box center [18, 172] width 14 height 14
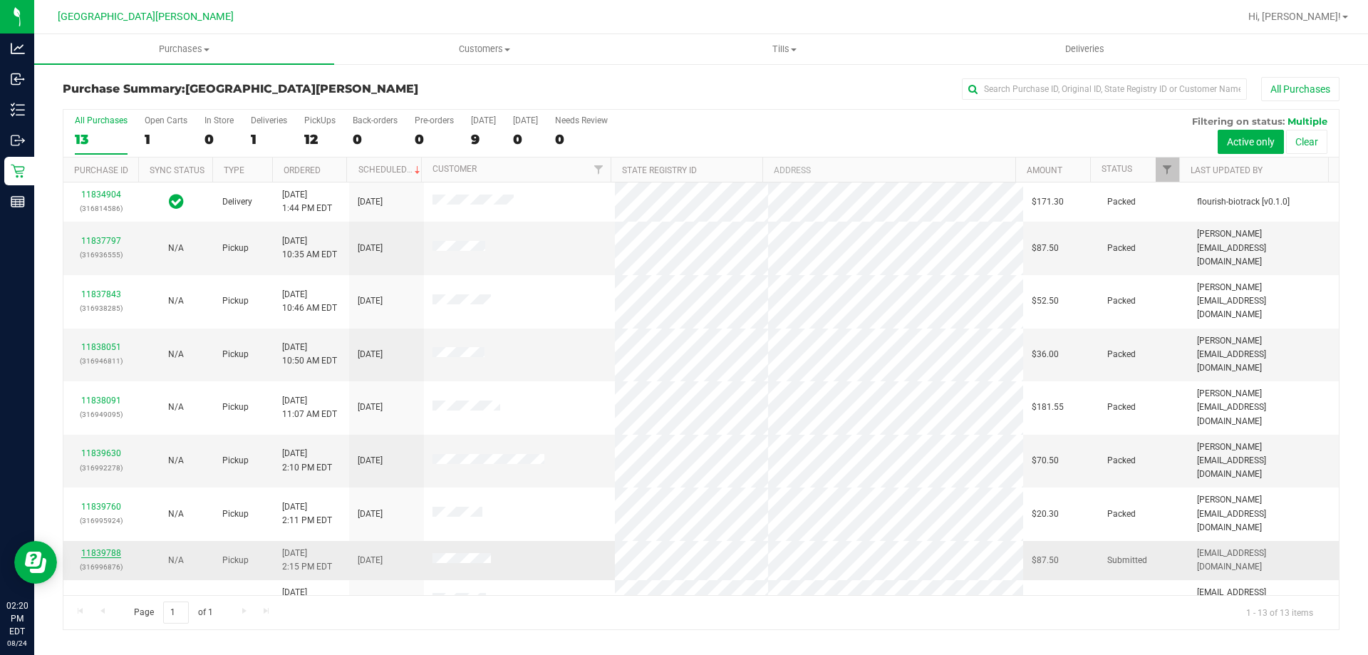
click at [106, 548] on link "11839788" at bounding box center [101, 553] width 40 height 10
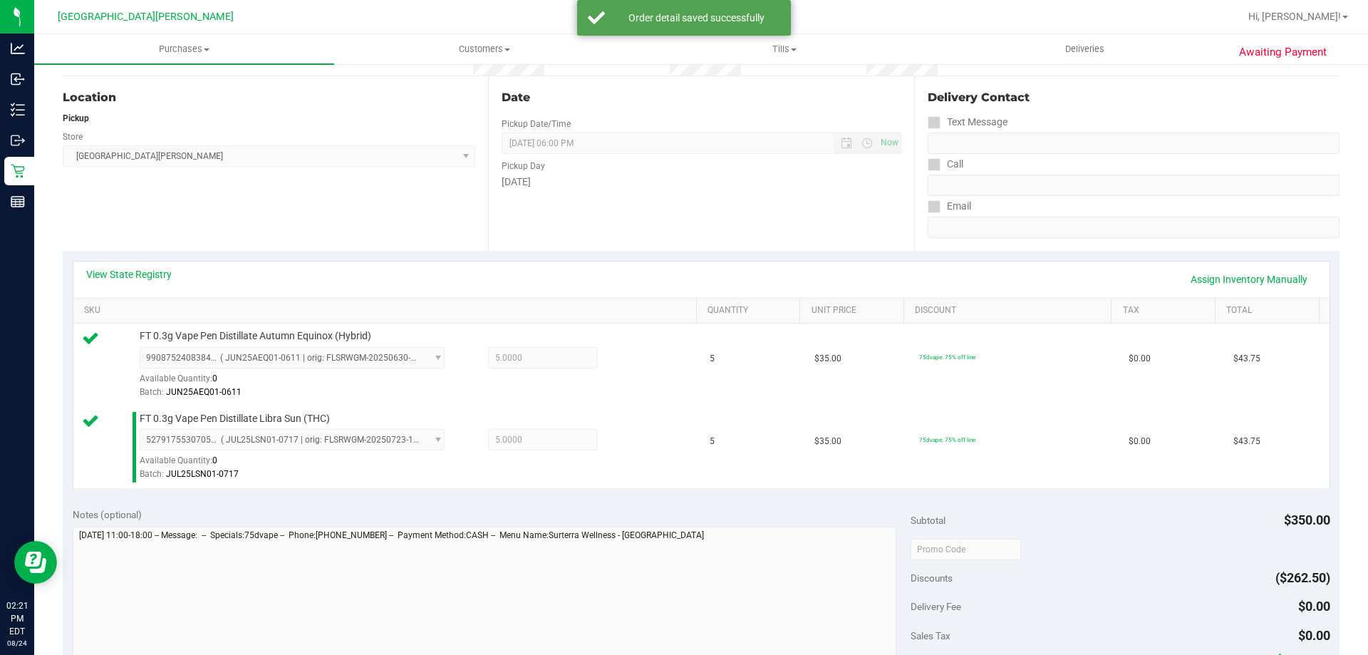
scroll to position [570, 0]
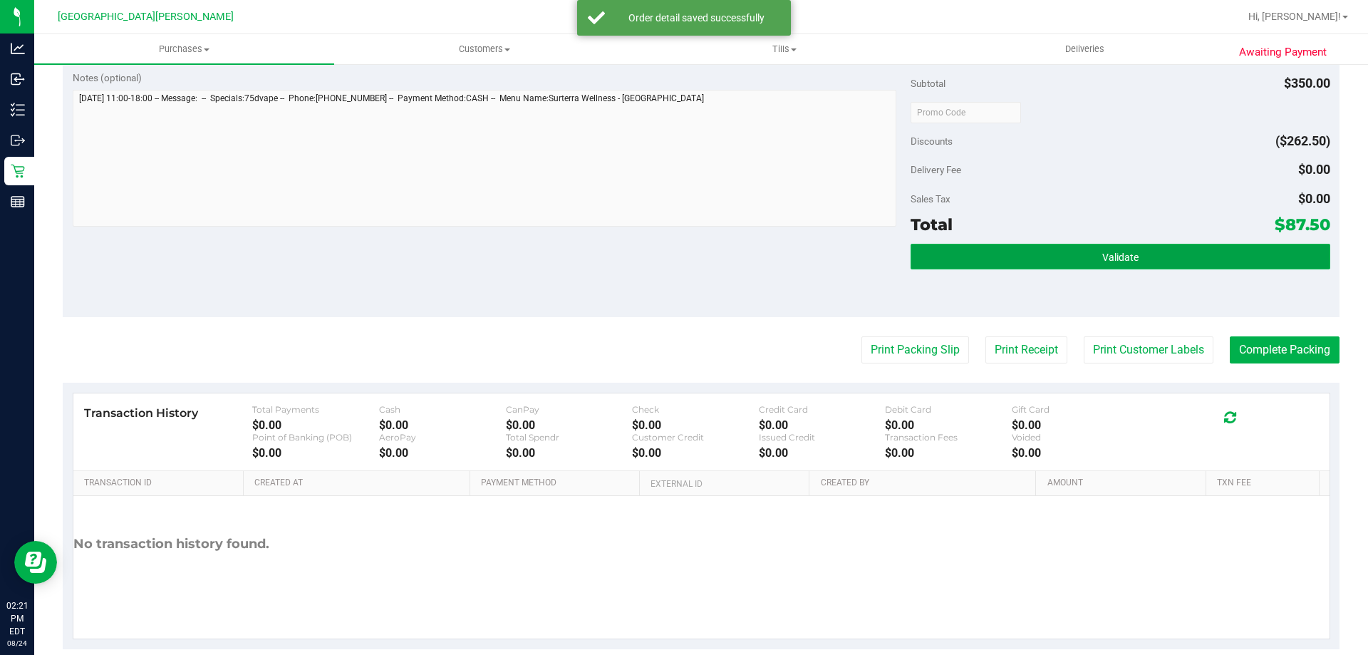
click at [1148, 264] on button "Validate" at bounding box center [1120, 257] width 419 height 26
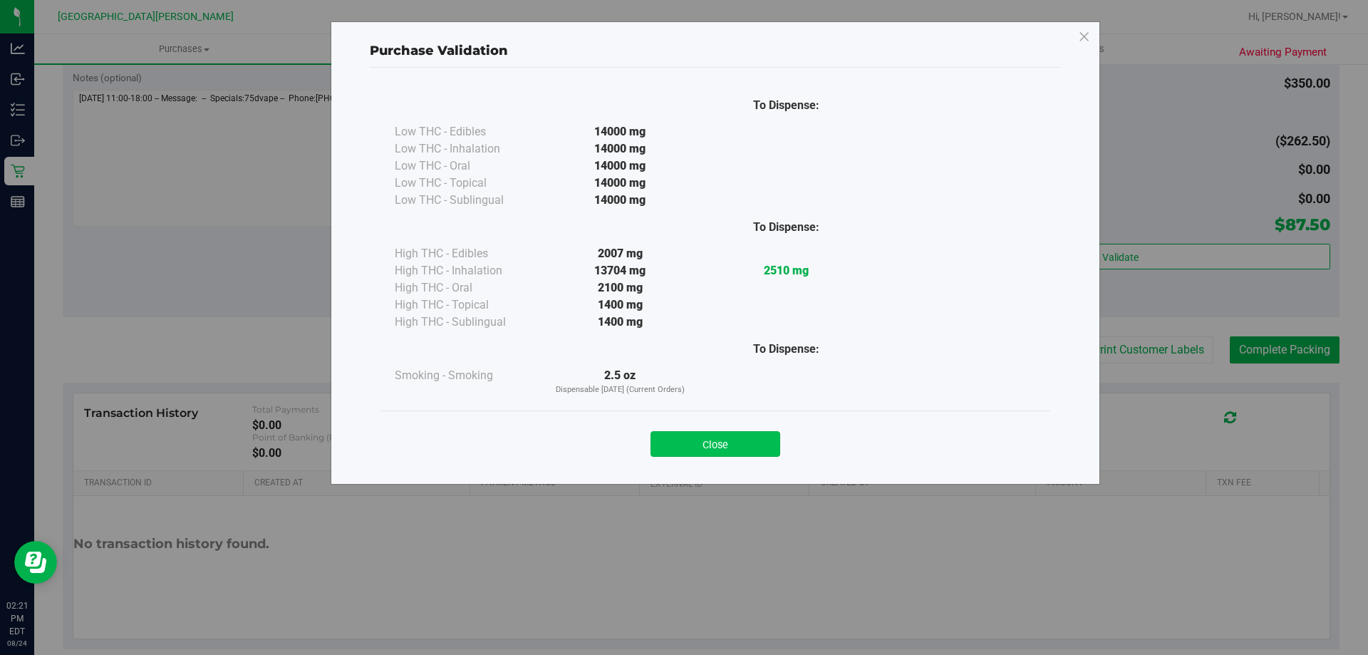
click at [742, 445] on button "Close" at bounding box center [715, 444] width 130 height 26
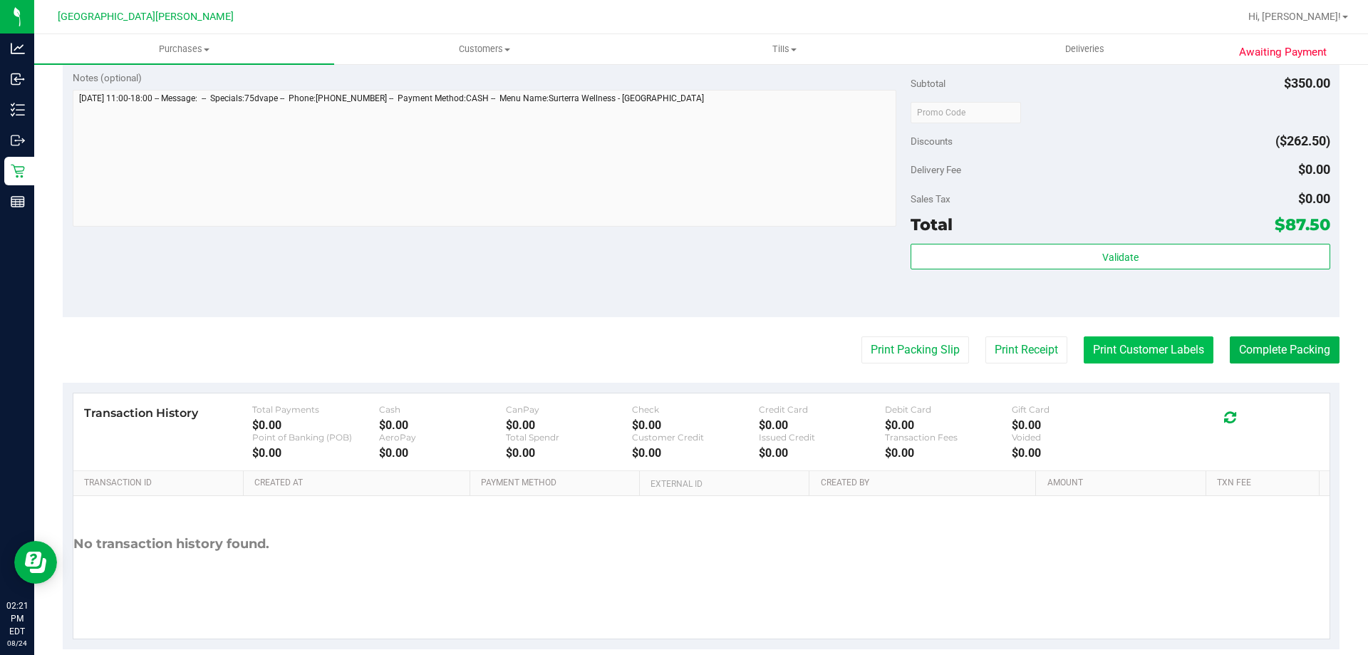
click at [1141, 342] on button "Print Customer Labels" at bounding box center [1149, 349] width 130 height 27
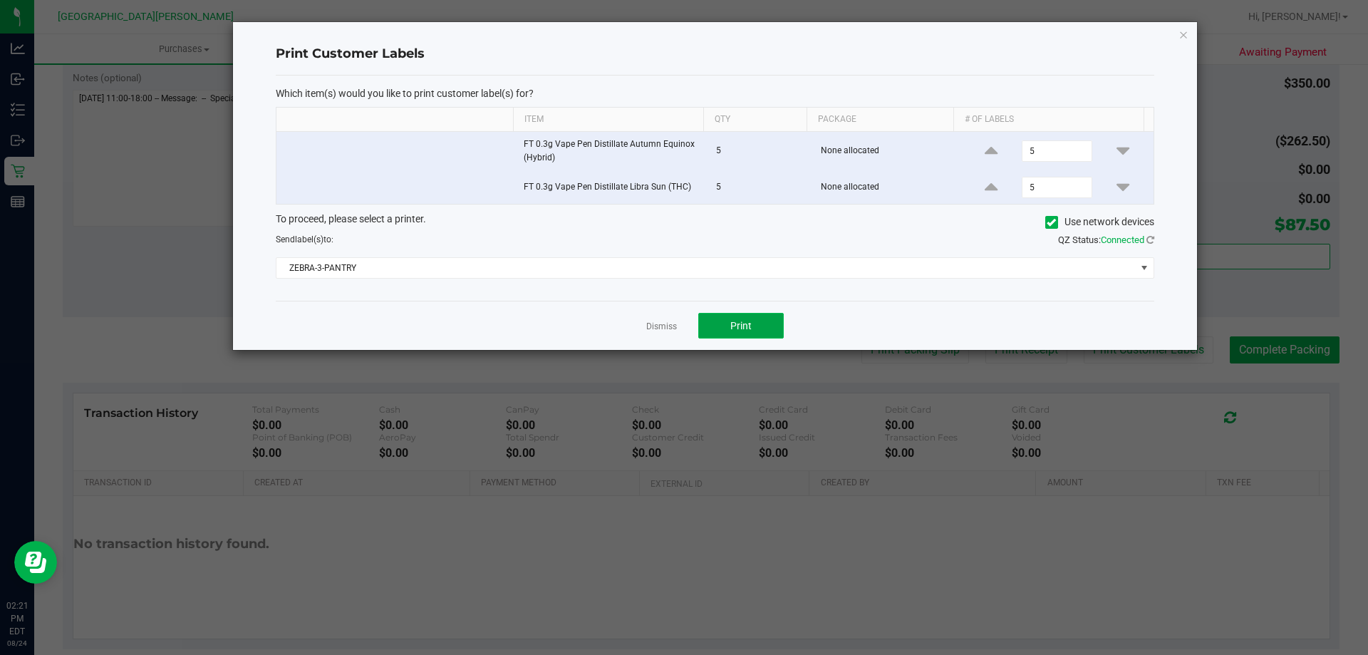
click at [745, 330] on span "Print" at bounding box center [740, 325] width 21 height 11
click at [660, 329] on link "Dismiss" at bounding box center [661, 327] width 31 height 12
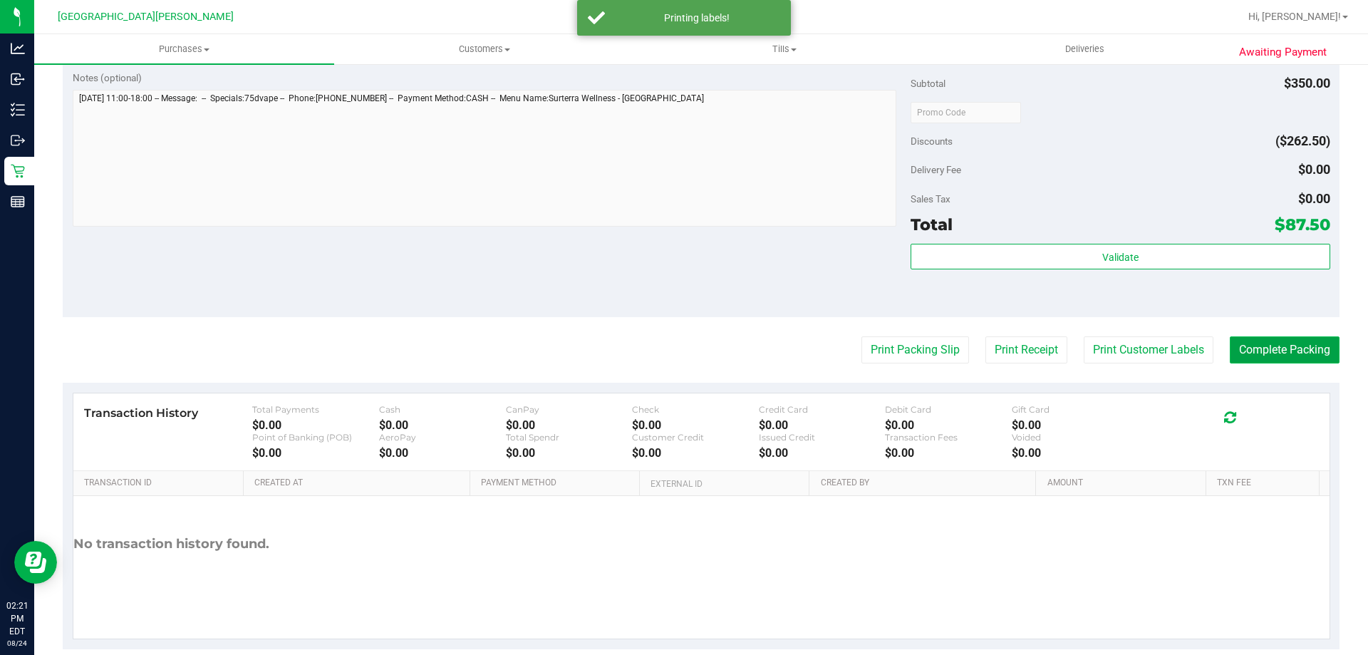
click at [1238, 350] on button "Complete Packing" at bounding box center [1285, 349] width 110 height 27
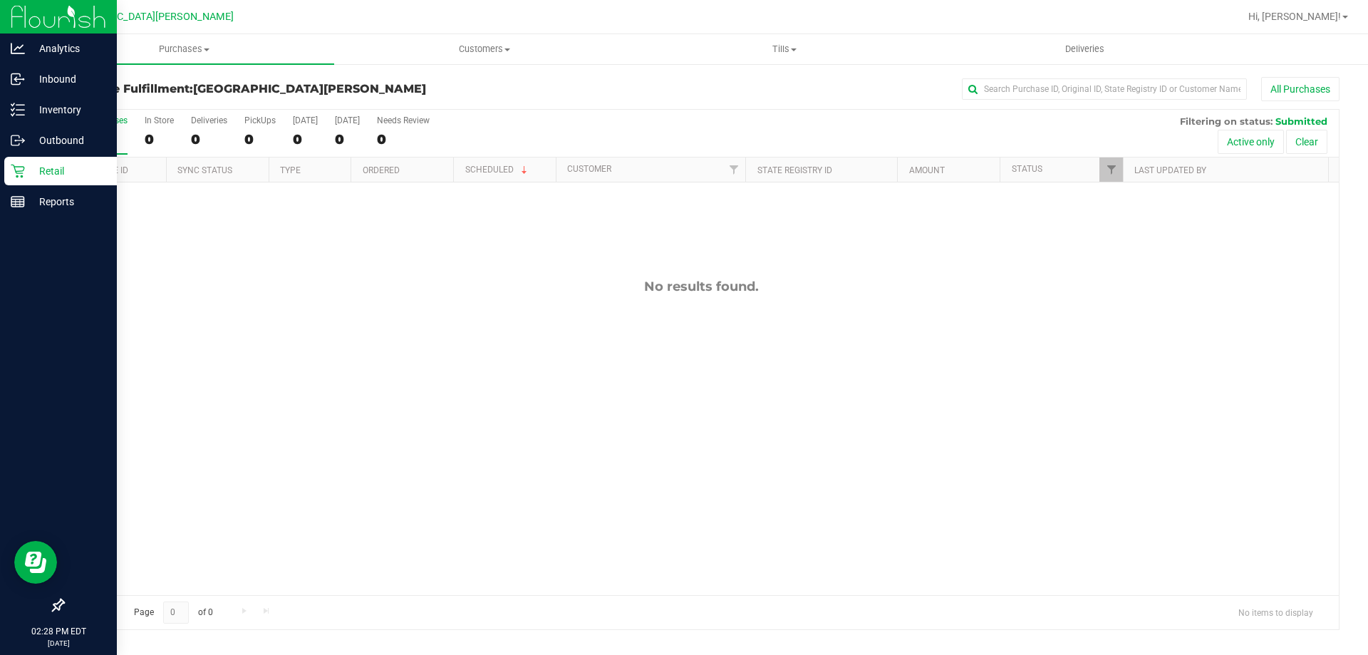
click at [10, 177] on div "Retail" at bounding box center [60, 171] width 113 height 28
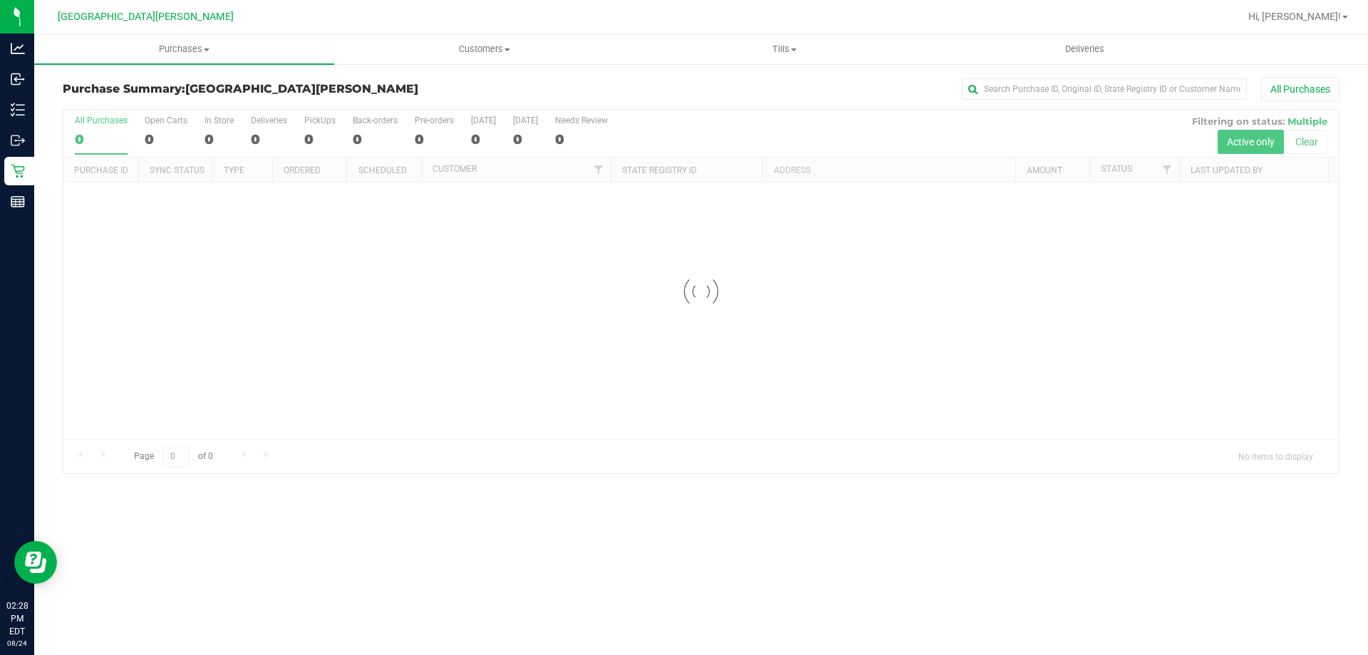
click at [162, 139] on div at bounding box center [700, 291] width 1275 height 363
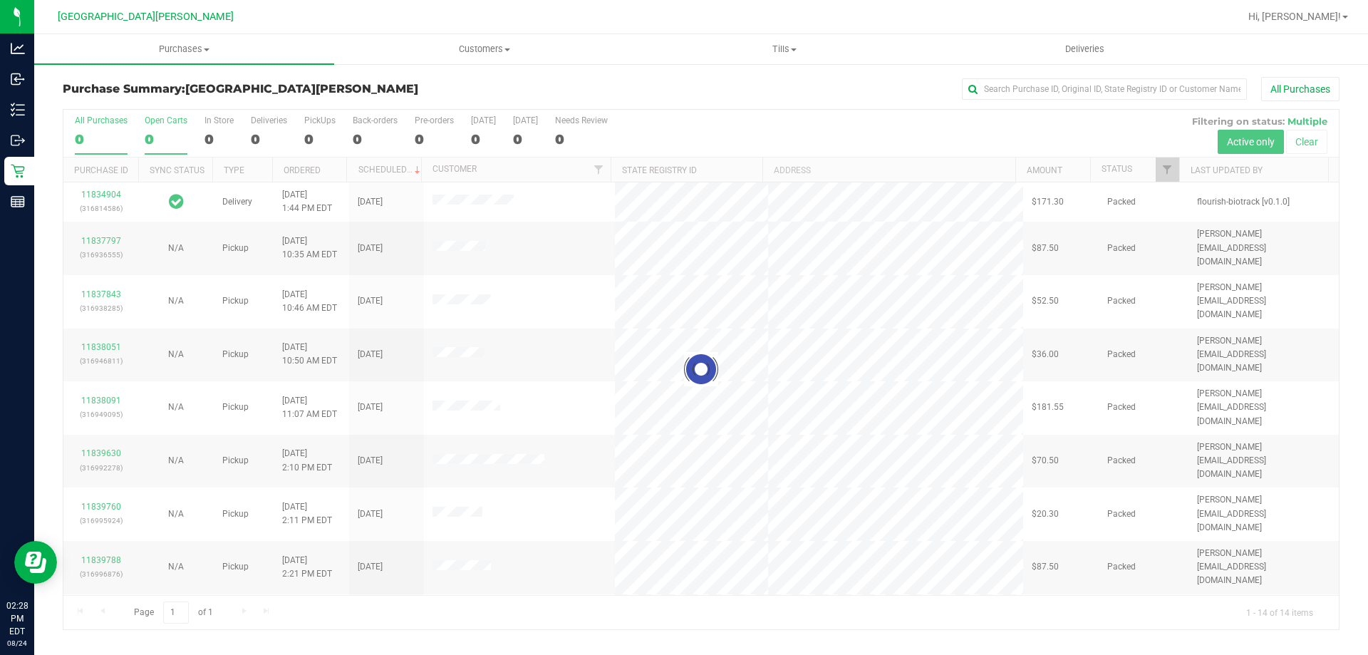
click at [156, 140] on div "0" at bounding box center [166, 139] width 43 height 16
click at [0, 0] on input "Open Carts 0" at bounding box center [0, 0] width 0 height 0
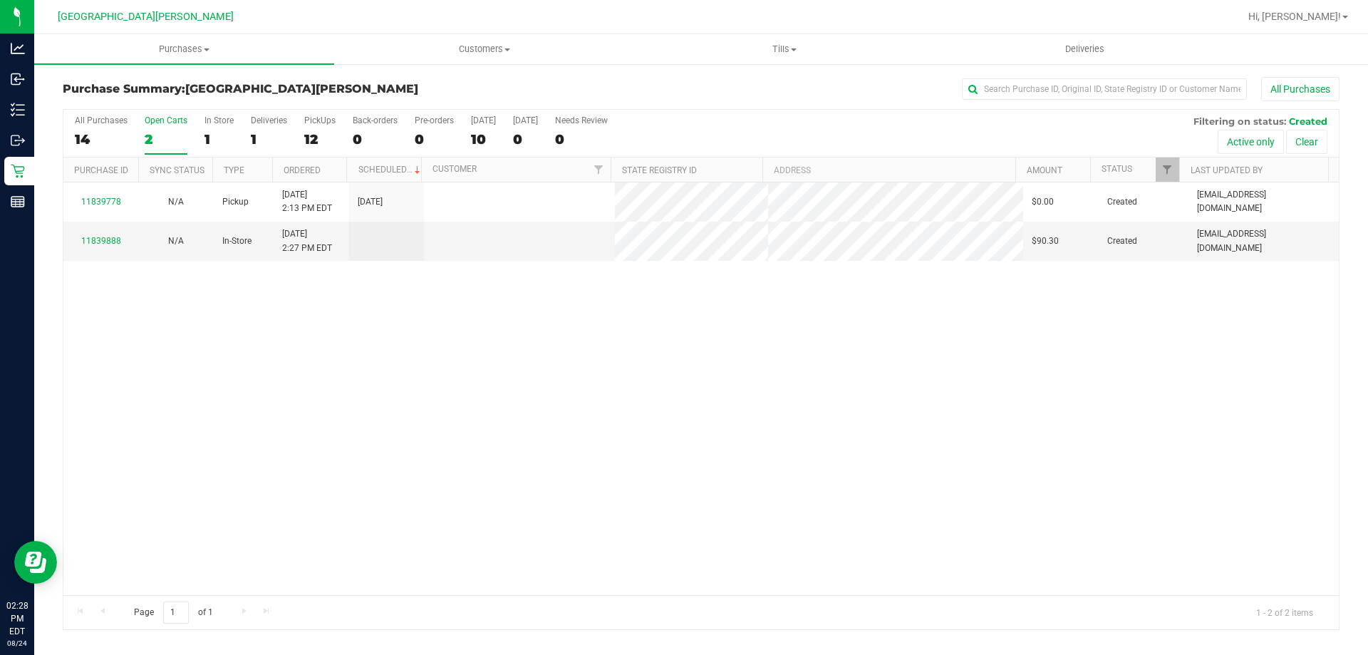
click at [145, 135] on div "2" at bounding box center [166, 139] width 43 height 16
click at [0, 0] on input "Open Carts 2" at bounding box center [0, 0] width 0 height 0
click at [92, 240] on link "11839888" at bounding box center [101, 241] width 40 height 10
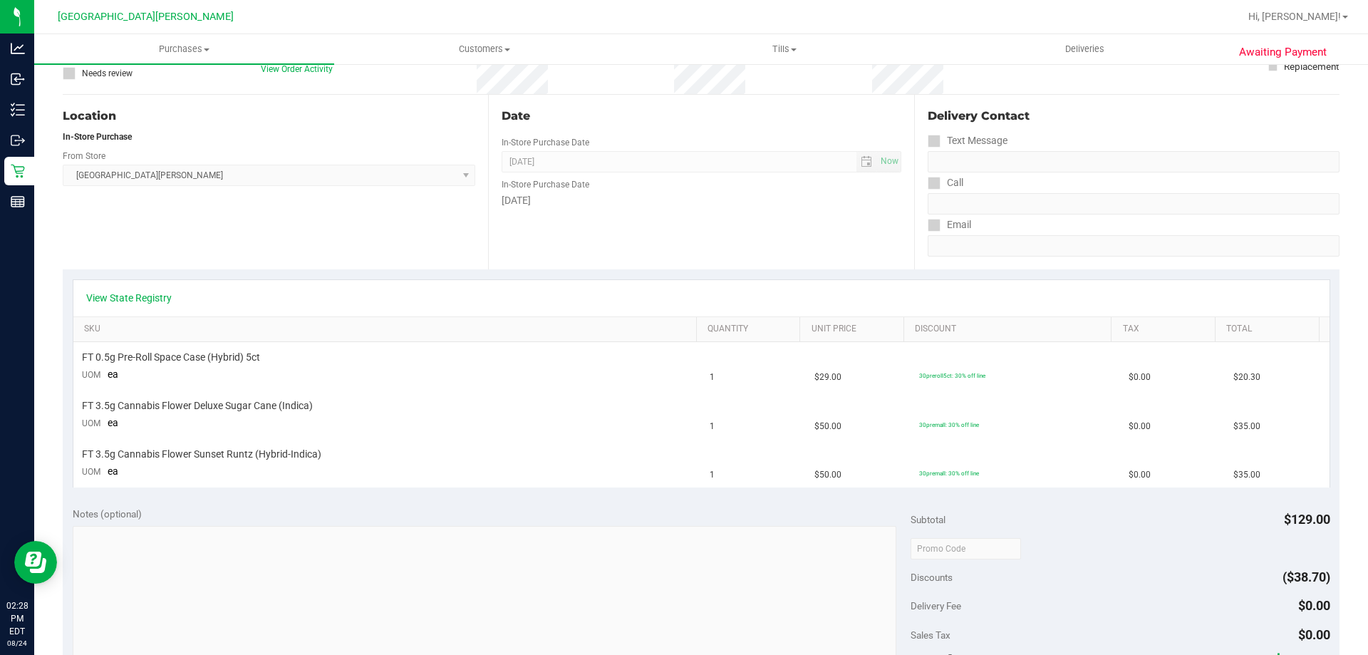
scroll to position [113, 0]
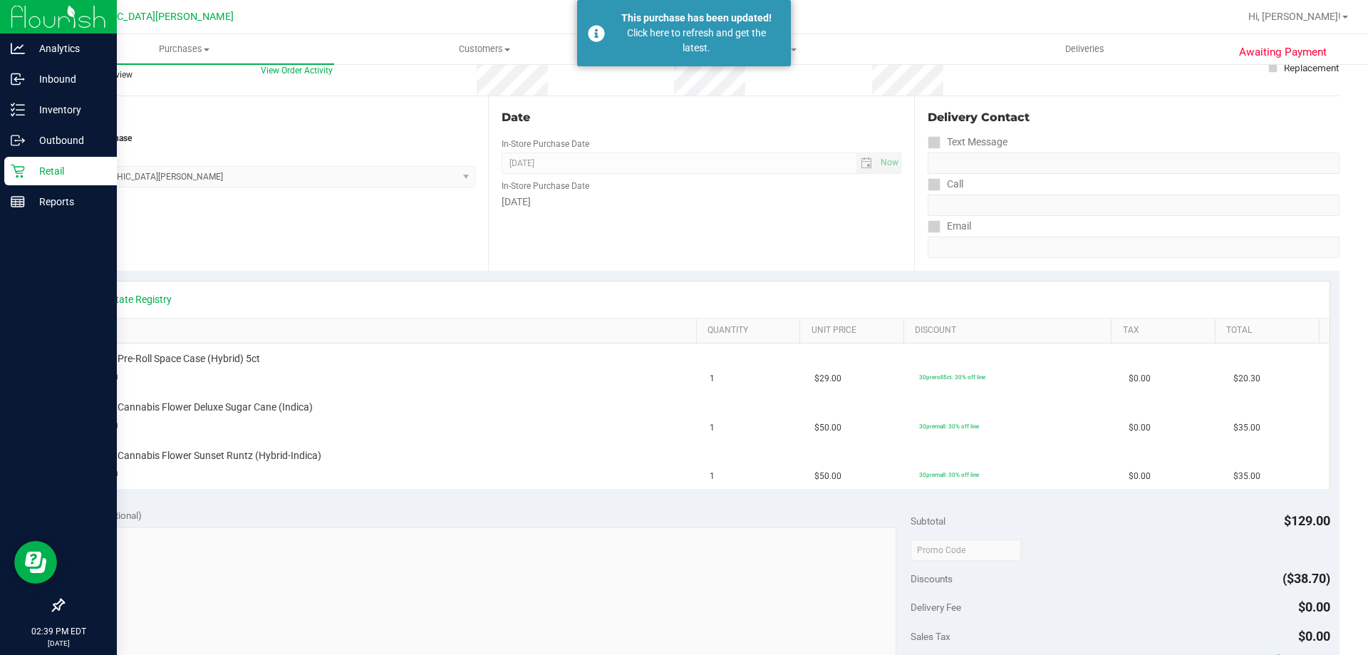
click at [23, 172] on icon at bounding box center [18, 171] width 14 height 14
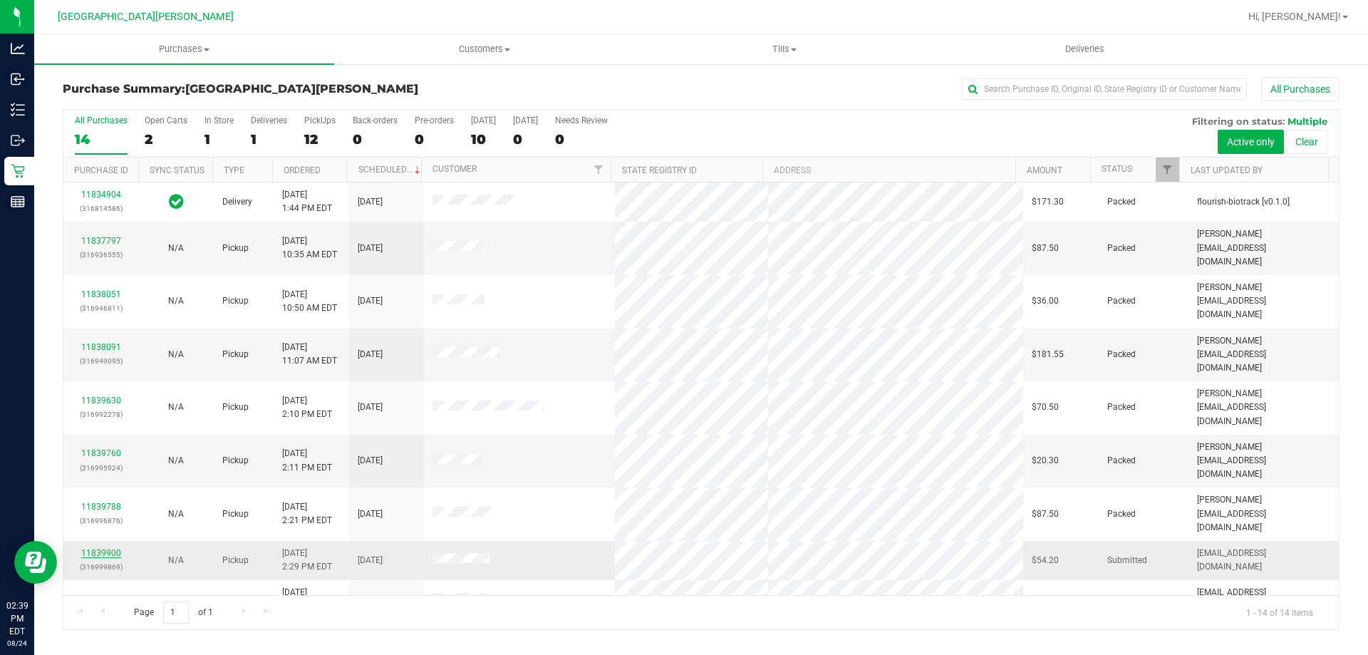
click at [102, 548] on link "11839900" at bounding box center [101, 553] width 40 height 10
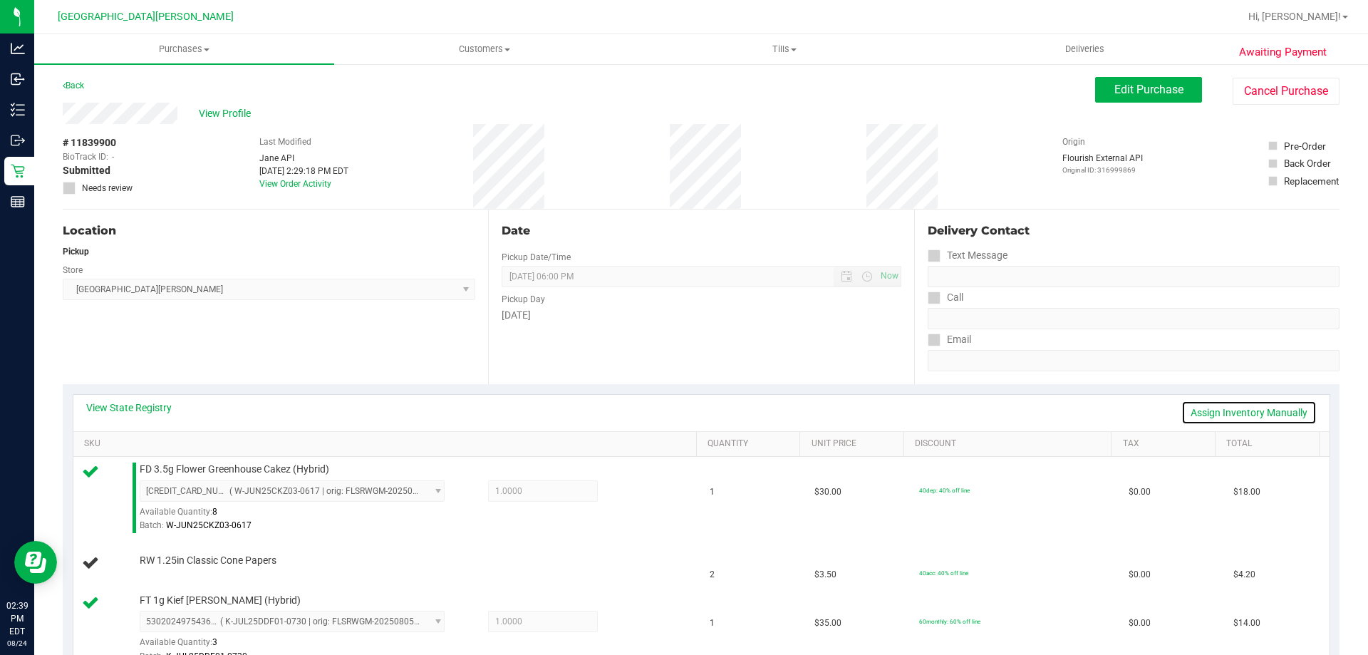
click at [1204, 405] on link "Assign Inventory Manually" at bounding box center [1248, 412] width 135 height 24
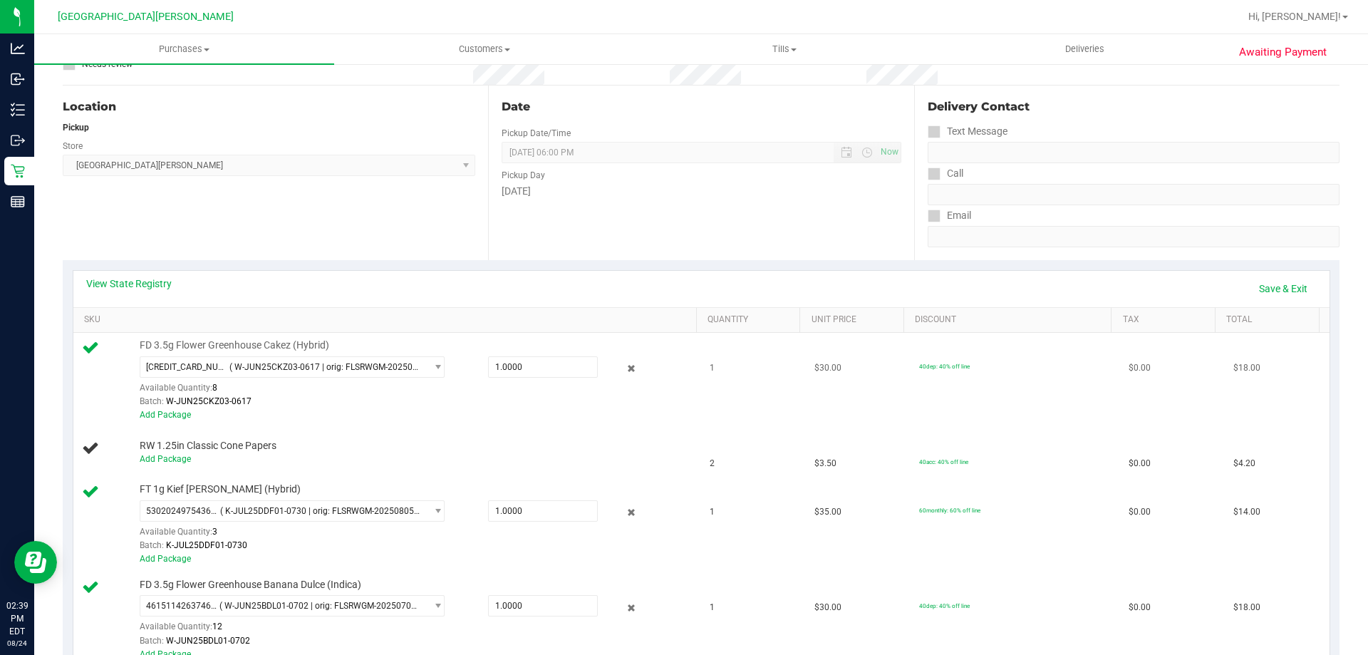
scroll to position [285, 0]
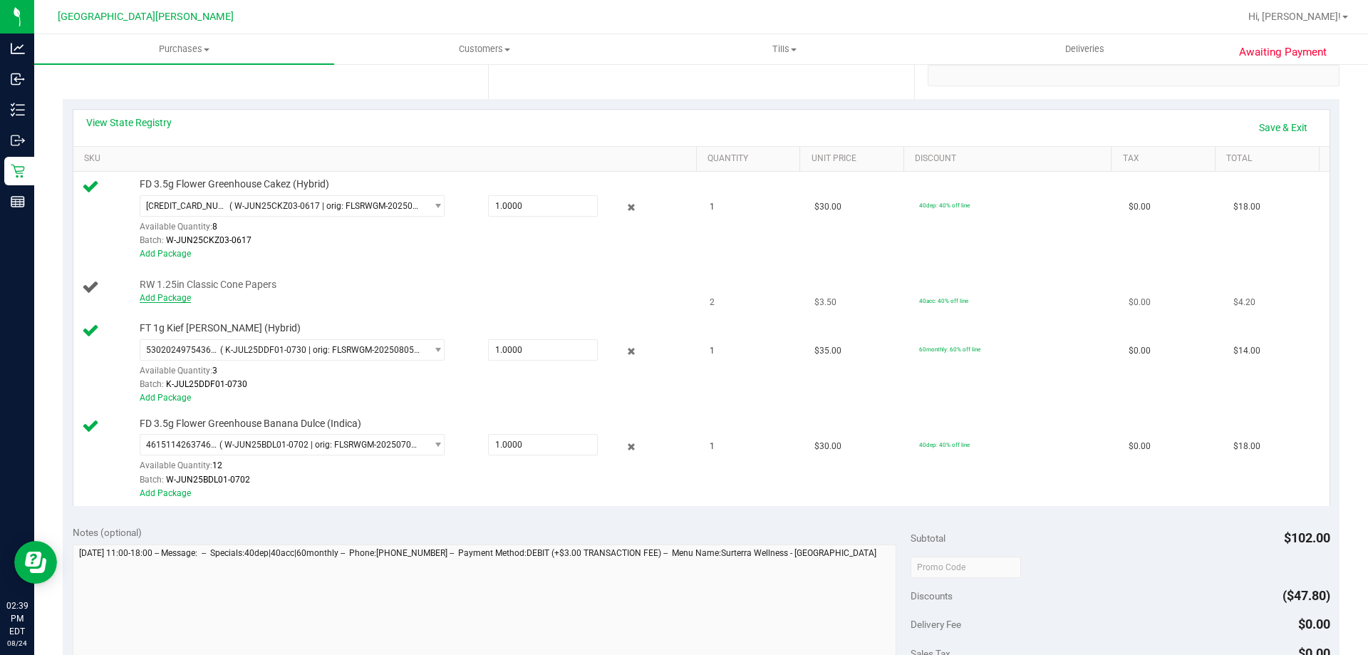
click at [185, 297] on link "Add Package" at bounding box center [165, 298] width 51 height 10
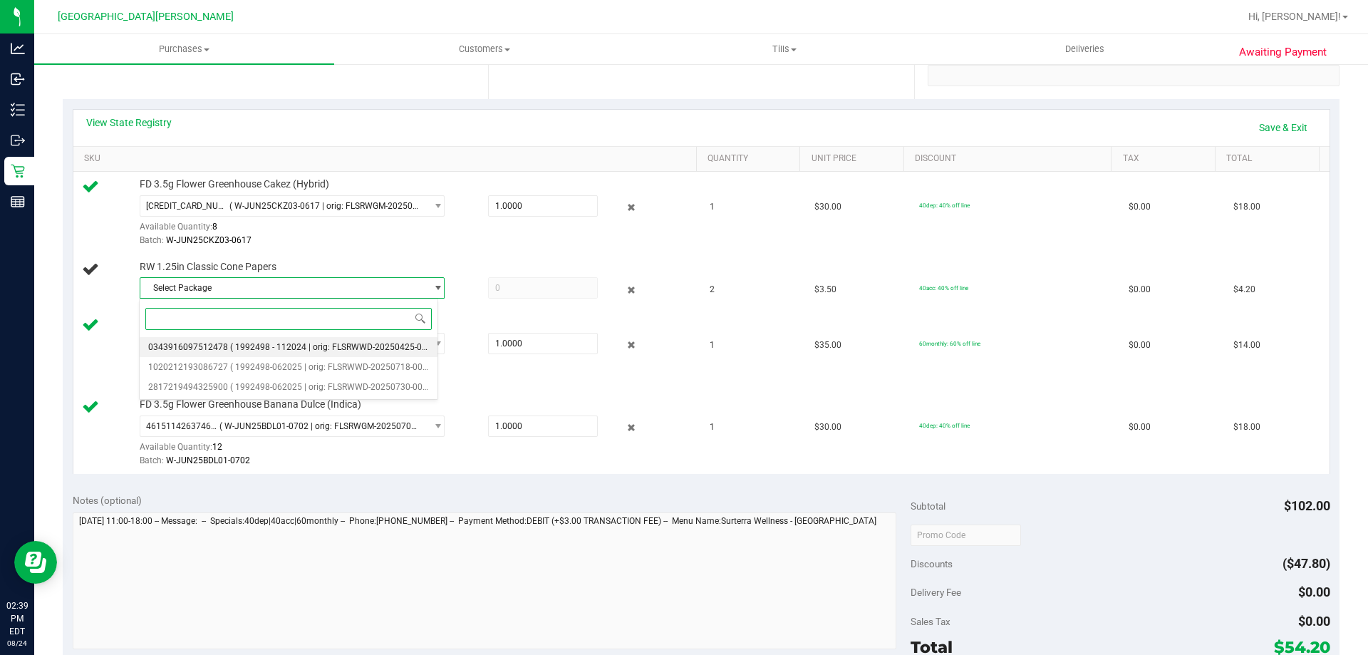
click at [230, 346] on span "( 1992498 - 112024 | orig: FLSRWWD-20250425-005 )" at bounding box center [333, 347] width 207 height 10
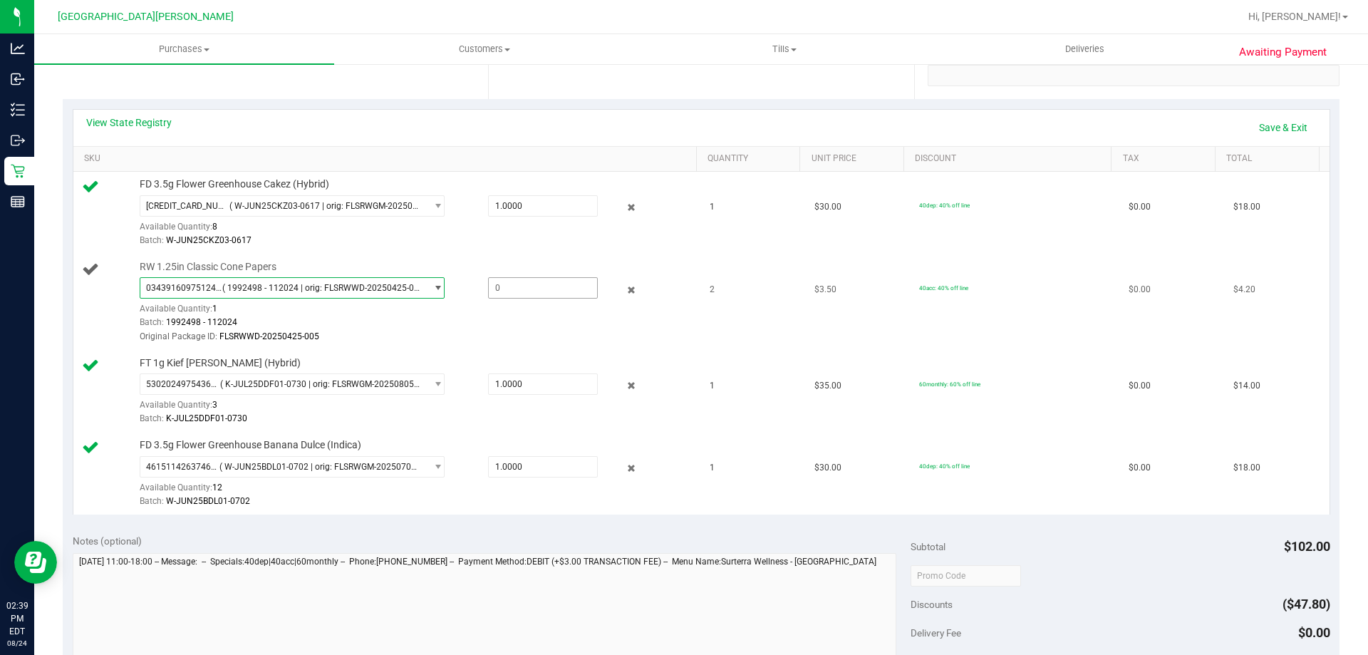
click at [512, 284] on span at bounding box center [543, 287] width 110 height 21
type input "1"
type input "1.0000"
drag, startPoint x: 390, startPoint y: 339, endPoint x: 308, endPoint y: 343, distance: 82.7
click at [390, 339] on div "Original Package ID: FLSRWWD-20250425-005" at bounding box center [415, 337] width 550 height 14
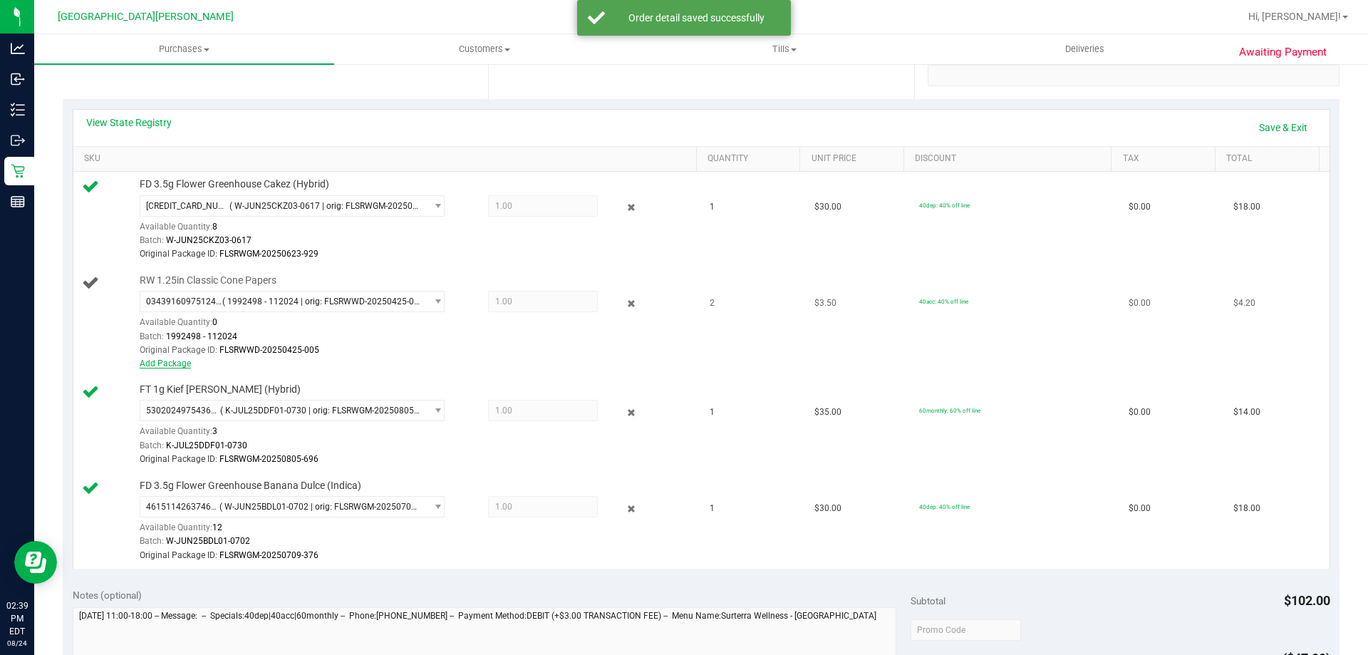
click at [165, 363] on link "Add Package" at bounding box center [165, 363] width 51 height 10
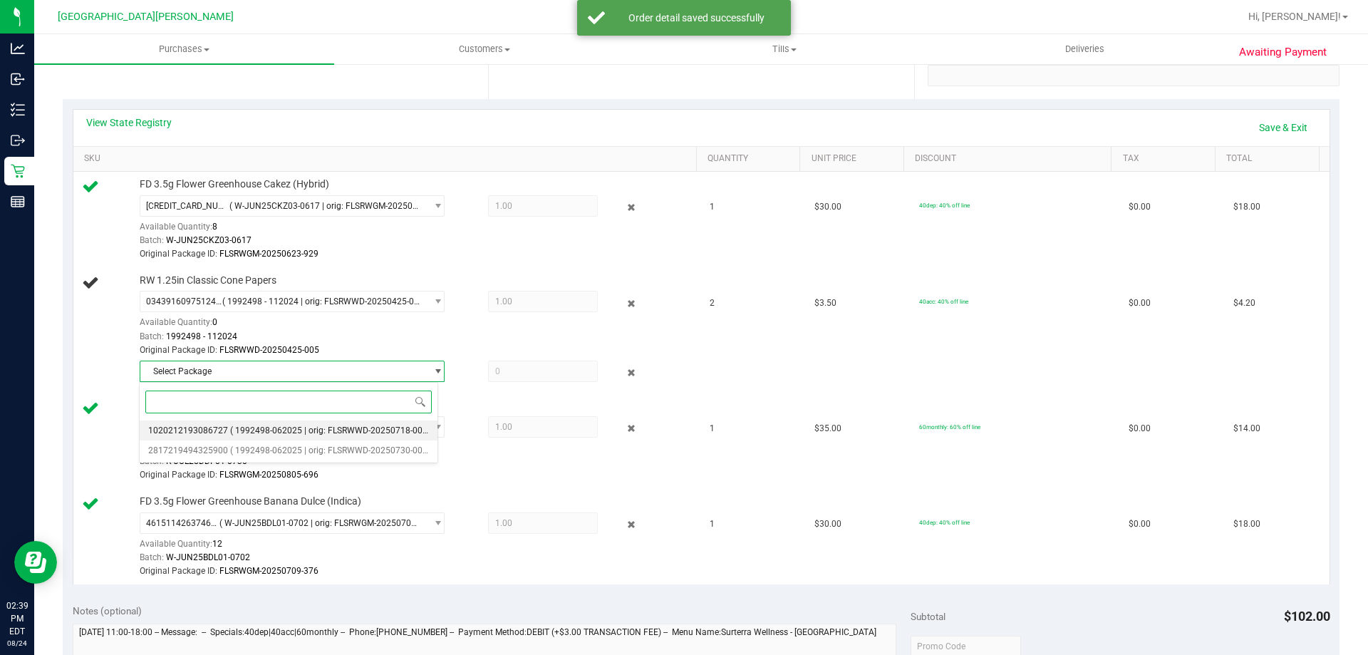
click at [293, 435] on span "( 1992498-062025 | orig: FLSRWWD-20250718-003 )" at bounding box center [331, 430] width 202 height 10
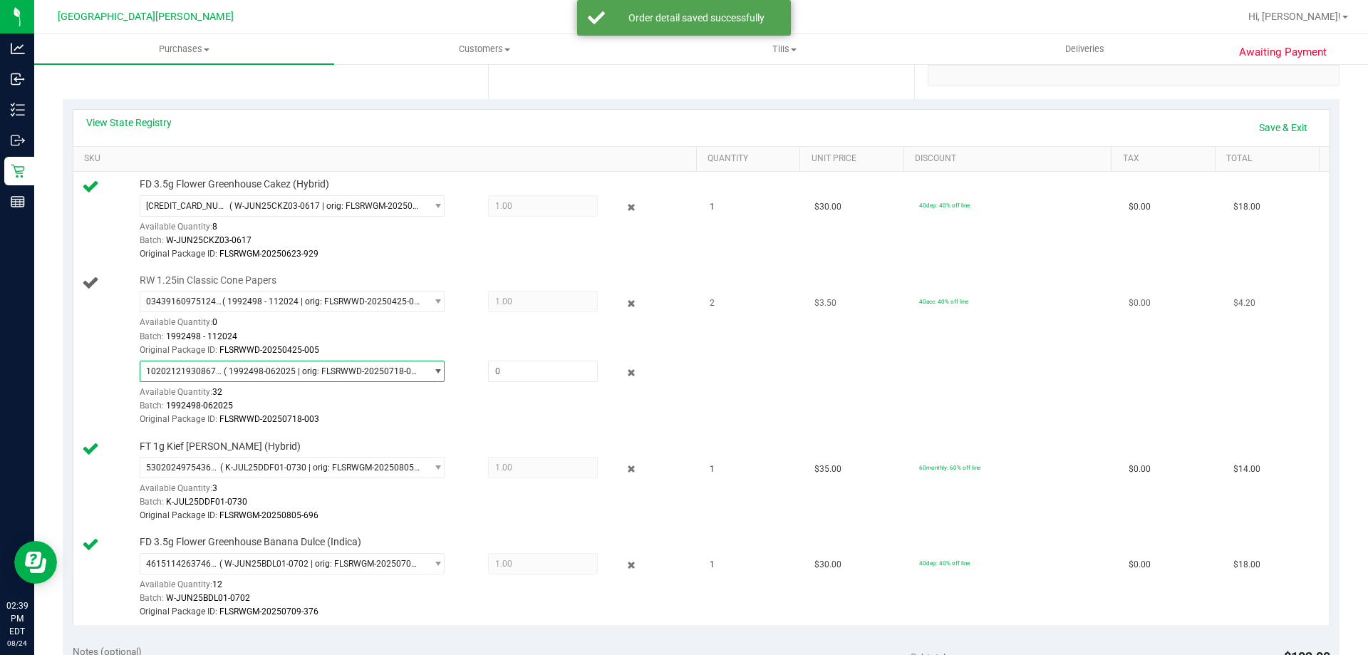
click at [254, 368] on span "( 1992498-062025 | orig: FLSRWWD-20250718-003 )" at bounding box center [322, 371] width 197 height 10
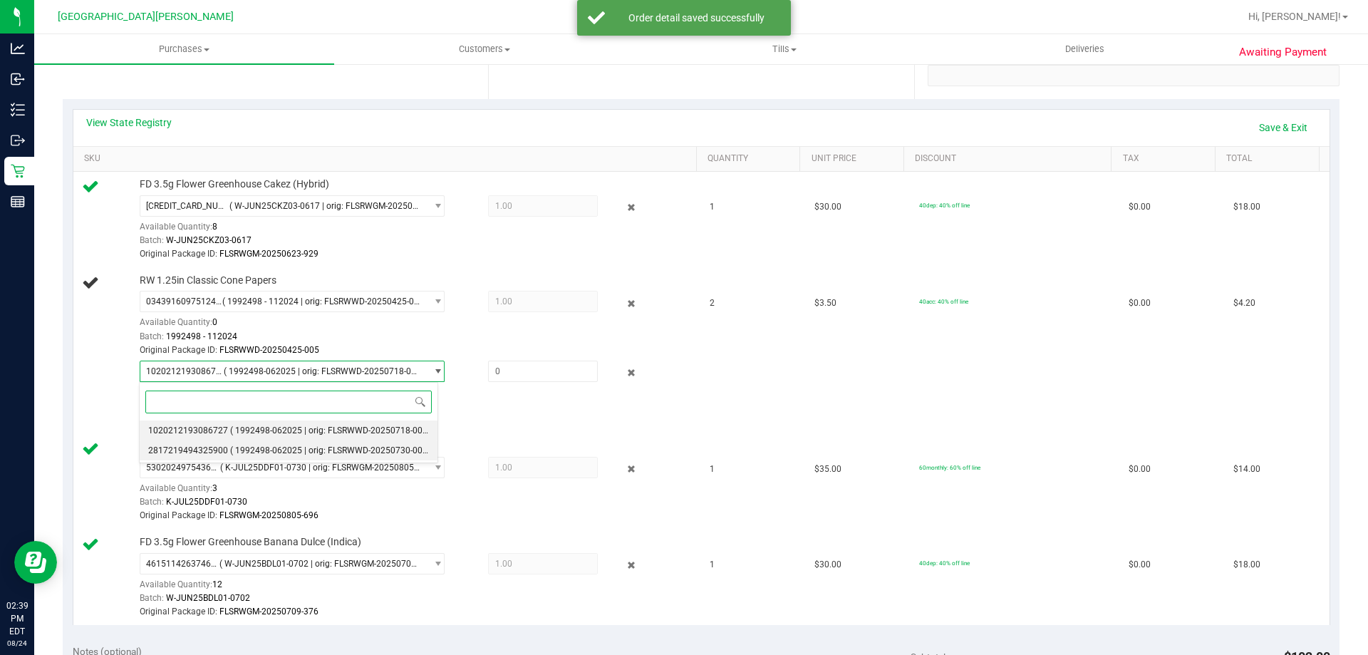
click at [283, 449] on span "( 1992498-062025 | orig: FLSRWWD-20250730-005 )" at bounding box center [331, 450] width 202 height 10
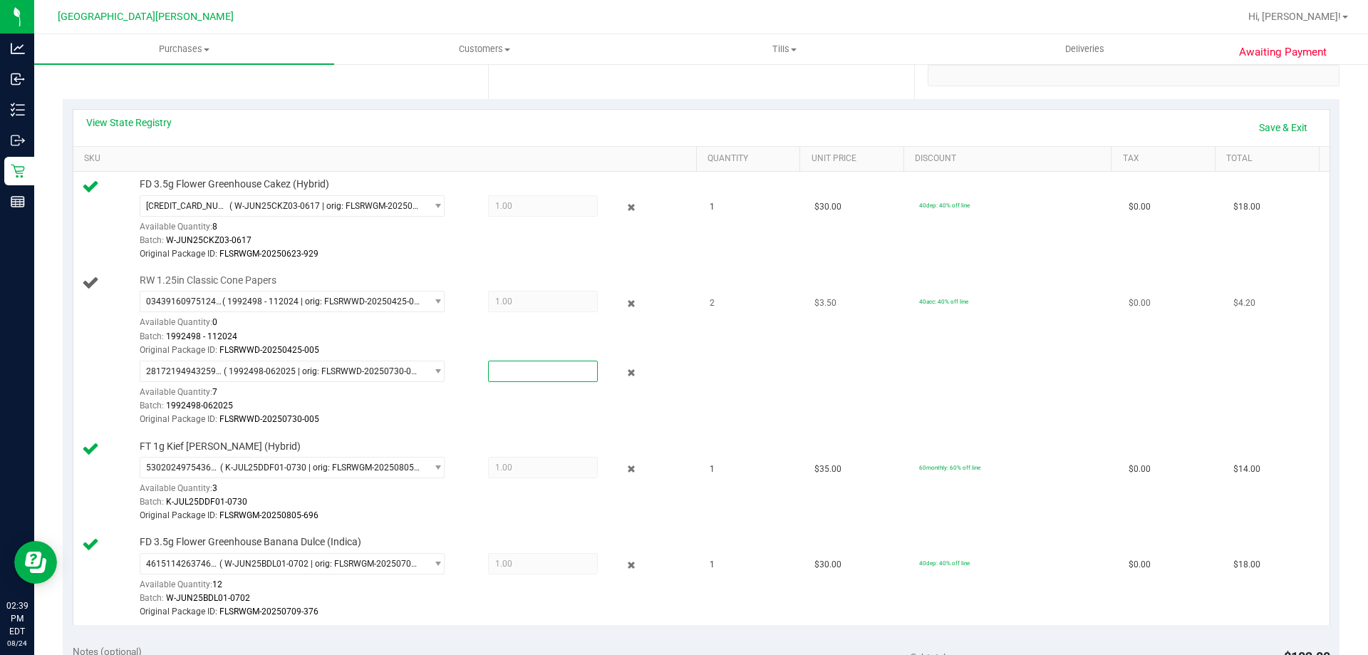
click at [517, 378] on span at bounding box center [543, 371] width 110 height 21
type input "1"
type input "1.0000"
click at [456, 404] on div "Batch: 1992498-062025" at bounding box center [415, 406] width 550 height 14
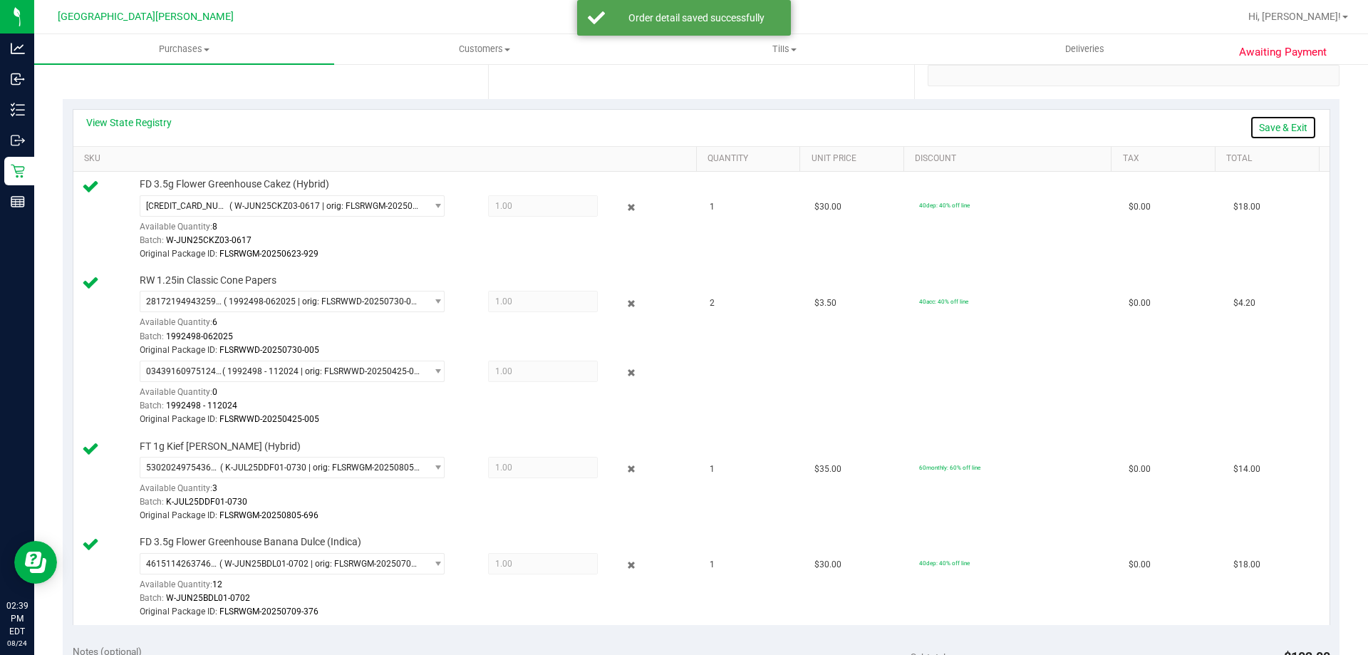
click at [1265, 129] on link "Save & Exit" at bounding box center [1283, 127] width 67 height 24
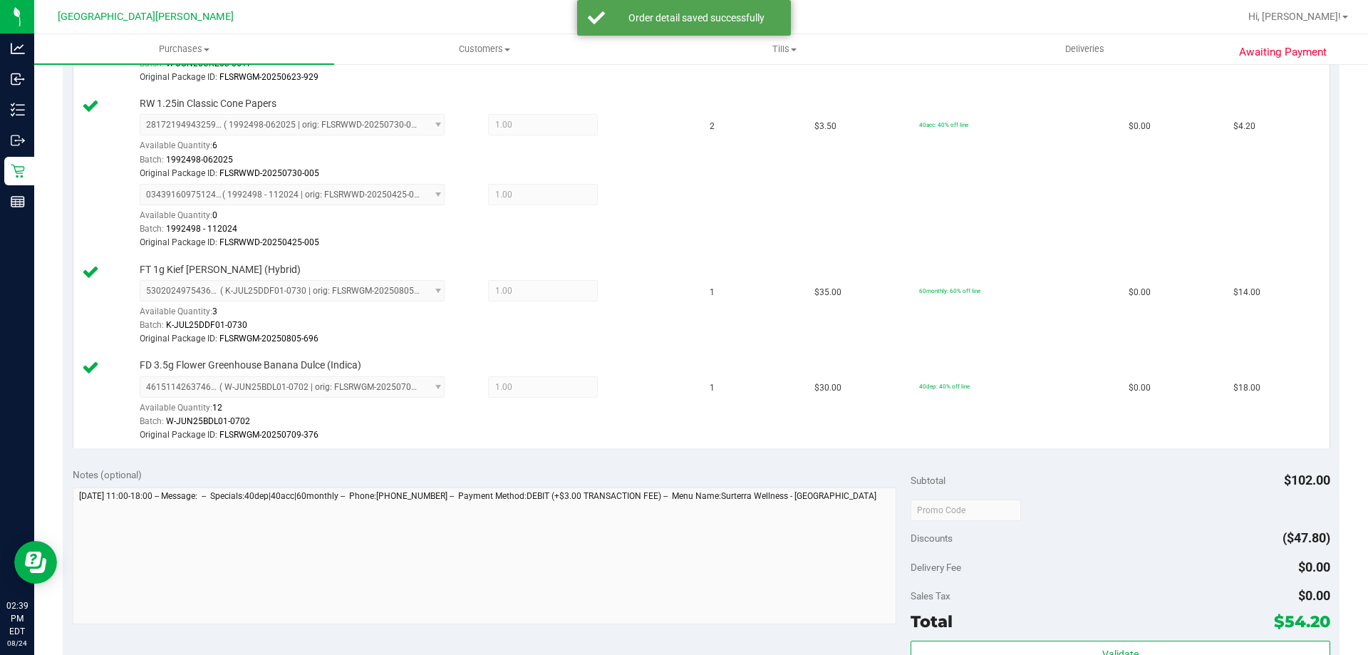
scroll to position [712, 0]
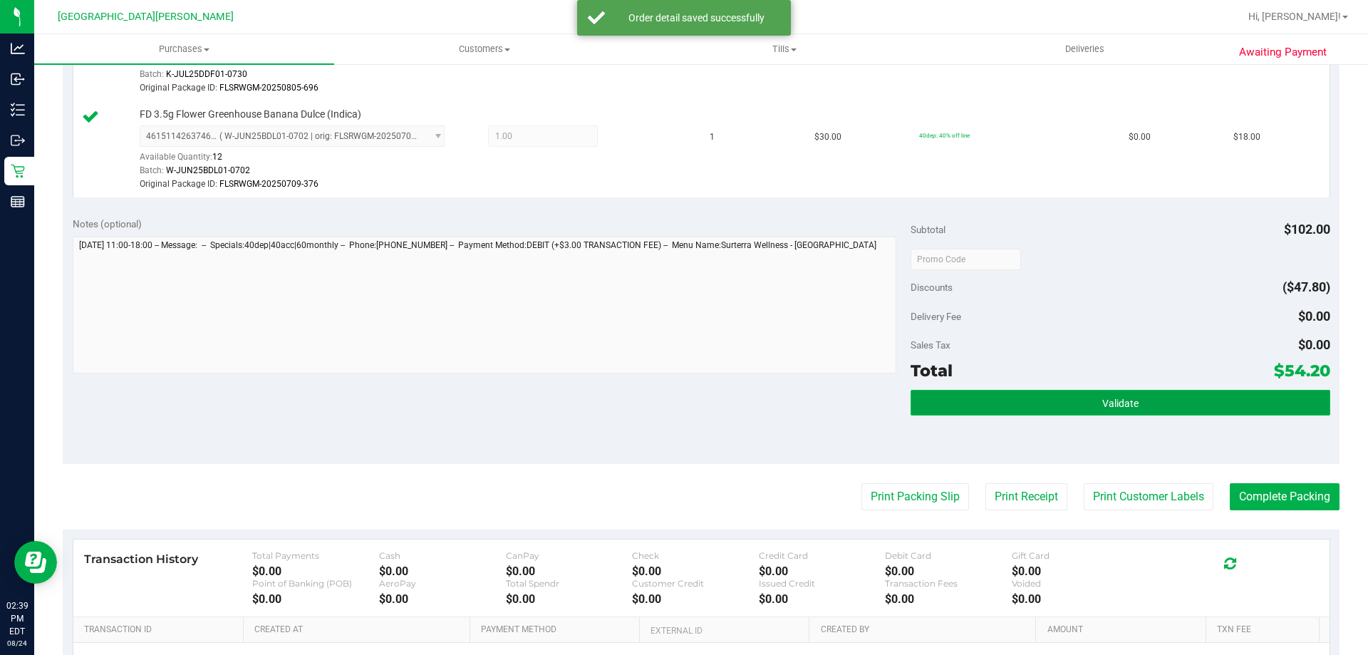
click at [1116, 405] on span "Validate" at bounding box center [1120, 403] width 36 height 11
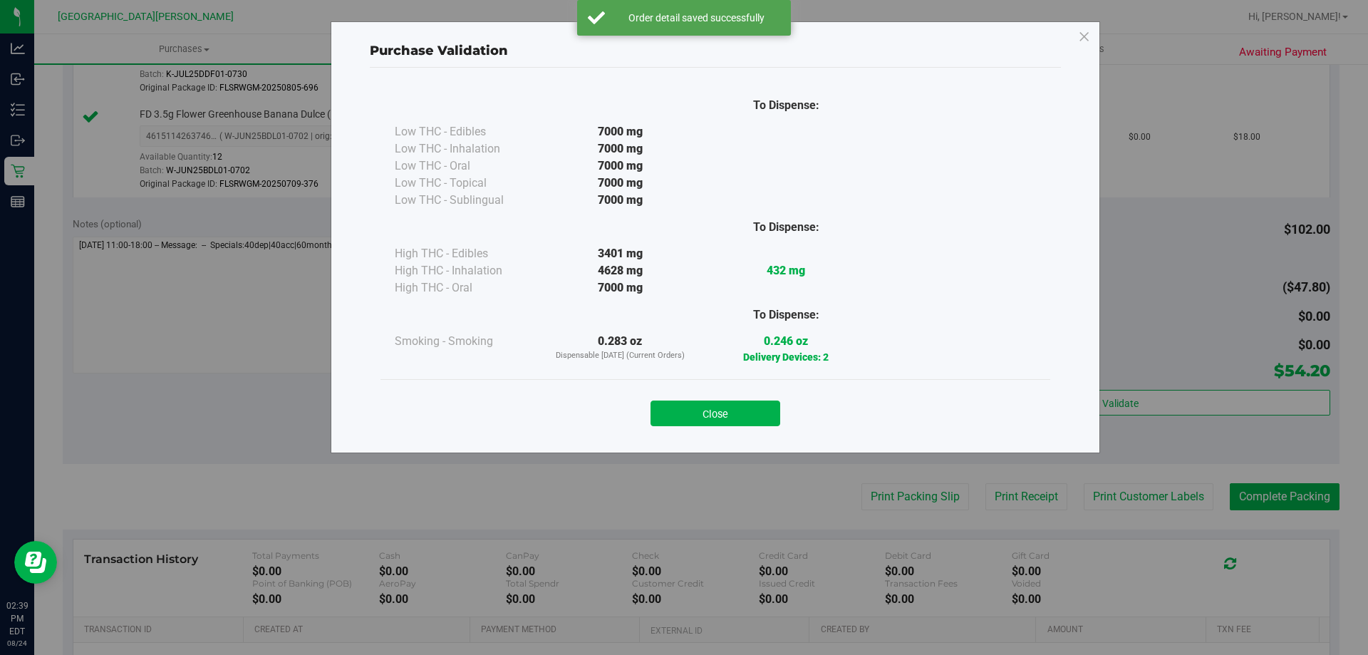
drag, startPoint x: 756, startPoint y: 420, endPoint x: 816, endPoint y: 431, distance: 61.5
click at [757, 419] on button "Close" at bounding box center [715, 413] width 130 height 26
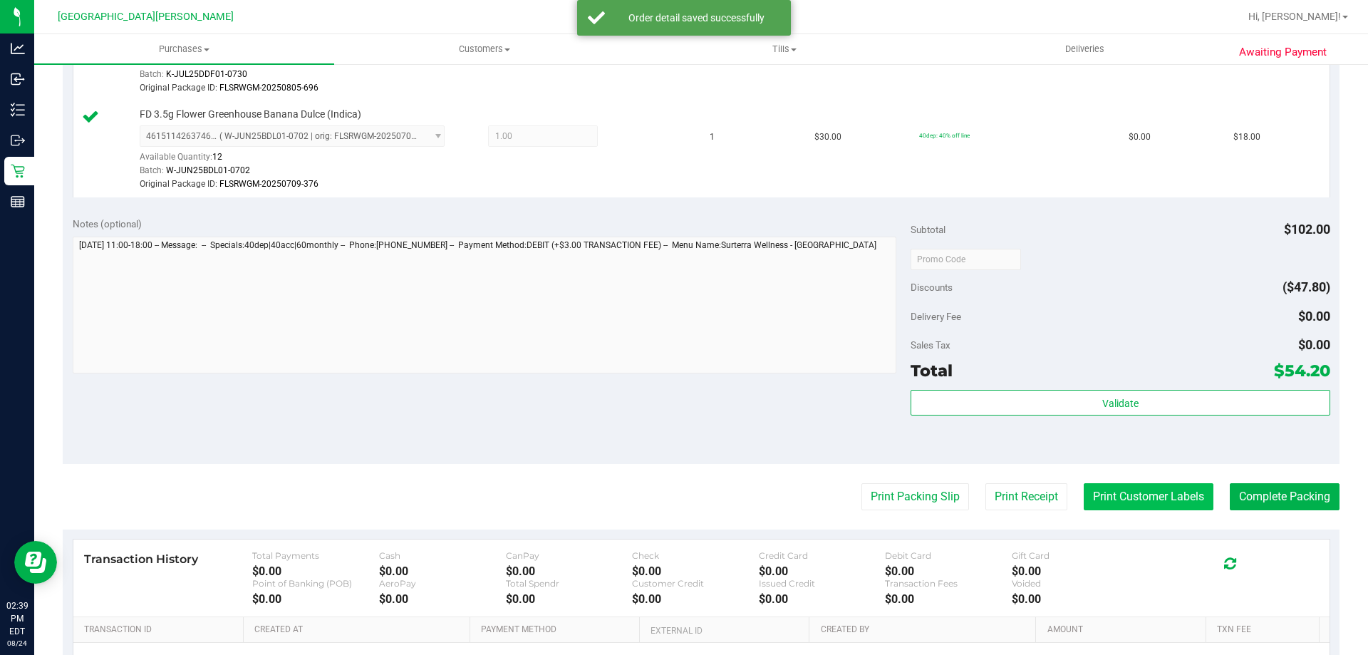
click at [1167, 495] on button "Print Customer Labels" at bounding box center [1149, 496] width 130 height 27
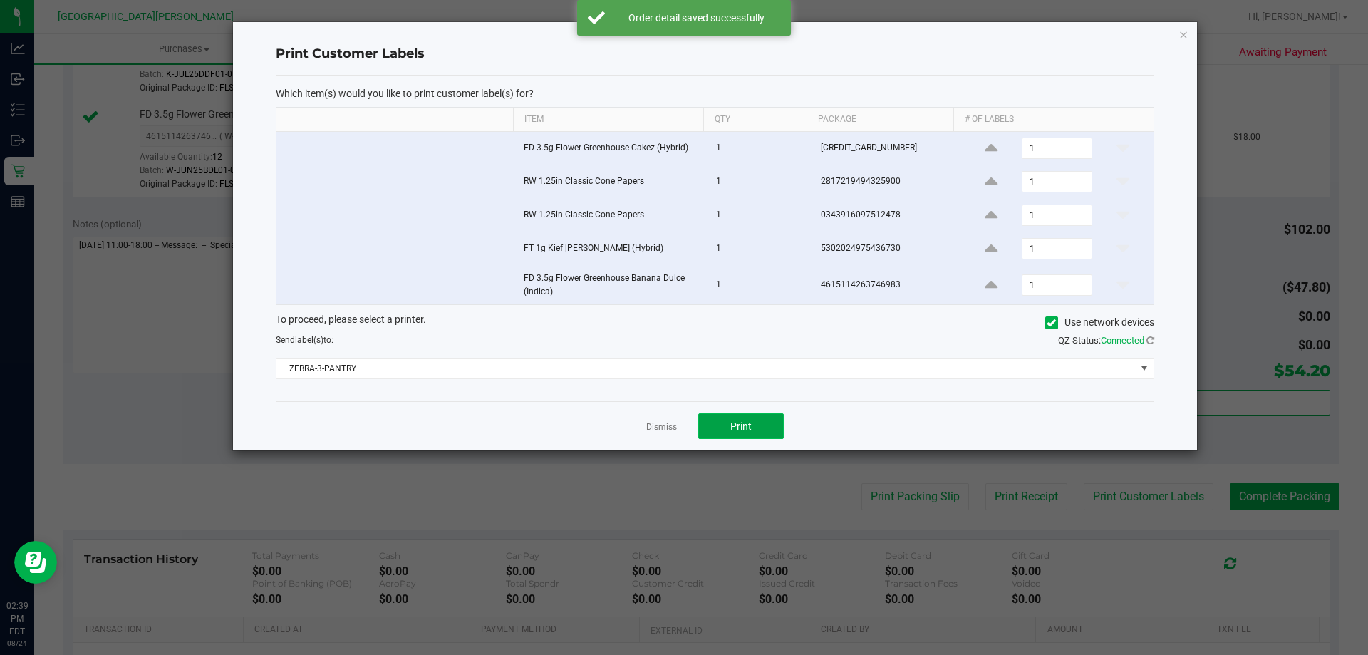
click at [732, 419] on button "Print" at bounding box center [740, 426] width 85 height 26
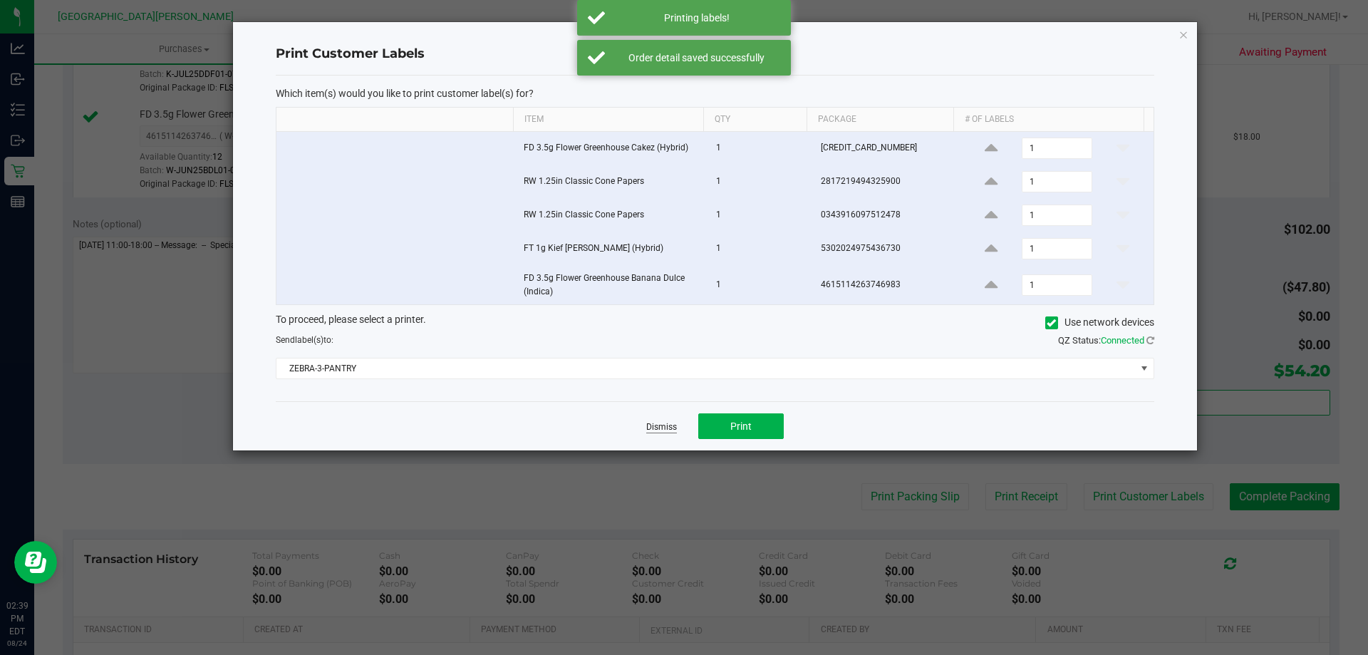
click at [665, 430] on link "Dismiss" at bounding box center [661, 427] width 31 height 12
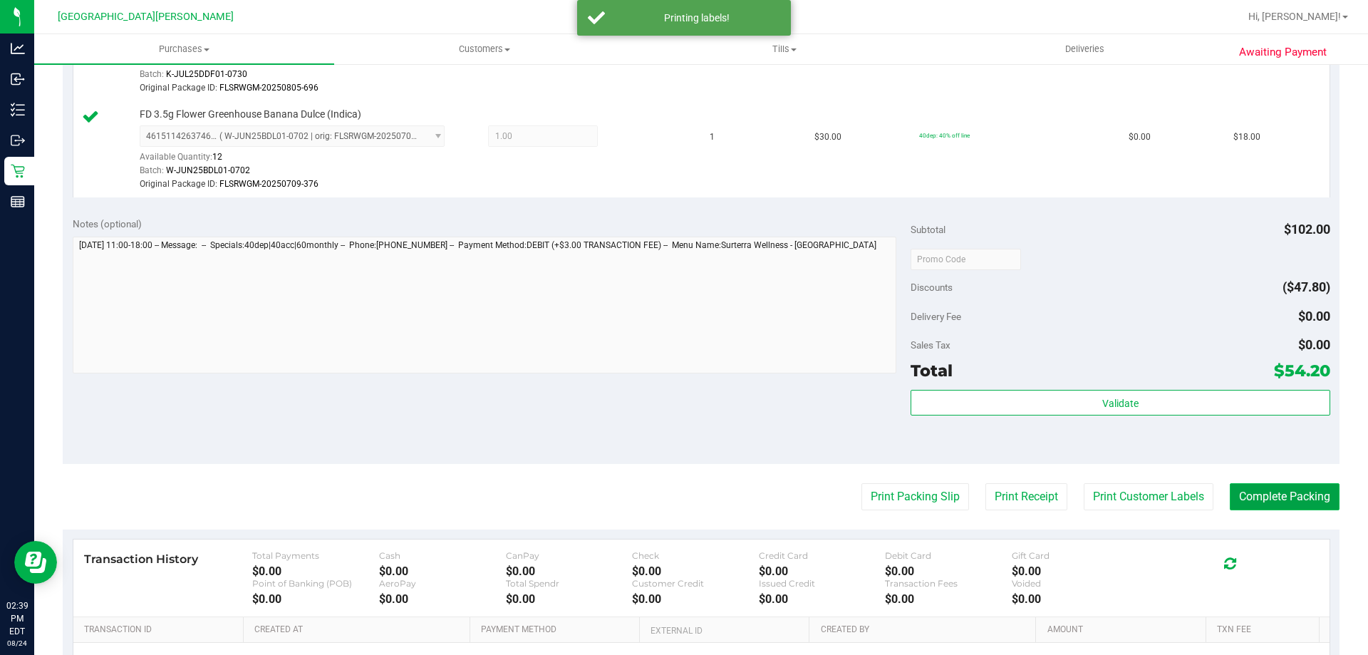
click at [1249, 503] on button "Complete Packing" at bounding box center [1285, 496] width 110 height 27
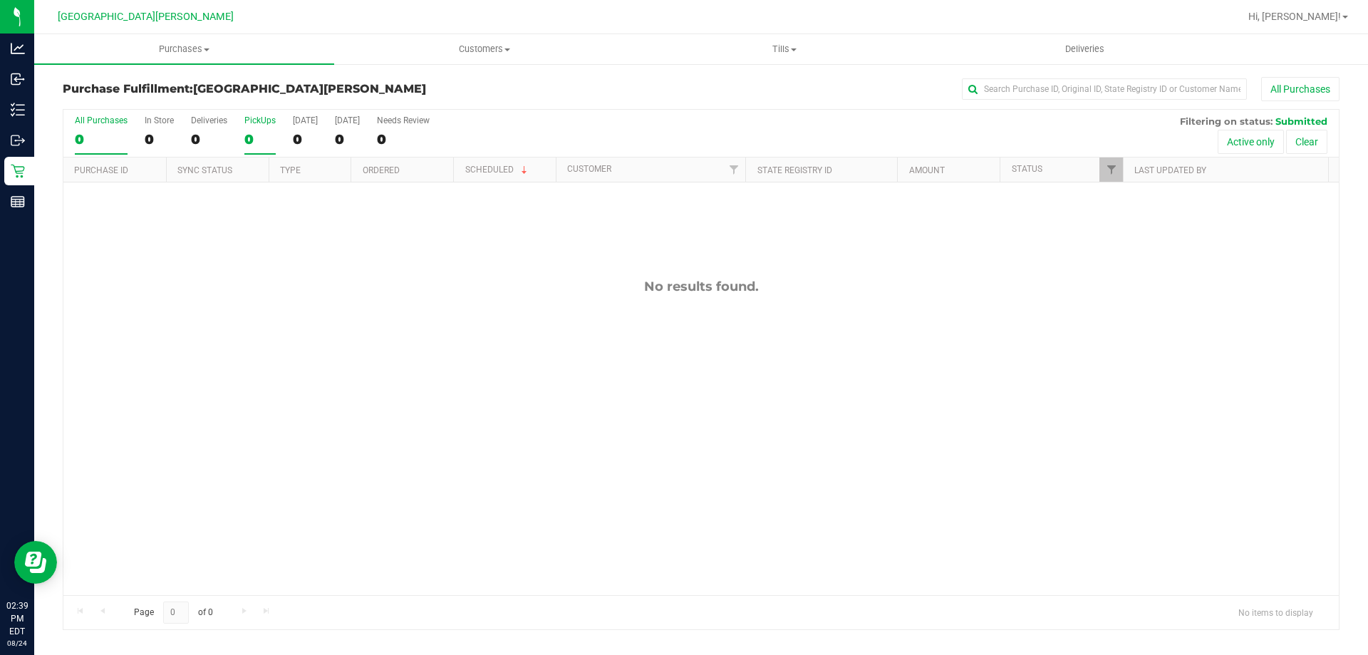
click at [256, 128] on label "PickUps 0" at bounding box center [259, 134] width 31 height 39
click at [0, 0] on input "PickUps 0" at bounding box center [0, 0] width 0 height 0
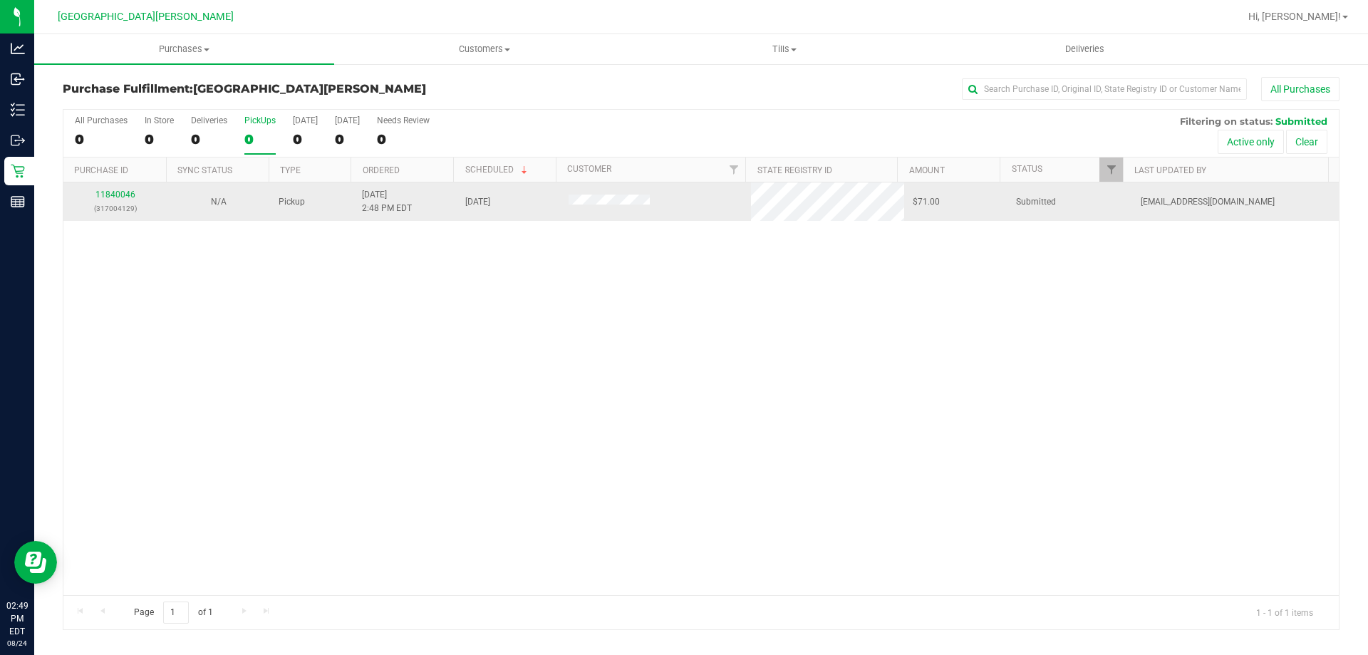
click at [115, 199] on div "11840046 (317004129)" at bounding box center [115, 201] width 86 height 27
click at [127, 197] on link "11840046" at bounding box center [115, 195] width 40 height 10
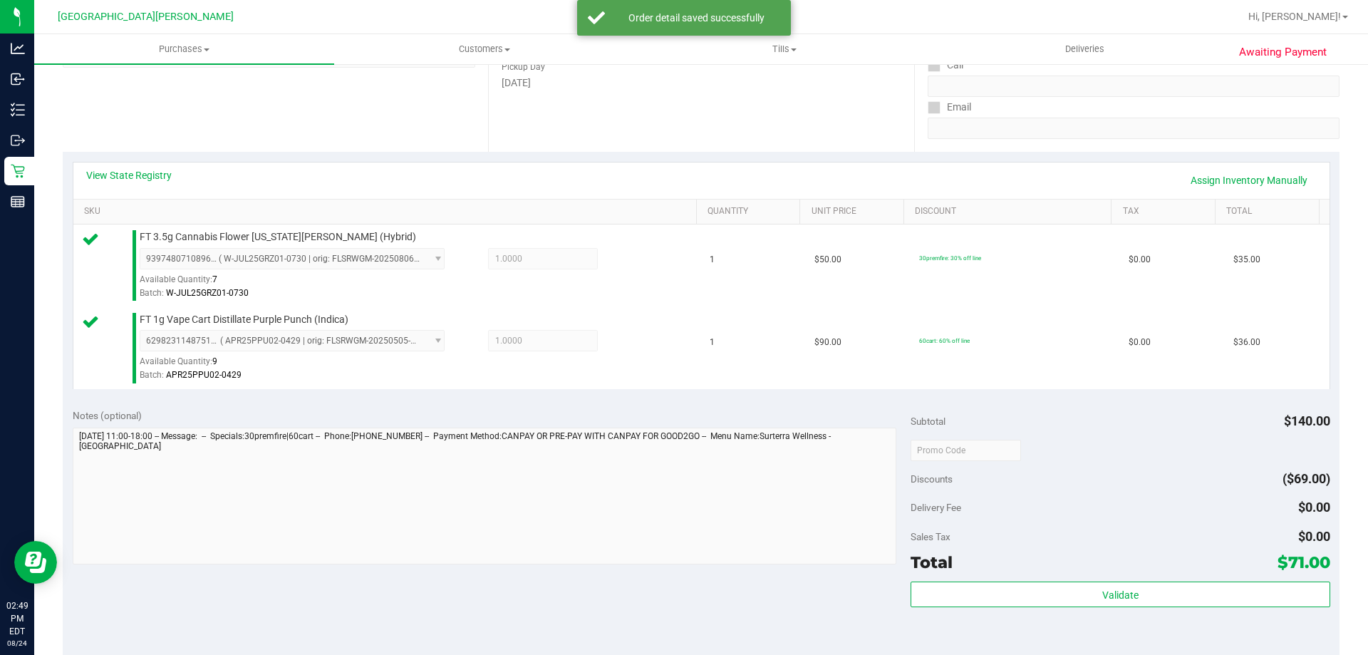
scroll to position [570, 0]
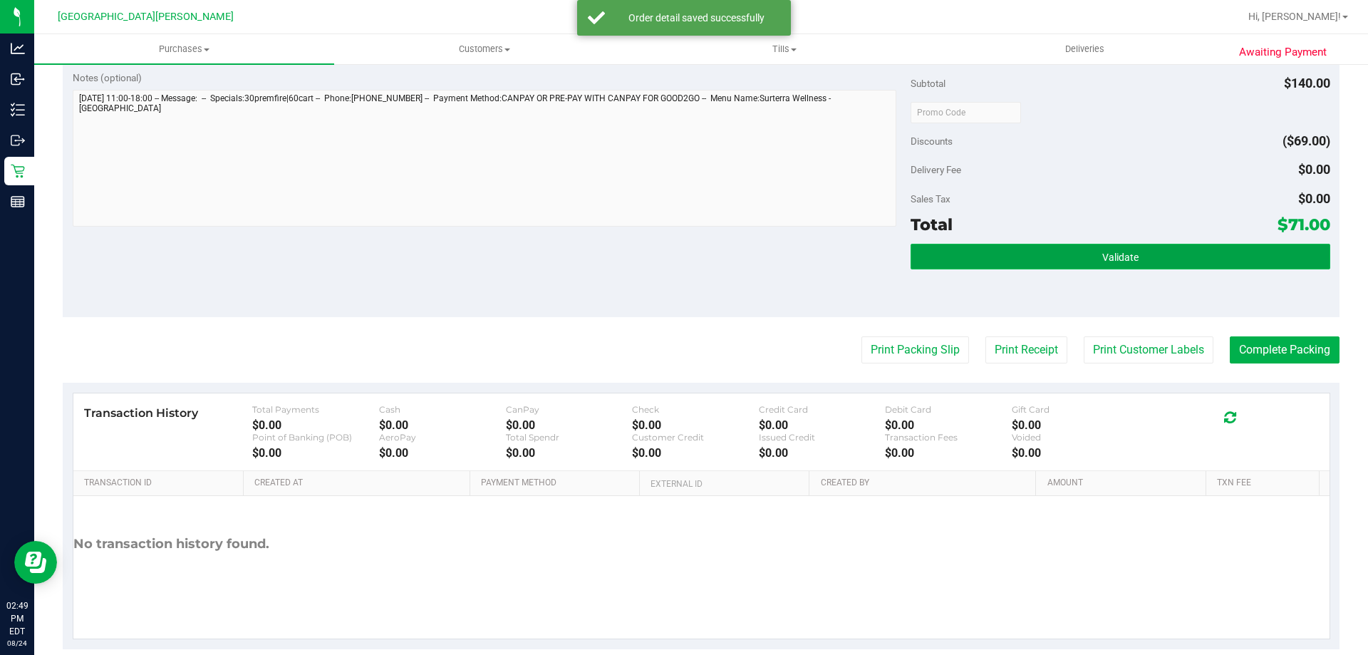
click at [1150, 251] on button "Validate" at bounding box center [1120, 257] width 419 height 26
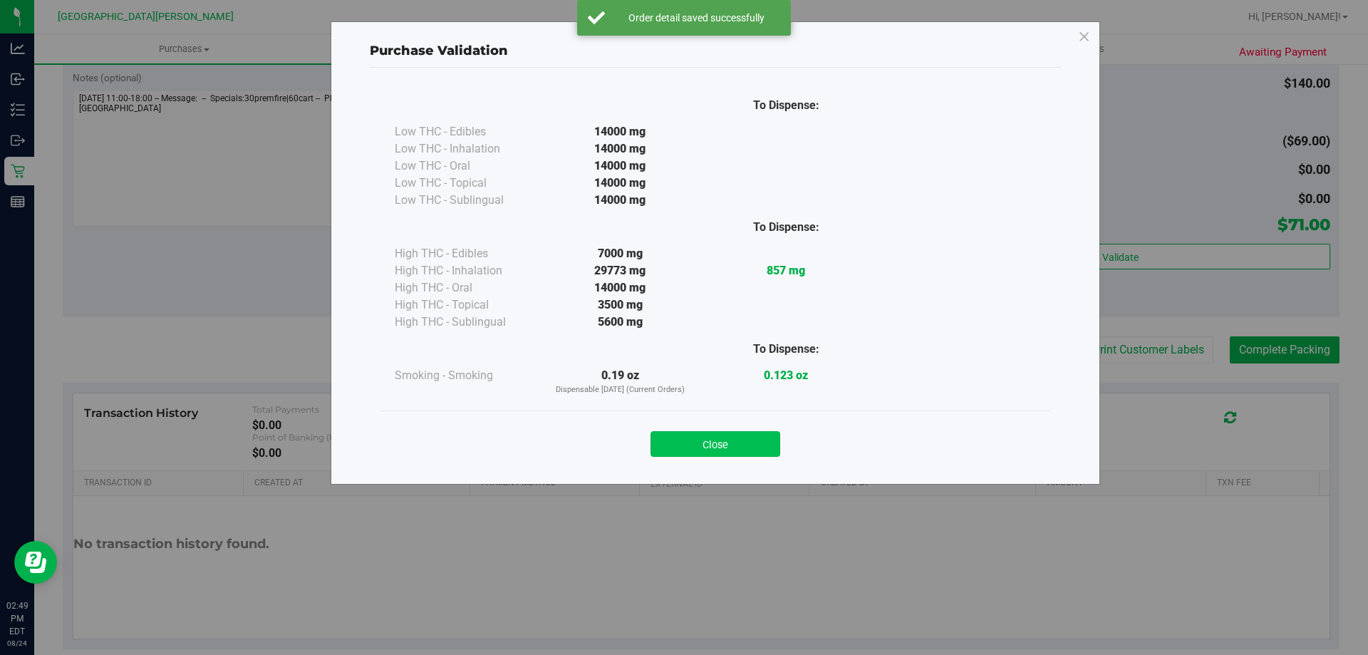
click at [728, 435] on button "Close" at bounding box center [715, 444] width 130 height 26
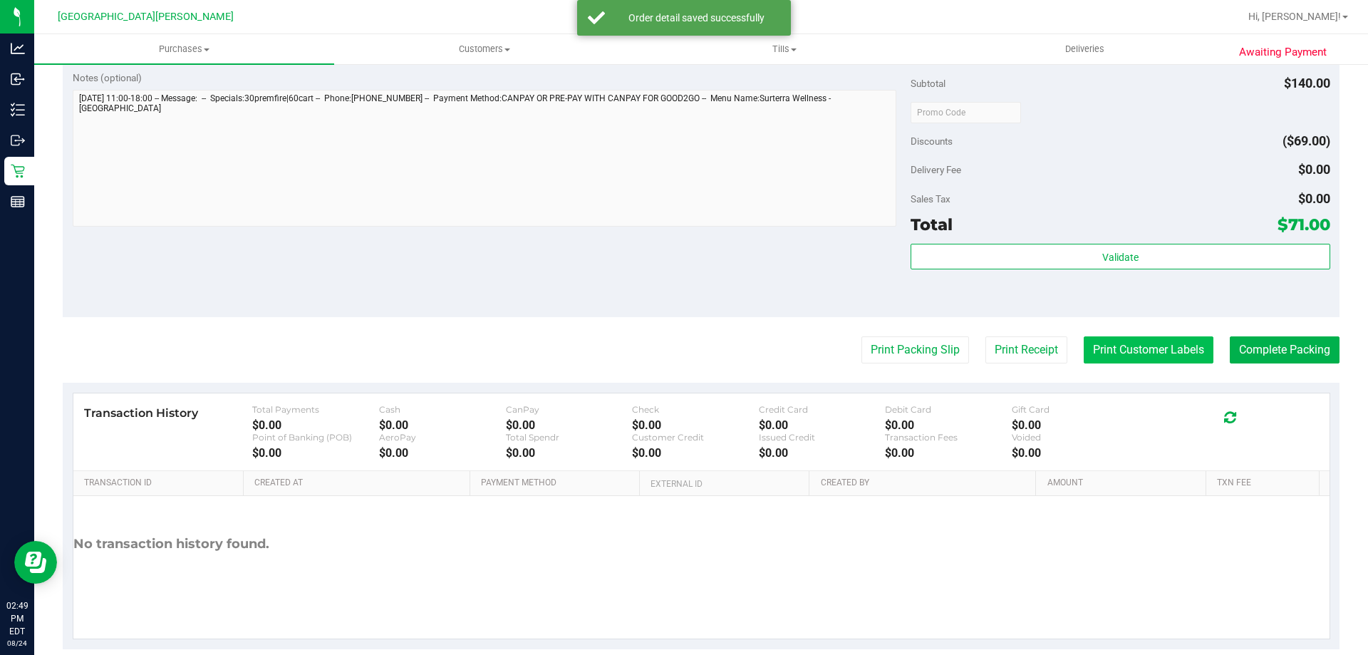
click at [1118, 353] on button "Print Customer Labels" at bounding box center [1149, 349] width 130 height 27
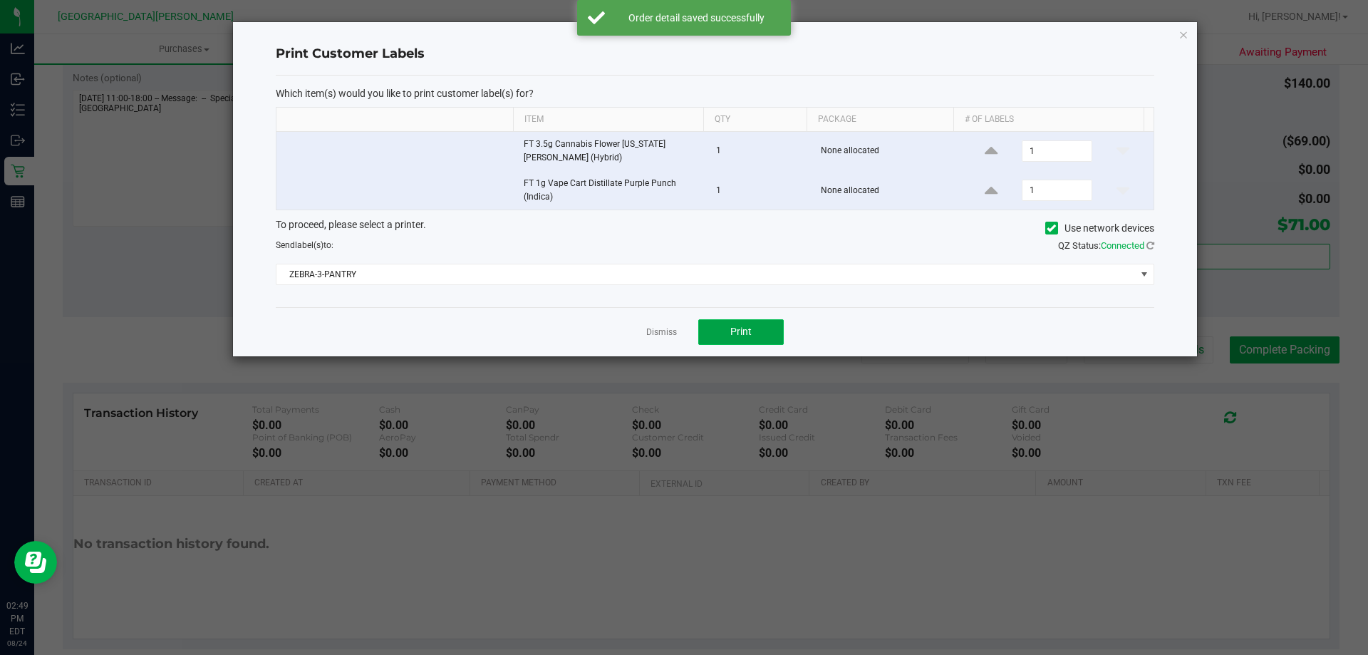
click at [726, 337] on button "Print" at bounding box center [740, 332] width 85 height 26
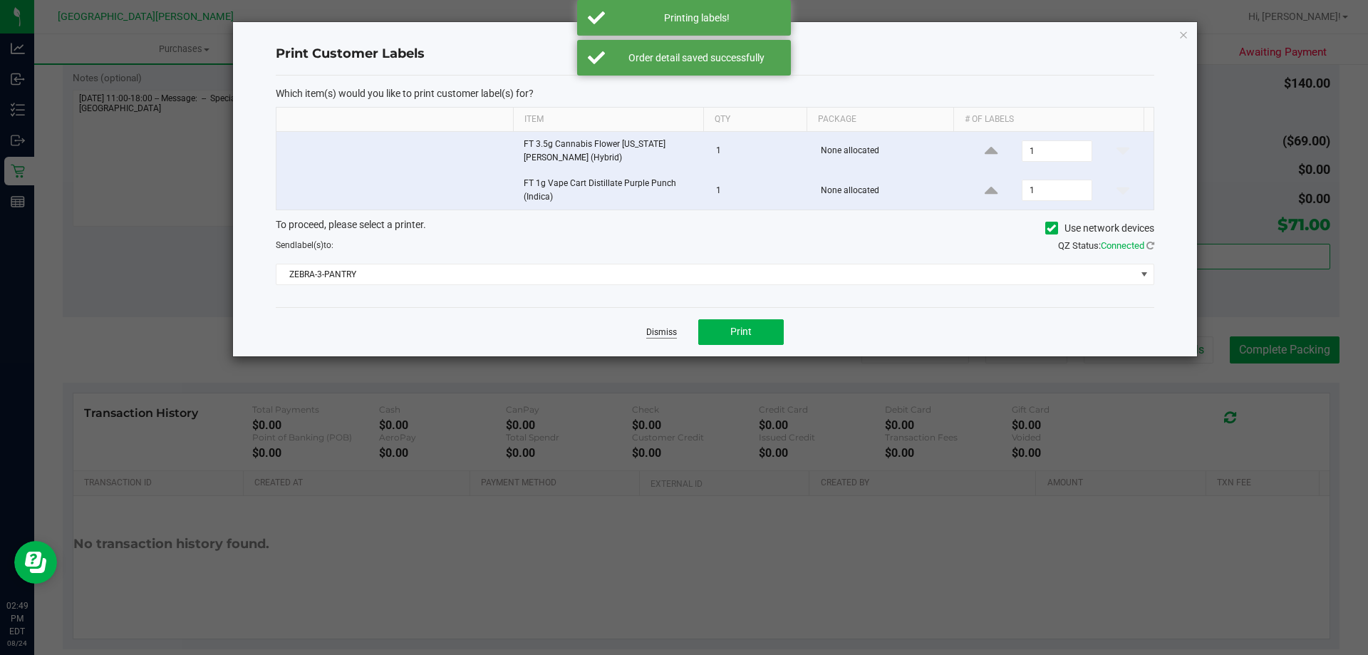
click at [657, 332] on link "Dismiss" at bounding box center [661, 332] width 31 height 12
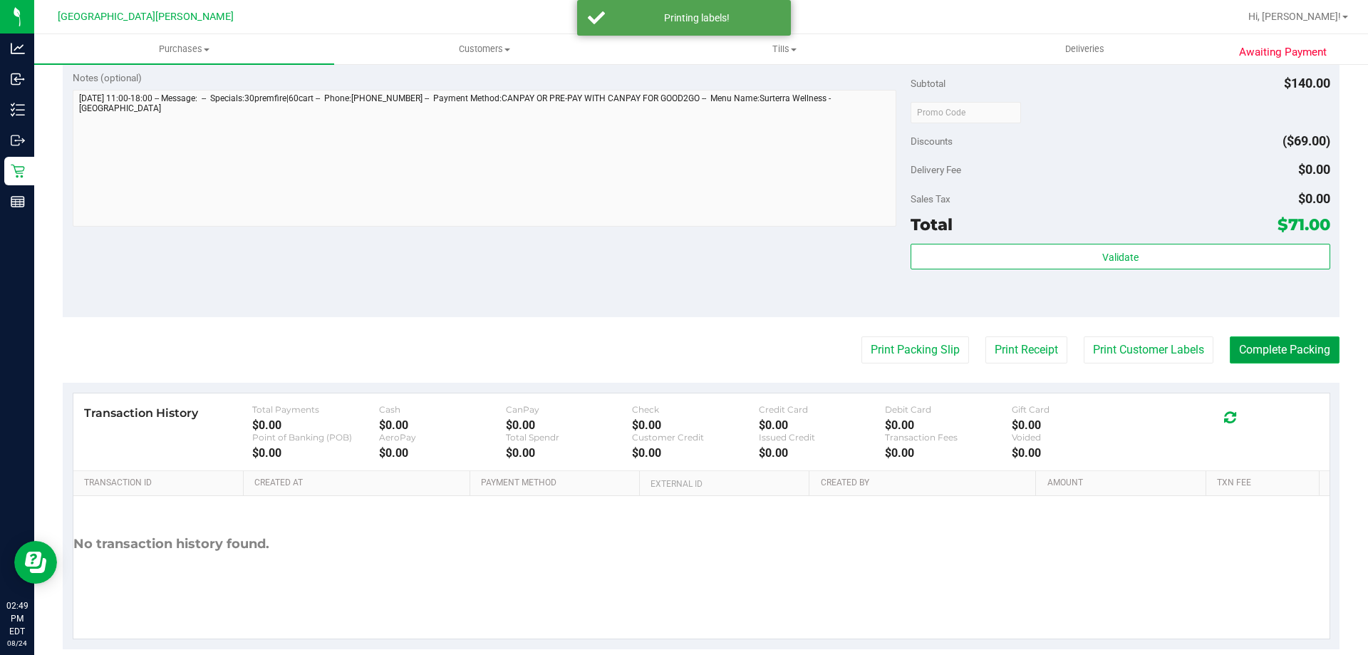
click at [1239, 345] on button "Complete Packing" at bounding box center [1285, 349] width 110 height 27
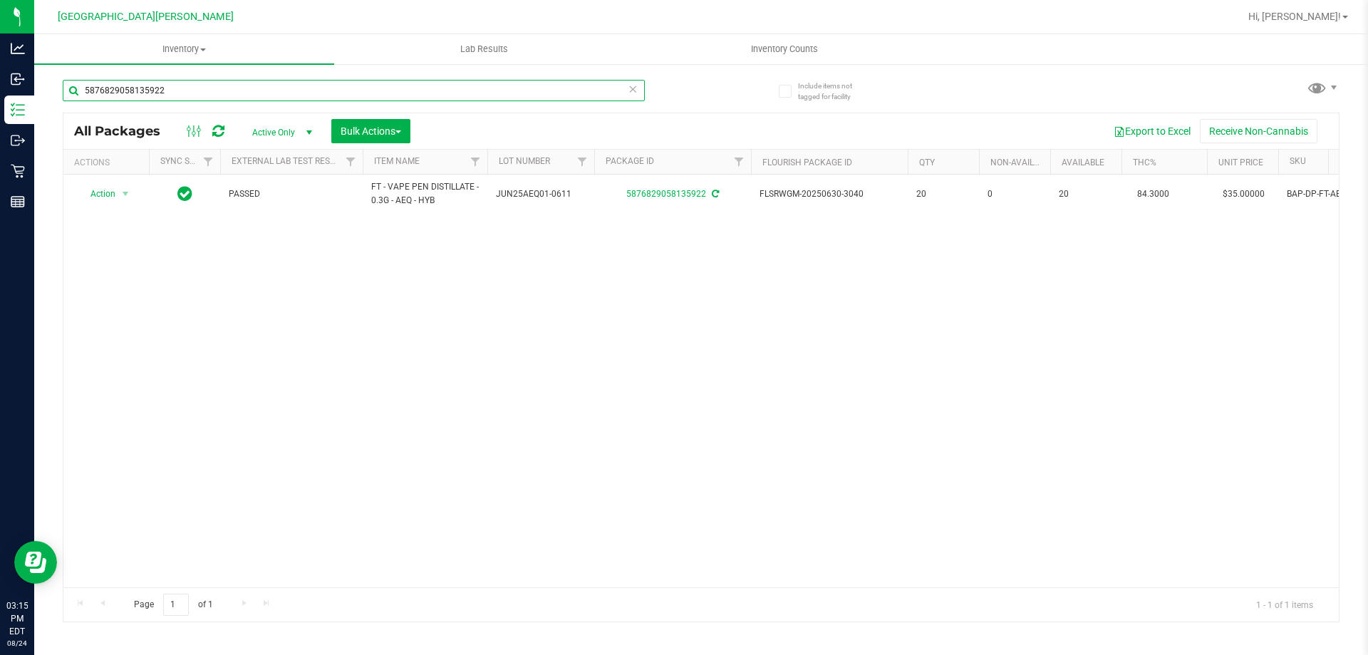
click at [209, 83] on input "5876829058135922" at bounding box center [354, 90] width 582 height 21
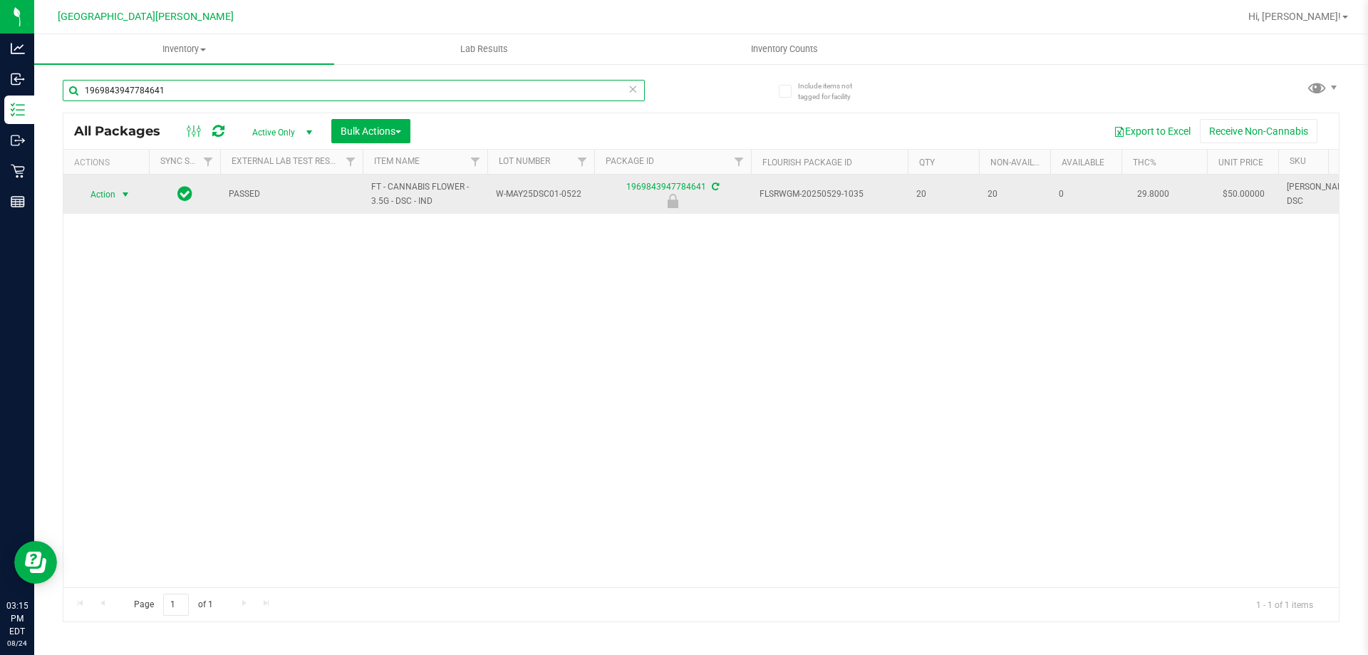
type input "1969843947784641"
click at [102, 193] on span "Action" at bounding box center [97, 195] width 38 height 20
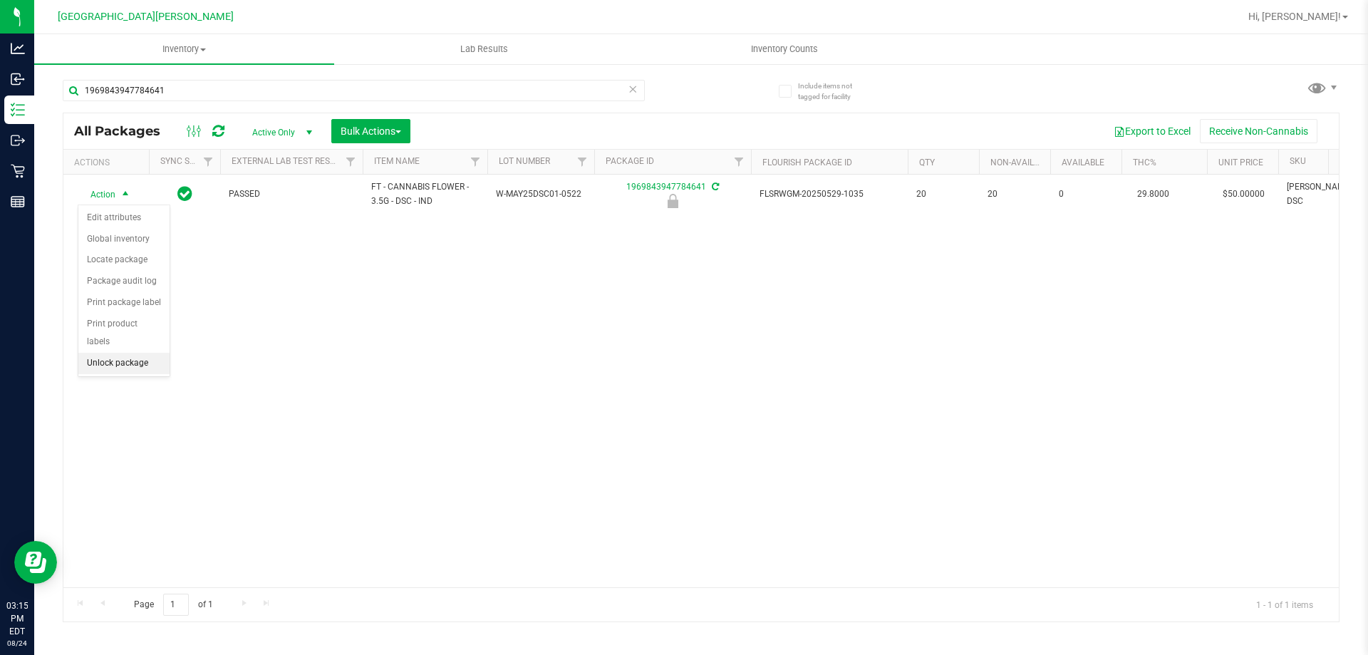
click at [125, 353] on li "Unlock package" at bounding box center [123, 363] width 91 height 21
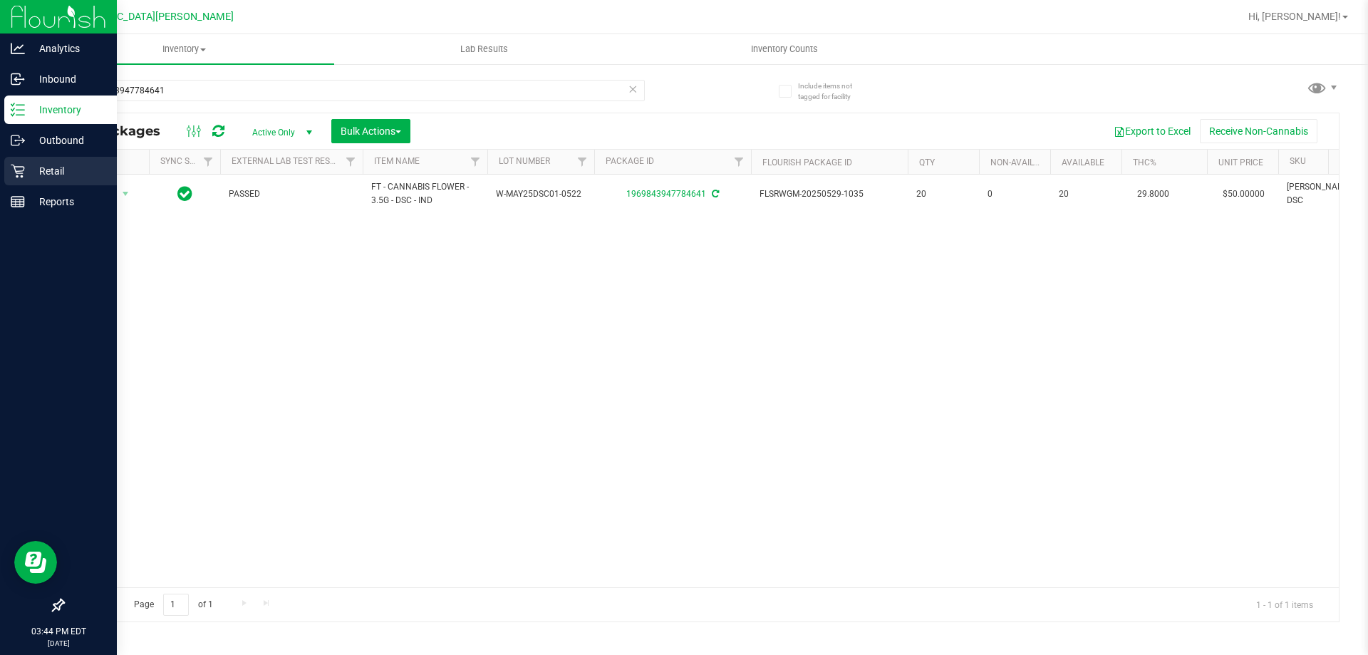
click at [45, 172] on p "Retail" at bounding box center [67, 170] width 85 height 17
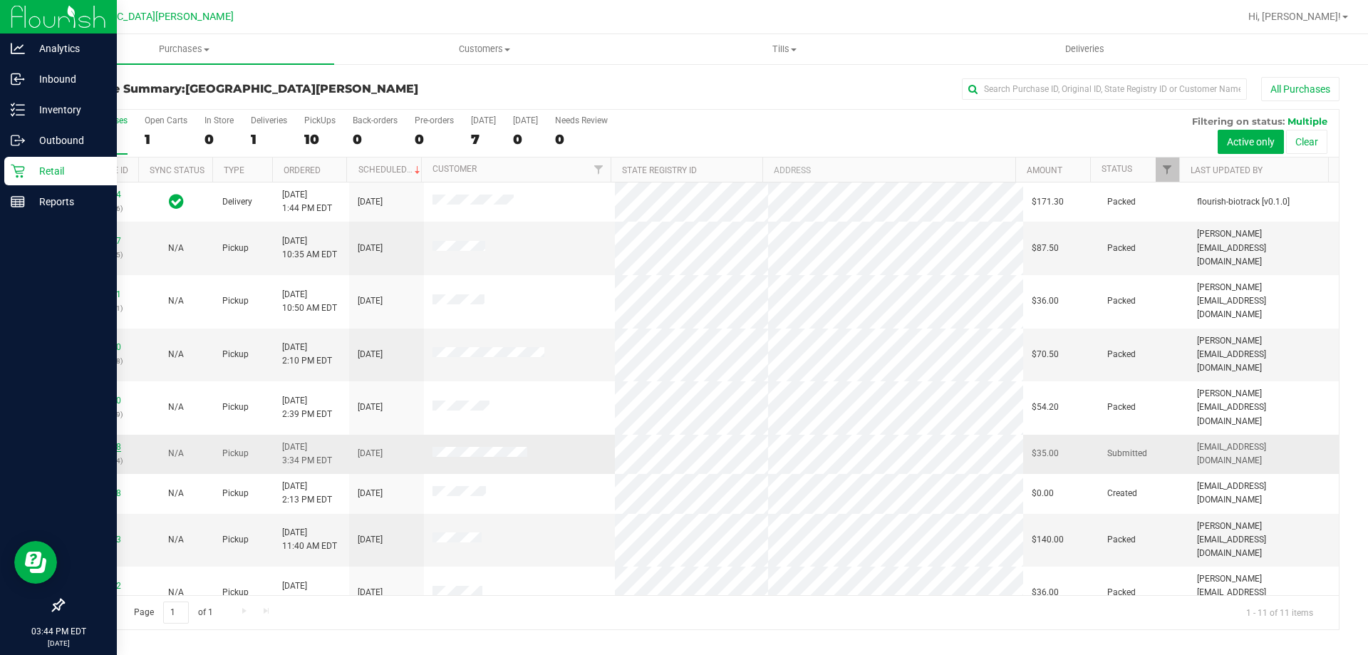
click at [105, 442] on link "11840358" at bounding box center [101, 447] width 40 height 10
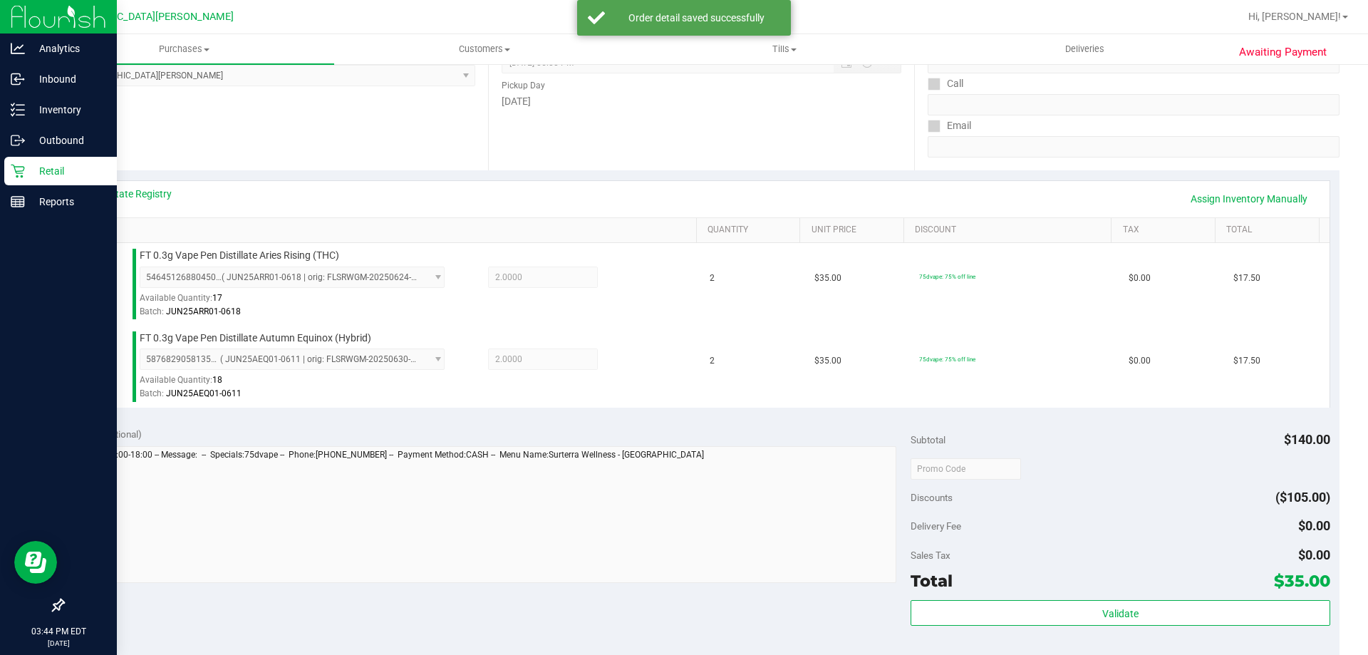
scroll to position [570, 0]
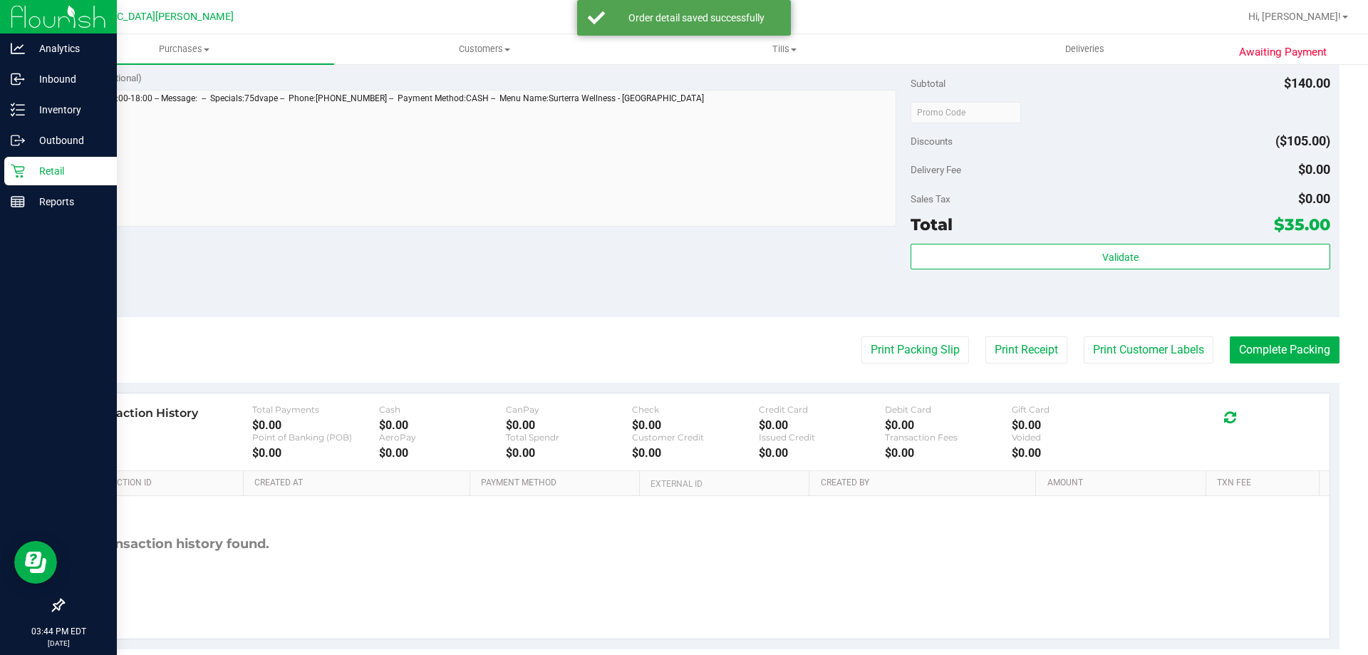
click at [1156, 276] on div "Validate" at bounding box center [1120, 276] width 419 height 64
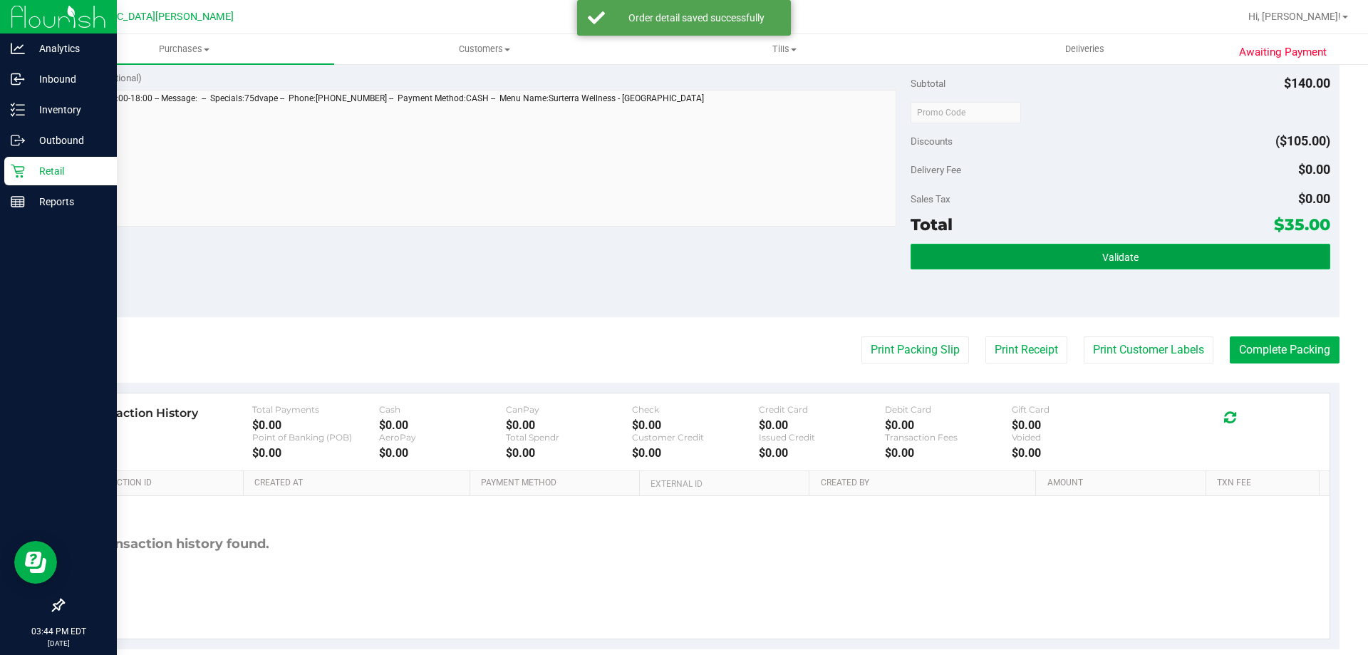
click at [1156, 261] on button "Validate" at bounding box center [1120, 257] width 419 height 26
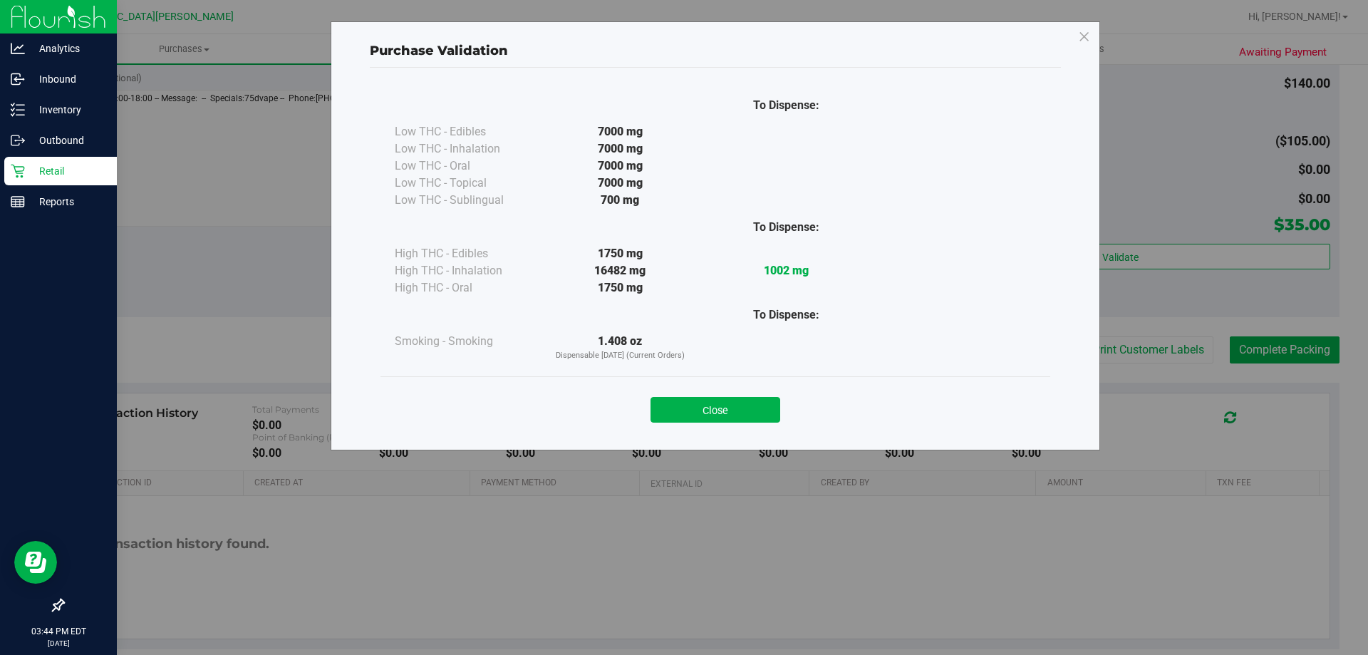
drag, startPoint x: 747, startPoint y: 413, endPoint x: 1186, endPoint y: 394, distance: 438.6
click at [783, 409] on div "Close" at bounding box center [715, 406] width 648 height 36
click at [740, 405] on button "Close" at bounding box center [715, 410] width 130 height 26
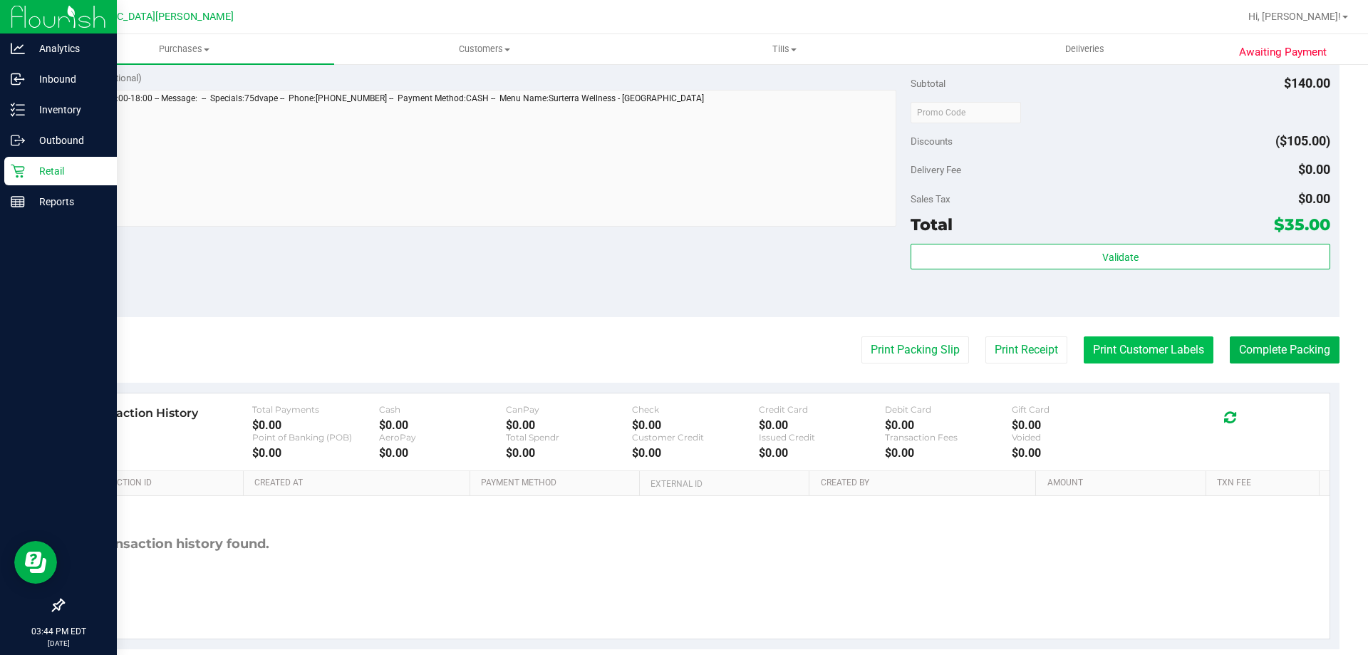
click at [1163, 354] on button "Print Customer Labels" at bounding box center [1149, 349] width 130 height 27
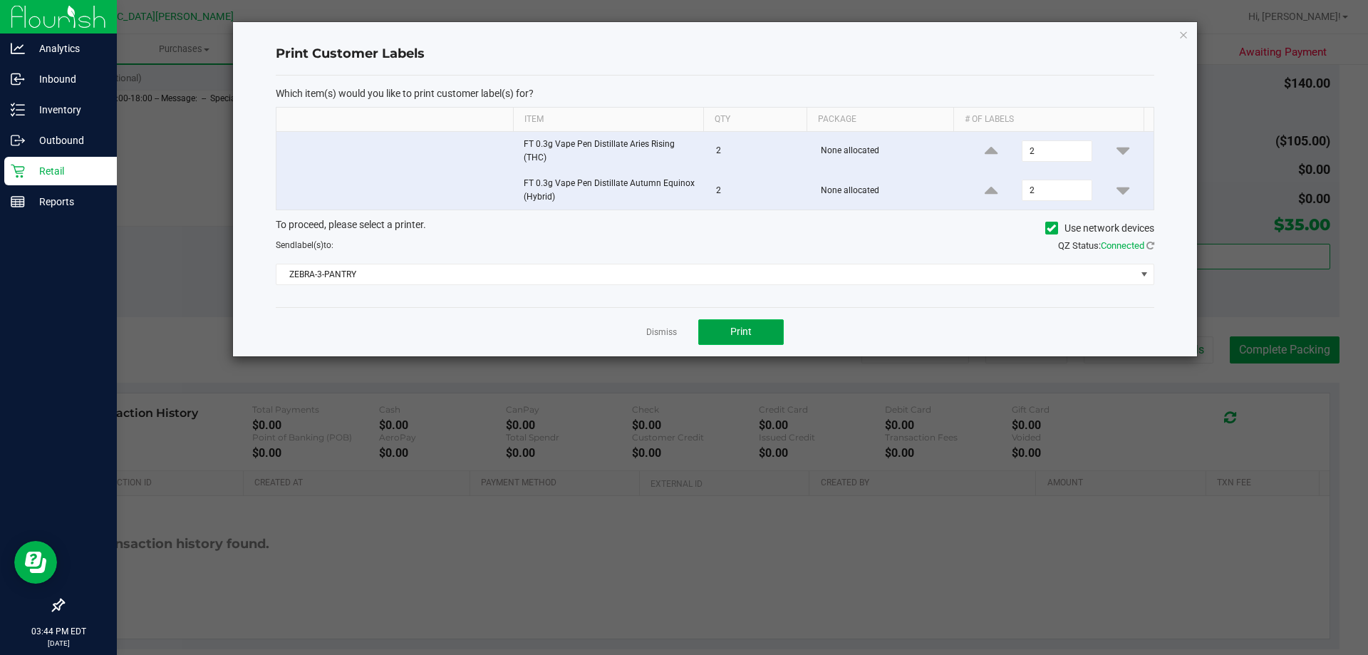
click at [723, 334] on button "Print" at bounding box center [740, 332] width 85 height 26
click at [668, 335] on link "Dismiss" at bounding box center [661, 332] width 31 height 12
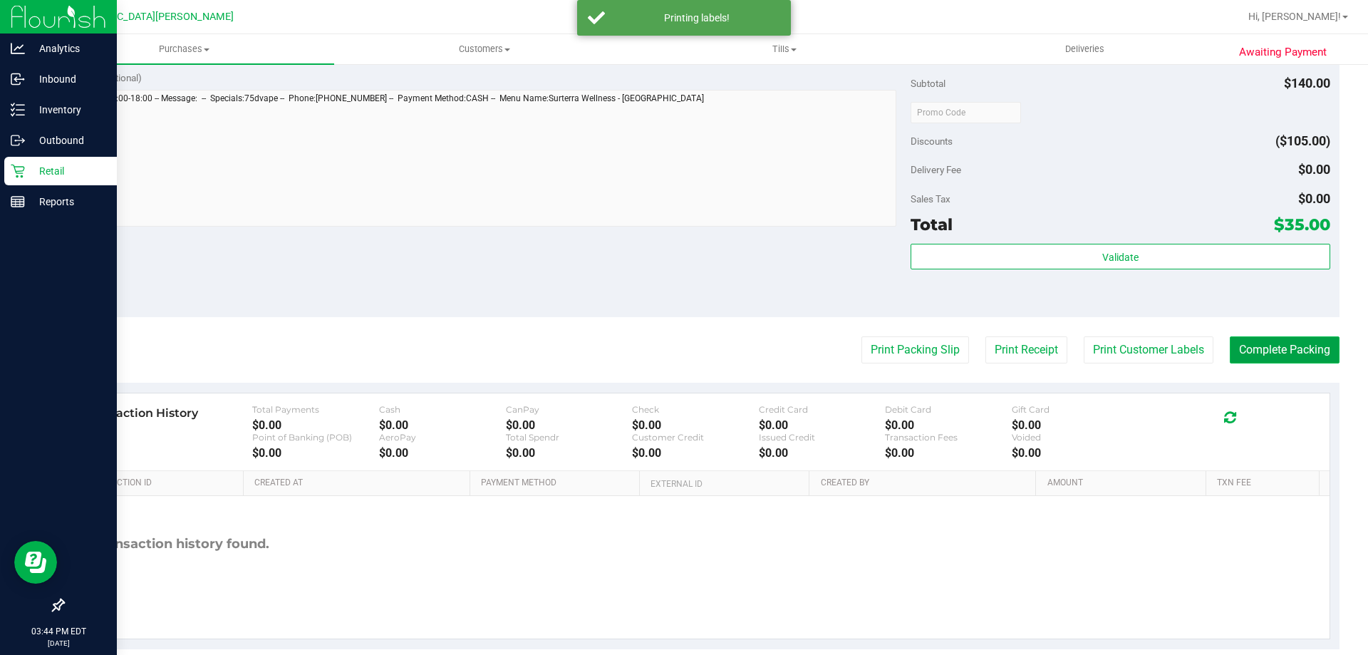
click at [1279, 353] on button "Complete Packing" at bounding box center [1285, 349] width 110 height 27
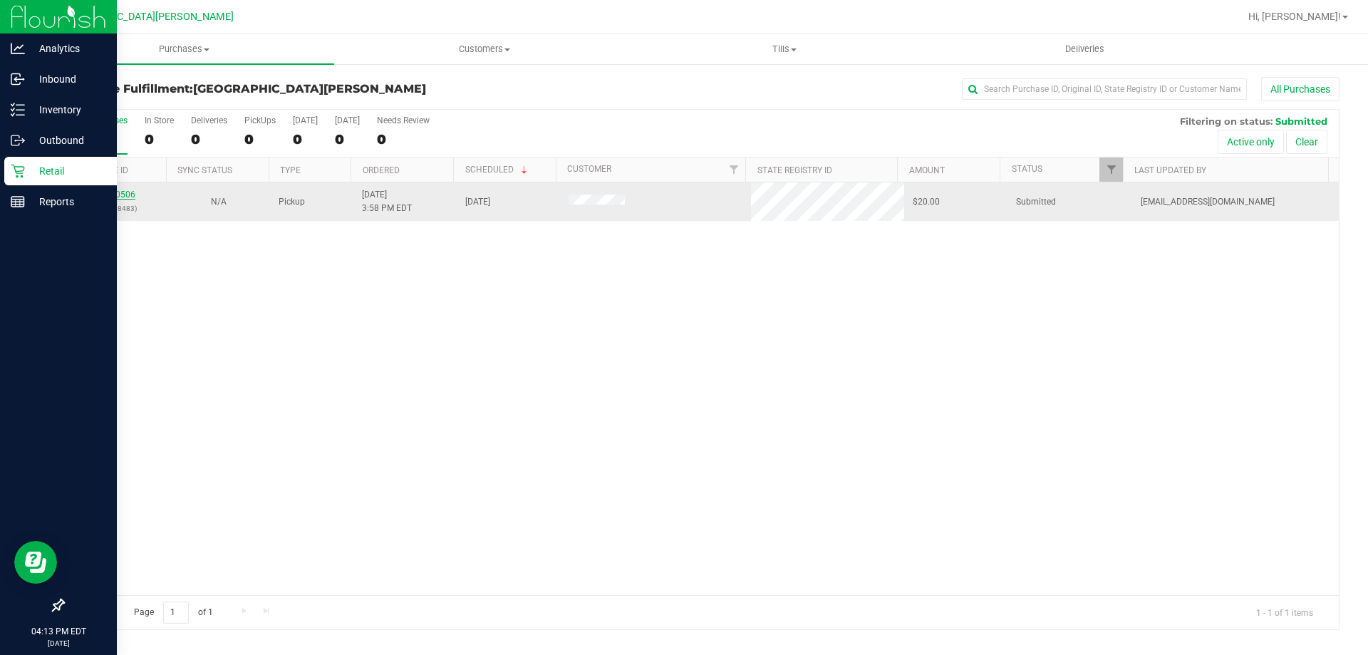
click at [126, 197] on link "11840506" at bounding box center [115, 195] width 40 height 10
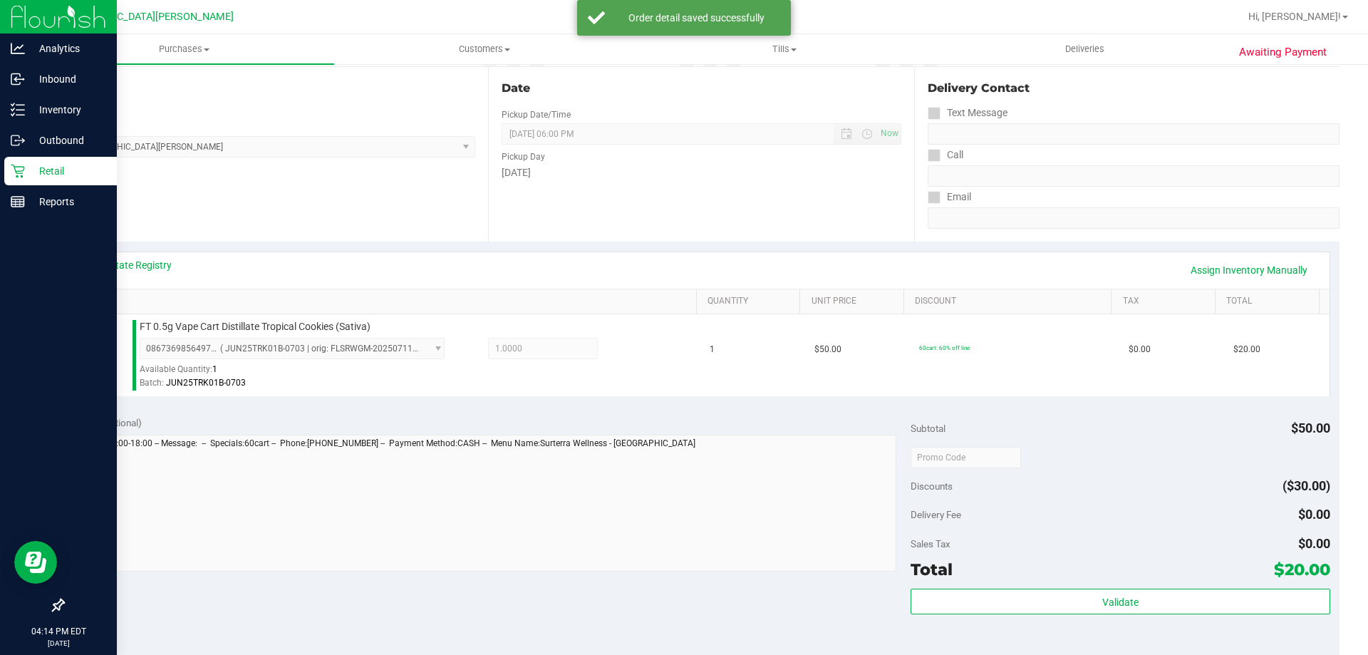
scroll to position [356, 0]
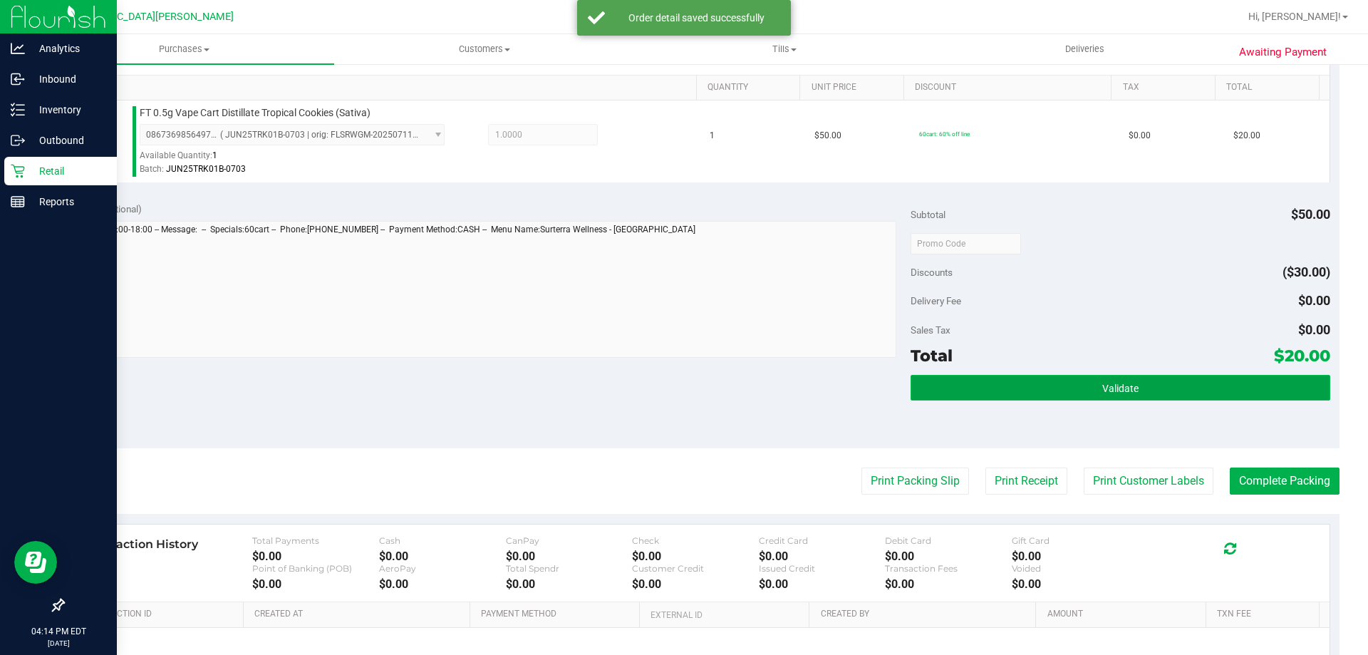
click at [1059, 386] on button "Validate" at bounding box center [1120, 388] width 419 height 26
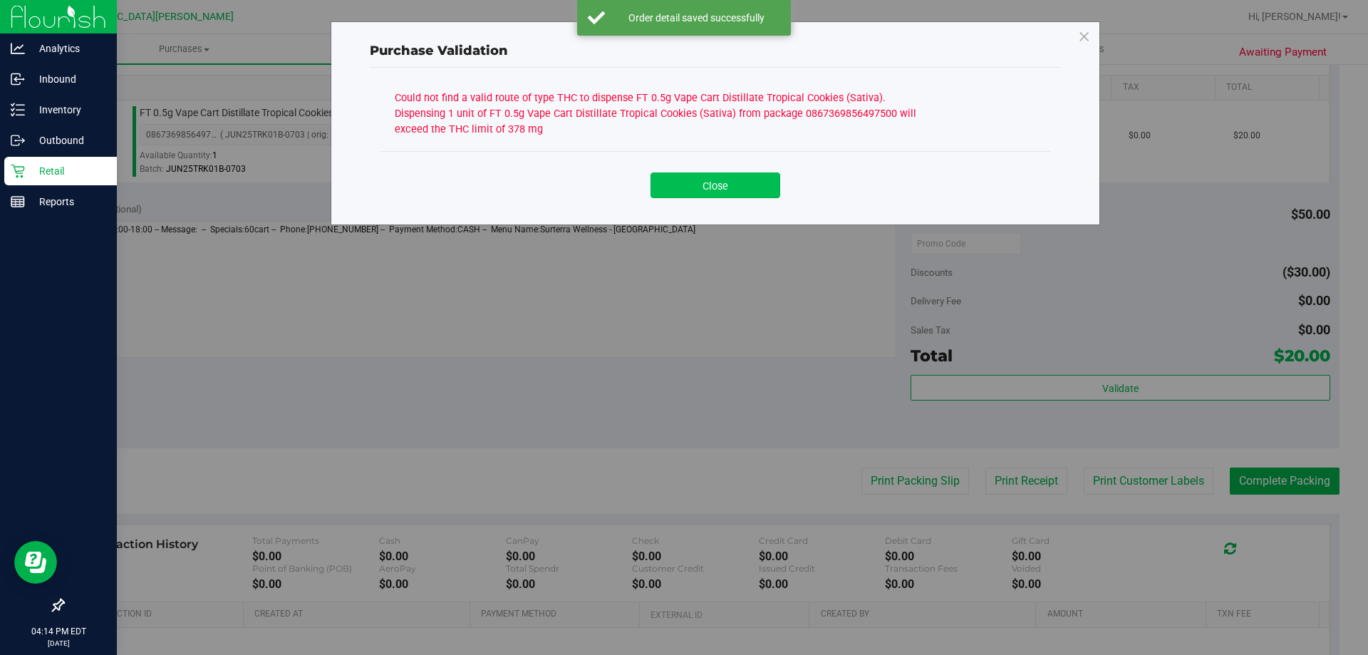
click at [690, 187] on button "Close" at bounding box center [715, 185] width 130 height 26
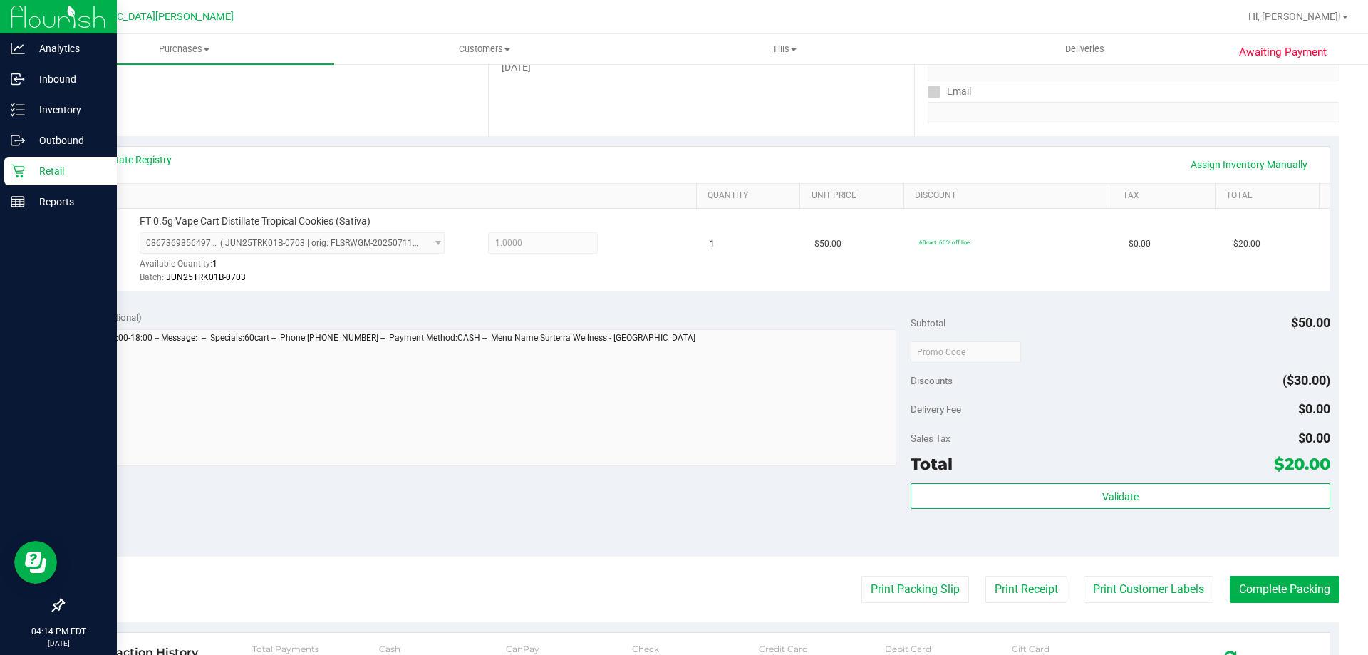
scroll to position [142, 0]
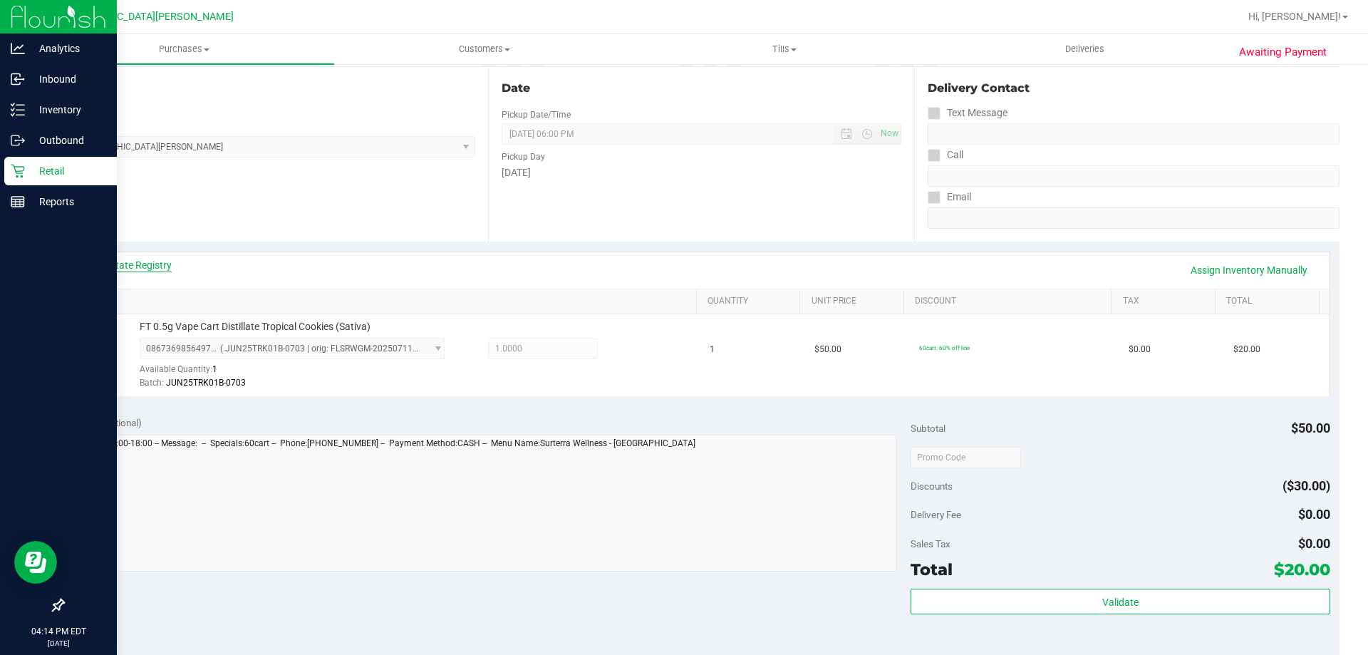
click at [166, 258] on link "View State Registry" at bounding box center [128, 265] width 85 height 14
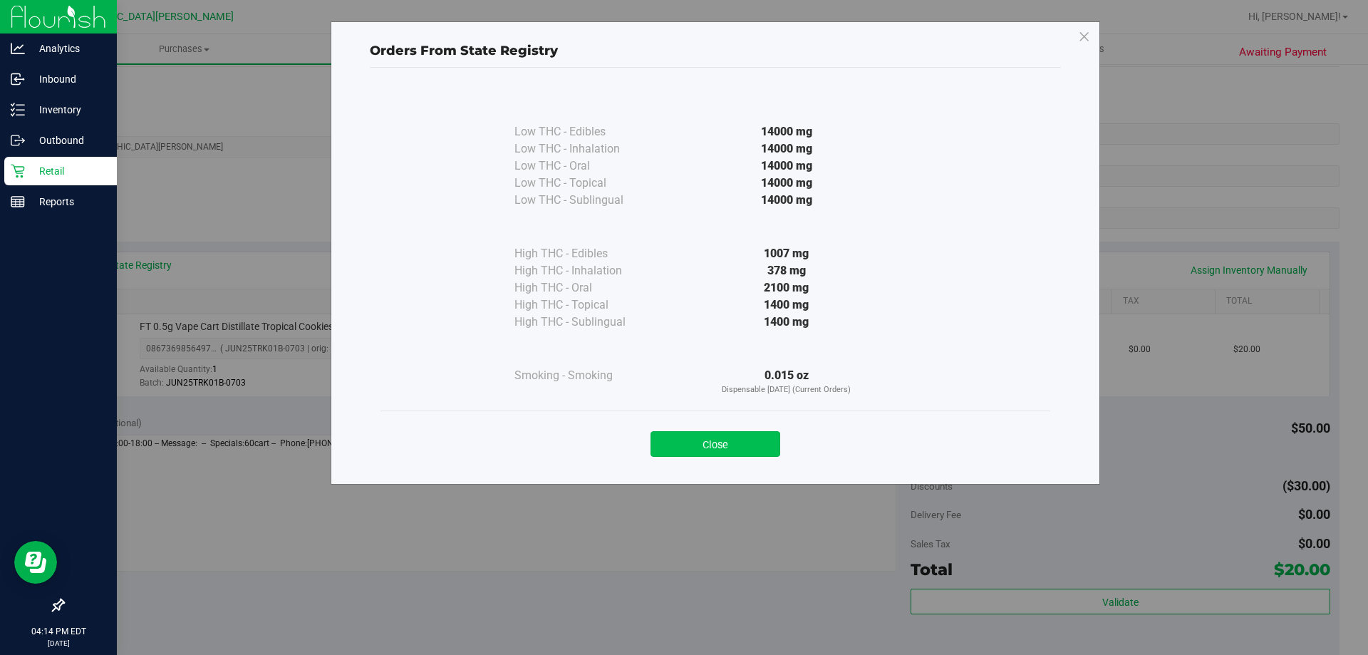
click at [652, 448] on button "Close" at bounding box center [715, 444] width 130 height 26
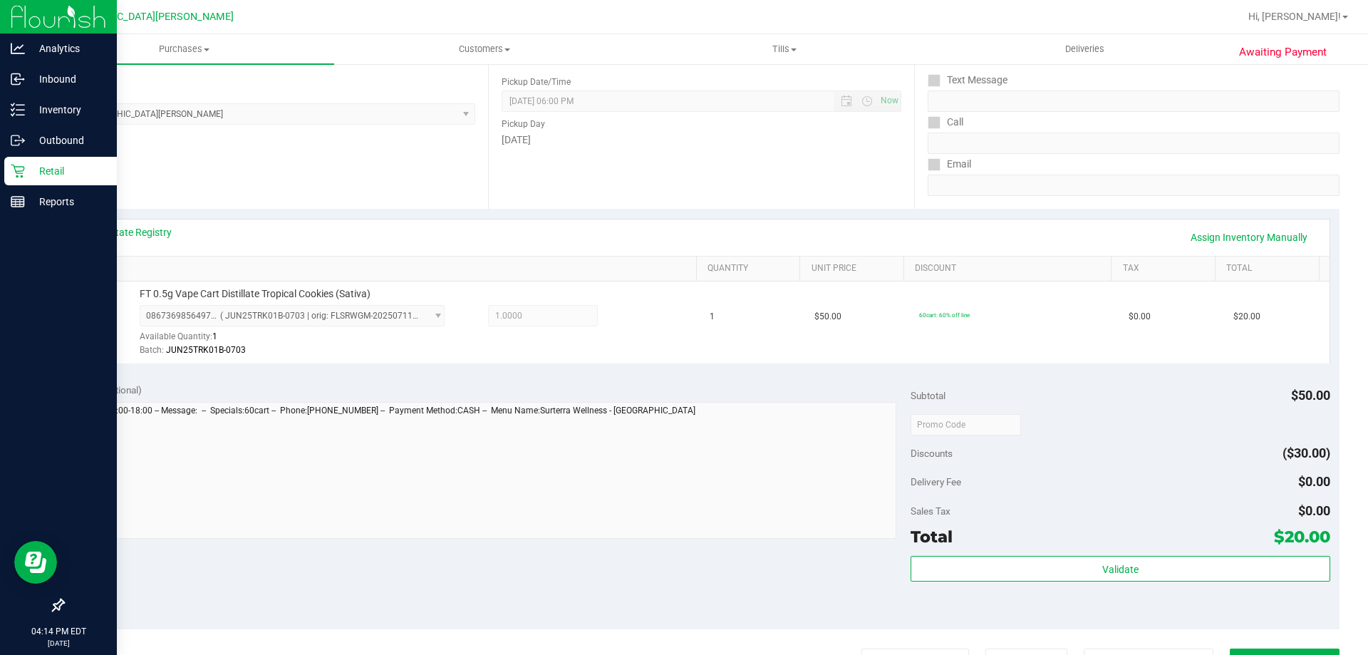
scroll to position [0, 0]
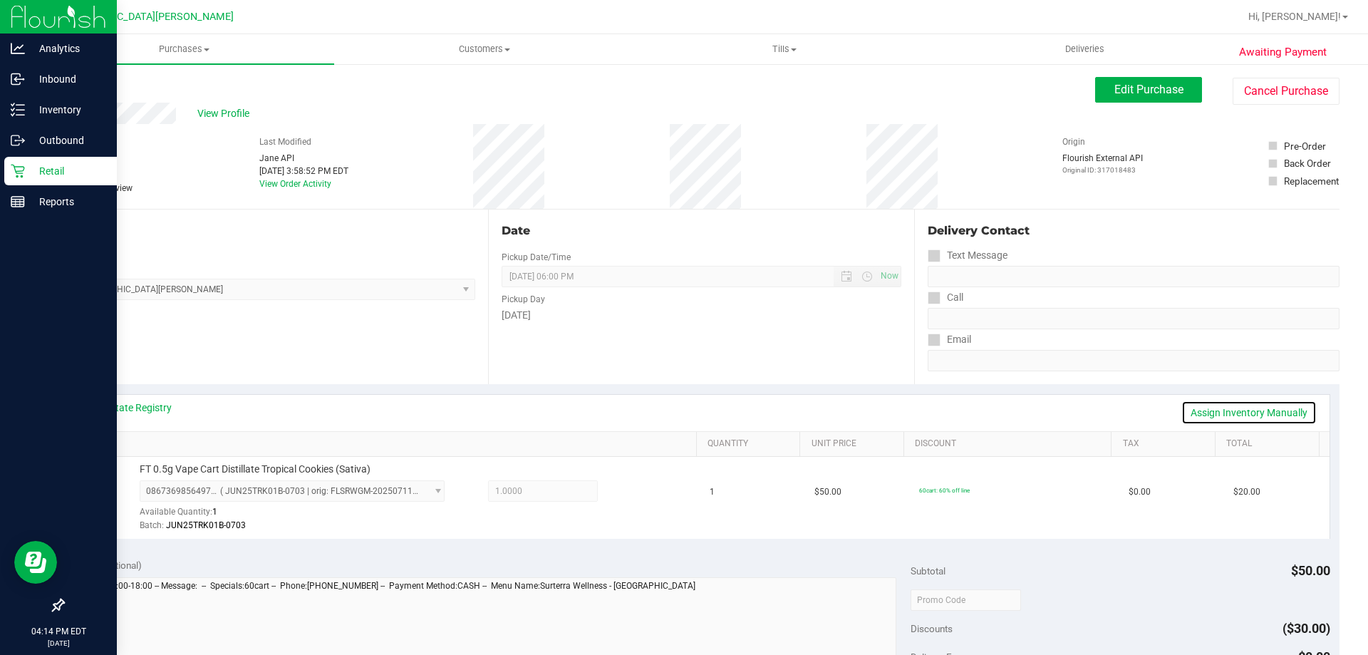
click at [1220, 416] on link "Assign Inventory Manually" at bounding box center [1248, 412] width 135 height 24
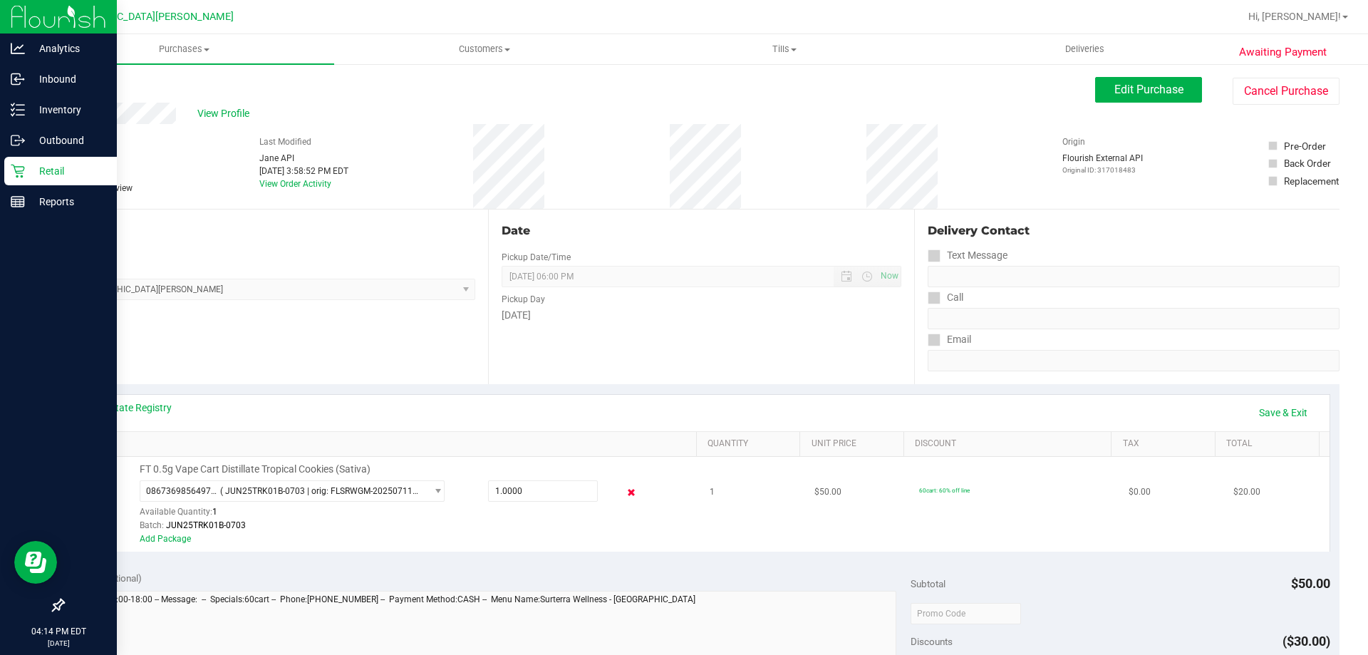
click at [624, 488] on icon at bounding box center [631, 492] width 15 height 16
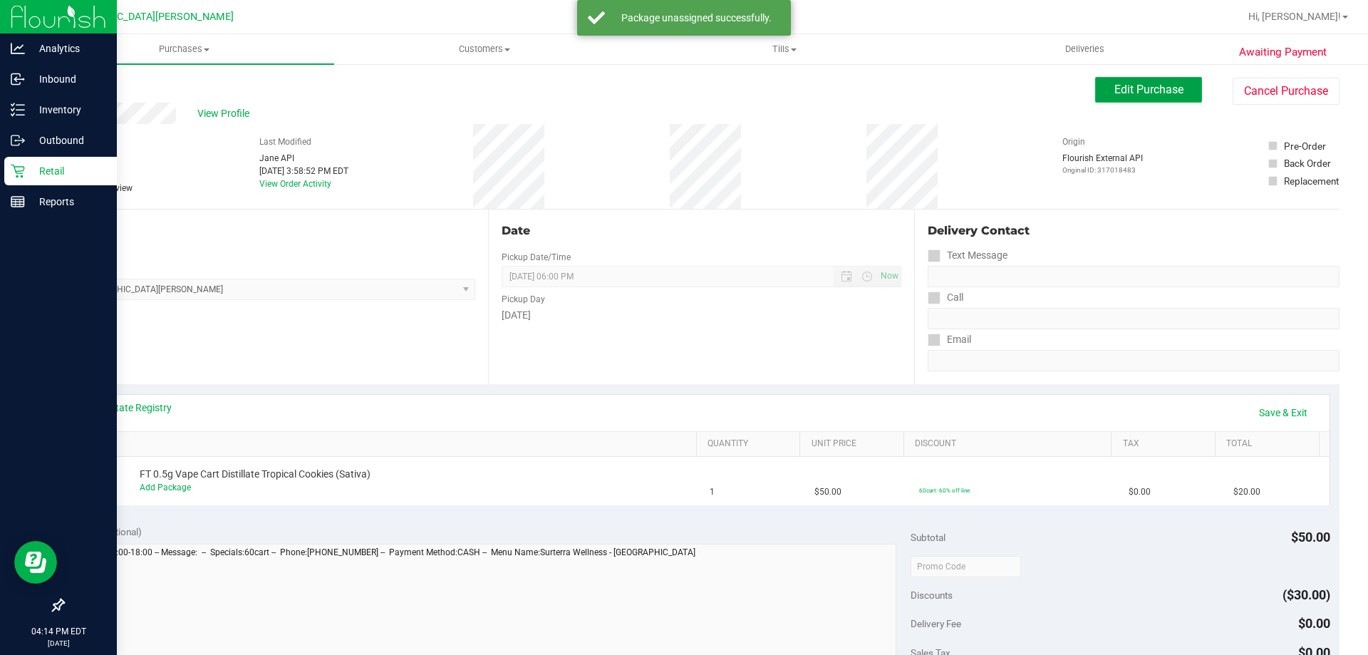
click at [1133, 94] on span "Edit Purchase" at bounding box center [1148, 90] width 69 height 14
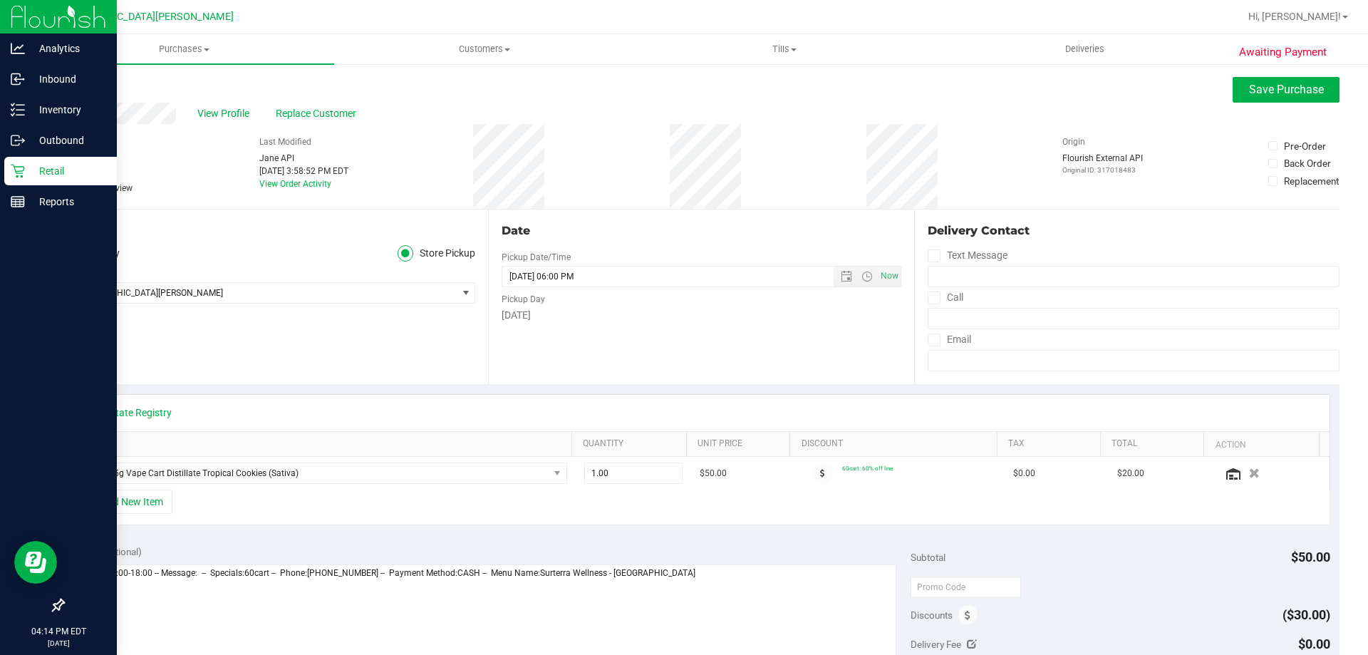
click at [71, 194] on span at bounding box center [69, 188] width 13 height 13
click at [0, 0] on input "Needs review" at bounding box center [0, 0] width 0 height 0
click at [739, 593] on textarea at bounding box center [485, 632] width 824 height 137
type textarea "[DATE] 11:00-18:00 -- Message: -- Specials:60cart -- Phone:[PHONE_NUMBER] -- Pa…"
click at [1251, 77] on button "Save Purchase" at bounding box center [1286, 90] width 107 height 26
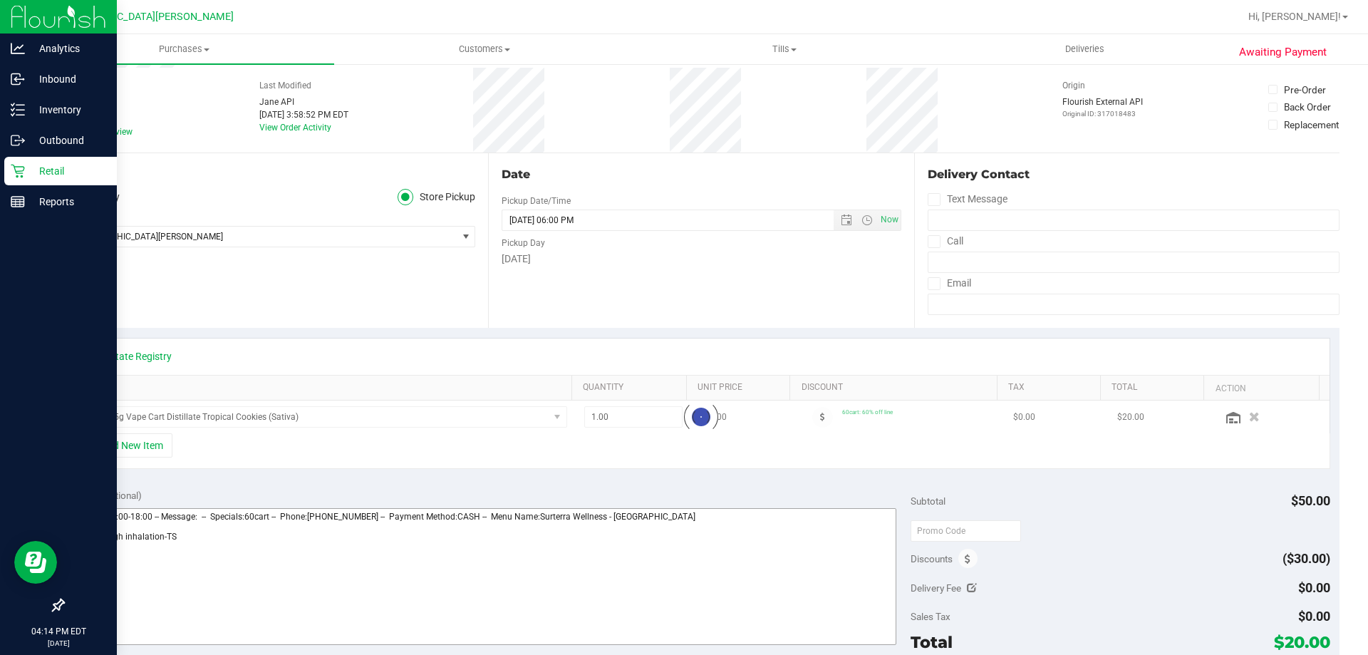
scroll to position [285, 0]
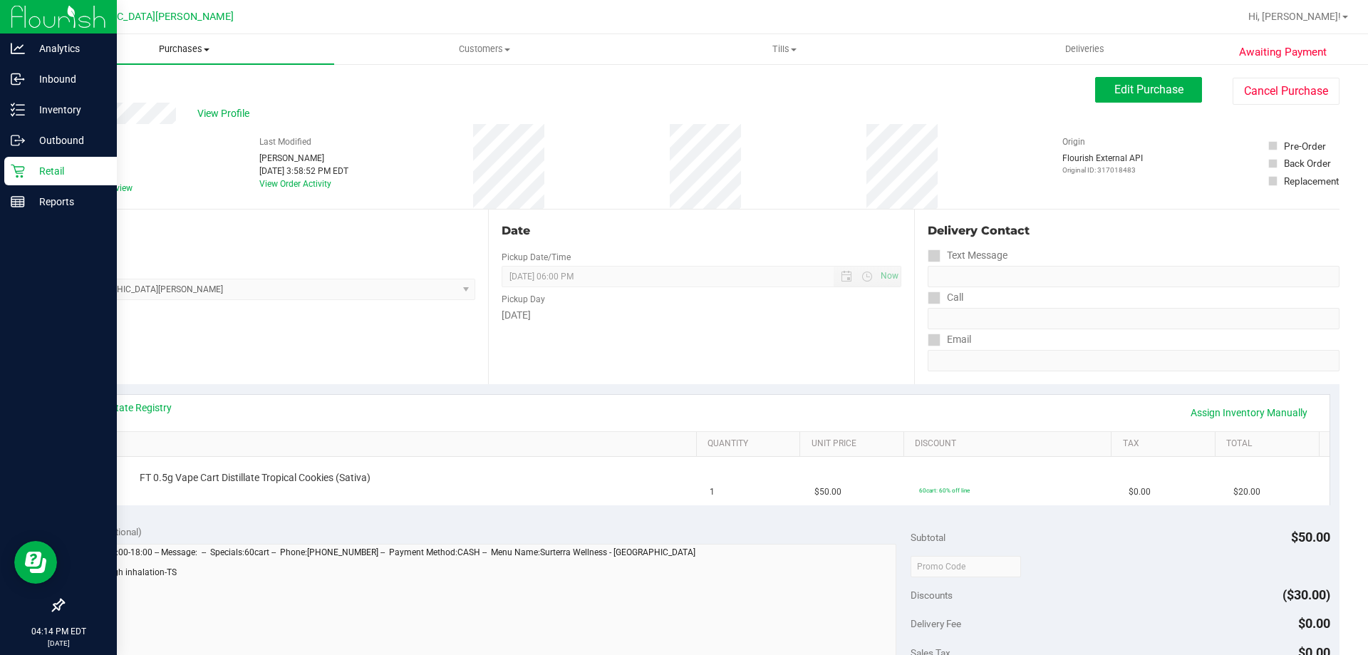
drag, startPoint x: 177, startPoint y: 54, endPoint x: 180, endPoint y: 76, distance: 21.6
click at [175, 54] on span "Purchases" at bounding box center [184, 49] width 300 height 13
click at [189, 108] on li "Fulfillment" at bounding box center [184, 103] width 300 height 17
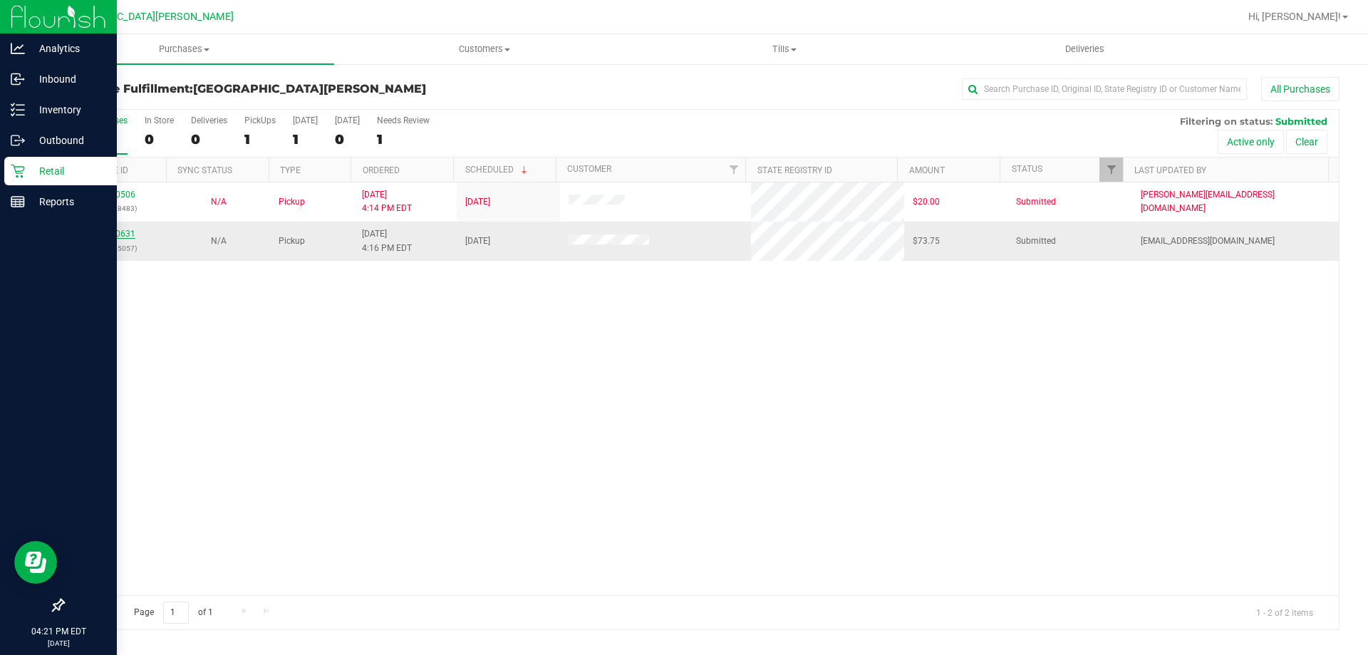
click at [116, 232] on link "11840631" at bounding box center [115, 234] width 40 height 10
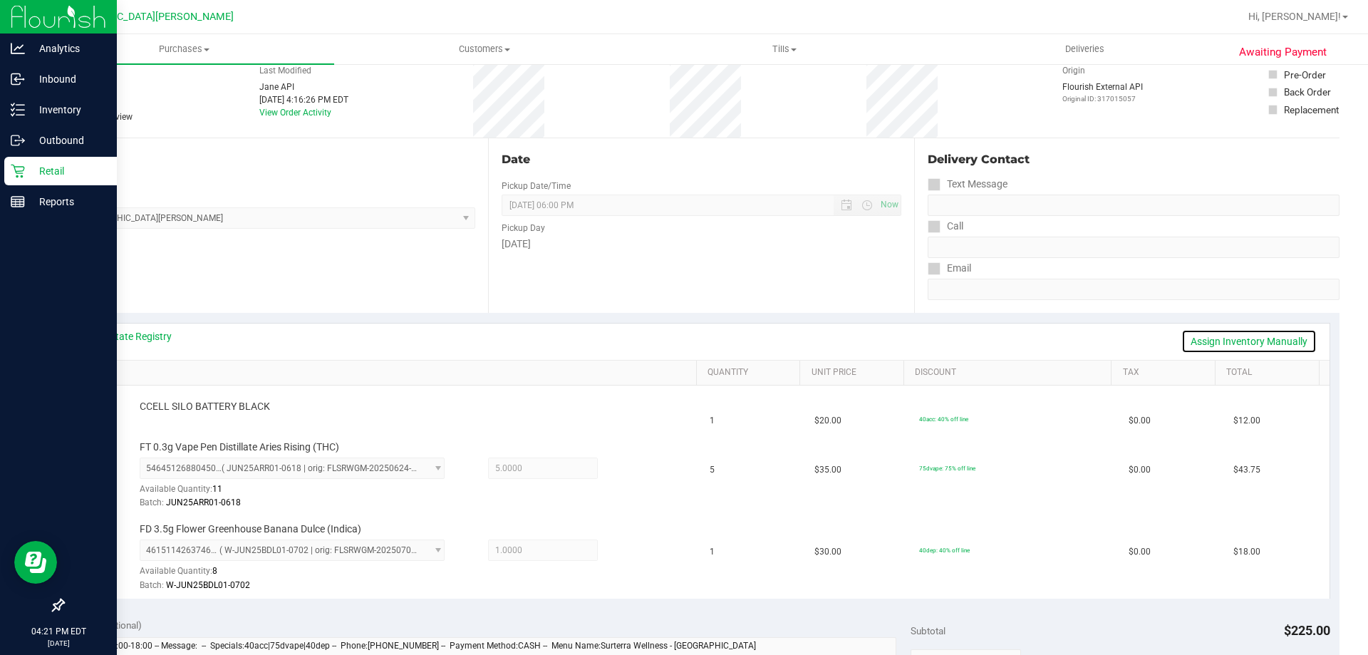
click at [1228, 341] on link "Assign Inventory Manually" at bounding box center [1248, 341] width 135 height 24
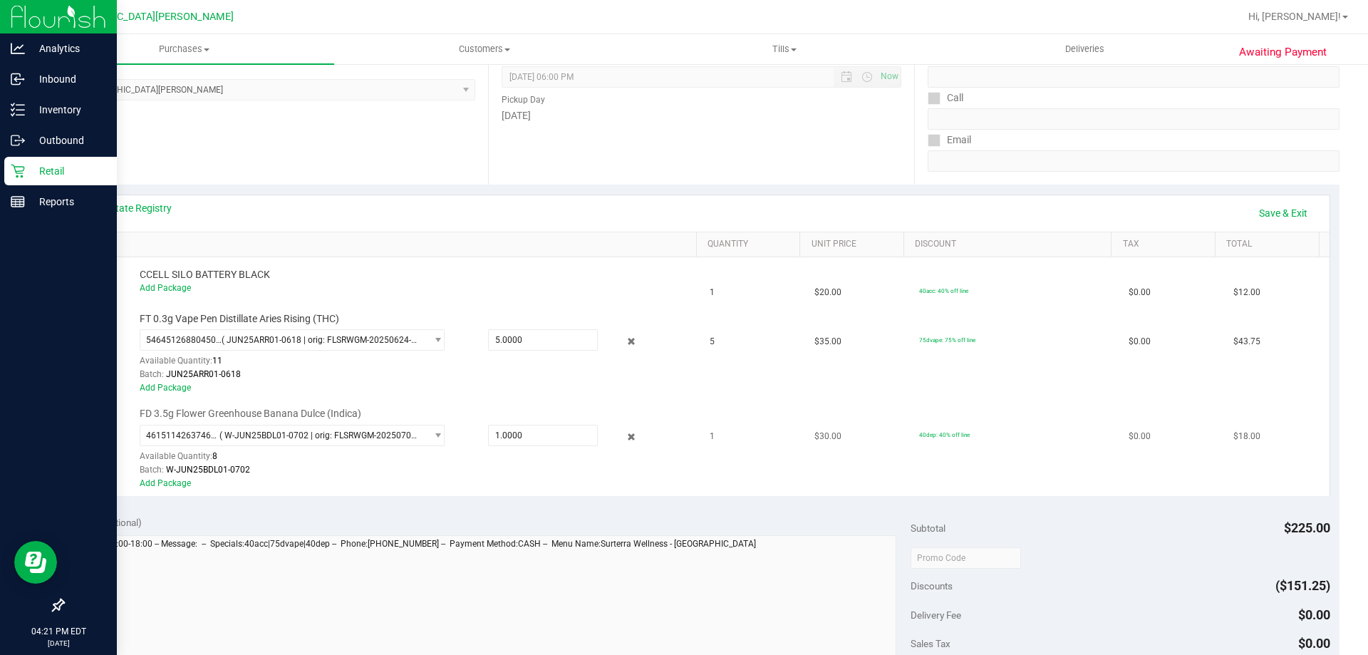
scroll to position [356, 0]
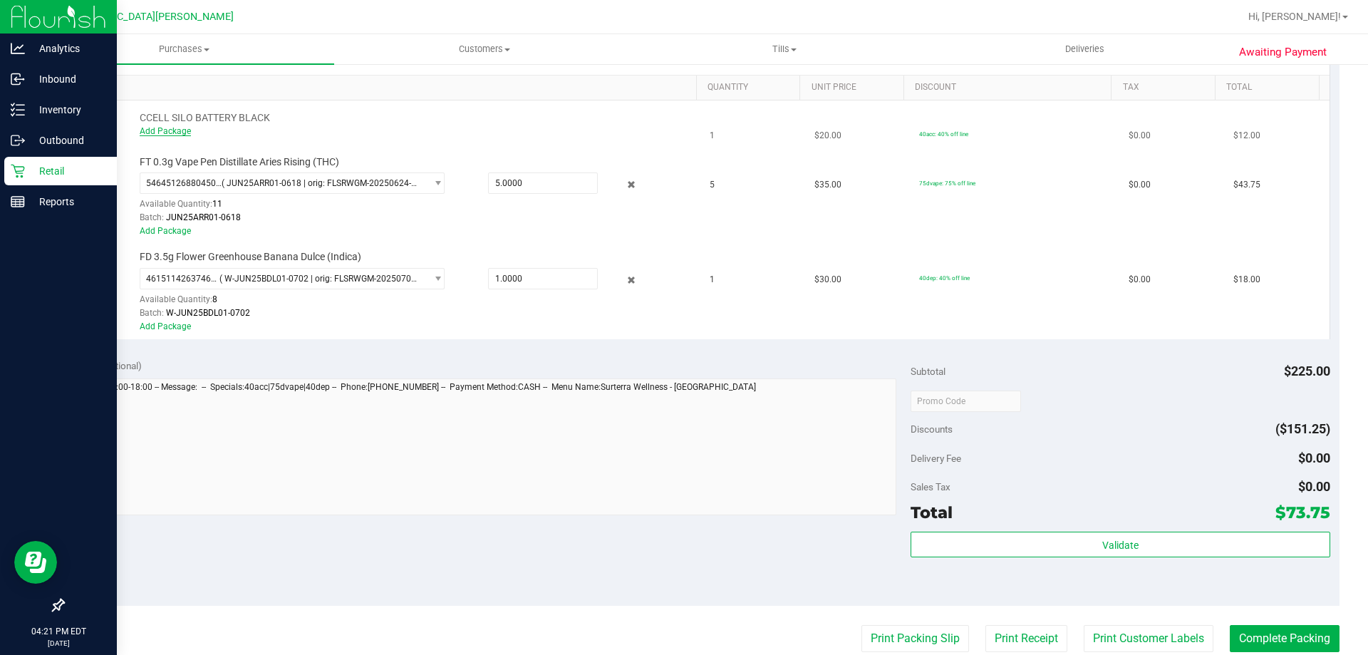
click at [186, 132] on link "Add Package" at bounding box center [165, 131] width 51 height 10
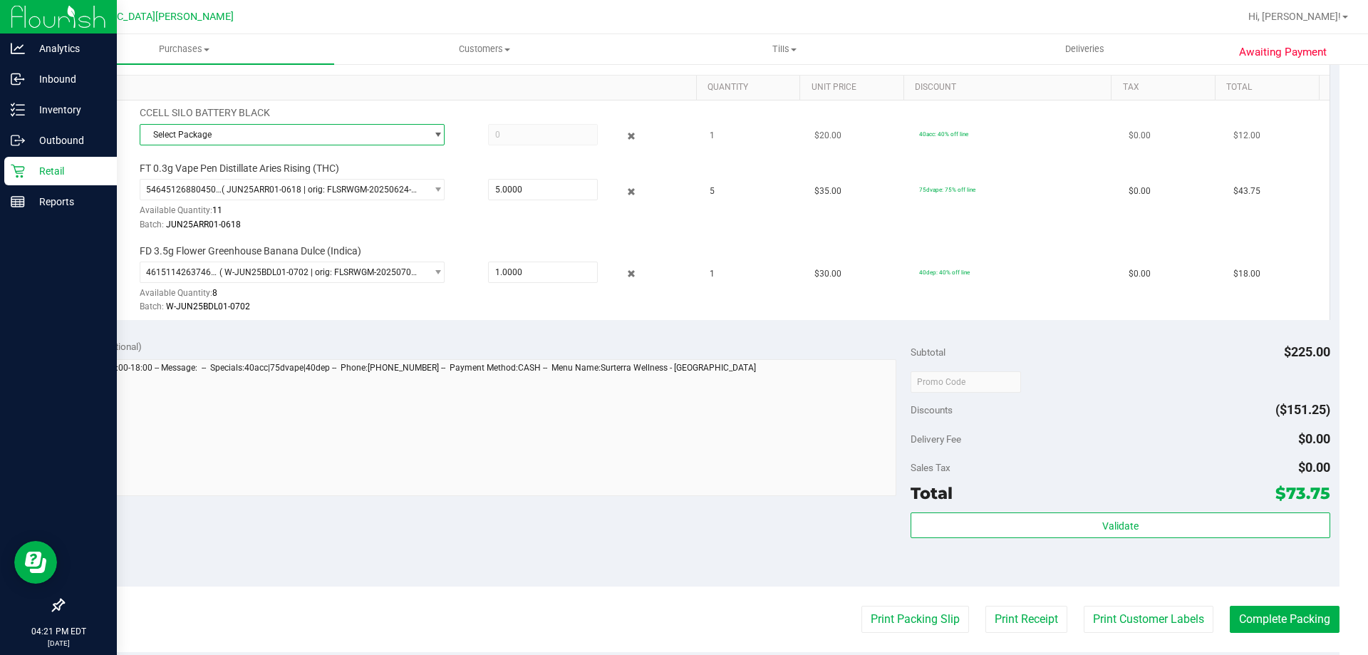
click at [397, 129] on span "Select Package" at bounding box center [283, 135] width 286 height 20
click at [256, 194] on span "( 1992079-052025 | orig: FLSRWWD-20250730-001 )" at bounding box center [331, 193] width 202 height 10
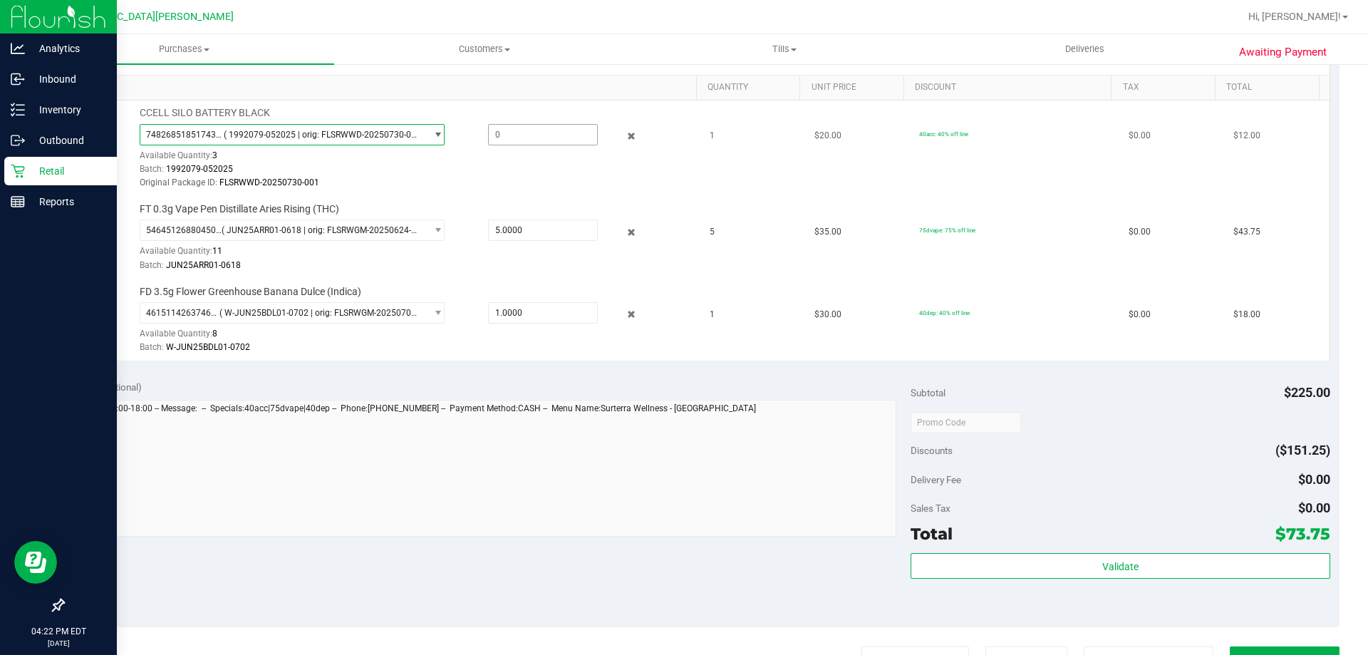
click at [536, 138] on span at bounding box center [543, 134] width 110 height 21
type input "1"
type input "1.0000"
drag, startPoint x: 560, startPoint y: 177, endPoint x: 603, endPoint y: 177, distance: 42.7
click at [561, 177] on div "Original Package ID: FLSRWWD-20250730-001" at bounding box center [415, 183] width 550 height 14
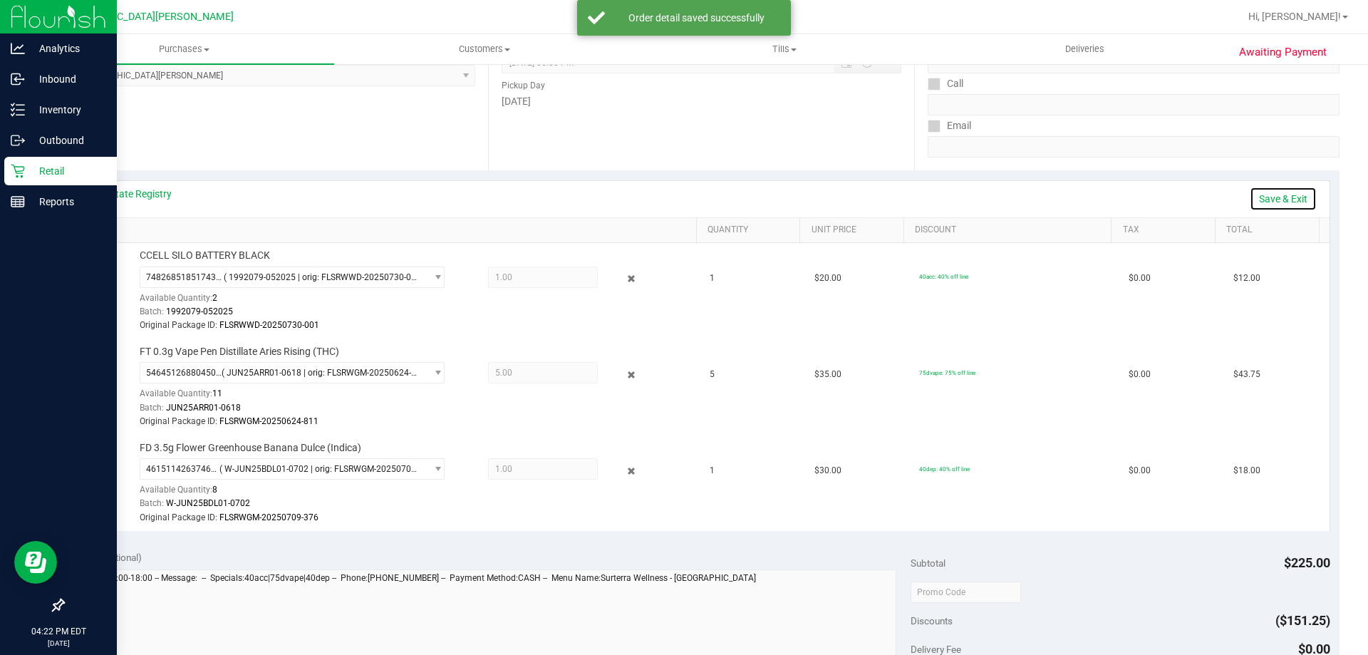
click at [1277, 198] on link "Save & Exit" at bounding box center [1283, 199] width 67 height 24
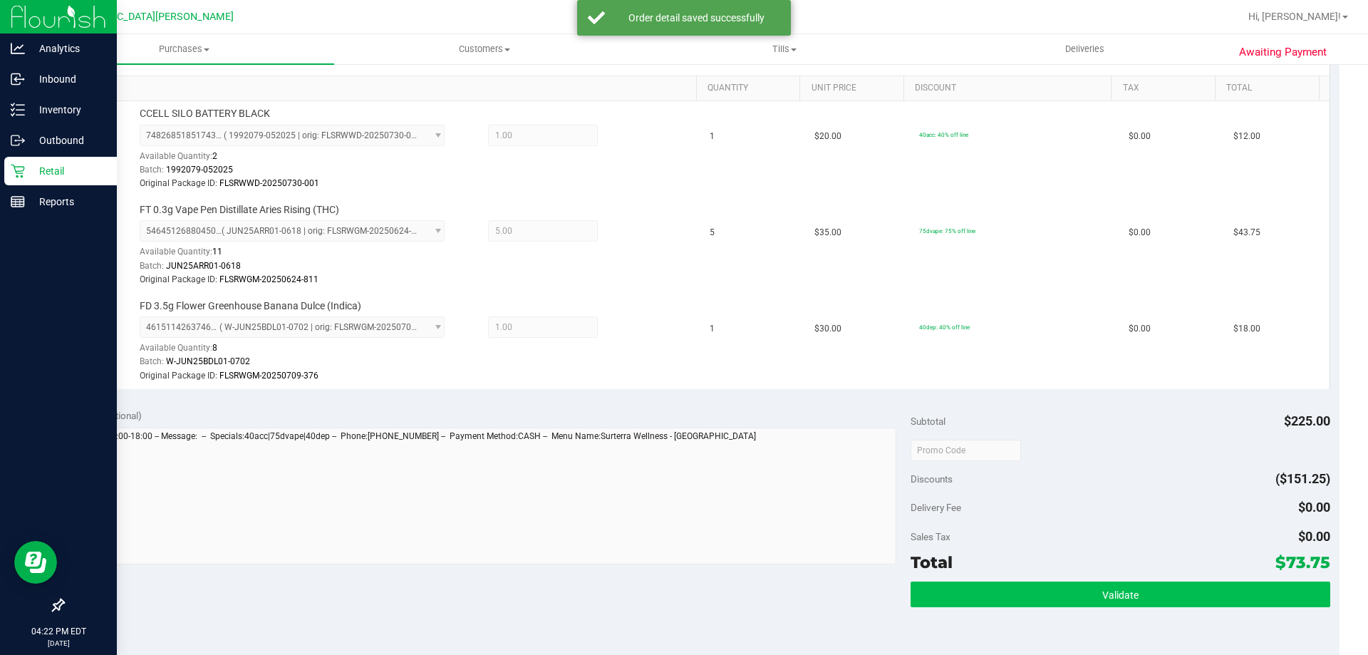
scroll to position [499, 0]
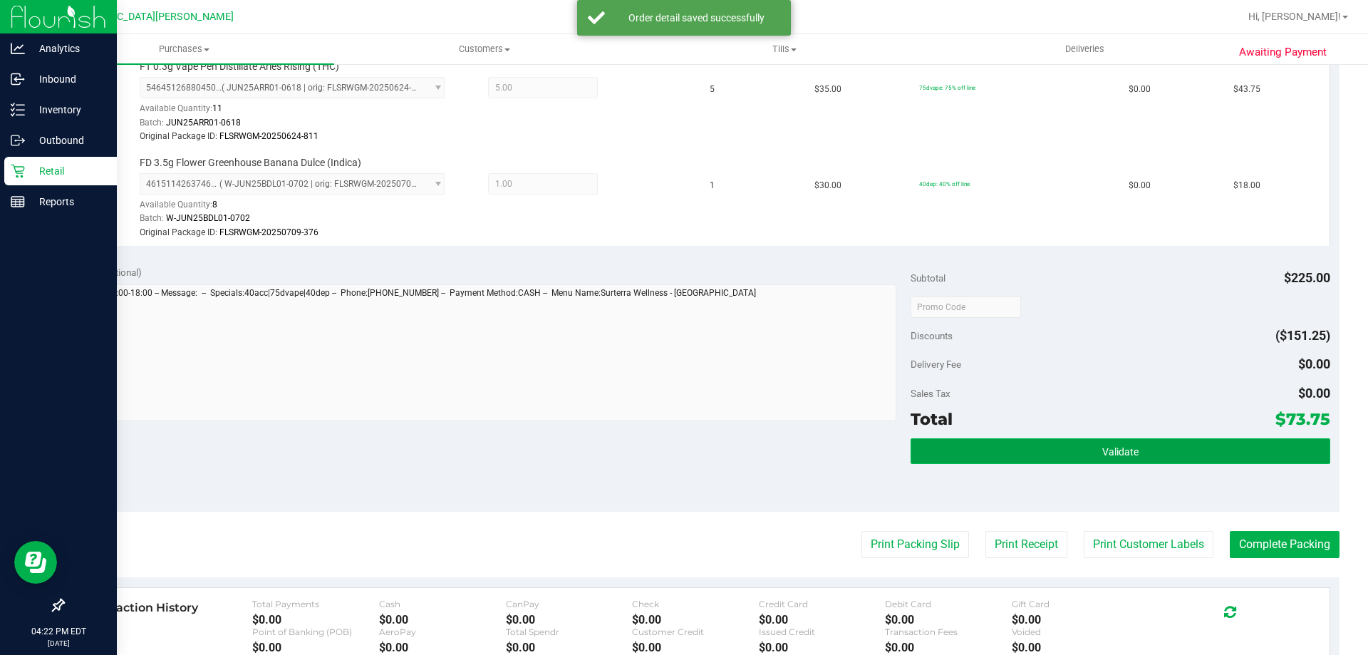
click at [1146, 442] on button "Validate" at bounding box center [1120, 451] width 419 height 26
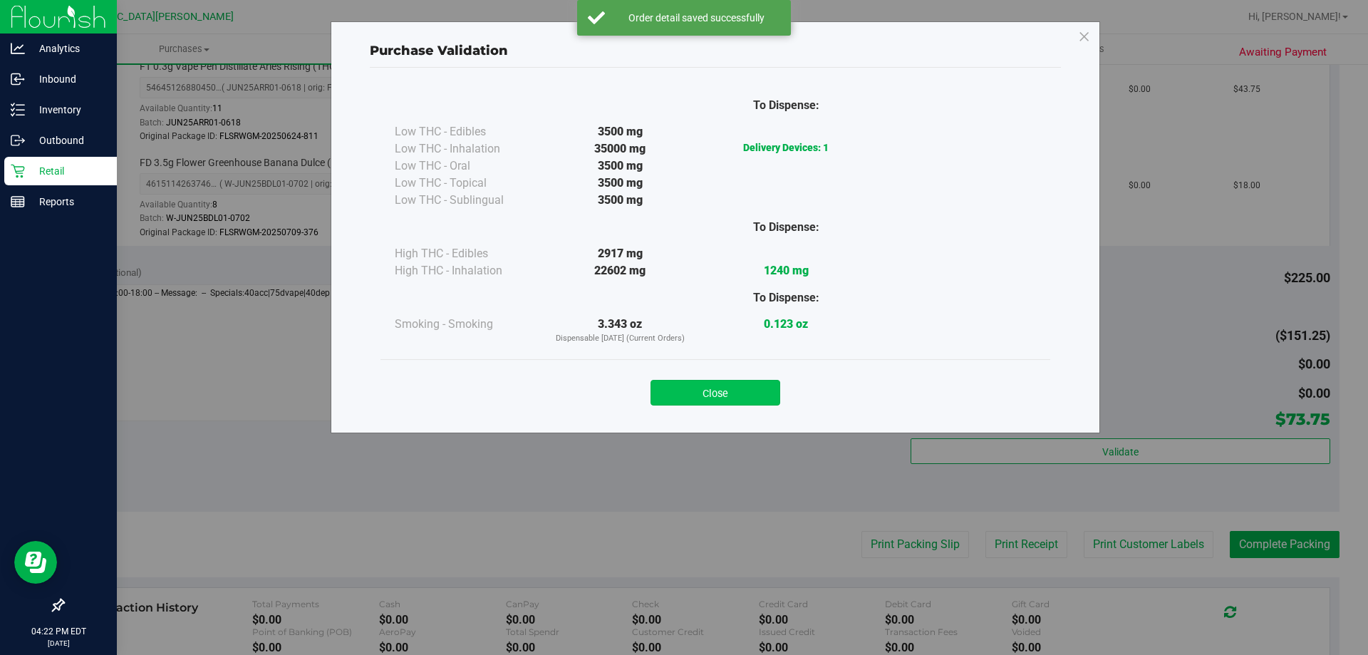
click at [738, 393] on button "Close" at bounding box center [715, 393] width 130 height 26
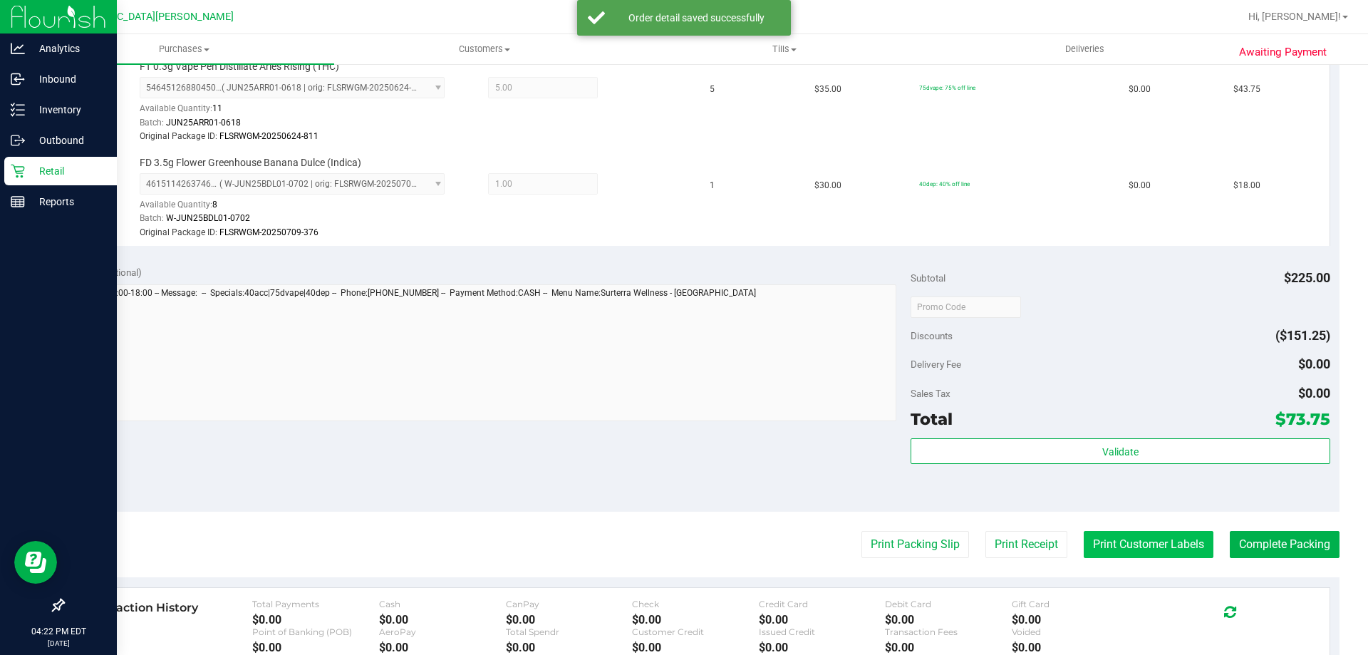
click at [1106, 539] on button "Print Customer Labels" at bounding box center [1149, 544] width 130 height 27
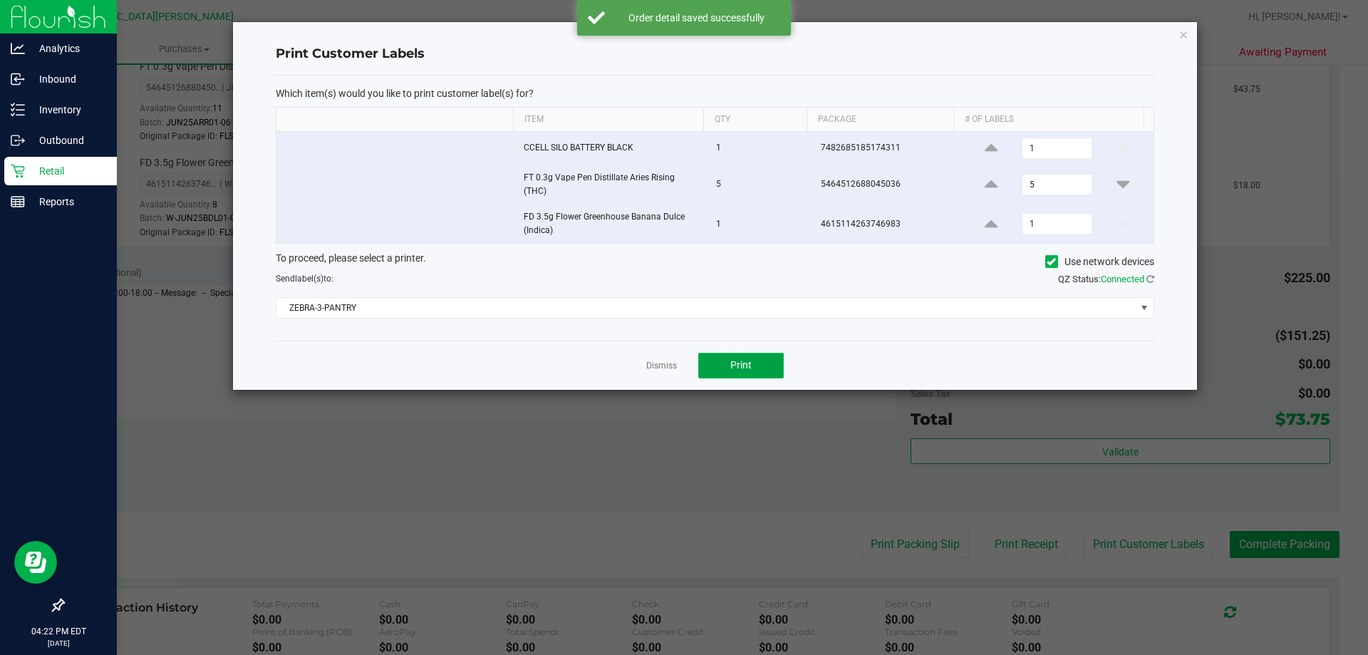
click at [756, 371] on button "Print" at bounding box center [740, 366] width 85 height 26
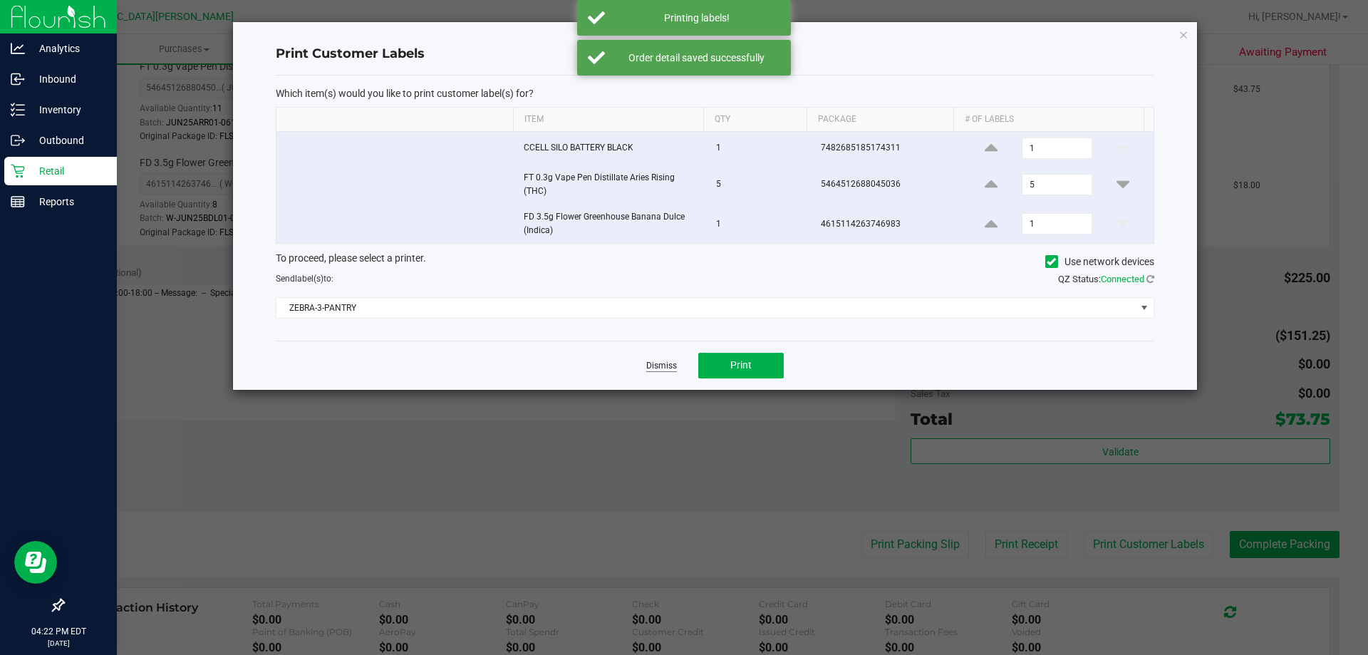
click at [663, 371] on link "Dismiss" at bounding box center [661, 366] width 31 height 12
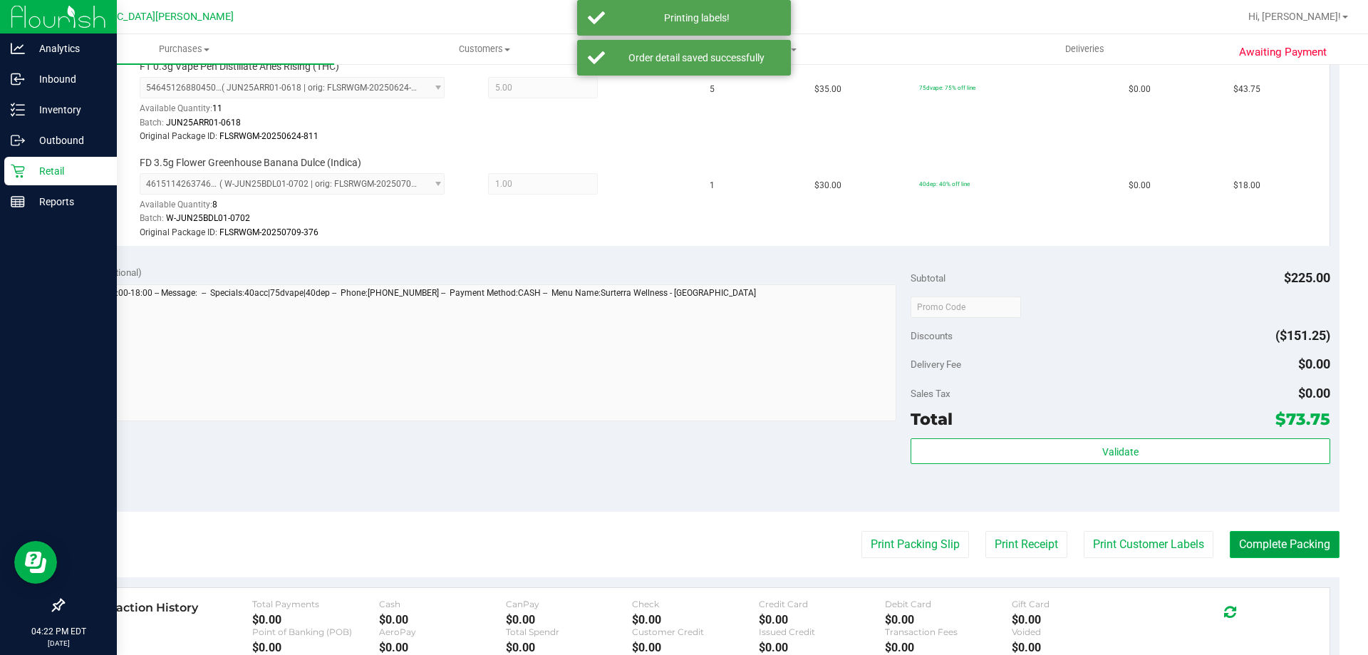
click at [1302, 539] on button "Complete Packing" at bounding box center [1285, 544] width 110 height 27
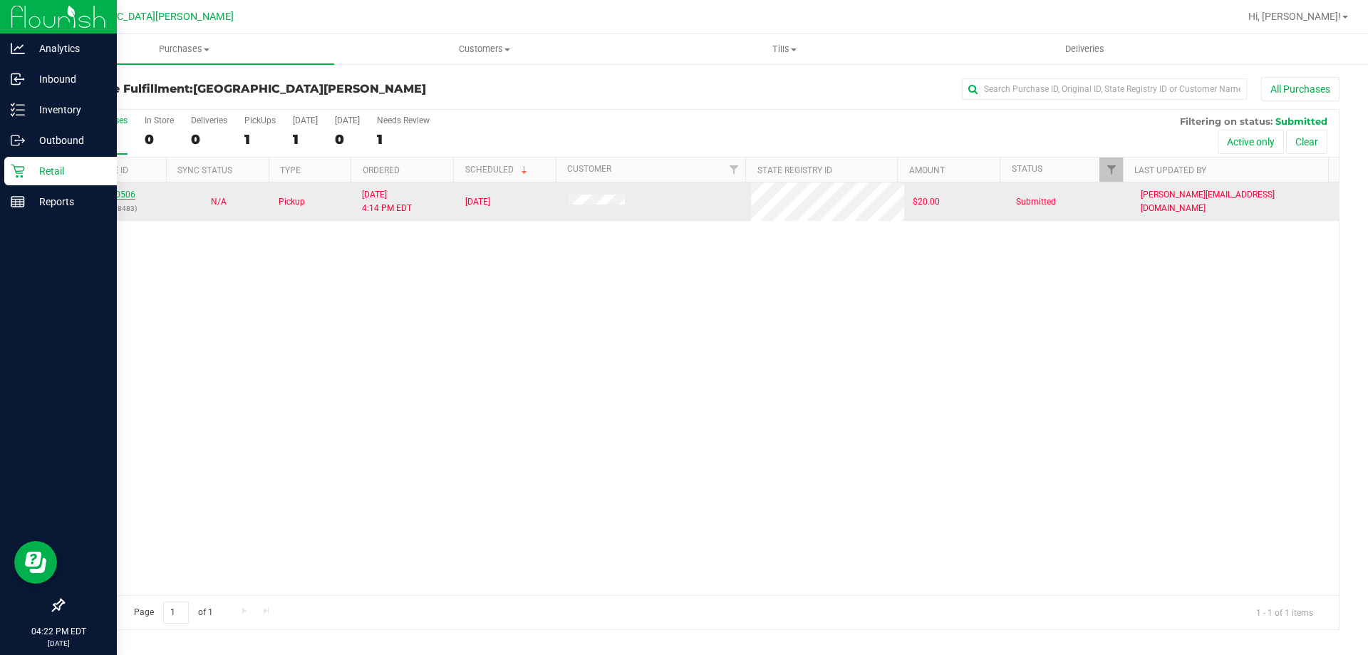
click at [118, 197] on link "11840506" at bounding box center [115, 195] width 40 height 10
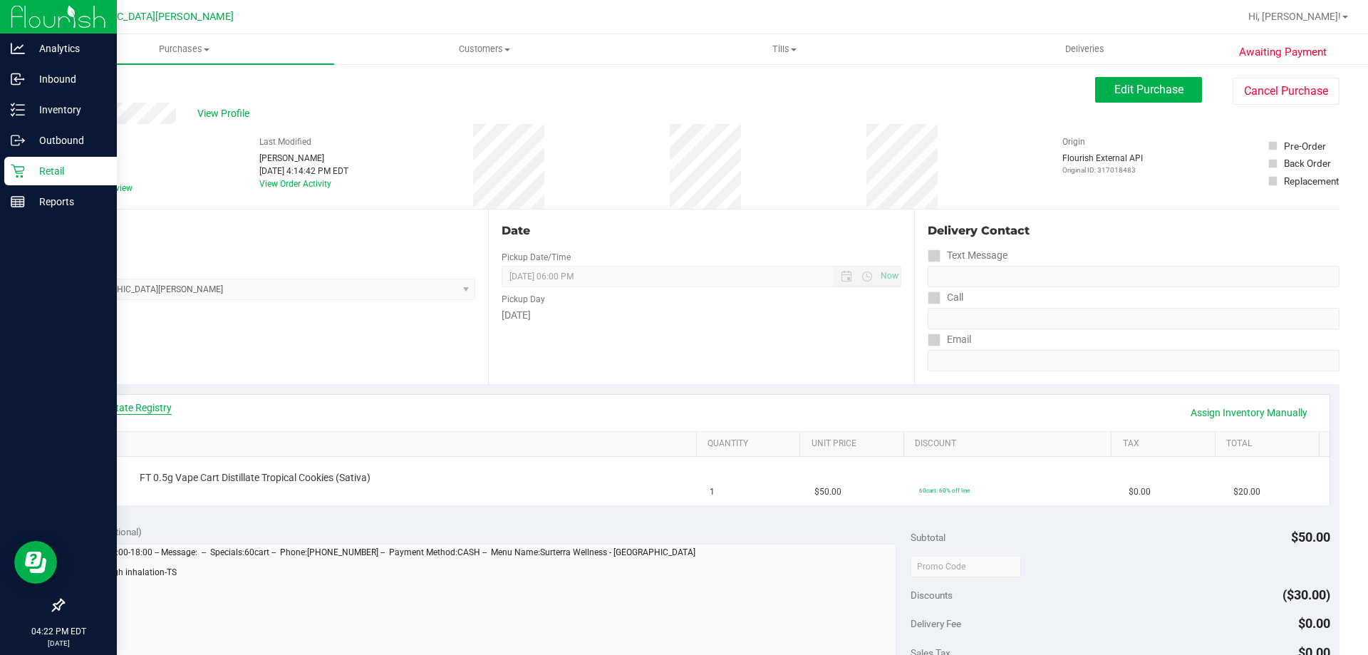
click at [155, 407] on link "View State Registry" at bounding box center [128, 407] width 85 height 14
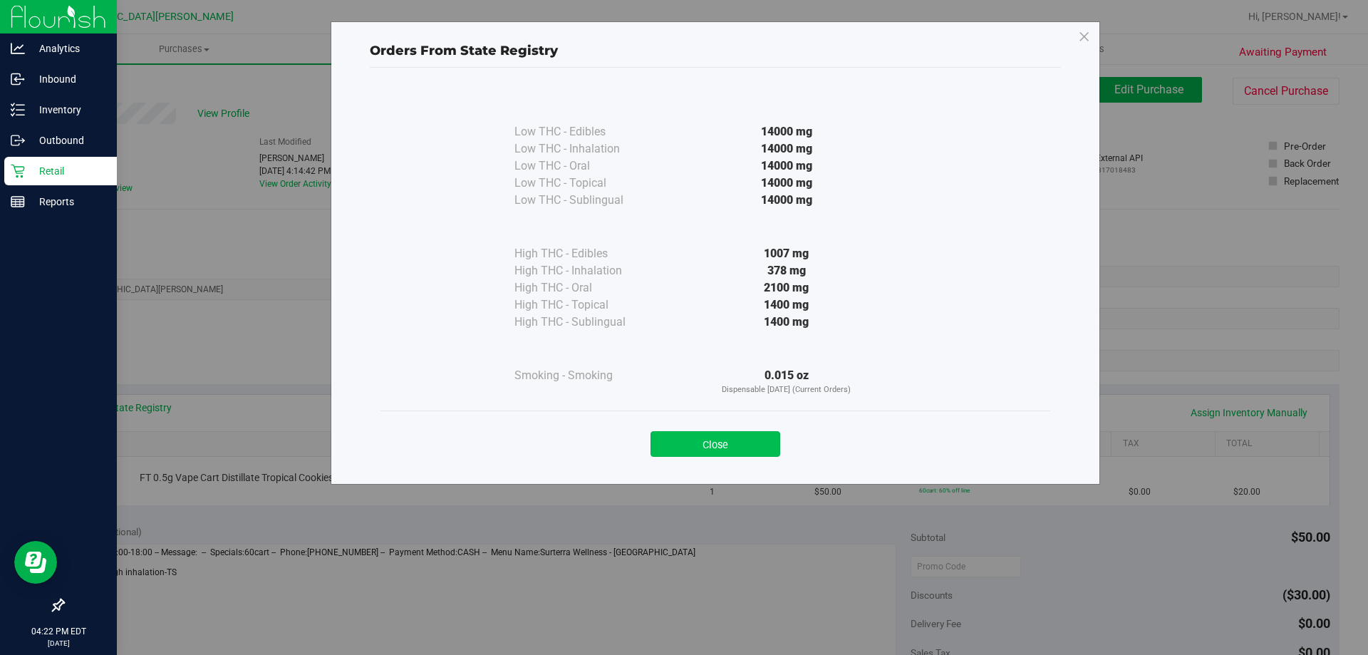
click at [707, 445] on button "Close" at bounding box center [715, 444] width 130 height 26
